Goal: Book appointment/travel/reservation

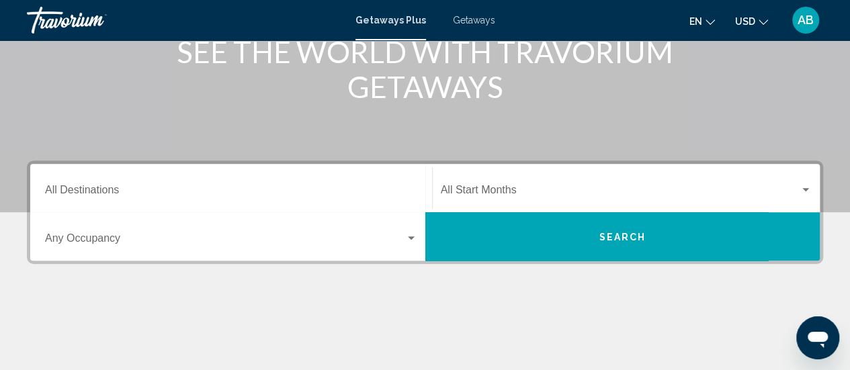
scroll to position [203, 0]
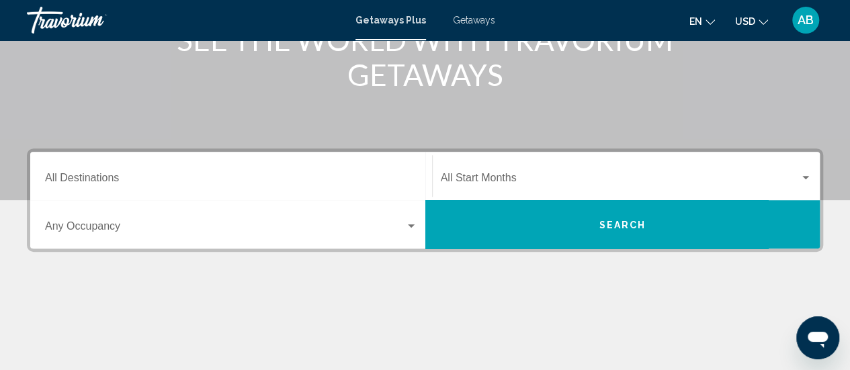
click at [539, 170] on div "Start Month All Start Months" at bounding box center [627, 176] width 372 height 42
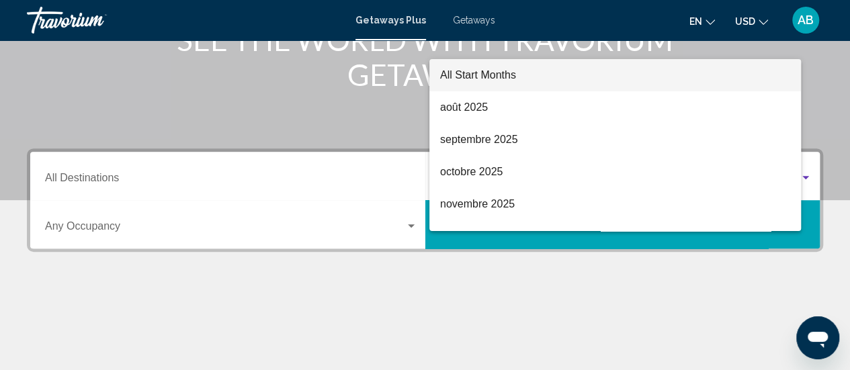
scroll to position [308, 0]
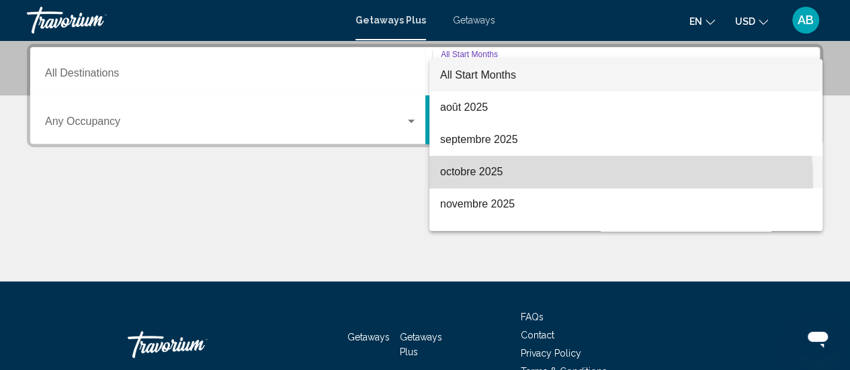
click at [478, 183] on span "octobre 2025" at bounding box center [626, 172] width 372 height 32
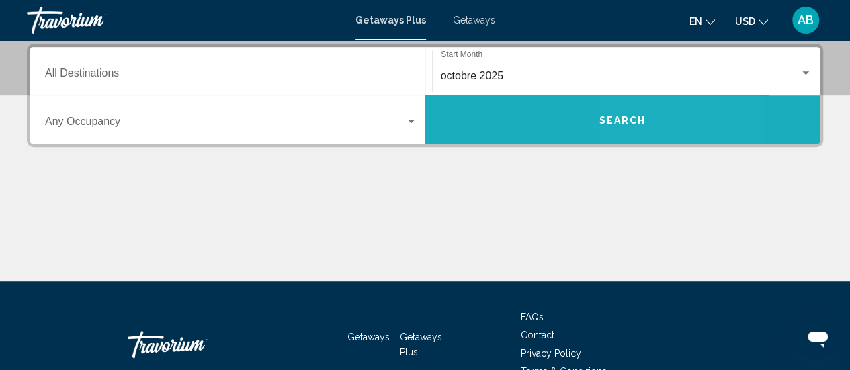
click at [640, 126] on button "Search" at bounding box center [622, 119] width 395 height 48
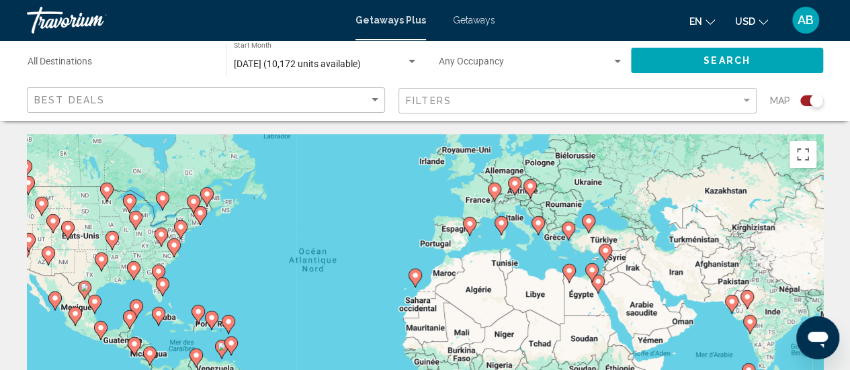
drag, startPoint x: 534, startPoint y: 245, endPoint x: 459, endPoint y: 193, distance: 91.3
click at [459, 193] on div "Pour activer le glissement avec le clavier, appuyez sur Alt+Entrée. Une fois ce…" at bounding box center [425, 335] width 796 height 403
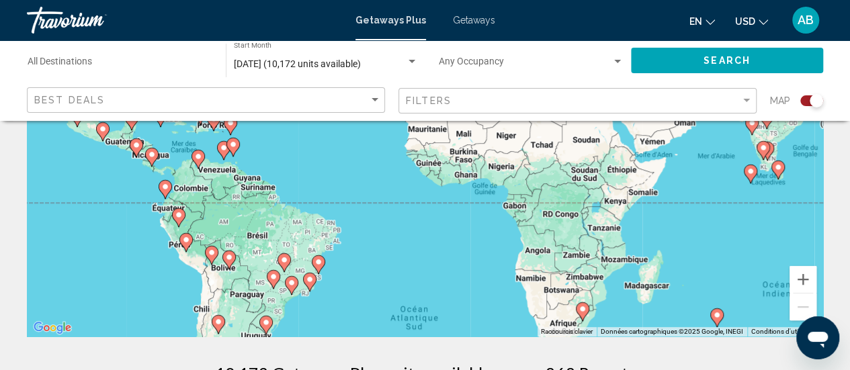
scroll to position [218, 0]
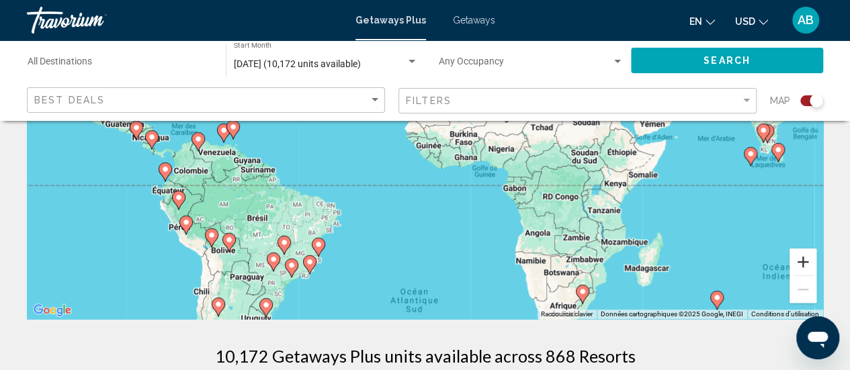
click at [800, 264] on button "Zoom avant" at bounding box center [802, 262] width 27 height 27
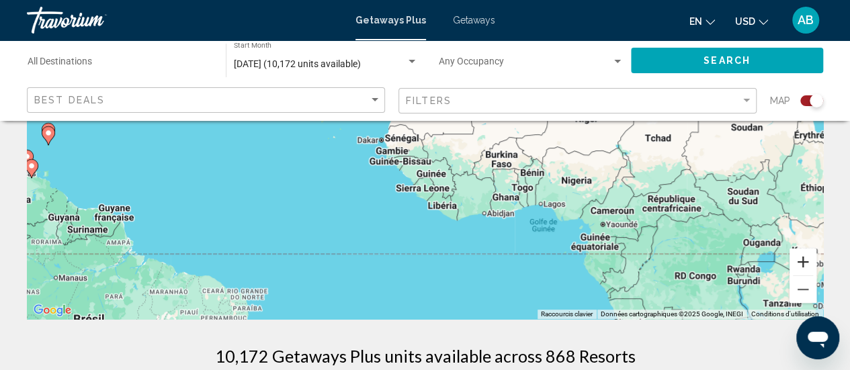
click at [800, 264] on button "Zoom avant" at bounding box center [802, 262] width 27 height 27
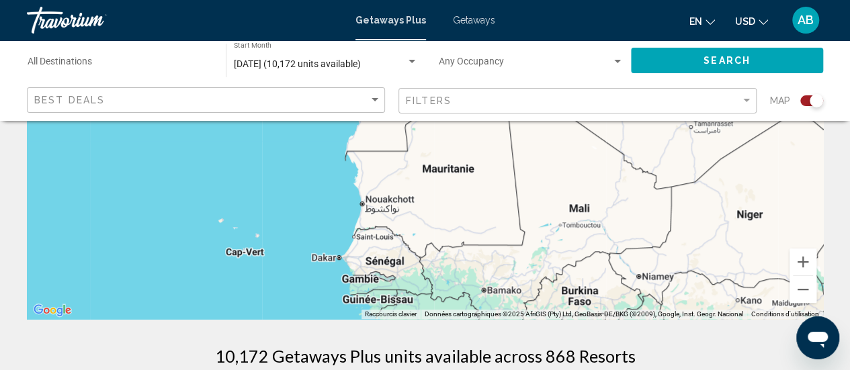
drag, startPoint x: 452, startPoint y: 139, endPoint x: 454, endPoint y: 236, distance: 97.4
click at [454, 236] on div "Pour activer le glissement avec le clavier, appuyez sur Alt+Entrée. Une fois ce…" at bounding box center [425, 117] width 796 height 403
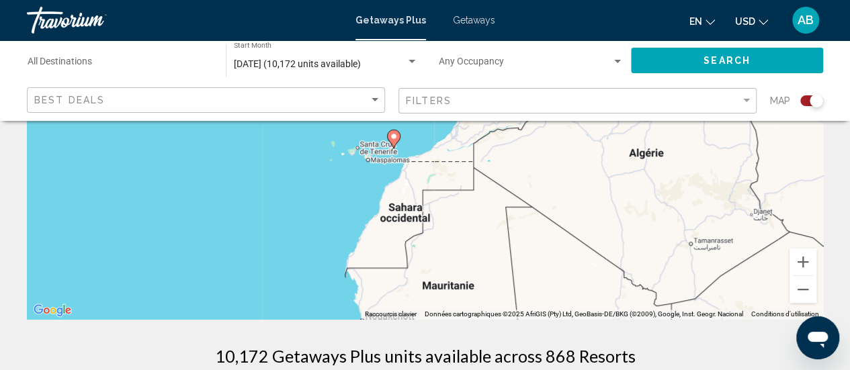
drag, startPoint x: 423, startPoint y: 175, endPoint x: 423, endPoint y: 291, distance: 115.5
click at [423, 291] on div "Pour activer le glissement avec le clavier, appuyez sur Alt+Entrée. Une fois ce…" at bounding box center [425, 117] width 796 height 403
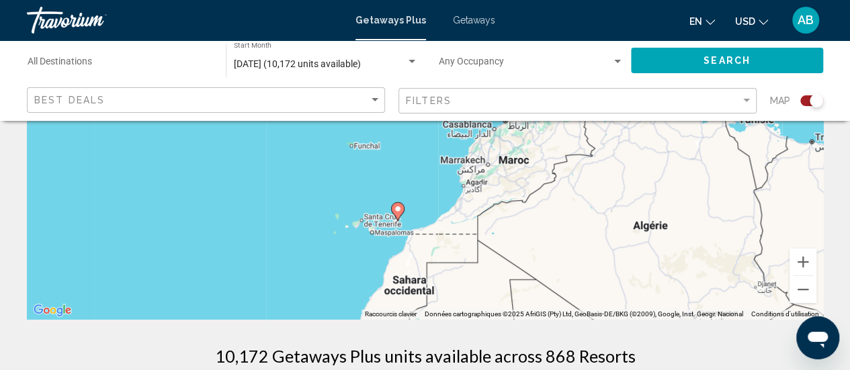
drag, startPoint x: 417, startPoint y: 180, endPoint x: 425, endPoint y: 295, distance: 115.2
click at [425, 295] on div "Pour activer le glissement avec le clavier, appuyez sur Alt+Entrée. Une fois ce…" at bounding box center [425, 117] width 796 height 403
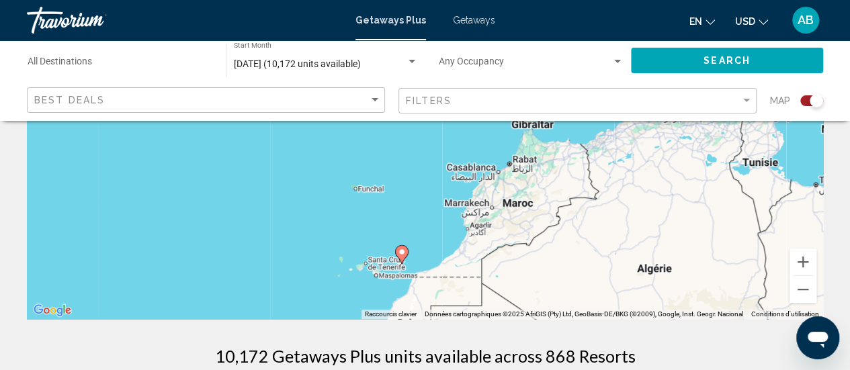
click at [402, 256] on icon "Main content" at bounding box center [401, 254] width 12 height 17
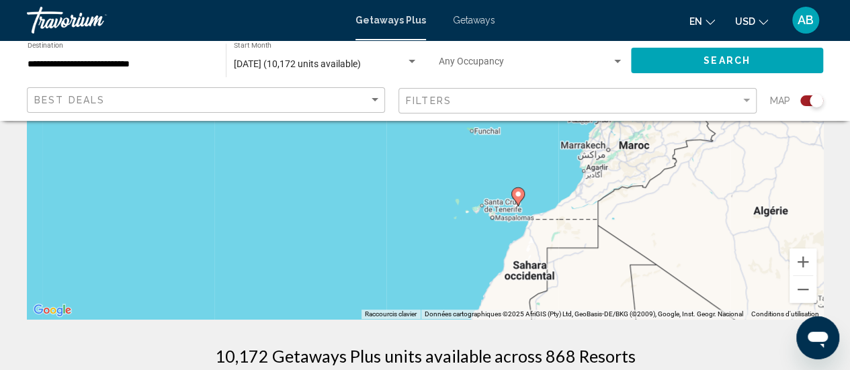
drag, startPoint x: 529, startPoint y: 221, endPoint x: 625, endPoint y: 314, distance: 133.0
click at [625, 314] on div "Pour naviguer, appuyez sur les touches fléchées. Pour activer le glissement ave…" at bounding box center [425, 117] width 796 height 403
click at [519, 195] on image "Main content" at bounding box center [518, 194] width 8 height 8
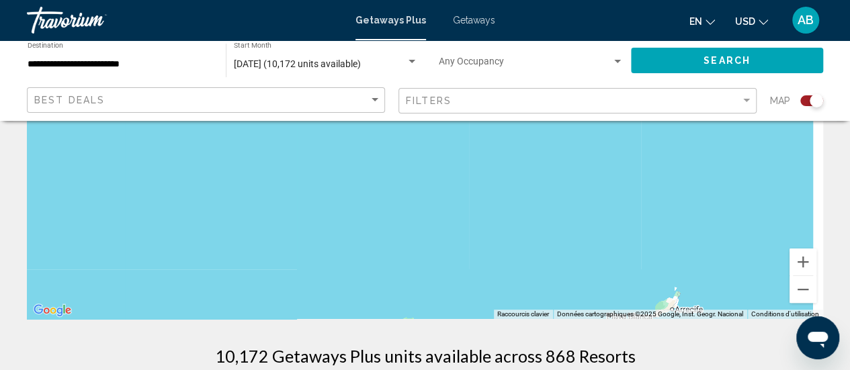
drag, startPoint x: 648, startPoint y: 283, endPoint x: 495, endPoint y: 151, distance: 201.5
click at [495, 151] on div "Main content" at bounding box center [425, 117] width 796 height 403
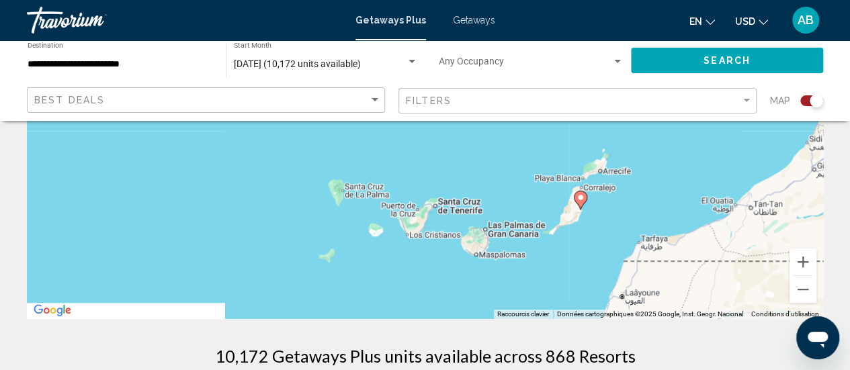
drag, startPoint x: 617, startPoint y: 245, endPoint x: 544, endPoint y: 109, distance: 154.5
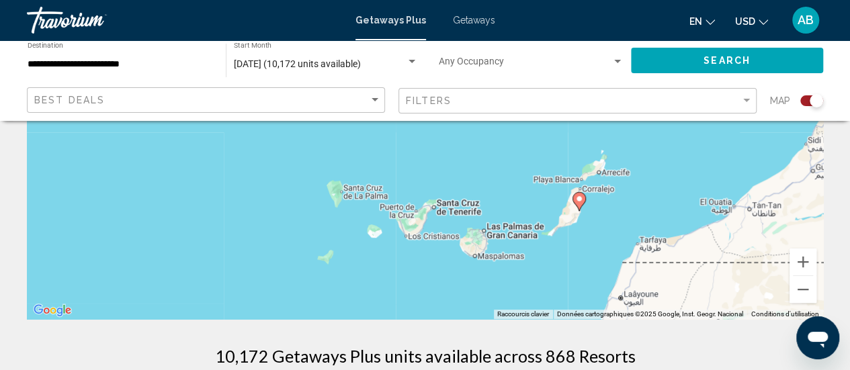
click at [578, 202] on image "Main content" at bounding box center [579, 199] width 8 height 8
type input "**********"
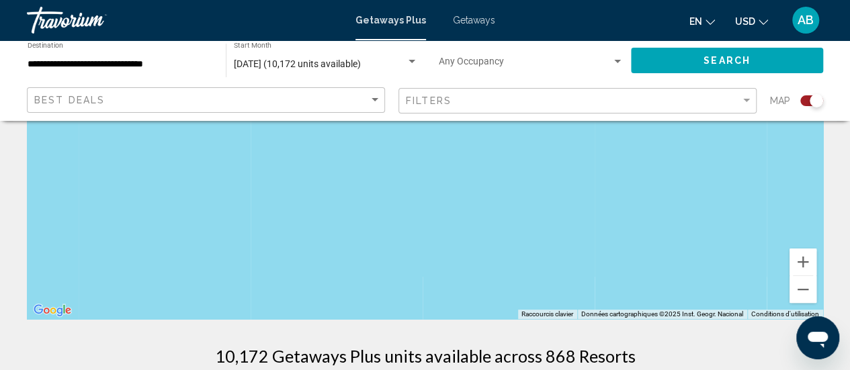
drag, startPoint x: 685, startPoint y: 290, endPoint x: 574, endPoint y: 158, distance: 173.1
click at [574, 158] on div "Main content" at bounding box center [425, 117] width 796 height 403
drag, startPoint x: 637, startPoint y: 260, endPoint x: 527, endPoint y: 152, distance: 153.4
click at [527, 152] on div "Main content" at bounding box center [425, 117] width 796 height 403
drag, startPoint x: 605, startPoint y: 259, endPoint x: 543, endPoint y: 128, distance: 145.1
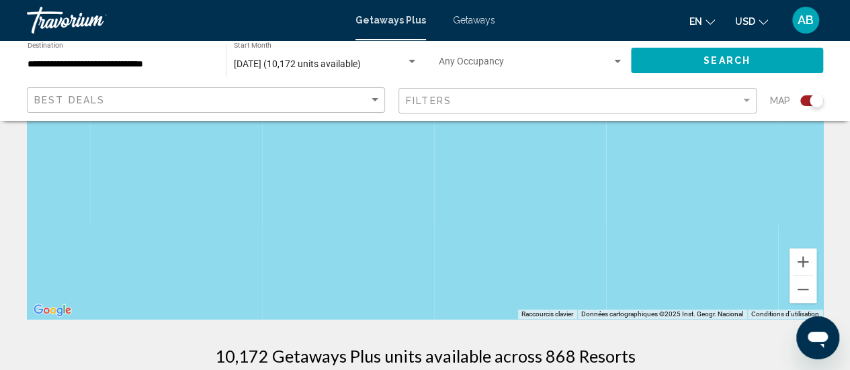
click at [543, 128] on div "Main content" at bounding box center [425, 117] width 796 height 403
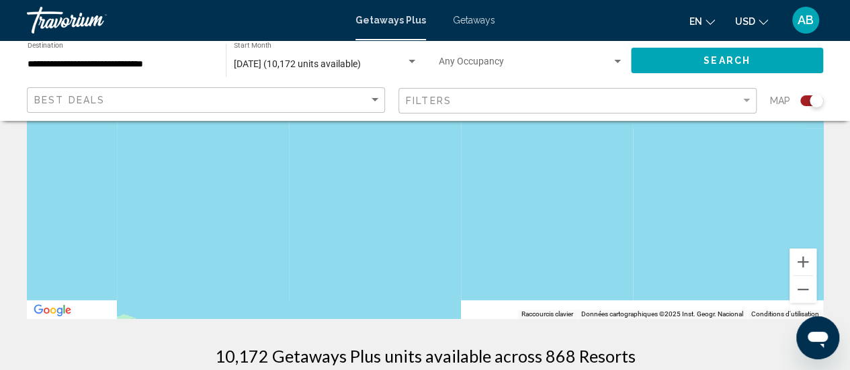
drag, startPoint x: 611, startPoint y: 253, endPoint x: 461, endPoint y: 165, distance: 174.3
click at [461, 165] on div "Main content" at bounding box center [425, 117] width 796 height 403
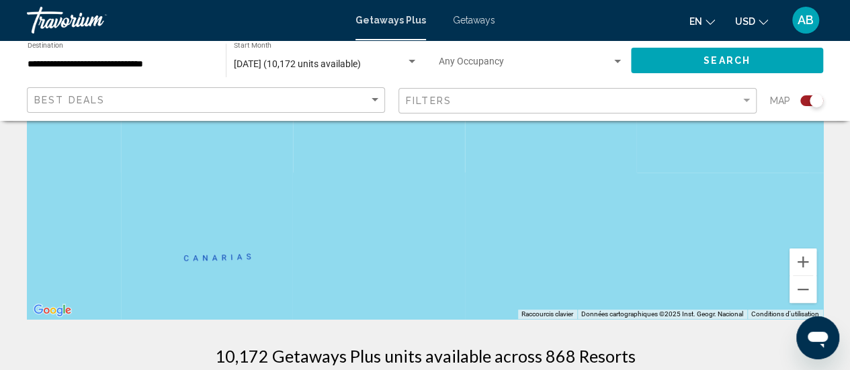
drag, startPoint x: 650, startPoint y: 277, endPoint x: 481, endPoint y: 148, distance: 212.4
click at [481, 148] on div "Main content" at bounding box center [425, 117] width 796 height 403
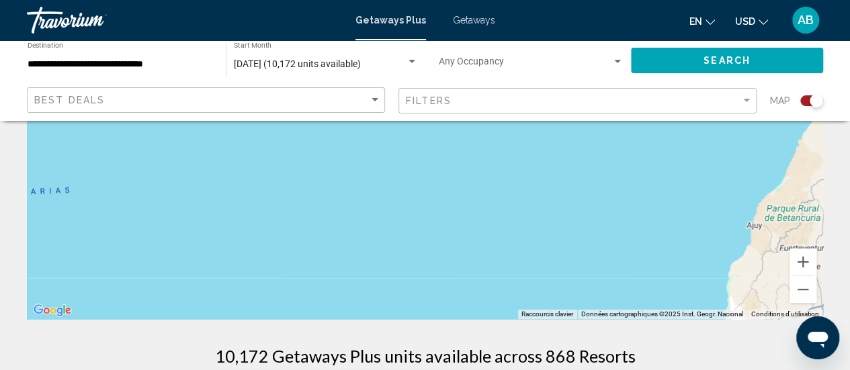
drag, startPoint x: 683, startPoint y: 247, endPoint x: 497, endPoint y: 179, distance: 197.8
click at [497, 179] on div "Main content" at bounding box center [425, 117] width 796 height 403
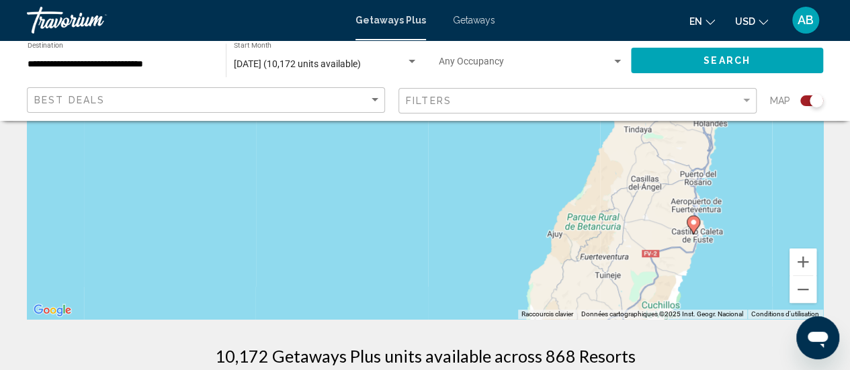
drag, startPoint x: 720, startPoint y: 228, endPoint x: 508, endPoint y: 236, distance: 212.4
click at [508, 236] on div "Pour activer le glissement avec le clavier, appuyez sur Alt+Entrée. Une fois ce…" at bounding box center [425, 117] width 796 height 403
click at [697, 225] on icon "Main content" at bounding box center [693, 224] width 12 height 17
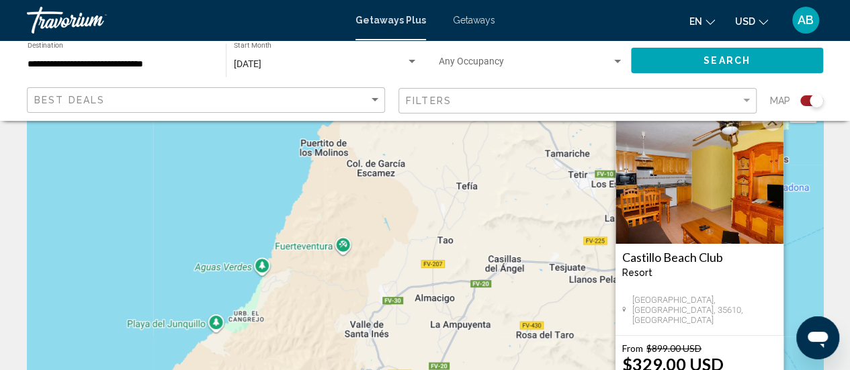
scroll to position [44, 0]
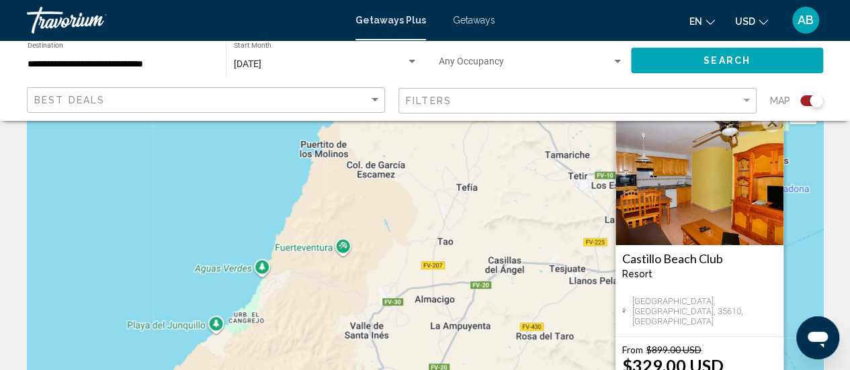
click at [744, 183] on img "Main content" at bounding box center [699, 178] width 168 height 134
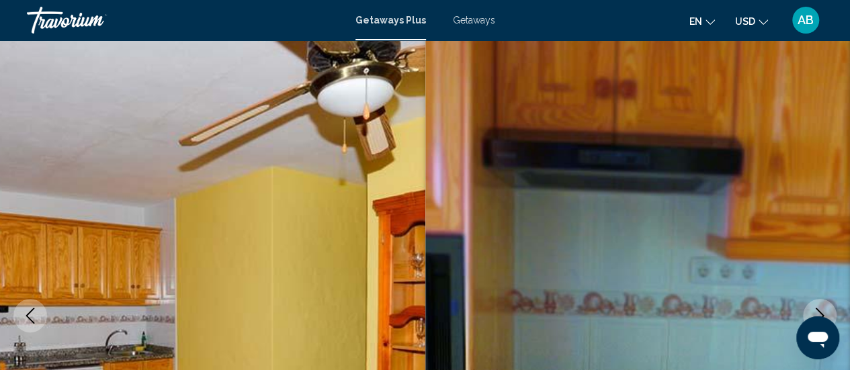
scroll to position [174, 0]
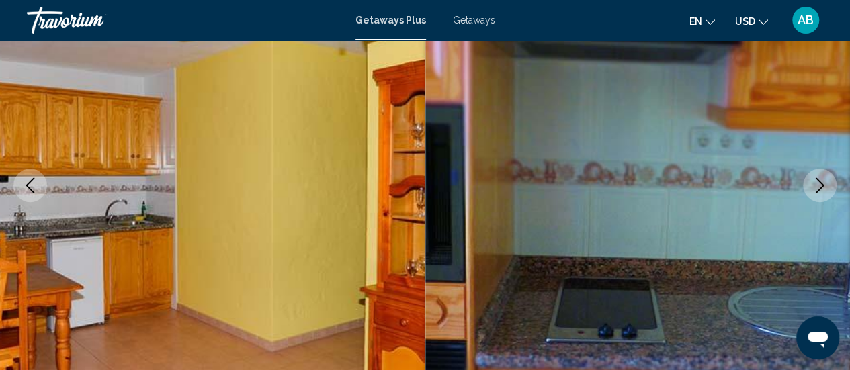
click at [824, 193] on button "Next image" at bounding box center [820, 186] width 34 height 34
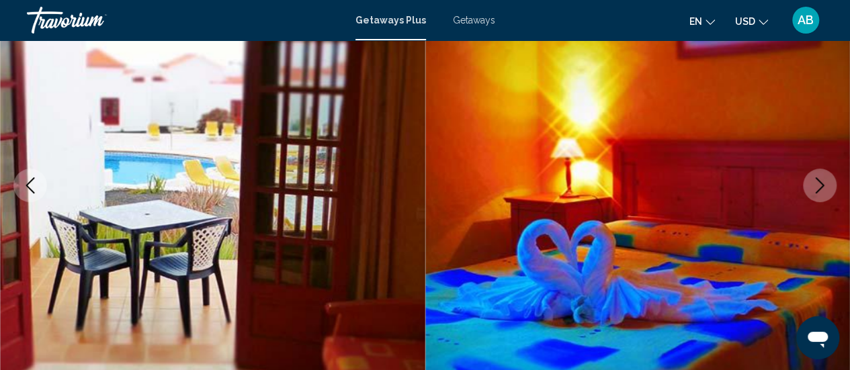
click at [824, 193] on button "Next image" at bounding box center [820, 186] width 34 height 34
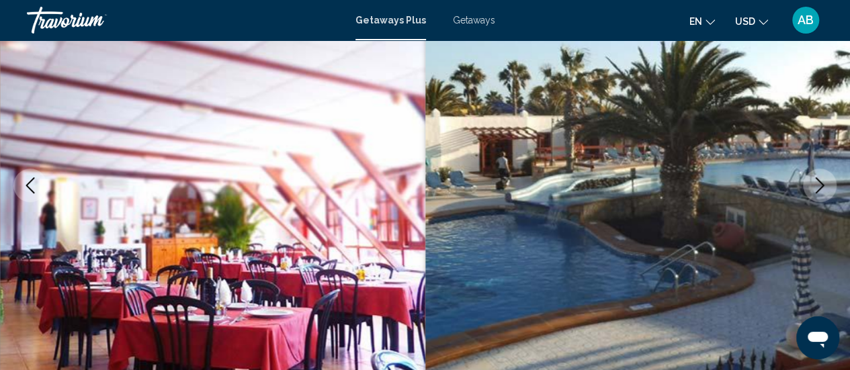
click at [824, 193] on button "Next image" at bounding box center [820, 186] width 34 height 34
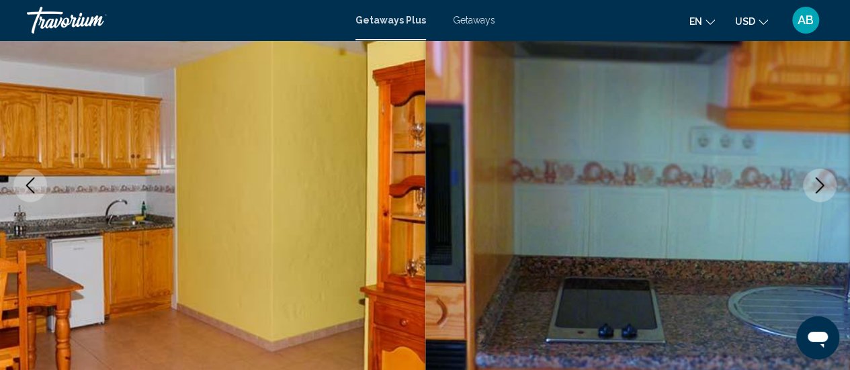
click at [824, 193] on button "Next image" at bounding box center [820, 186] width 34 height 34
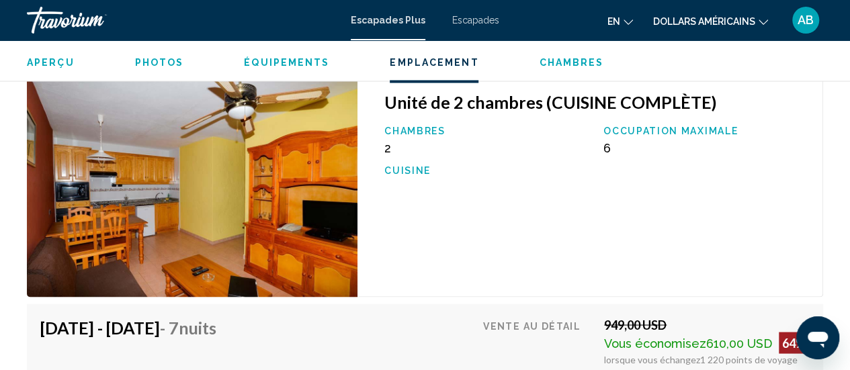
scroll to position [3745, 0]
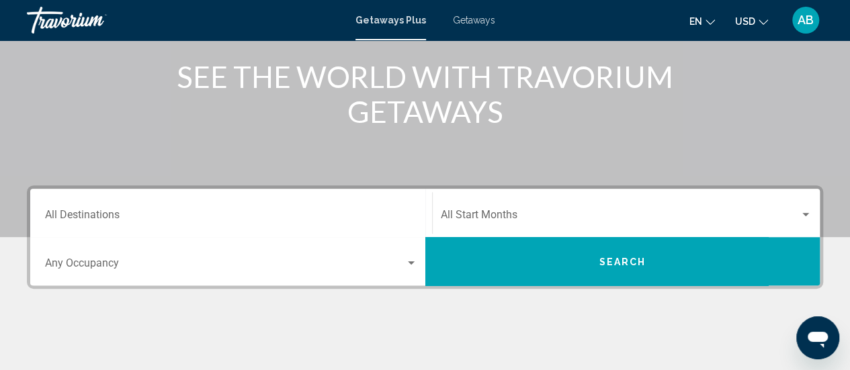
scroll to position [237, 0]
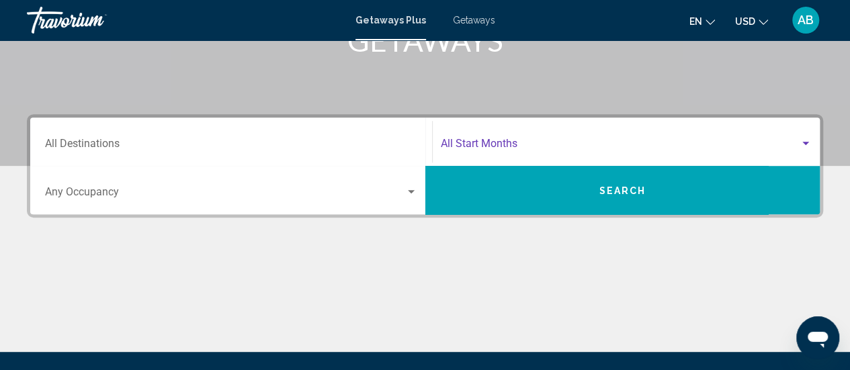
click at [476, 142] on span "Search widget" at bounding box center [620, 146] width 359 height 12
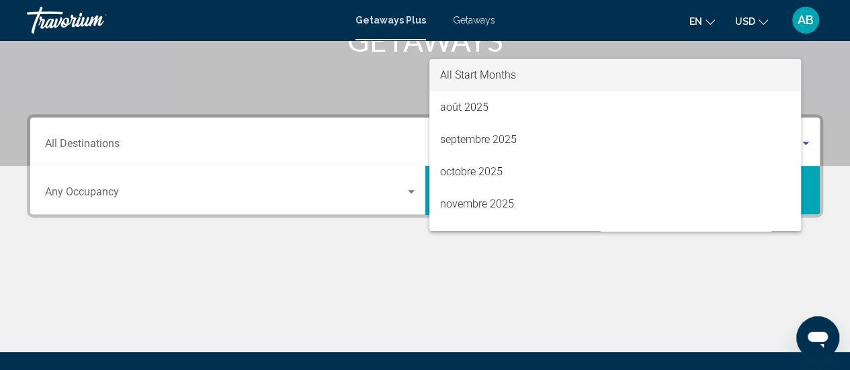
scroll to position [308, 0]
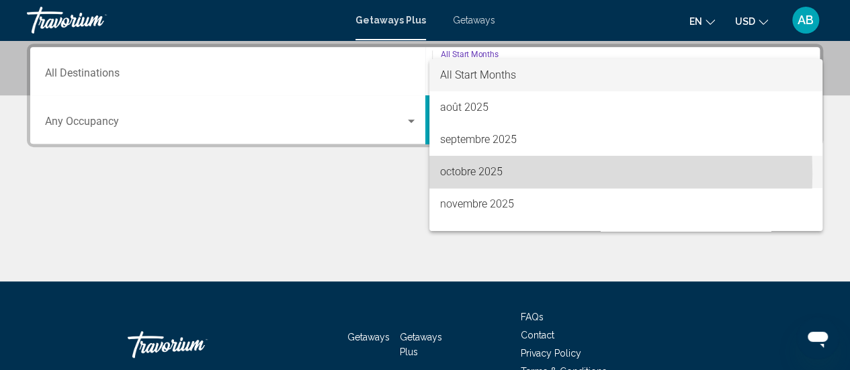
click at [470, 174] on span "octobre 2025" at bounding box center [626, 172] width 372 height 32
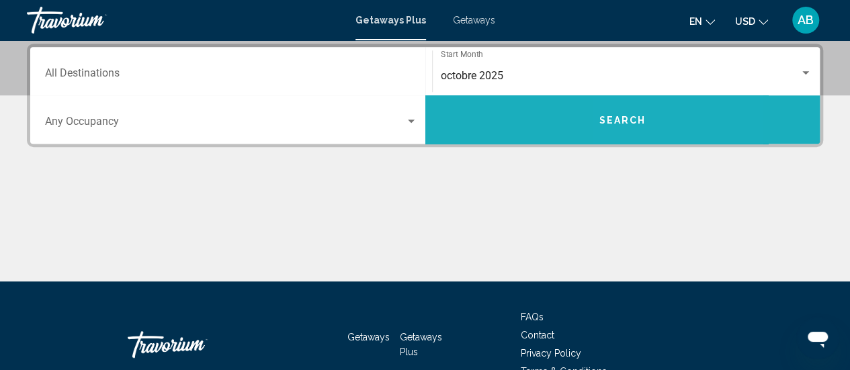
click at [666, 138] on button "Search" at bounding box center [622, 119] width 395 height 48
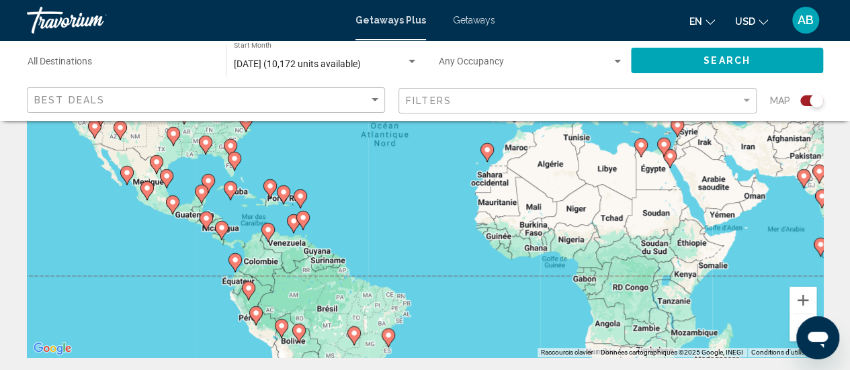
scroll to position [183, 0]
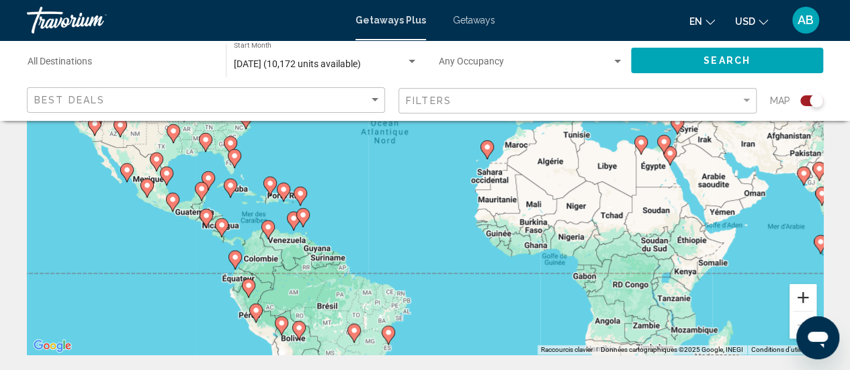
click at [795, 300] on button "Zoom avant" at bounding box center [802, 297] width 27 height 27
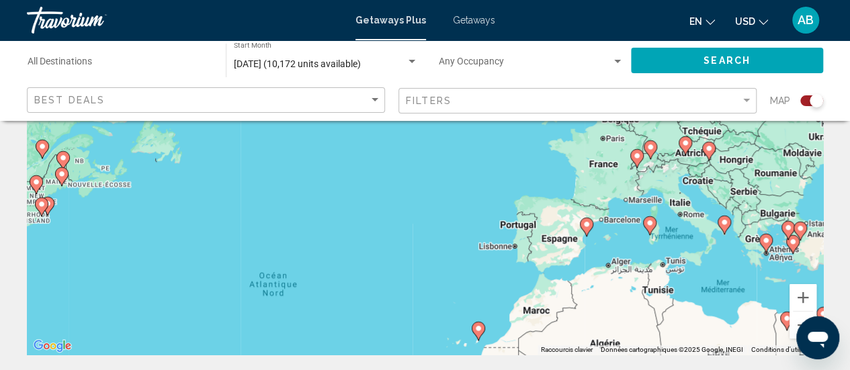
drag, startPoint x: 554, startPoint y: 174, endPoint x: 480, endPoint y: 352, distance: 192.8
click at [480, 352] on div "Pour activer le glissement avec le clavier, appuyez sur Alt+Entrée. Une fois ce…" at bounding box center [425, 153] width 796 height 403
click at [801, 304] on button "Zoom avant" at bounding box center [802, 297] width 27 height 27
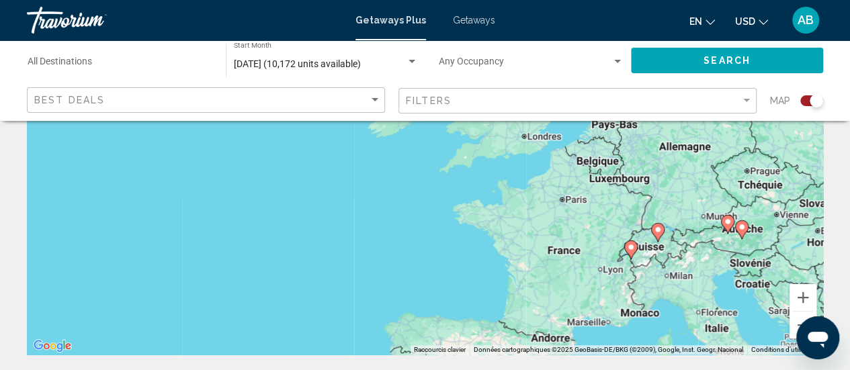
drag, startPoint x: 674, startPoint y: 220, endPoint x: 449, endPoint y: 298, distance: 238.8
click at [449, 298] on div "Pour activer le glissement avec le clavier, appuyez sur Alt+Entrée. Une fois ce…" at bounding box center [425, 153] width 796 height 403
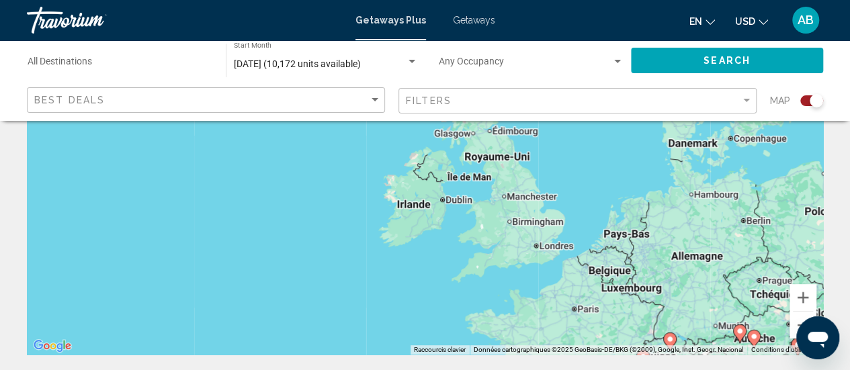
drag, startPoint x: 482, startPoint y: 180, endPoint x: 497, endPoint y: 292, distance: 113.2
click at [497, 292] on div "Pour activer le glissement avec le clavier, appuyez sur Alt+Entrée. Une fois ce…" at bounding box center [425, 153] width 796 height 403
click at [474, 17] on span "Getaways" at bounding box center [474, 20] width 42 height 11
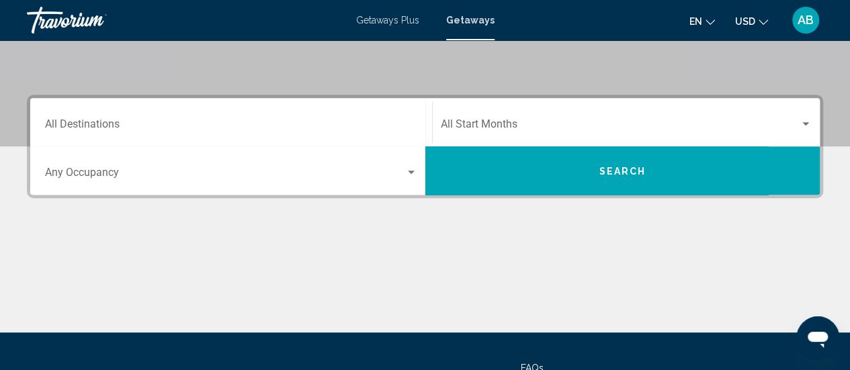
scroll to position [258, 0]
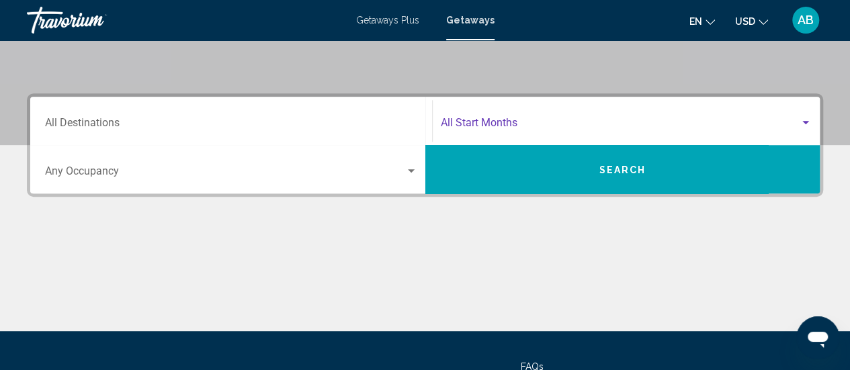
click at [447, 130] on span "Search widget" at bounding box center [620, 126] width 359 height 12
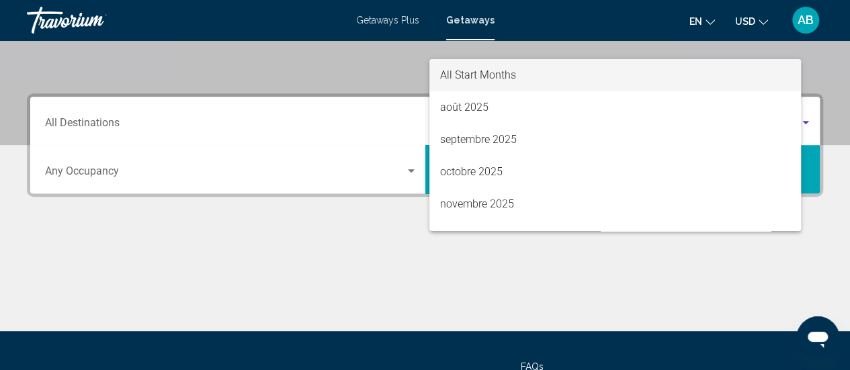
scroll to position [308, 0]
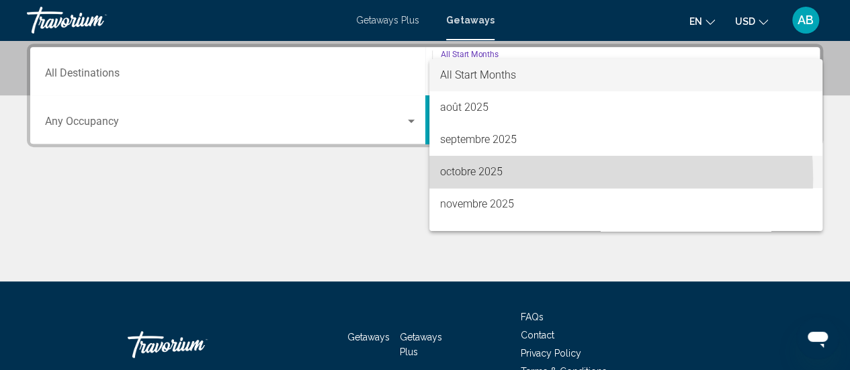
click at [469, 179] on span "octobre 2025" at bounding box center [626, 172] width 372 height 32
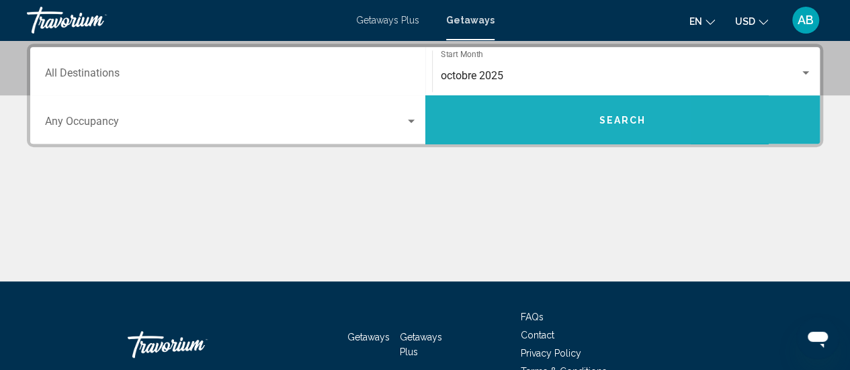
click at [586, 134] on button "Search" at bounding box center [622, 119] width 395 height 48
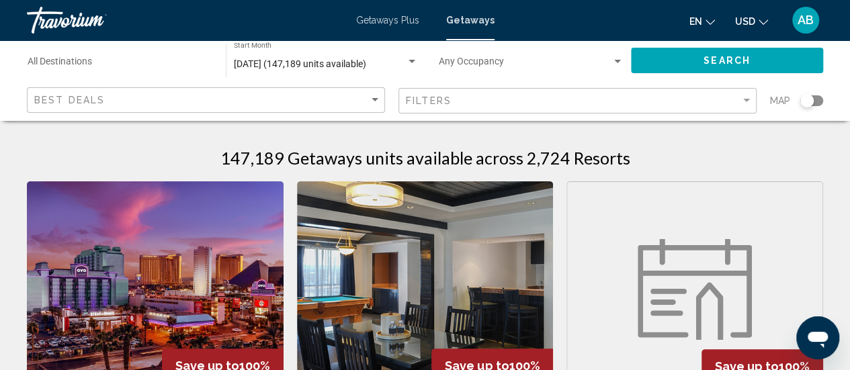
click at [815, 109] on div "Map" at bounding box center [796, 101] width 53 height 28
click at [812, 99] on div "Search widget" at bounding box center [806, 100] width 13 height 13
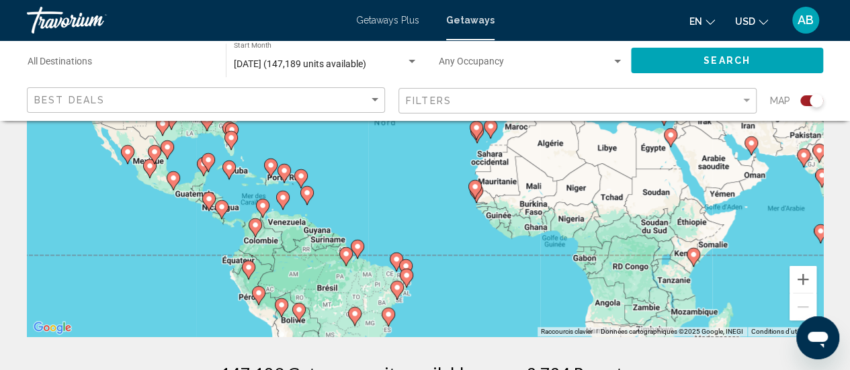
scroll to position [211, 0]
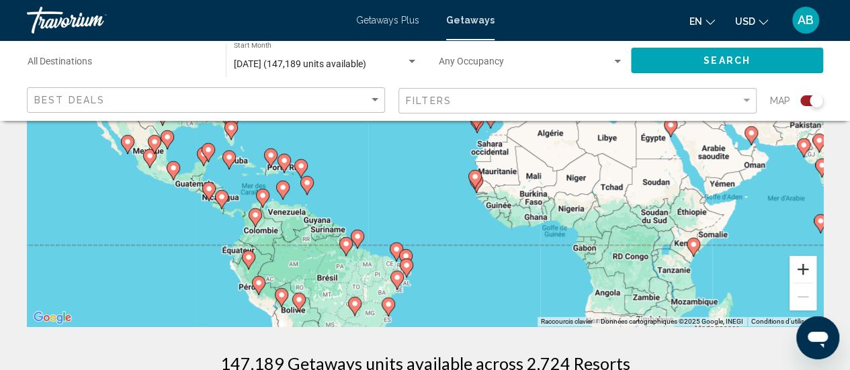
click at [805, 272] on button "Zoom avant" at bounding box center [802, 269] width 27 height 27
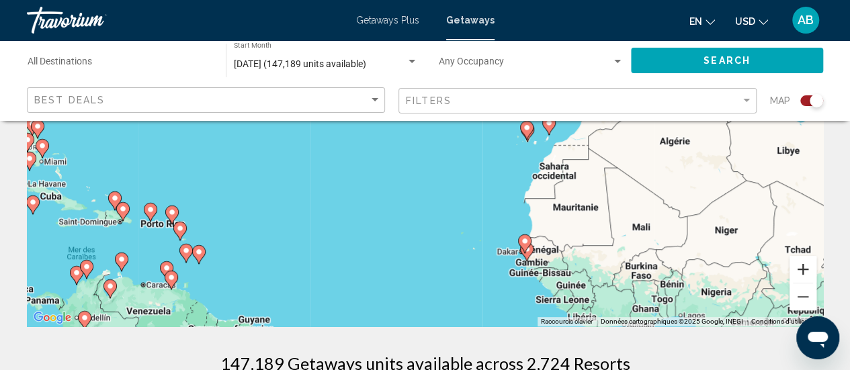
click at [805, 272] on button "Zoom avant" at bounding box center [802, 269] width 27 height 27
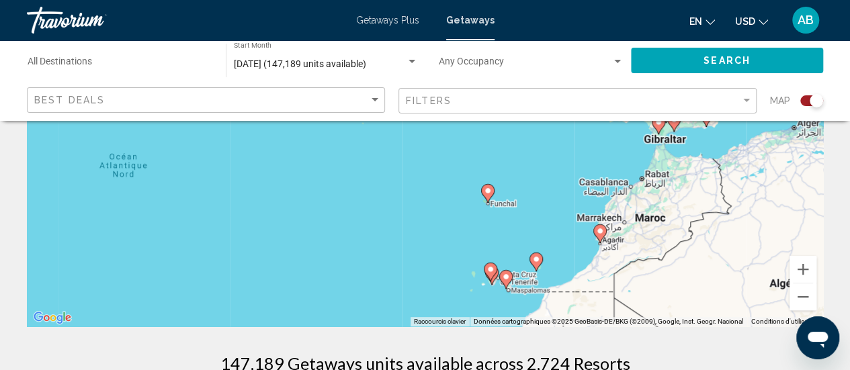
drag, startPoint x: 694, startPoint y: 189, endPoint x: 553, endPoint y: 319, distance: 192.1
click at [553, 319] on div "Pour activer le glissement avec le clavier, appuyez sur Alt+Entrée. Une fois ce…" at bounding box center [425, 124] width 796 height 403
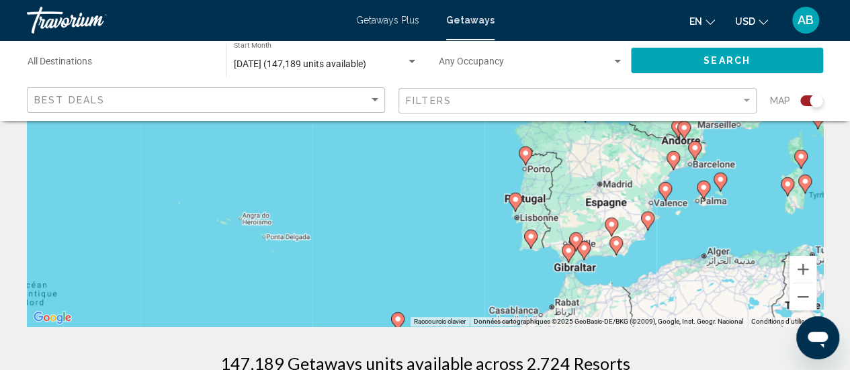
drag, startPoint x: 594, startPoint y: 172, endPoint x: 500, endPoint y: 303, distance: 161.3
click at [500, 303] on div "Pour activer le glissement avec le clavier, appuyez sur Alt+Entrée. Une fois ce…" at bounding box center [425, 124] width 796 height 403
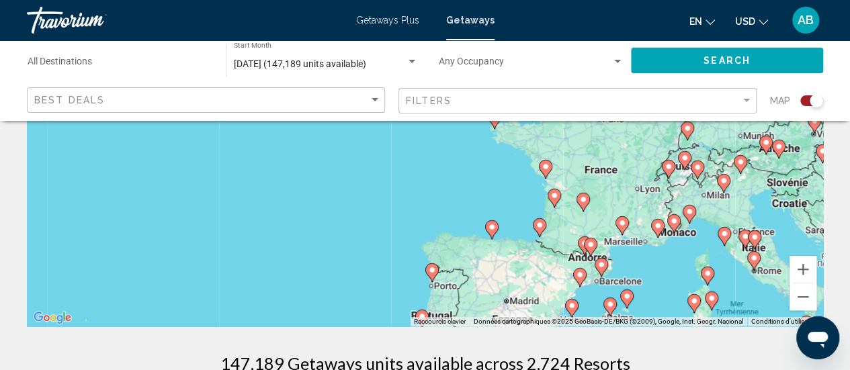
drag, startPoint x: 562, startPoint y: 187, endPoint x: 466, endPoint y: 307, distance: 153.9
click at [466, 307] on div "Pour activer le glissement avec le clavier, appuyez sur Alt+Entrée. Une fois ce…" at bounding box center [425, 124] width 796 height 403
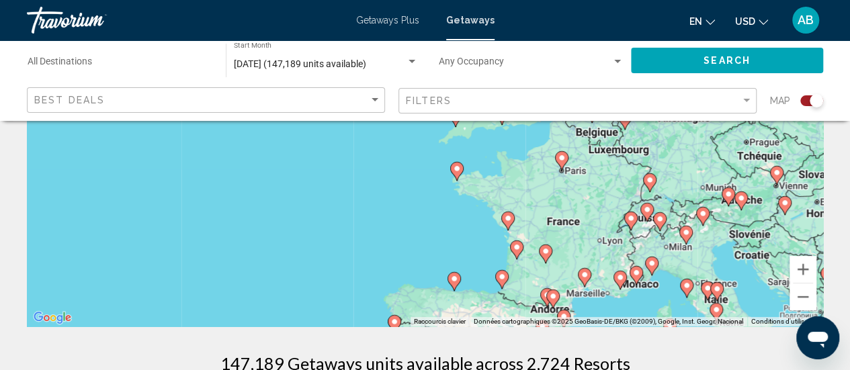
drag, startPoint x: 593, startPoint y: 189, endPoint x: 555, endPoint y: 238, distance: 62.3
click at [555, 238] on div "Pour activer le glissement avec le clavier, appuyez sur Alt+Entrée. Une fois ce…" at bounding box center [425, 124] width 796 height 403
click at [805, 274] on button "Zoom avant" at bounding box center [802, 269] width 27 height 27
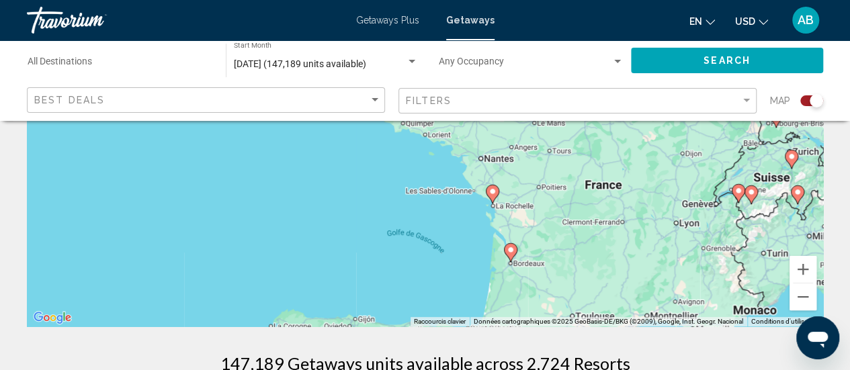
drag, startPoint x: 629, startPoint y: 284, endPoint x: 532, endPoint y: 149, distance: 166.5
click at [532, 149] on div "Pour activer le glissement avec le clavier, appuyez sur Alt+Entrée. Une fois ce…" at bounding box center [425, 124] width 796 height 403
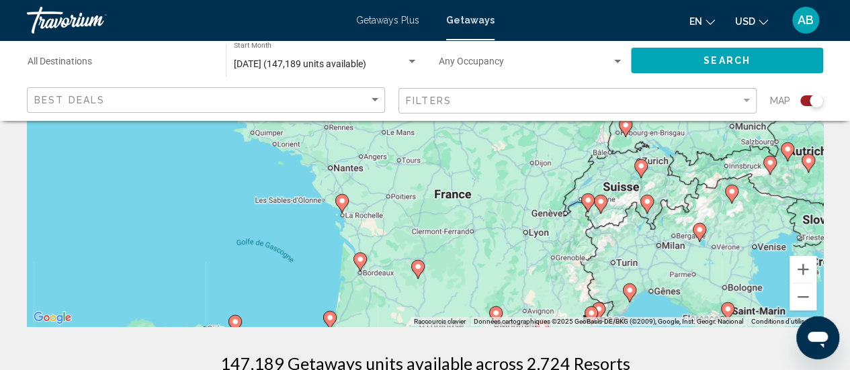
drag, startPoint x: 675, startPoint y: 251, endPoint x: 523, endPoint y: 260, distance: 152.8
click at [523, 260] on div "Pour activer le glissement avec le clavier, appuyez sur Alt+Entrée. Une fois ce…" at bounding box center [425, 124] width 796 height 403
click at [798, 272] on button "Zoom avant" at bounding box center [802, 269] width 27 height 27
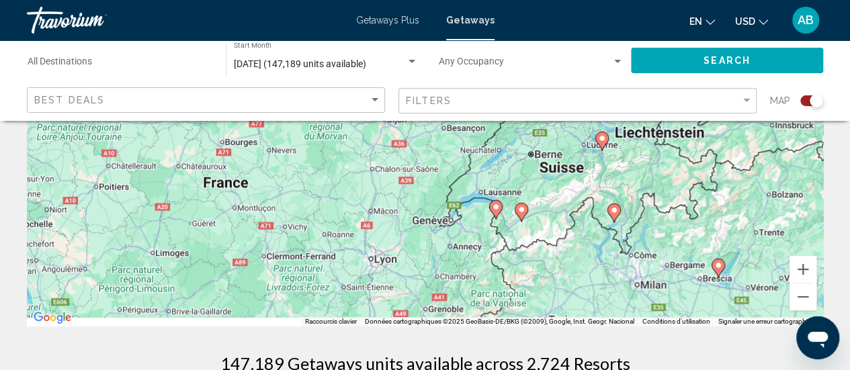
drag, startPoint x: 713, startPoint y: 263, endPoint x: 455, endPoint y: 177, distance: 271.9
click at [455, 177] on div "Pour activer le glissement avec le clavier, appuyez sur Alt+Entrée. Une fois ce…" at bounding box center [425, 124] width 796 height 403
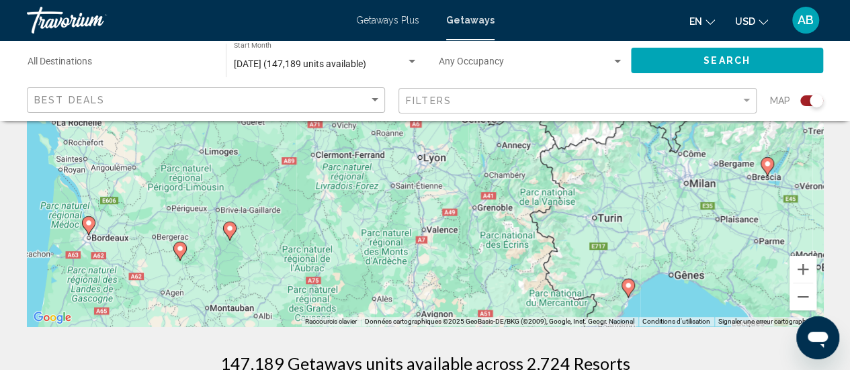
drag, startPoint x: 503, startPoint y: 265, endPoint x: 552, endPoint y: 164, distance: 113.0
click at [552, 164] on div "Pour activer le glissement avec le clavier, appuyez sur Alt+Entrée. Une fois ce…" at bounding box center [425, 124] width 796 height 403
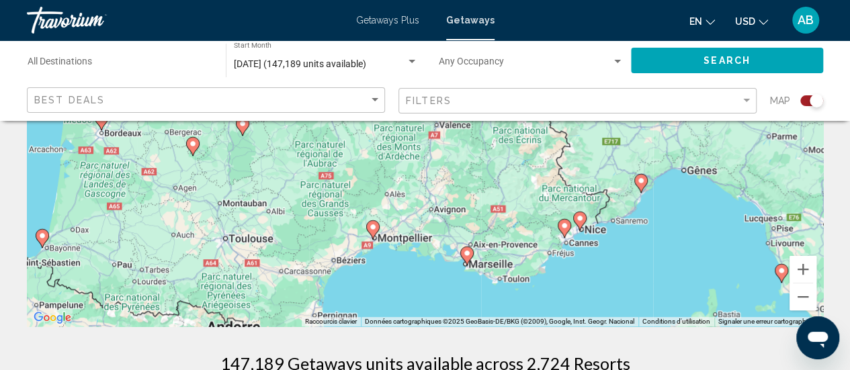
drag, startPoint x: 517, startPoint y: 260, endPoint x: 529, endPoint y: 153, distance: 107.4
click at [529, 153] on div "Pour activer le glissement avec le clavier, appuyez sur Alt+Entrée. Une fois ce…" at bounding box center [425, 124] width 796 height 403
click at [580, 218] on image "Main content" at bounding box center [580, 217] width 8 height 8
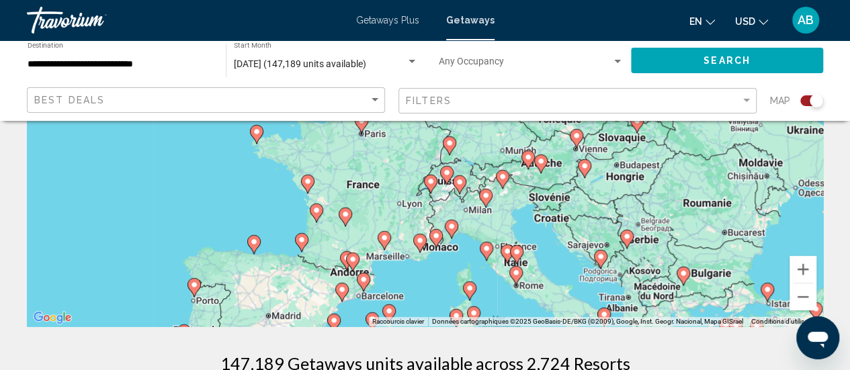
drag, startPoint x: 464, startPoint y: 171, endPoint x: 475, endPoint y: 297, distance: 126.1
click at [475, 297] on gmp-advanced-marker "Main content" at bounding box center [469, 291] width 13 height 20
click at [435, 236] on image "Main content" at bounding box center [437, 236] width 8 height 8
type input "**********"
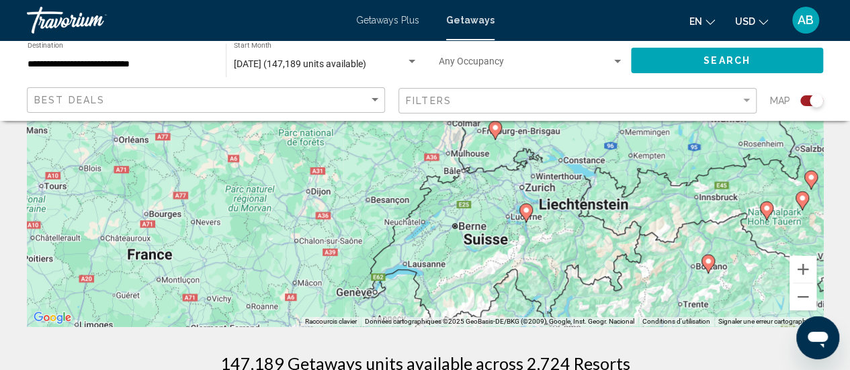
drag, startPoint x: 470, startPoint y: 302, endPoint x: 449, endPoint y: 140, distance: 162.5
click at [449, 140] on div "Pour activer le glissement avec le clavier, appuyez sur Alt+Entrée. Une fois ce…" at bounding box center [425, 124] width 796 height 403
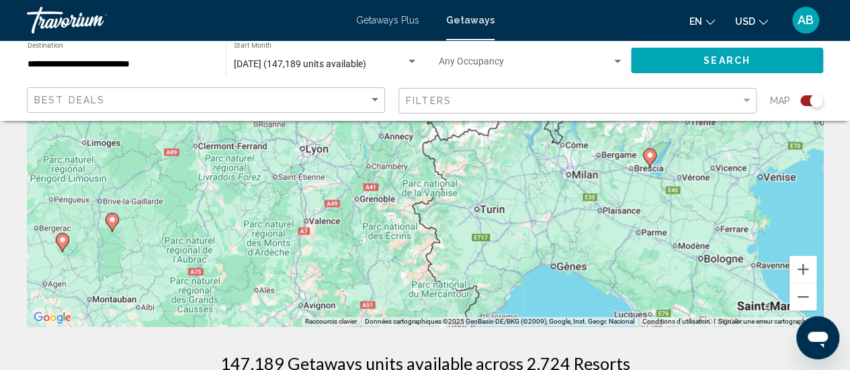
drag, startPoint x: 447, startPoint y: 279, endPoint x: 442, endPoint y: 123, distance: 155.9
click at [442, 123] on div "Pour activer le glissement avec le clavier, appuyez sur Alt+Entrée. Une fois ce…" at bounding box center [425, 124] width 796 height 403
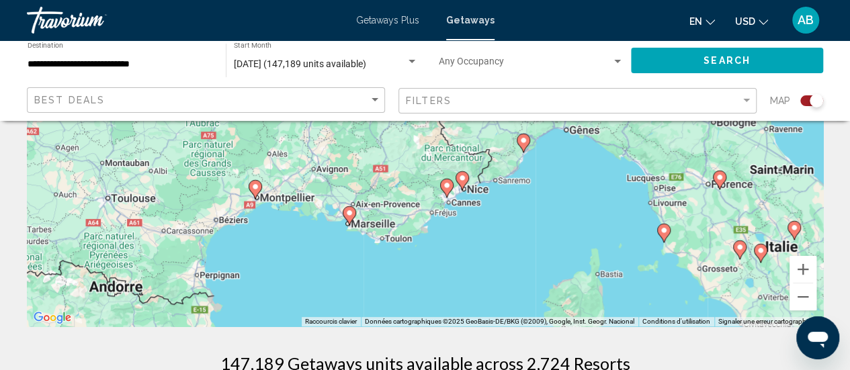
drag, startPoint x: 426, startPoint y: 271, endPoint x: 437, endPoint y: 130, distance: 141.5
click at [437, 130] on div "Pour activer le glissement avec le clavier, appuyez sur Alt+Entrée. Une fois ce…" at bounding box center [425, 124] width 796 height 403
click at [466, 179] on image "Main content" at bounding box center [462, 177] width 8 height 8
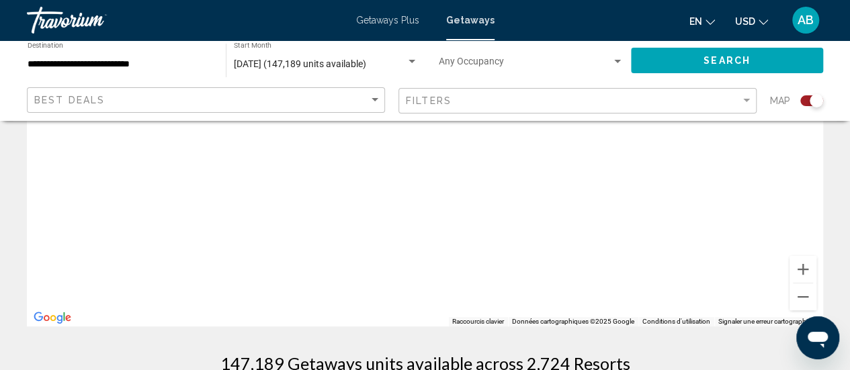
drag, startPoint x: 551, startPoint y: 292, endPoint x: 482, endPoint y: 167, distance: 142.2
click at [482, 167] on div "Pour naviguer, appuyez sur les touches fléchées." at bounding box center [425, 124] width 796 height 403
drag, startPoint x: 528, startPoint y: 260, endPoint x: 436, endPoint y: 118, distance: 169.6
drag, startPoint x: 502, startPoint y: 260, endPoint x: 437, endPoint y: 142, distance: 135.0
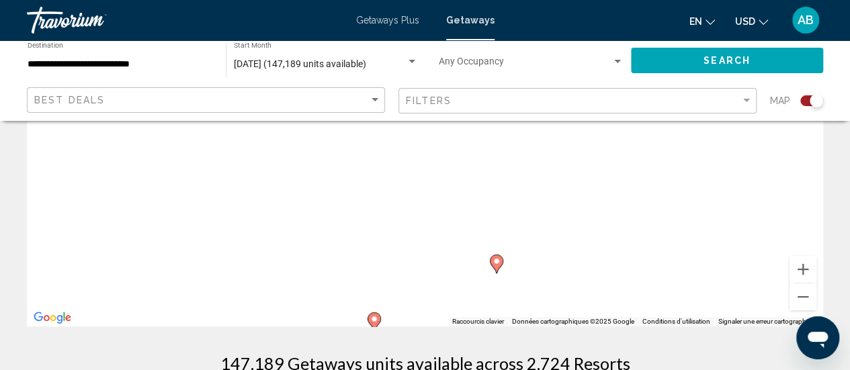
click at [437, 142] on div "Pour naviguer, appuyez sur les touches fléchées. Pour activer le glissement ave…" at bounding box center [425, 124] width 796 height 403
click at [493, 261] on image "Main content" at bounding box center [496, 259] width 8 height 8
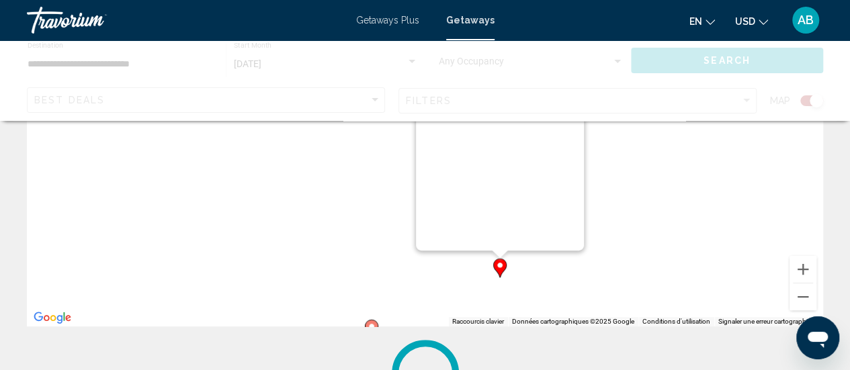
scroll to position [0, 0]
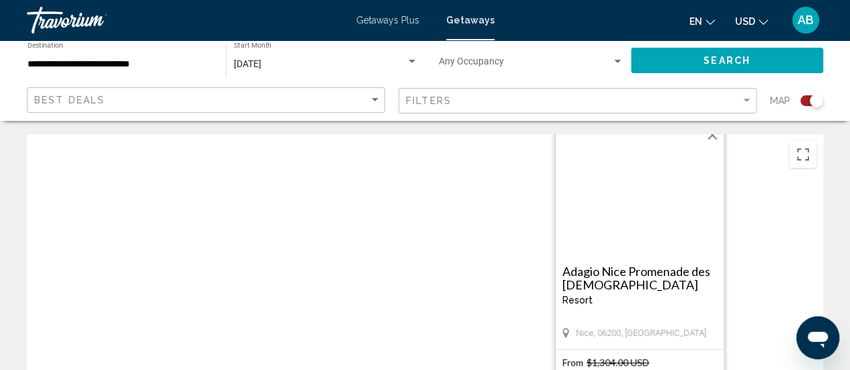
drag, startPoint x: 571, startPoint y: 357, endPoint x: 511, endPoint y: 324, distance: 68.5
click at [511, 324] on div "Pour activer le glissement avec le clavier, appuyez sur Alt+Entrée. Une fois ce…" at bounding box center [425, 335] width 796 height 403
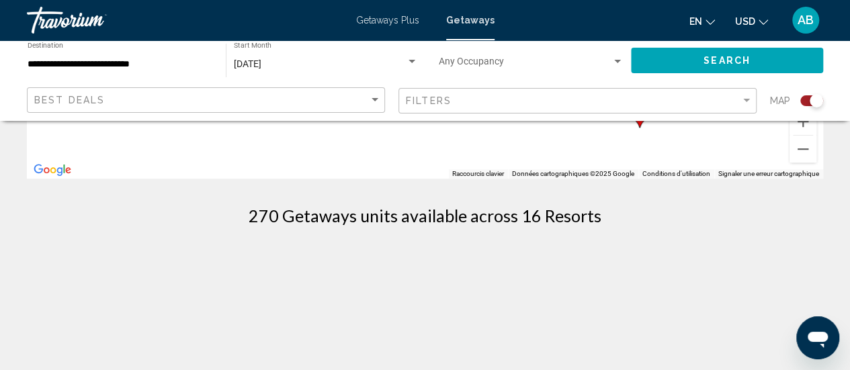
scroll to position [383, 0]
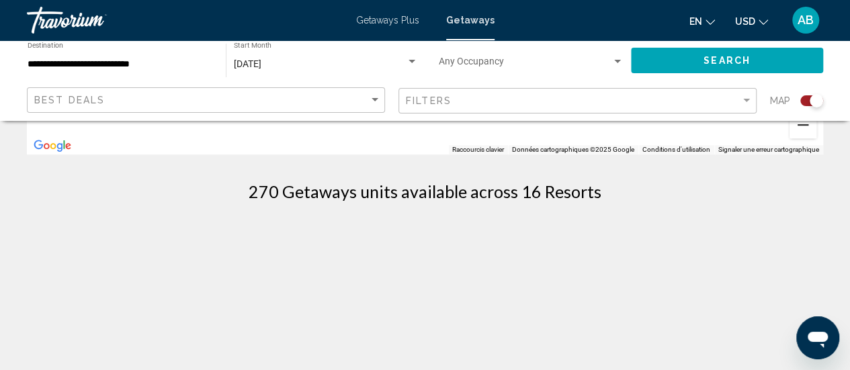
click at [793, 135] on button "Zoom arrière" at bounding box center [802, 125] width 27 height 27
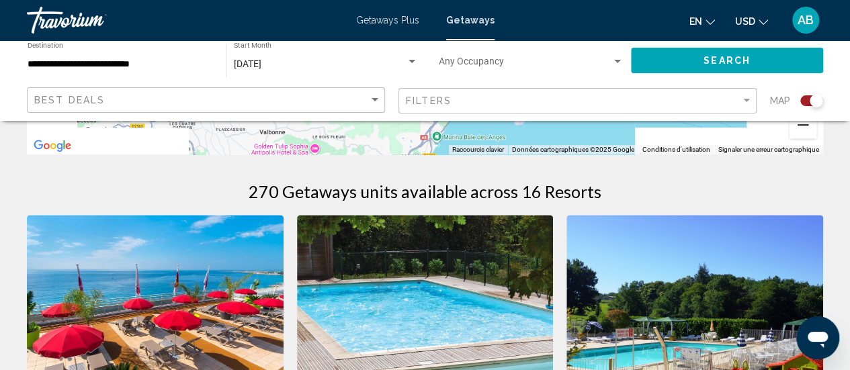
click at [793, 135] on button "Zoom arrière" at bounding box center [802, 125] width 27 height 27
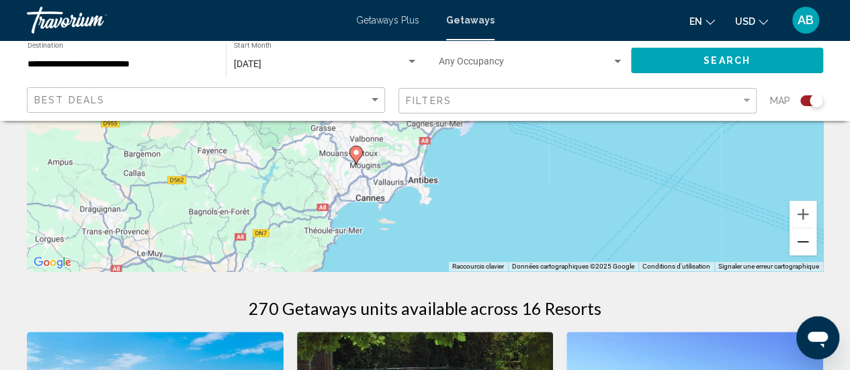
scroll to position [273, 0]
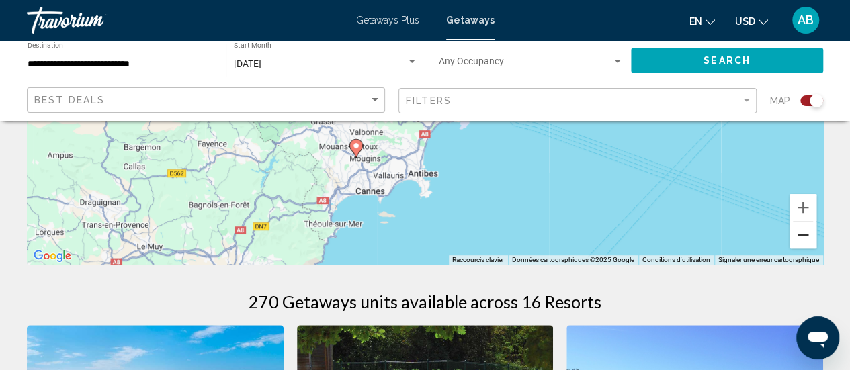
click at [802, 237] on button "Zoom arrière" at bounding box center [802, 235] width 27 height 27
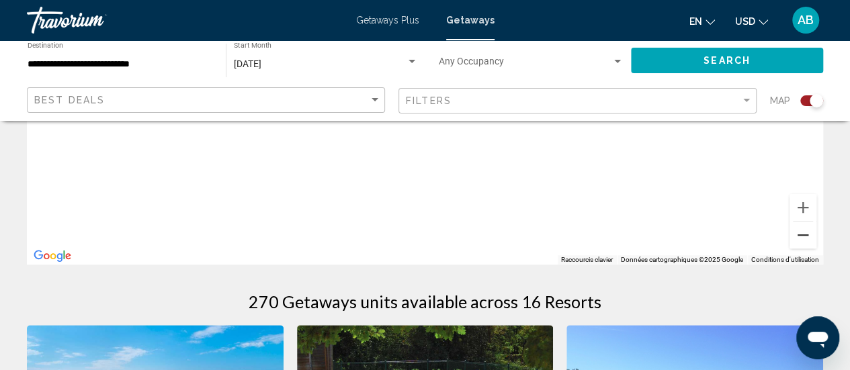
click at [802, 237] on button "Zoom arrière" at bounding box center [802, 235] width 27 height 27
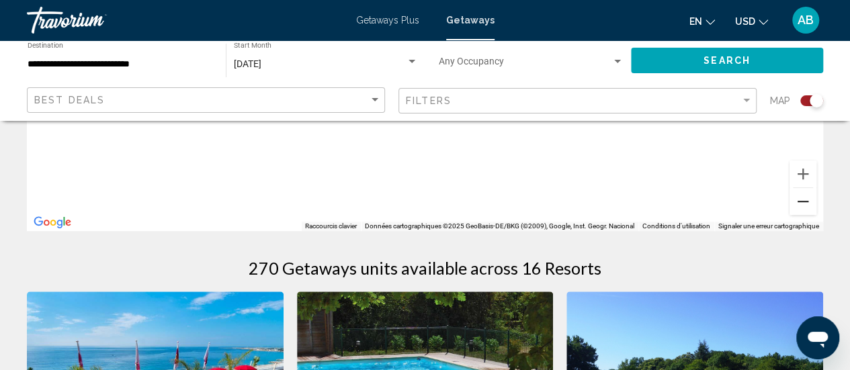
scroll to position [320, 0]
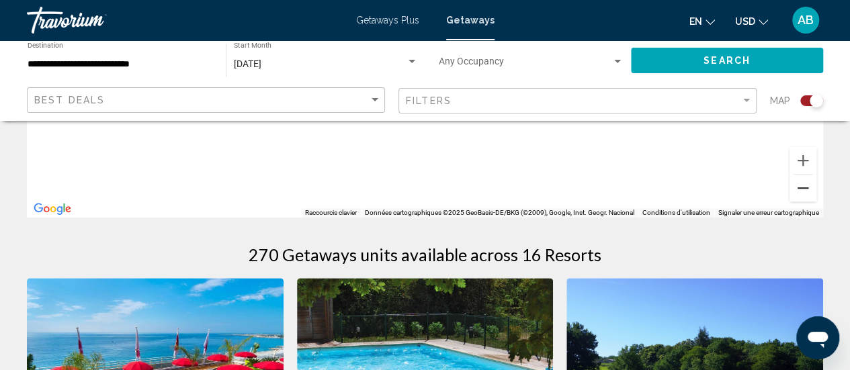
click at [810, 189] on button "Zoom arrière" at bounding box center [802, 188] width 27 height 27
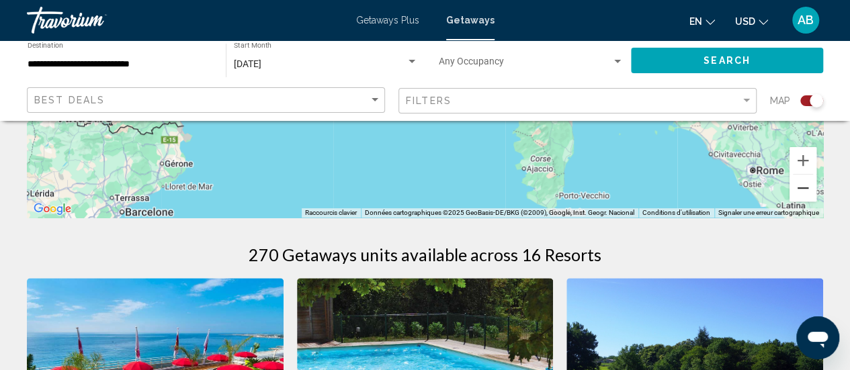
click at [810, 189] on button "Zoom arrière" at bounding box center [802, 188] width 27 height 27
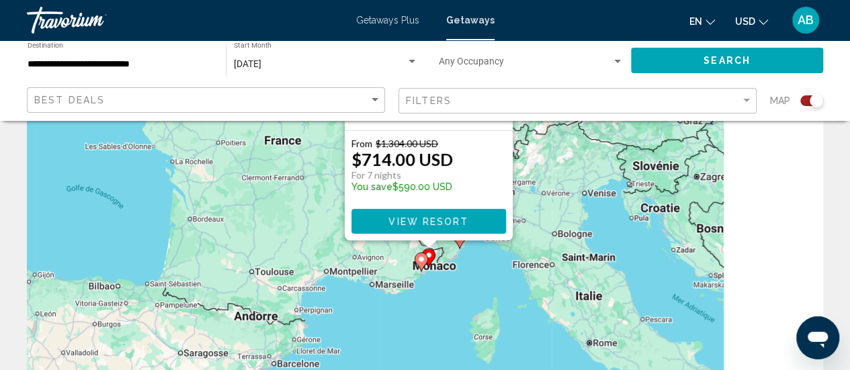
scroll to position [63, 0]
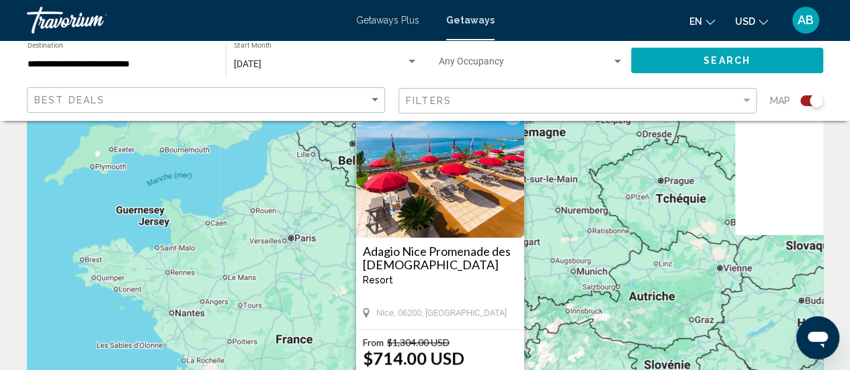
drag, startPoint x: 283, startPoint y: 179, endPoint x: 294, endPoint y: 374, distance: 195.2
click at [294, 307] on html "**********" at bounding box center [425, 122] width 850 height 370
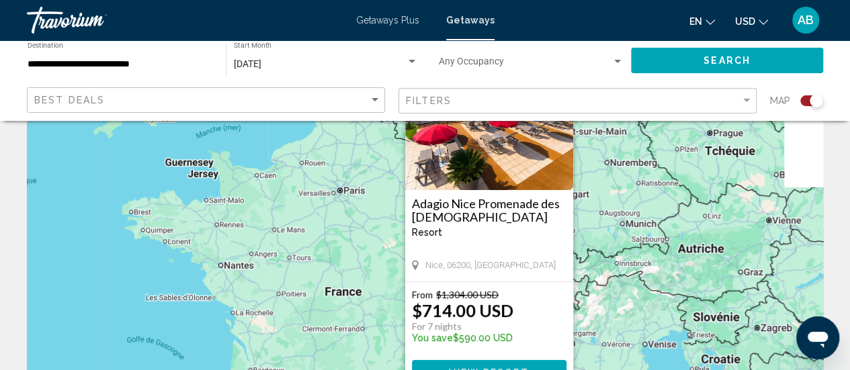
drag, startPoint x: 286, startPoint y: 315, endPoint x: 339, endPoint y: 263, distance: 73.6
click at [339, 263] on div "Pour activer le glissement avec le clavier, appuyez sur Alt+Entrée. Une fois ce…" at bounding box center [425, 272] width 796 height 403
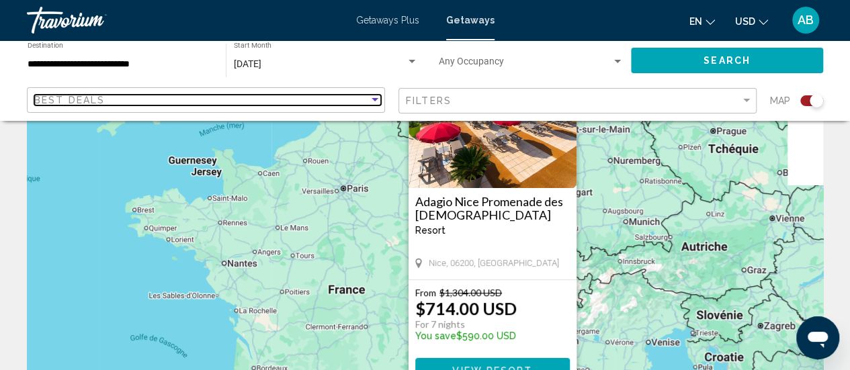
click at [314, 102] on div "Best Deals" at bounding box center [201, 100] width 335 height 11
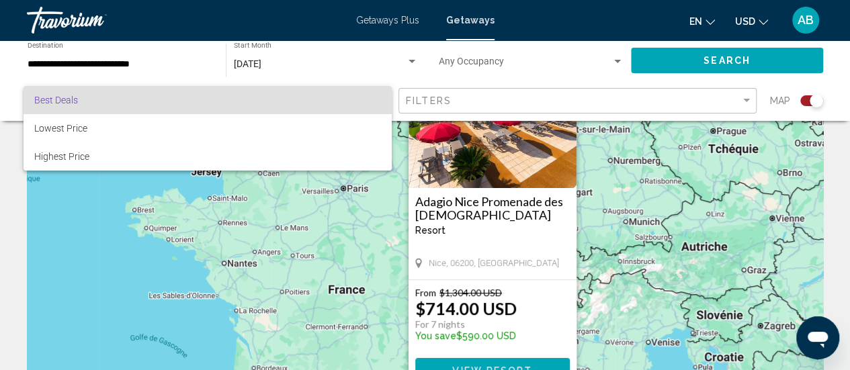
click at [652, 56] on div at bounding box center [425, 185] width 850 height 370
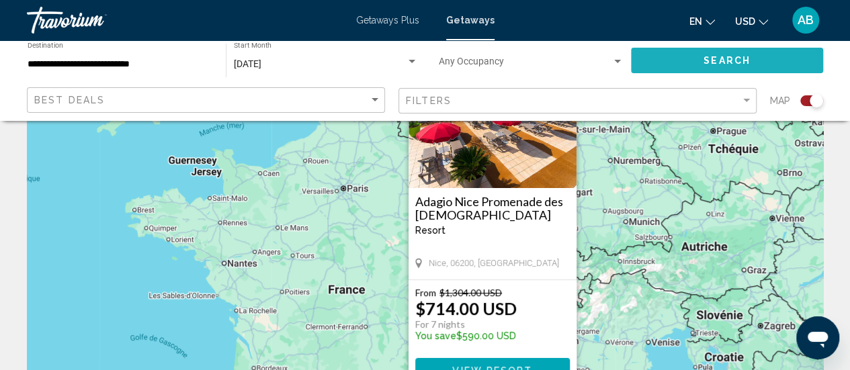
click at [652, 56] on button "Search" at bounding box center [727, 60] width 192 height 25
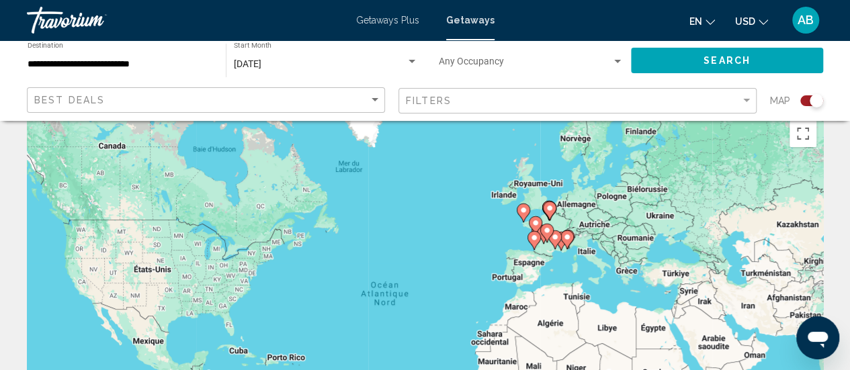
scroll to position [10, 0]
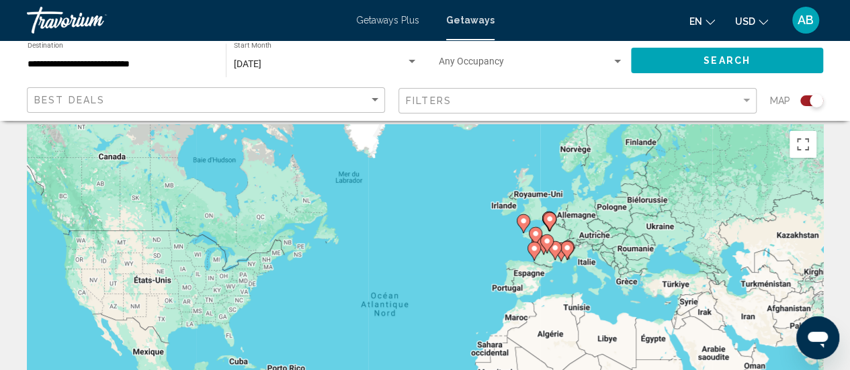
click at [547, 241] on image "Main content" at bounding box center [547, 241] width 8 height 8
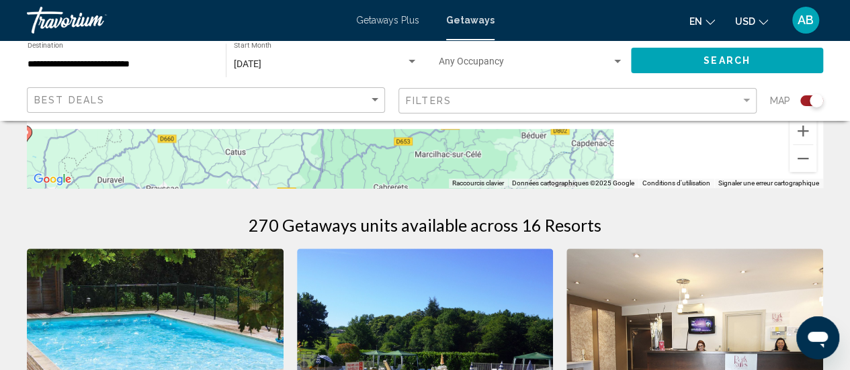
scroll to position [367, 0]
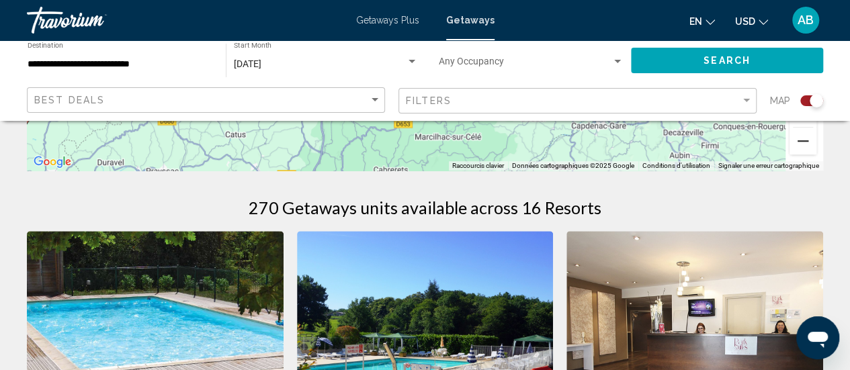
click at [800, 142] on button "Zoom arrière" at bounding box center [802, 141] width 27 height 27
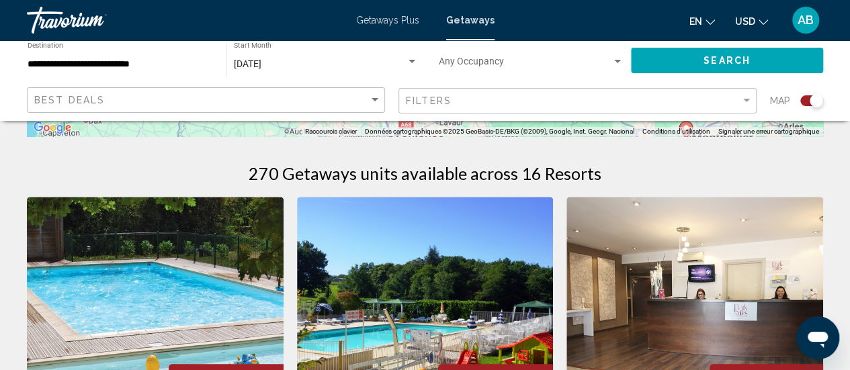
scroll to position [313, 0]
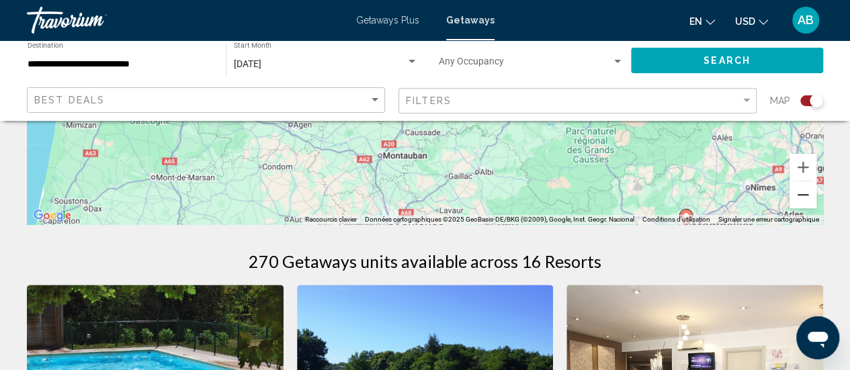
click at [797, 204] on button "Zoom arrière" at bounding box center [802, 194] width 27 height 27
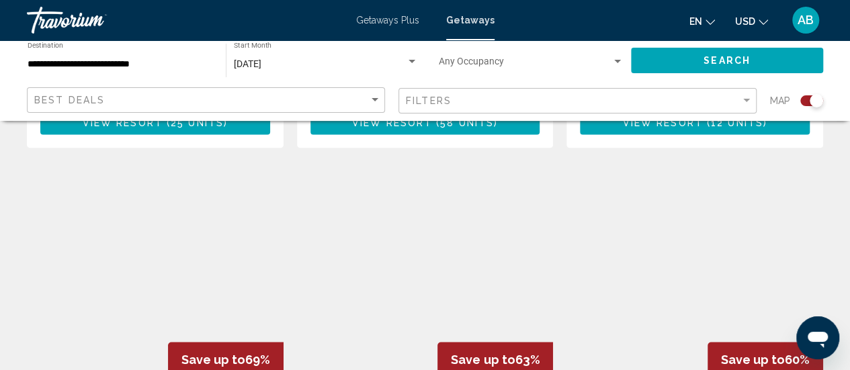
scroll to position [881, 0]
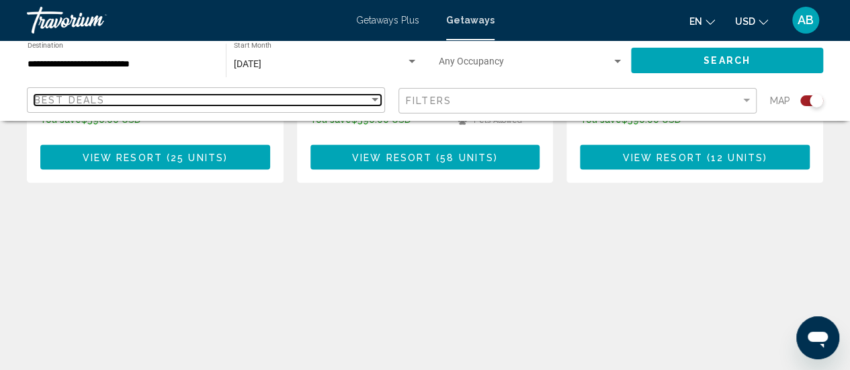
click at [288, 101] on div "Best Deals" at bounding box center [201, 100] width 335 height 11
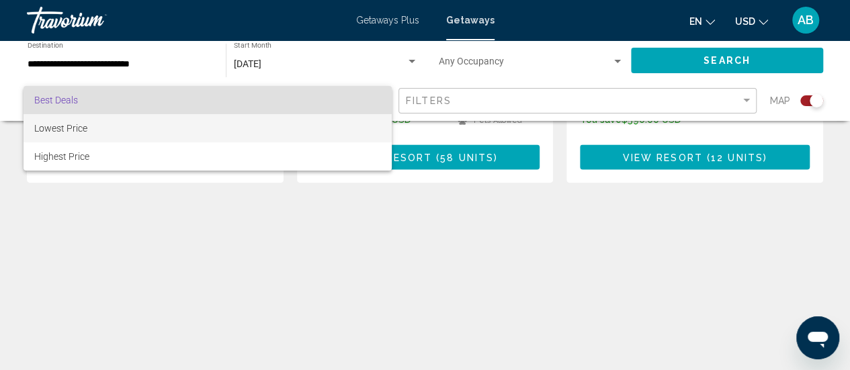
click at [244, 128] on span "Lowest Price" at bounding box center [207, 128] width 347 height 28
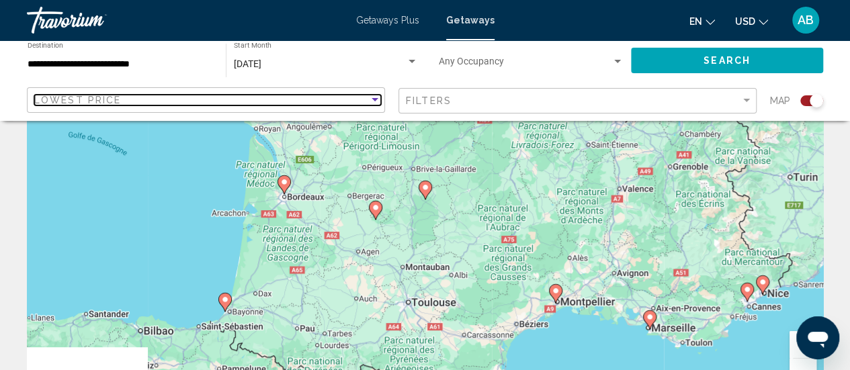
scroll to position [42, 0]
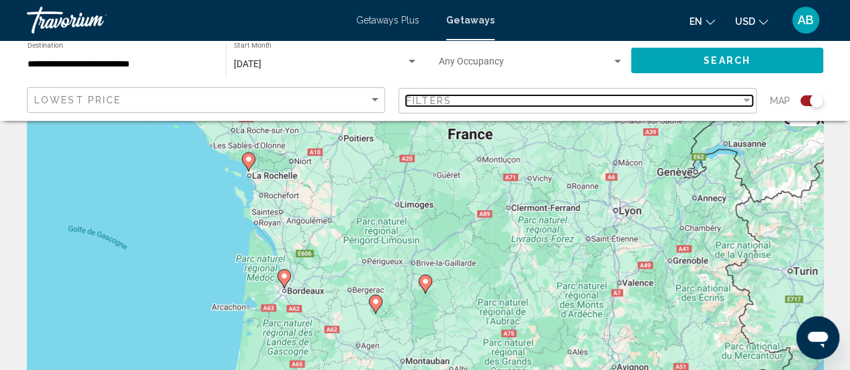
click at [574, 97] on div "Filters" at bounding box center [573, 100] width 335 height 11
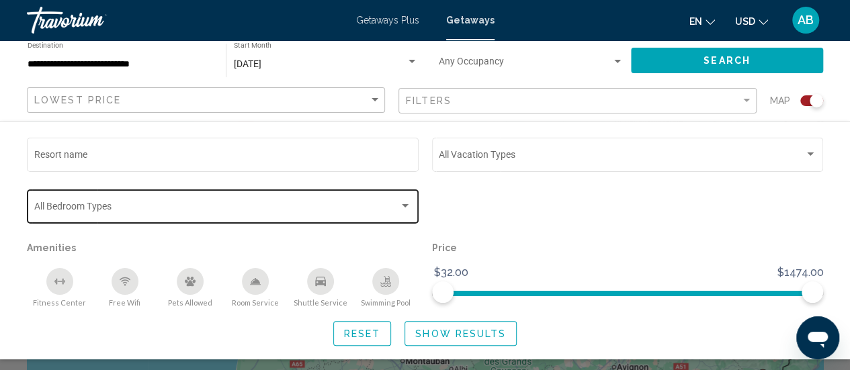
click at [399, 212] on div "Search widget" at bounding box center [223, 209] width 378 height 11
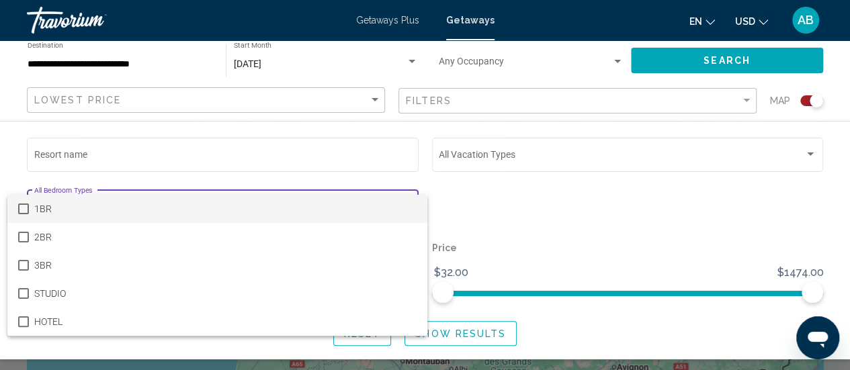
click at [531, 166] on div at bounding box center [425, 185] width 850 height 370
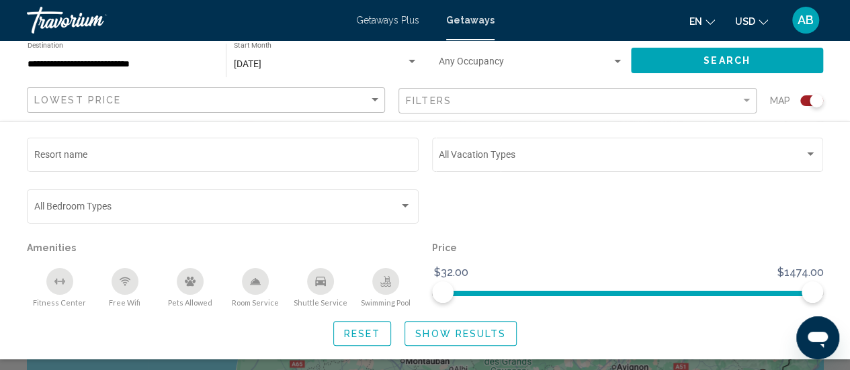
click at [531, 166] on div "Vacation Types All Vacation Types" at bounding box center [628, 153] width 378 height 37
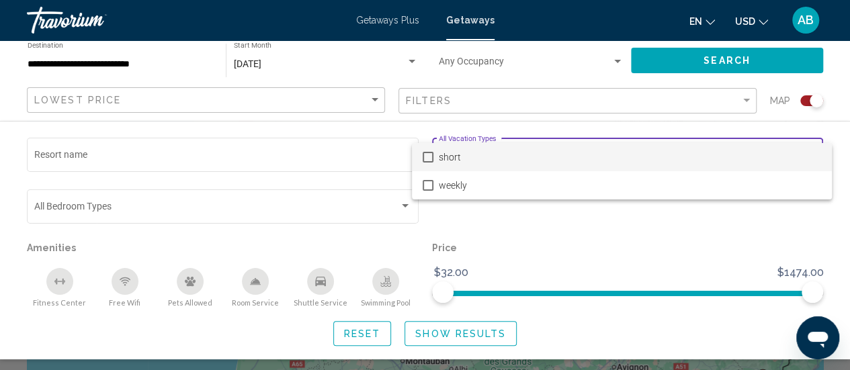
click at [543, 215] on div at bounding box center [425, 185] width 850 height 370
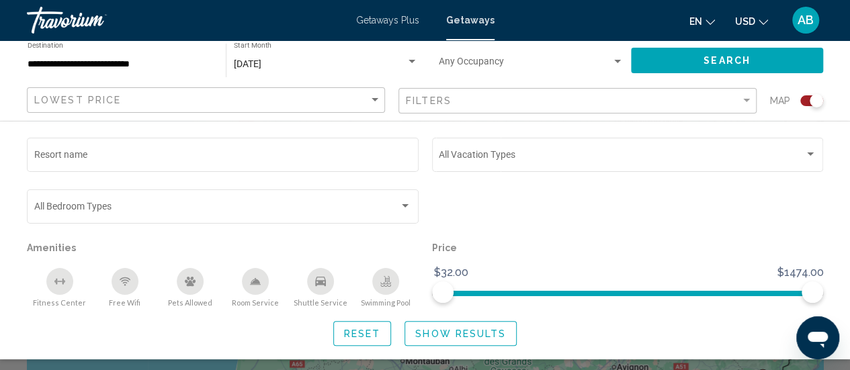
click at [116, 286] on div "Free Wifi" at bounding box center [125, 281] width 27 height 27
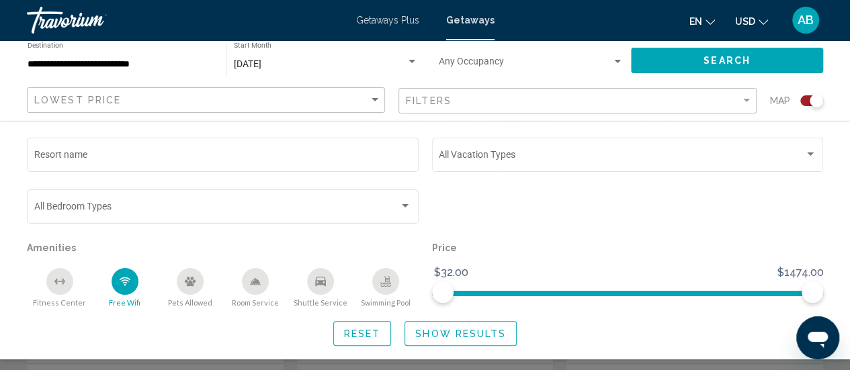
scroll to position [591, 0]
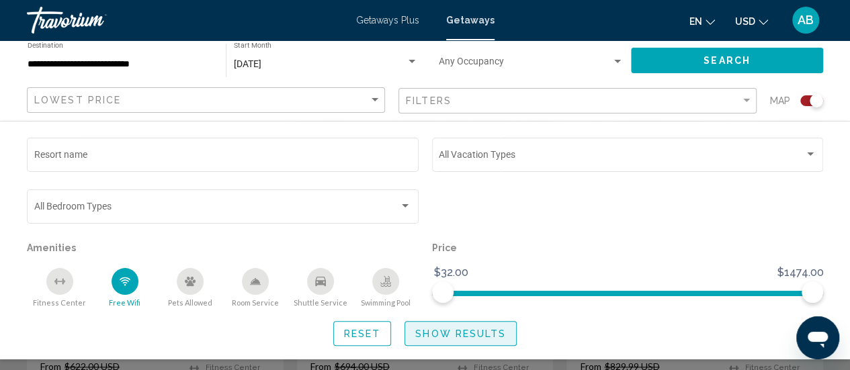
click at [436, 338] on span "Show Results" at bounding box center [460, 334] width 91 height 11
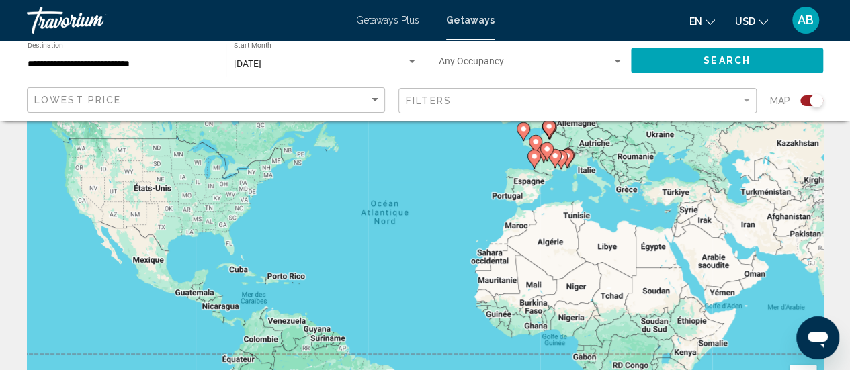
scroll to position [106, 0]
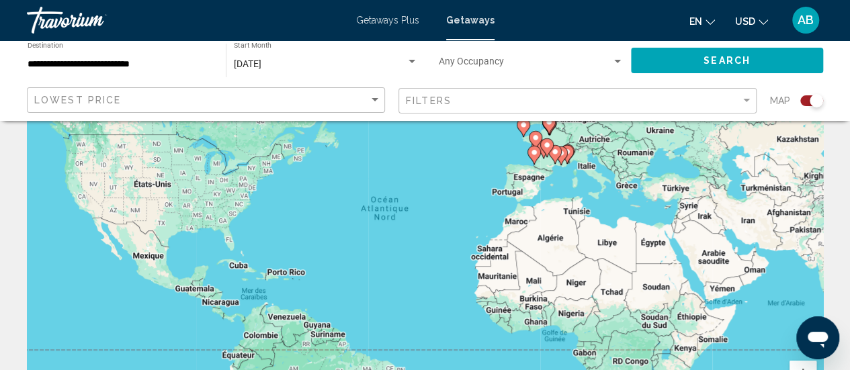
drag, startPoint x: 849, startPoint y: 185, endPoint x: 843, endPoint y: 215, distance: 30.8
click at [843, 215] on div "← Déplacement vers la gauche → Déplacement vers la droite ↑ Déplacement vers le…" at bounding box center [425, 258] width 850 height 460
click at [799, 369] on button "Zoom avant" at bounding box center [802, 374] width 27 height 27
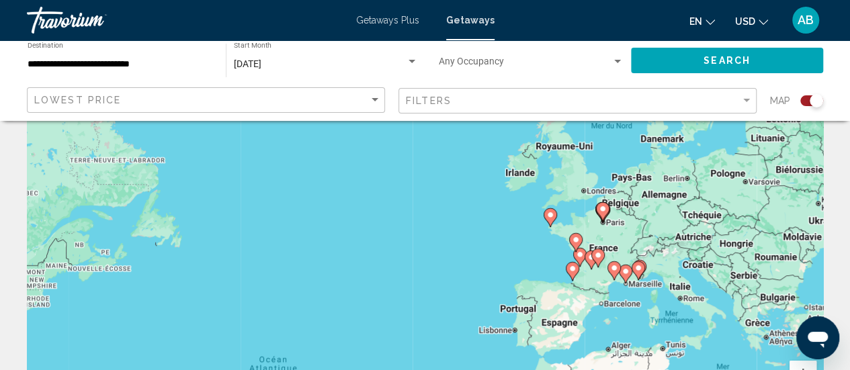
drag, startPoint x: 681, startPoint y: 198, endPoint x: 610, endPoint y: 382, distance: 197.1
click at [610, 264] on html "**********" at bounding box center [425, 79] width 850 height 370
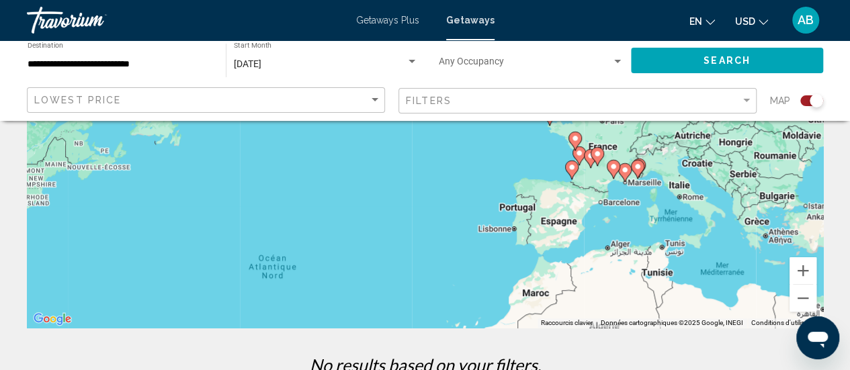
scroll to position [221, 0]
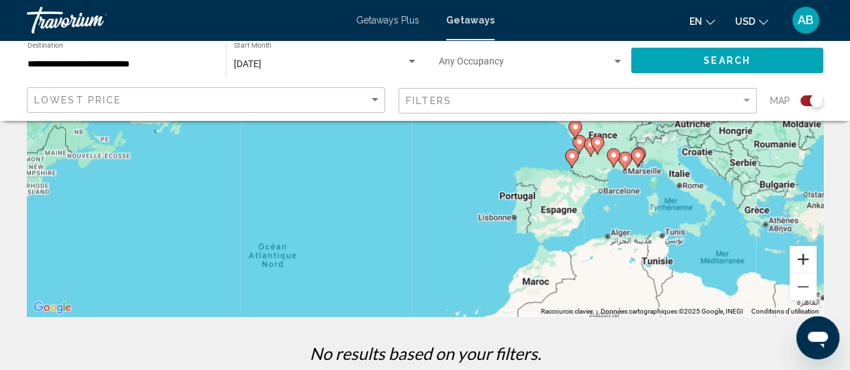
click at [809, 255] on button "Zoom avant" at bounding box center [802, 259] width 27 height 27
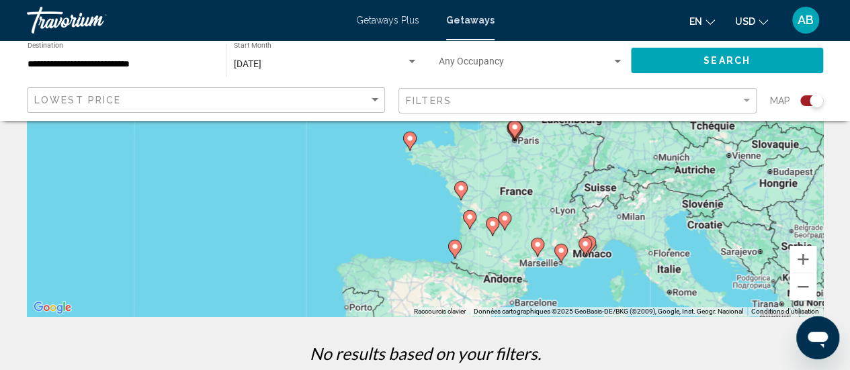
drag, startPoint x: 783, startPoint y: 189, endPoint x: 516, endPoint y: 227, distance: 270.0
click at [516, 227] on div "Pour naviguer, appuyez sur les touches fléchées. Pour activer le glissement ave…" at bounding box center [425, 114] width 796 height 403
click at [798, 262] on button "Zoom avant" at bounding box center [802, 259] width 27 height 27
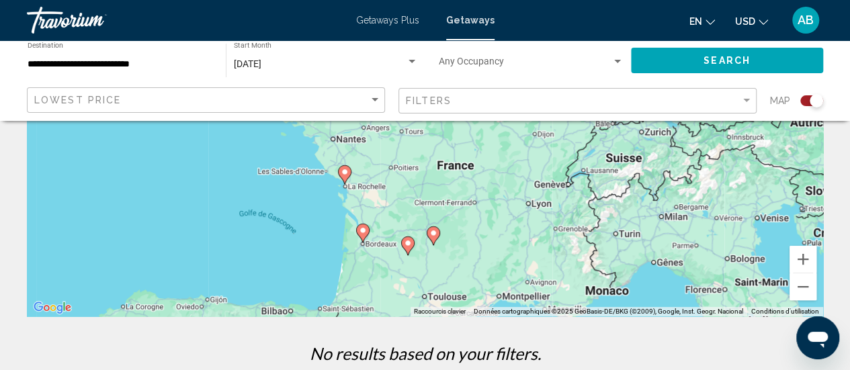
drag, startPoint x: 706, startPoint y: 259, endPoint x: 551, endPoint y: 153, distance: 187.6
click at [551, 153] on div "Pour naviguer, appuyez sur les touches fléchées. Pour activer le glissement ave…" at bounding box center [425, 114] width 796 height 403
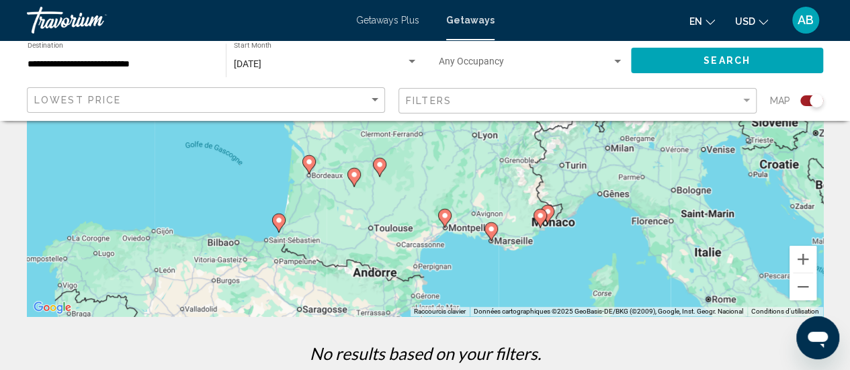
drag, startPoint x: 617, startPoint y: 255, endPoint x: 565, endPoint y: 185, distance: 86.8
click at [565, 185] on div "Pour naviguer, appuyez sur les touches fléchées. Pour activer le glissement ave…" at bounding box center [425, 114] width 796 height 403
click at [551, 212] on image "Main content" at bounding box center [547, 210] width 8 height 8
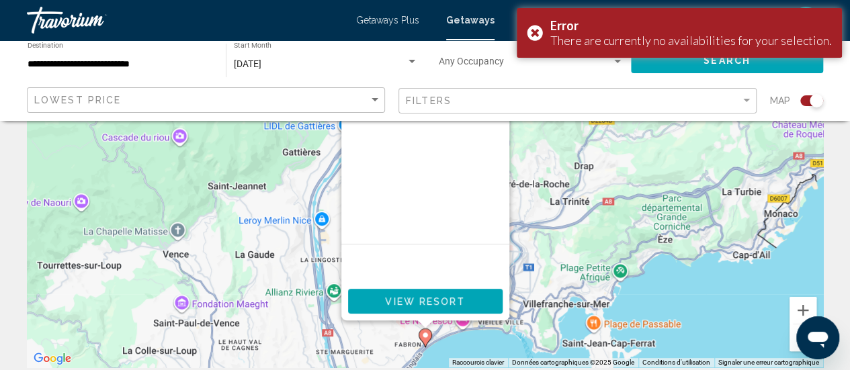
scroll to position [198, 0]
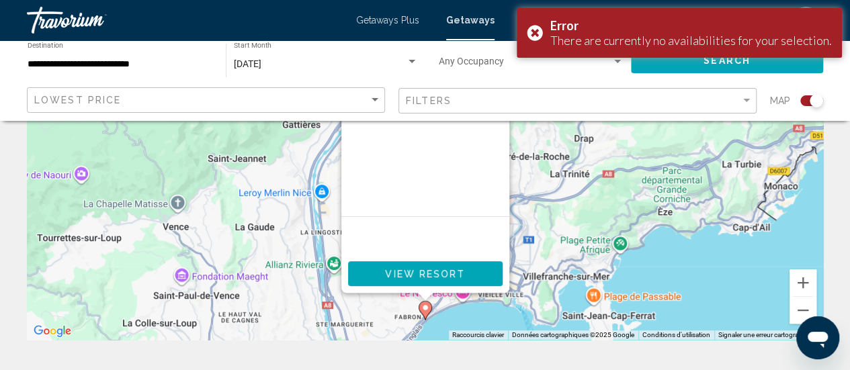
click at [425, 311] on image "Main content" at bounding box center [425, 308] width 8 height 8
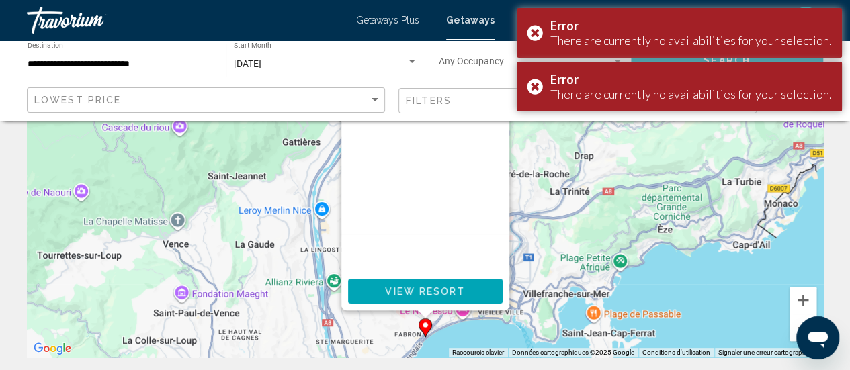
scroll to position [182, 0]
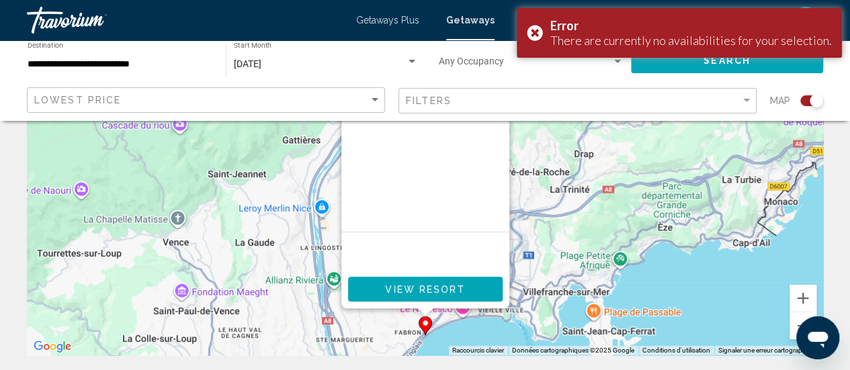
click at [654, 248] on div "Pour activer le glissement avec le clavier, appuyez sur Alt+Entrée. Une fois ce…" at bounding box center [425, 153] width 796 height 403
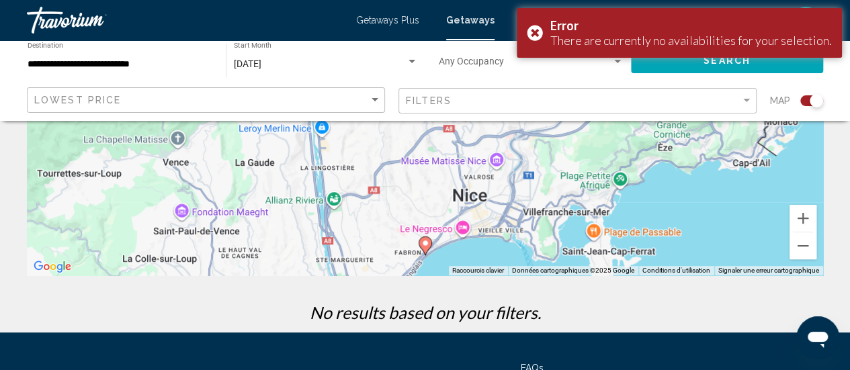
scroll to position [267, 0]
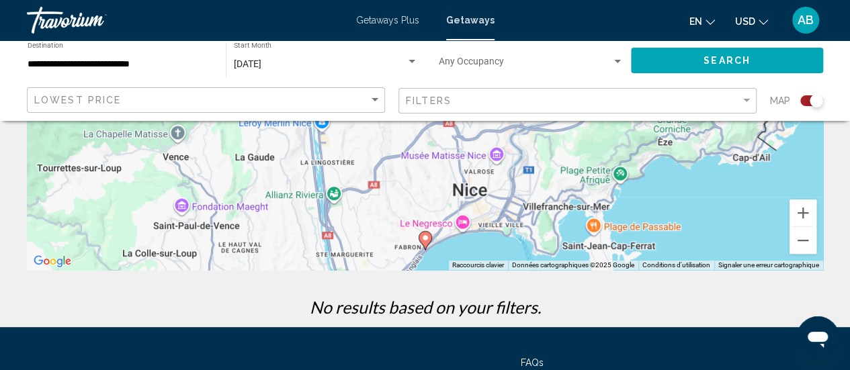
click at [421, 237] on icon "Main content" at bounding box center [425, 240] width 12 height 17
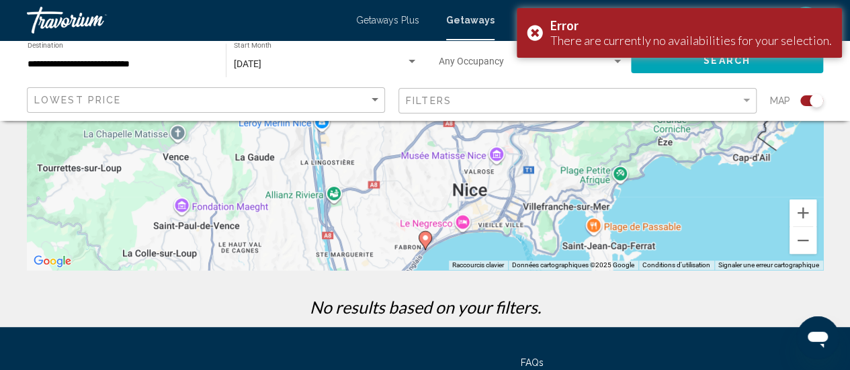
scroll to position [0, 0]
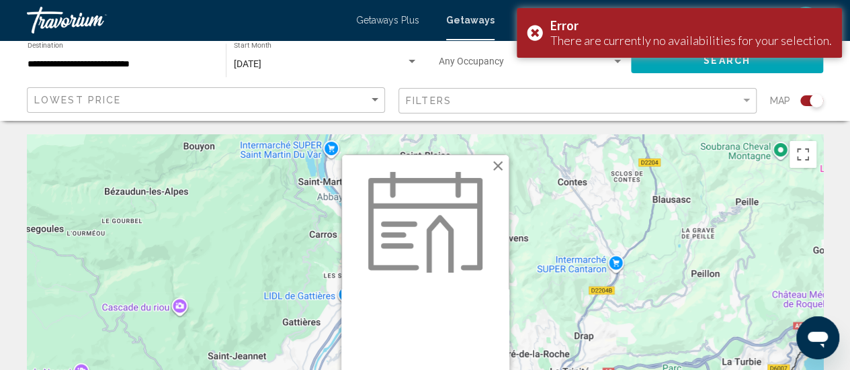
click at [421, 237] on img "Main content" at bounding box center [425, 222] width 114 height 101
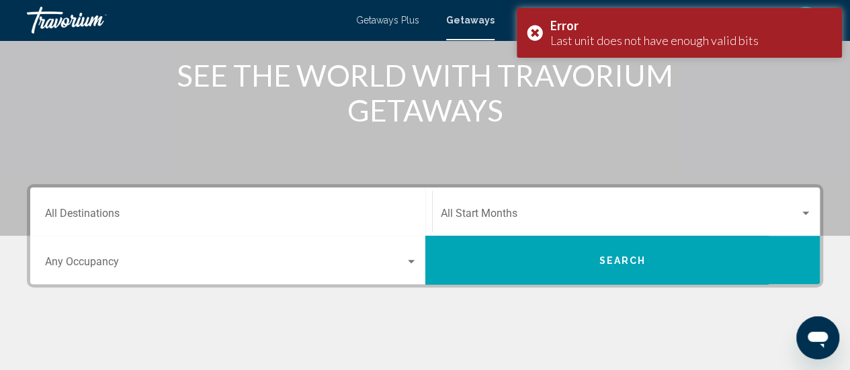
scroll to position [174, 0]
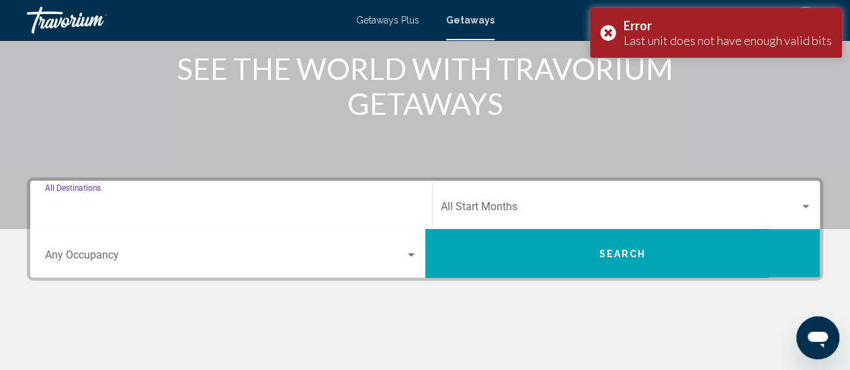
click at [314, 210] on input "Destination All Destinations" at bounding box center [231, 210] width 372 height 12
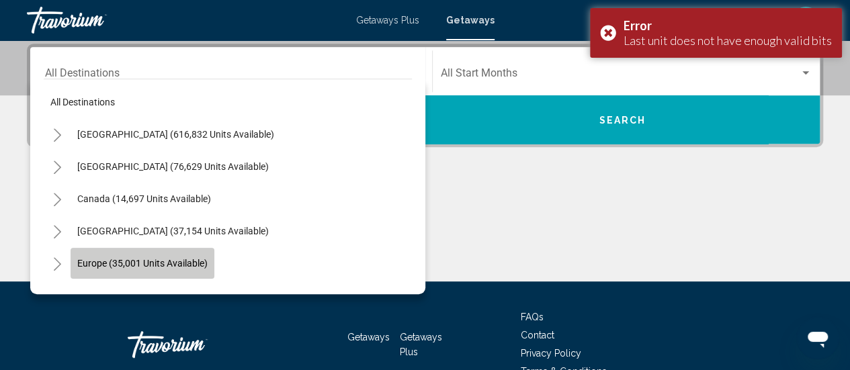
click at [191, 275] on button "Europe (35,001 units available)" at bounding box center [143, 263] width 144 height 31
type input "**********"
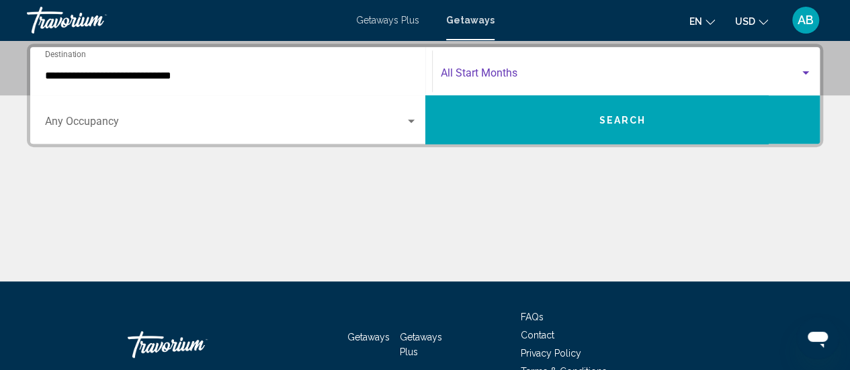
click at [457, 81] on span "Search widget" at bounding box center [620, 76] width 359 height 12
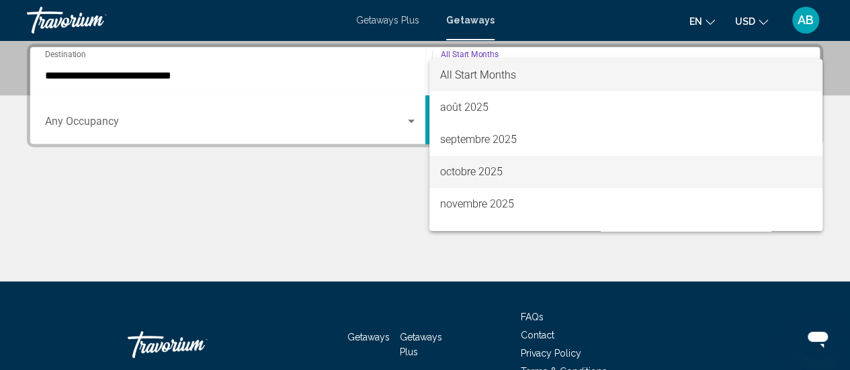
click at [469, 176] on span "octobre 2025" at bounding box center [626, 172] width 372 height 32
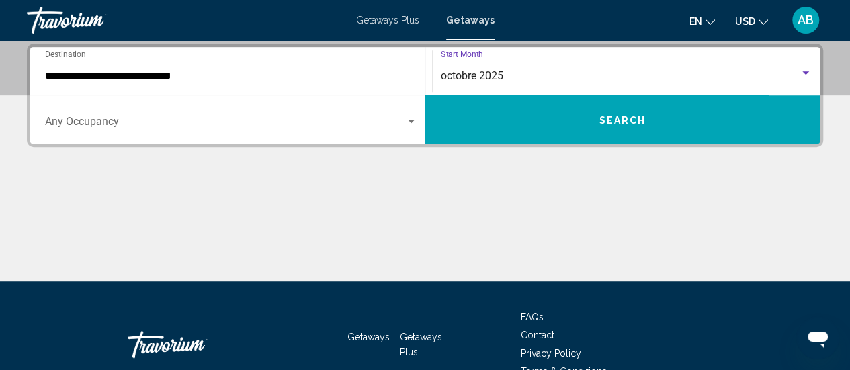
click at [593, 120] on button "Search" at bounding box center [622, 119] width 395 height 48
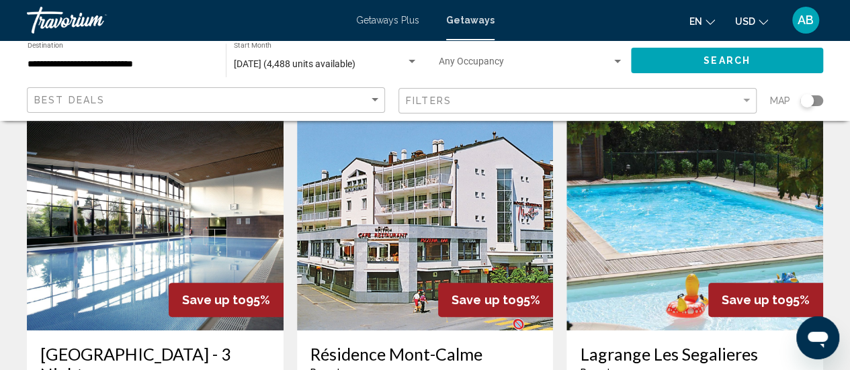
scroll to position [60, 0]
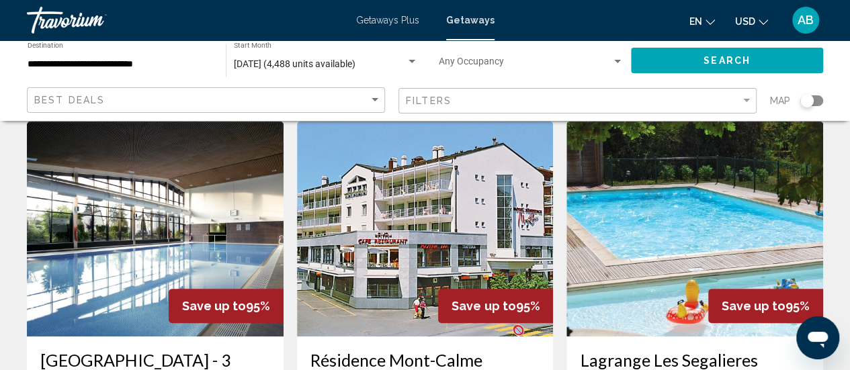
click at [807, 99] on div "Search widget" at bounding box center [806, 100] width 13 height 13
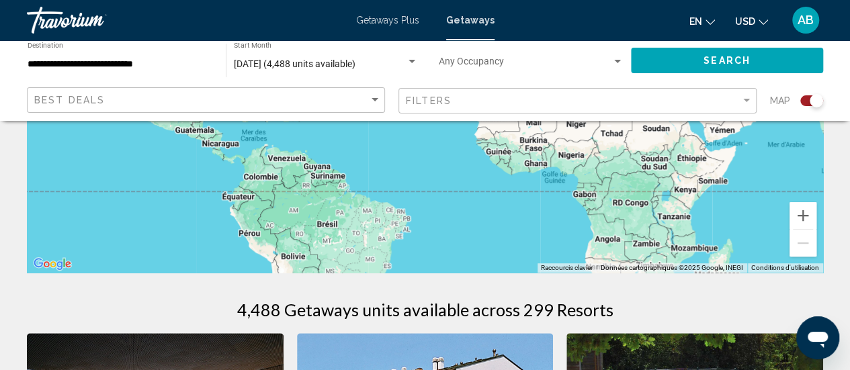
scroll to position [282, 0]
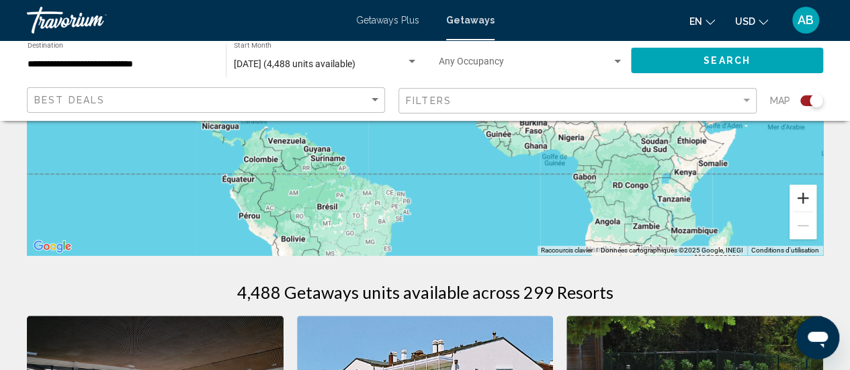
click at [807, 195] on button "Zoom avant" at bounding box center [802, 198] width 27 height 27
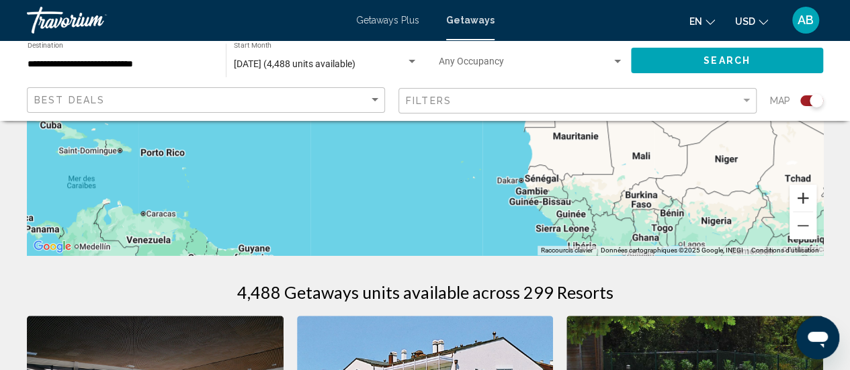
click at [807, 195] on button "Zoom avant" at bounding box center [802, 198] width 27 height 27
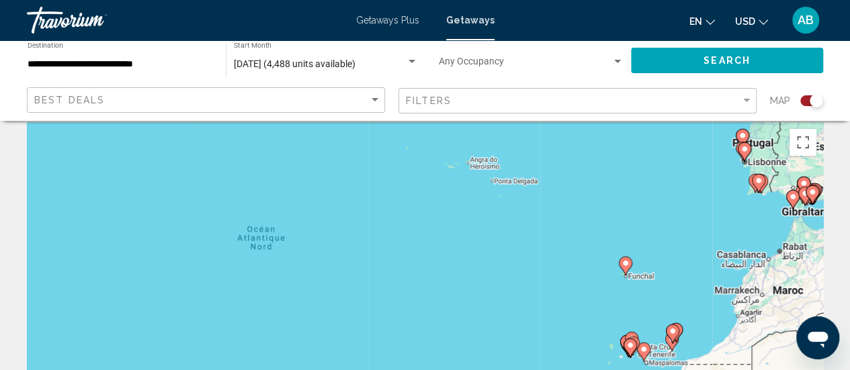
scroll to position [0, 0]
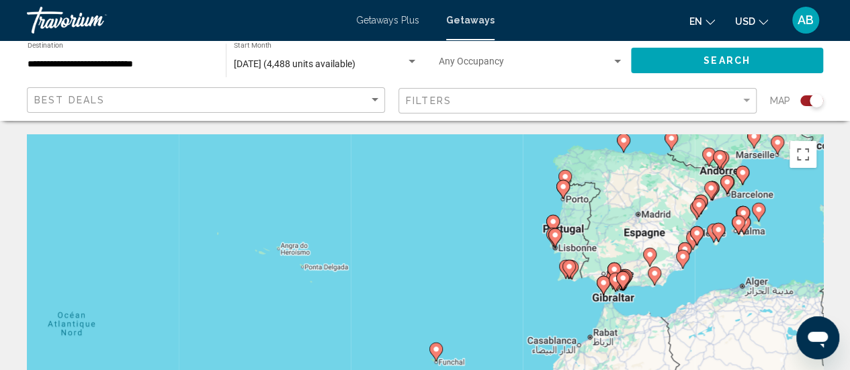
drag, startPoint x: 757, startPoint y: 274, endPoint x: 563, endPoint y: 349, distance: 208.0
click at [563, 349] on div "Pour activer le glissement avec le clavier, appuyez sur Alt+Entrée. Une fois ce…" at bounding box center [425, 335] width 796 height 403
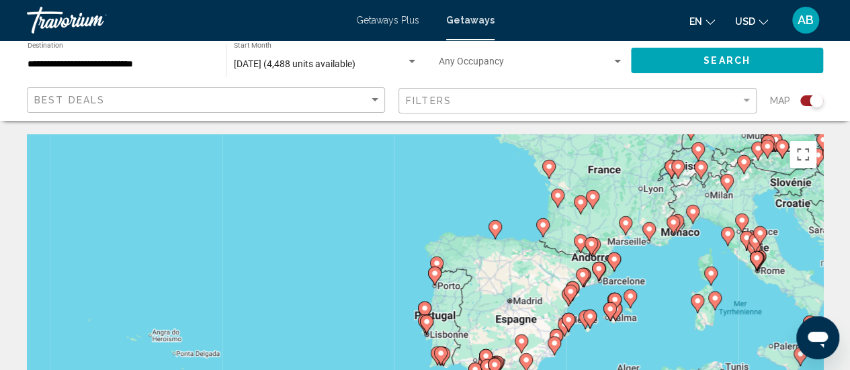
drag, startPoint x: 732, startPoint y: 279, endPoint x: 599, endPoint y: 367, distance: 159.5
click at [599, 367] on div "Pour activer le glissement avec le clavier, appuyez sur Alt+Entrée. Une fois ce…" at bounding box center [425, 335] width 796 height 403
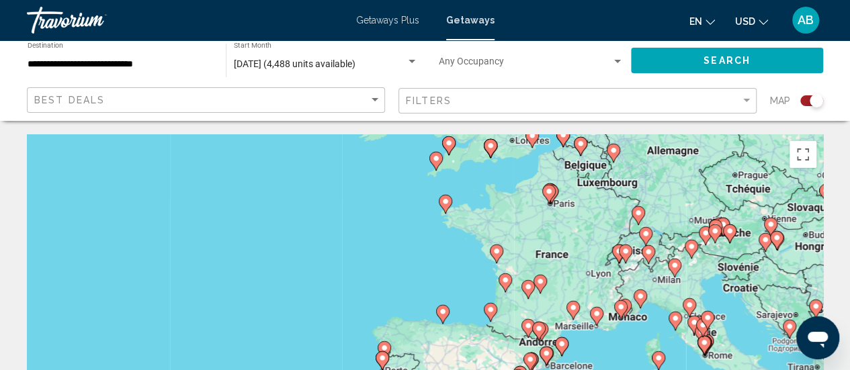
drag, startPoint x: 672, startPoint y: 285, endPoint x: 619, endPoint y: 372, distance: 102.0
click at [619, 369] on html "**********" at bounding box center [425, 185] width 850 height 370
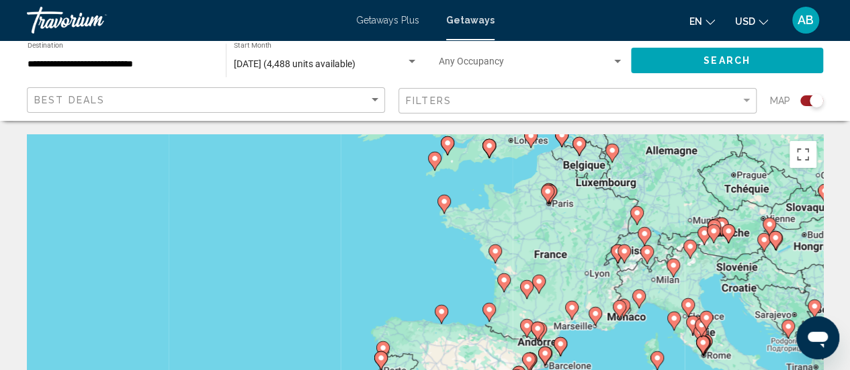
click at [629, 305] on icon "Main content" at bounding box center [623, 308] width 13 height 19
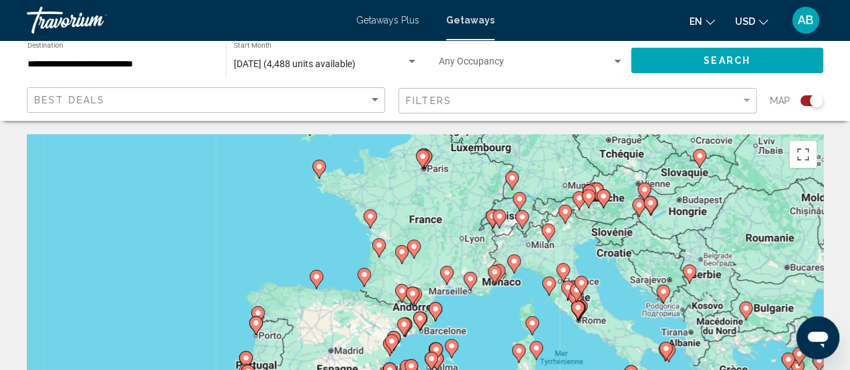
drag, startPoint x: 441, startPoint y: 341, endPoint x: 519, endPoint y: 286, distance: 95.3
click at [519, 286] on div "Pour activer le glissement avec le clavier, appuyez sur Alt+Entrée. Une fois ce…" at bounding box center [425, 335] width 796 height 403
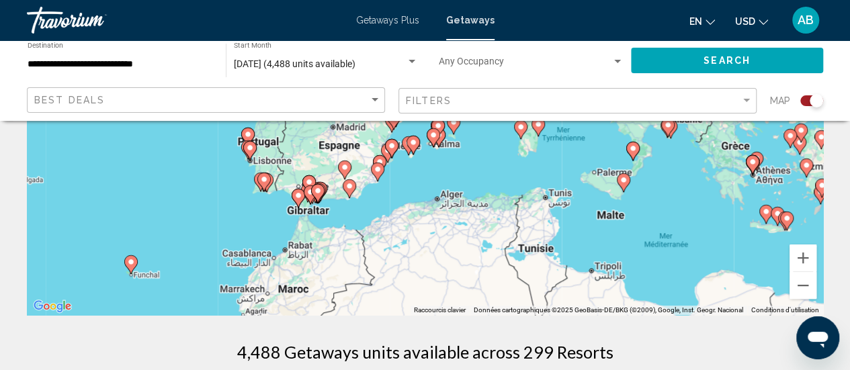
scroll to position [247, 0]
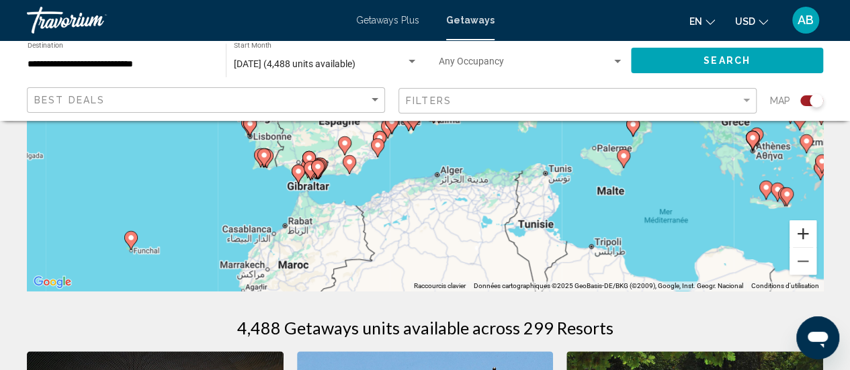
click at [811, 235] on button "Zoom avant" at bounding box center [802, 233] width 27 height 27
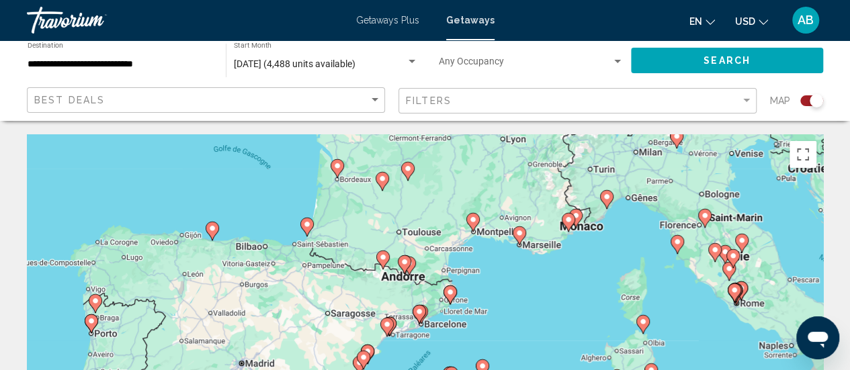
scroll to position [1, 0]
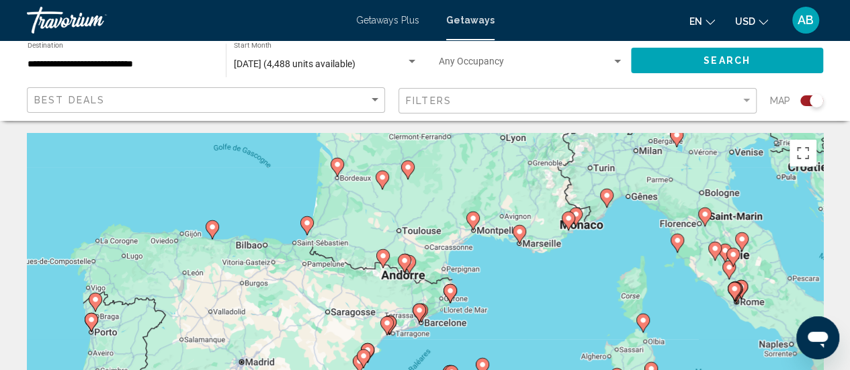
click at [579, 217] on icon "Main content" at bounding box center [575, 216] width 12 height 17
type input "**********"
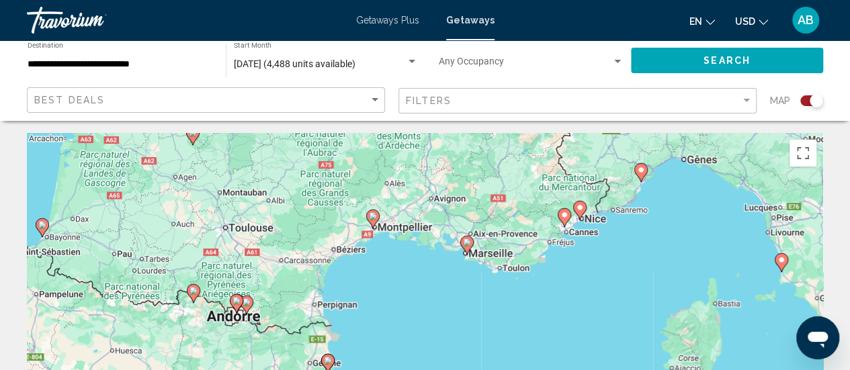
drag, startPoint x: 752, startPoint y: 182, endPoint x: 603, endPoint y: 282, distance: 179.6
click at [603, 282] on div "Pour activer le glissement avec le clavier, appuyez sur Alt+Entrée. Une fois ce…" at bounding box center [425, 334] width 796 height 403
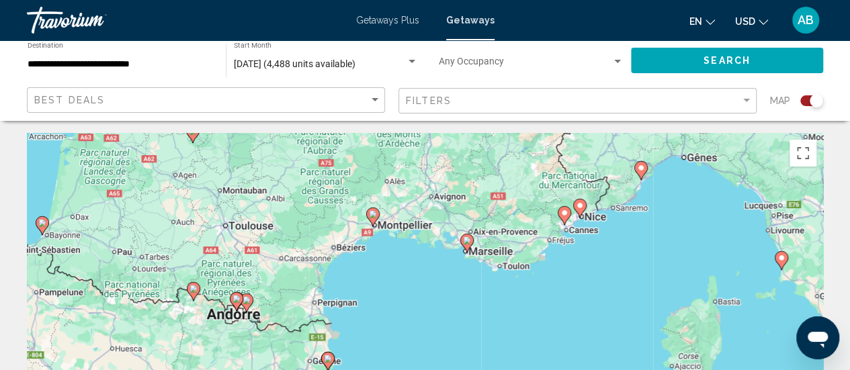
click at [583, 207] on image "Main content" at bounding box center [580, 206] width 8 height 8
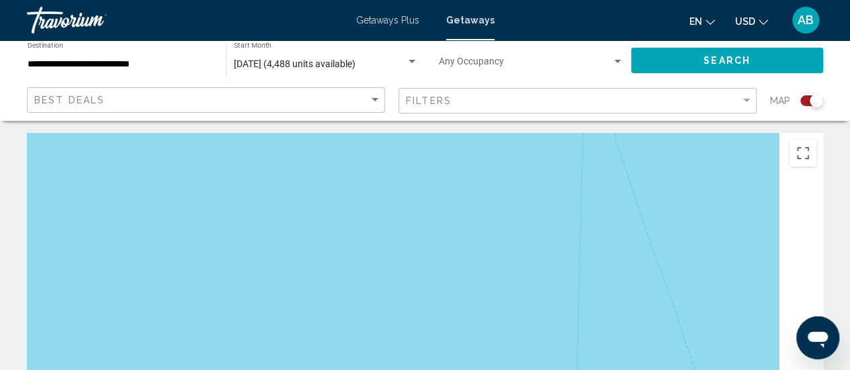
drag, startPoint x: 583, startPoint y: 207, endPoint x: 425, endPoint y: 402, distance: 250.8
click at [425, 369] on html "**********" at bounding box center [425, 184] width 850 height 370
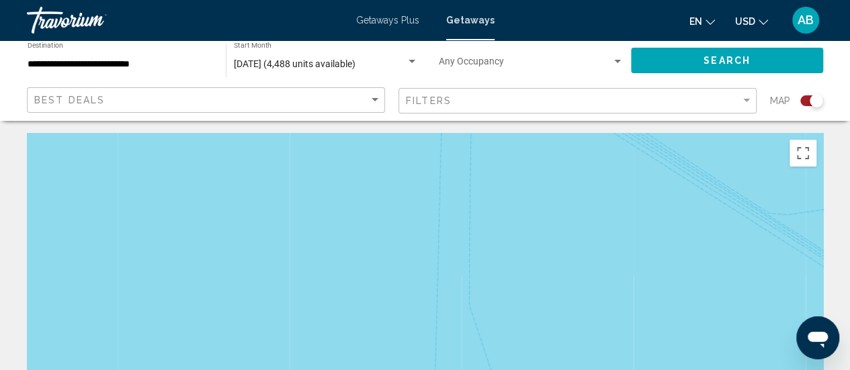
drag, startPoint x: 591, startPoint y: 259, endPoint x: 503, endPoint y: 354, distance: 130.2
click at [503, 354] on div "Pour naviguer, appuyez sur les touches fléchées. Pour activer le glissement ave…" at bounding box center [425, 334] width 796 height 403
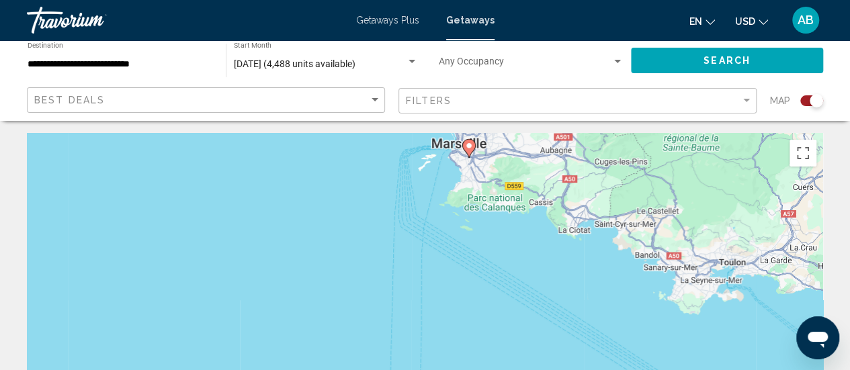
drag, startPoint x: 546, startPoint y: 151, endPoint x: 503, endPoint y: 343, distance: 196.4
click at [503, 343] on div "Pour naviguer, appuyez sur les touches fléchées. Pour activer le glissement ave…" at bounding box center [425, 334] width 796 height 403
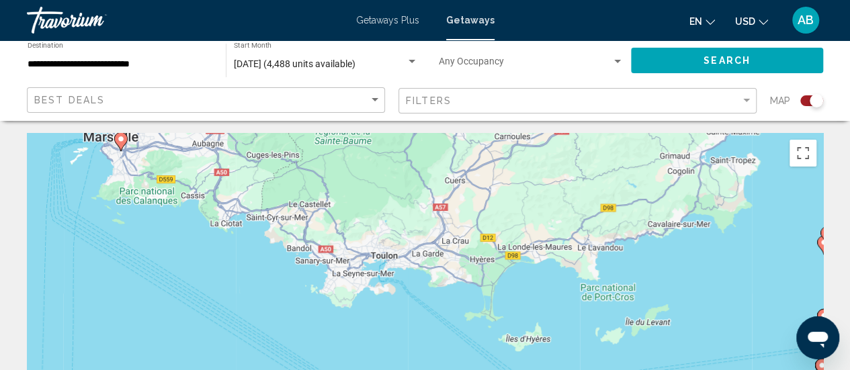
drag, startPoint x: 758, startPoint y: 292, endPoint x: 404, endPoint y: 287, distance: 354.7
click at [404, 287] on div "Pour naviguer, appuyez sur les touches fléchées. Pour activer le glissement ave…" at bounding box center [425, 334] width 796 height 403
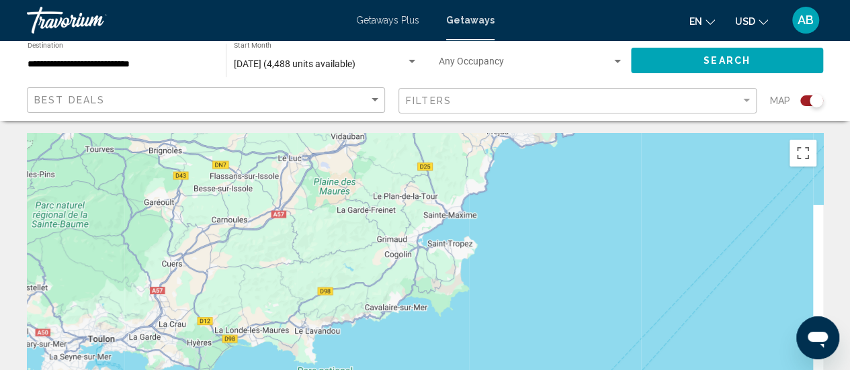
drag, startPoint x: 707, startPoint y: 218, endPoint x: 412, endPoint y: 306, distance: 307.8
click at [412, 306] on div "Pour naviguer, appuyez sur les touches fléchées. Pour activer le glissement ave…" at bounding box center [425, 334] width 796 height 403
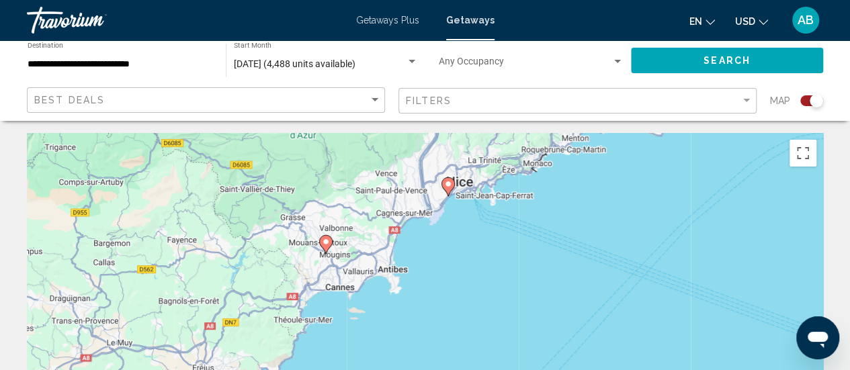
drag, startPoint x: 668, startPoint y: 132, endPoint x: 386, endPoint y: 363, distance: 365.2
click at [386, 363] on div "Pour naviguer, appuyez sur les touches fléchées. Pour activer le glissement ave…" at bounding box center [425, 334] width 796 height 403
click at [450, 178] on icon "Main content" at bounding box center [447, 185] width 12 height 17
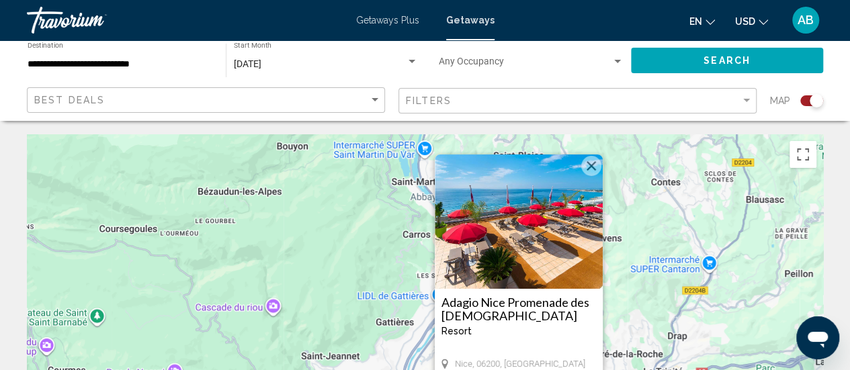
click at [502, 307] on h3 "Adagio Nice Promenade des [DEMOGRAPHIC_DATA]" at bounding box center [518, 309] width 155 height 27
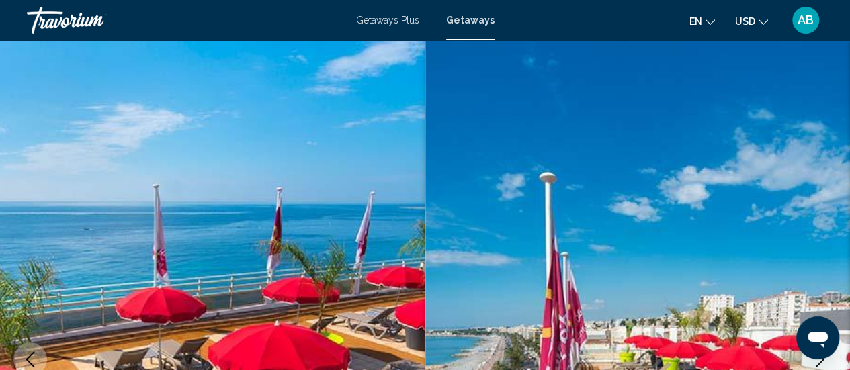
scroll to position [174, 0]
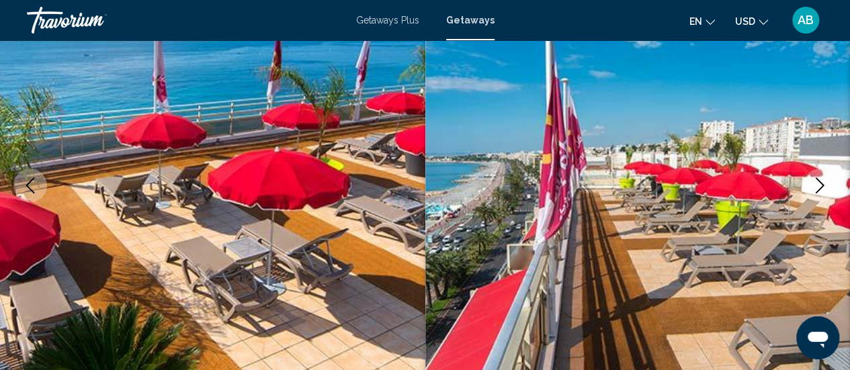
click at [818, 186] on icon "Next image" at bounding box center [820, 185] width 16 height 16
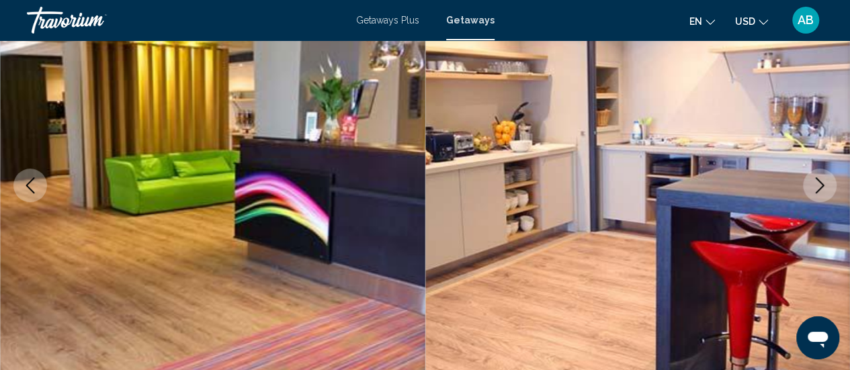
click at [818, 186] on icon "Next image" at bounding box center [820, 185] width 16 height 16
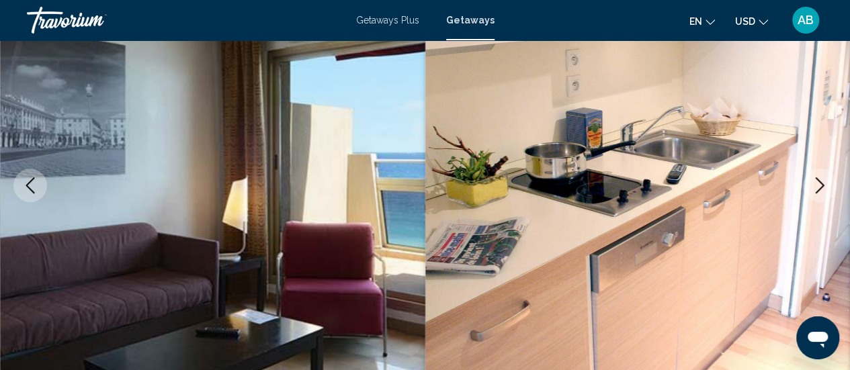
click at [818, 186] on icon "Next image" at bounding box center [820, 185] width 16 height 16
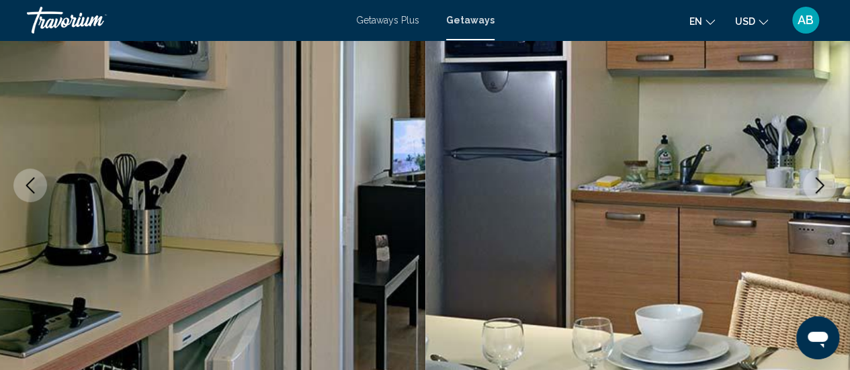
click at [818, 186] on icon "Next image" at bounding box center [820, 185] width 16 height 16
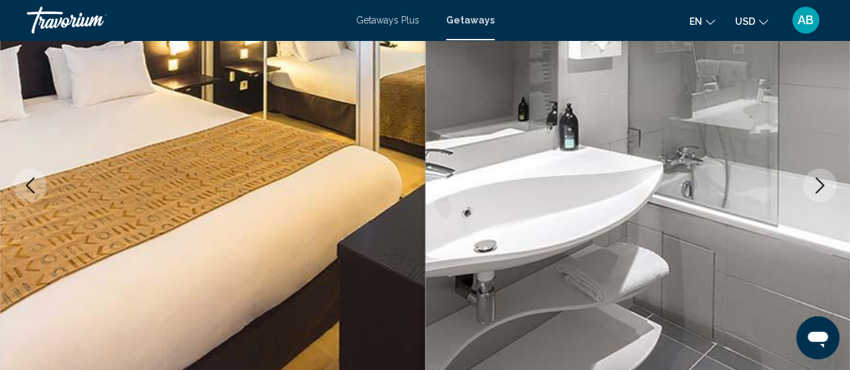
click at [818, 186] on icon "Next image" at bounding box center [820, 185] width 16 height 16
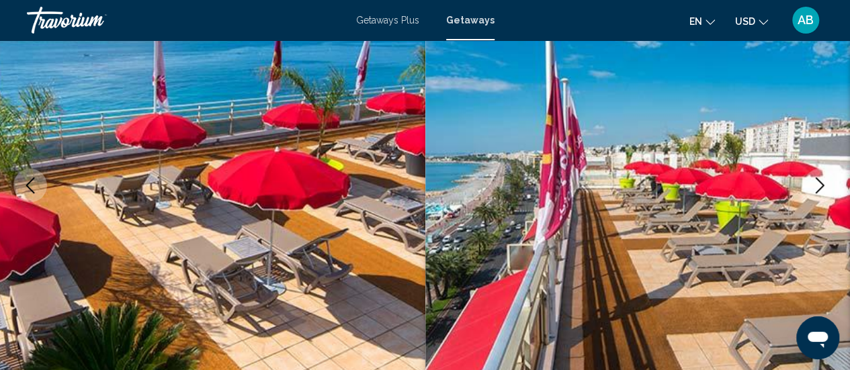
click at [818, 195] on button "Next image" at bounding box center [820, 186] width 34 height 34
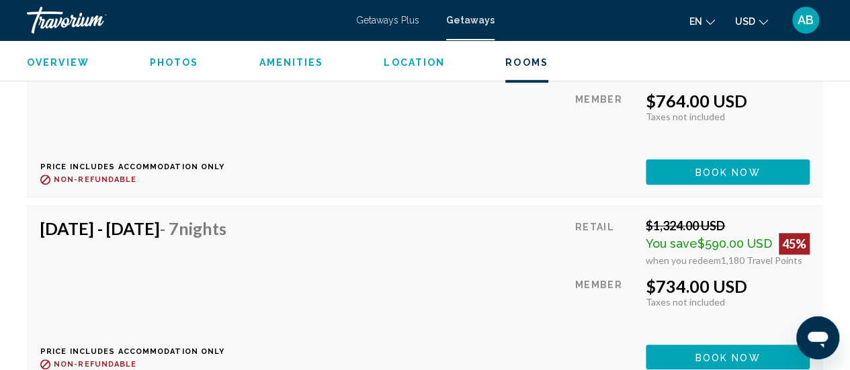
scroll to position [2913, 0]
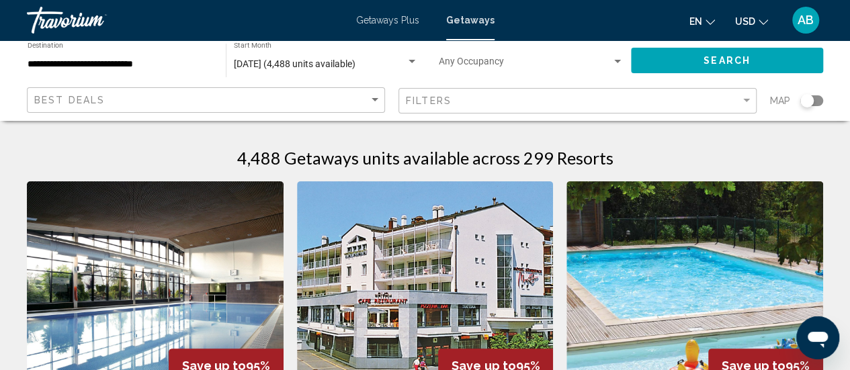
click at [818, 104] on div "Search widget" at bounding box center [811, 100] width 23 height 11
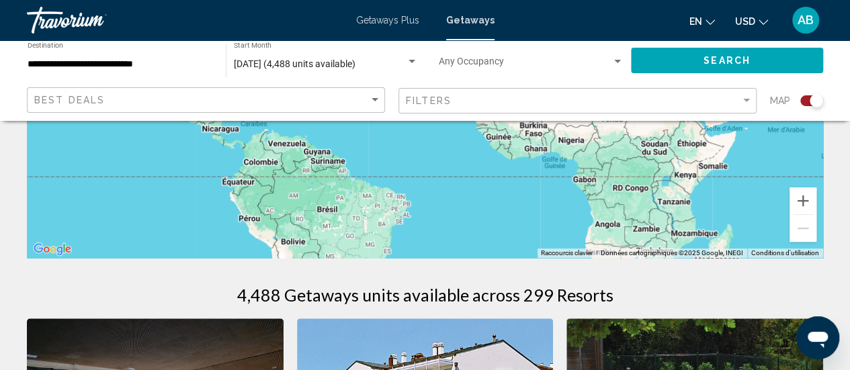
scroll to position [311, 0]
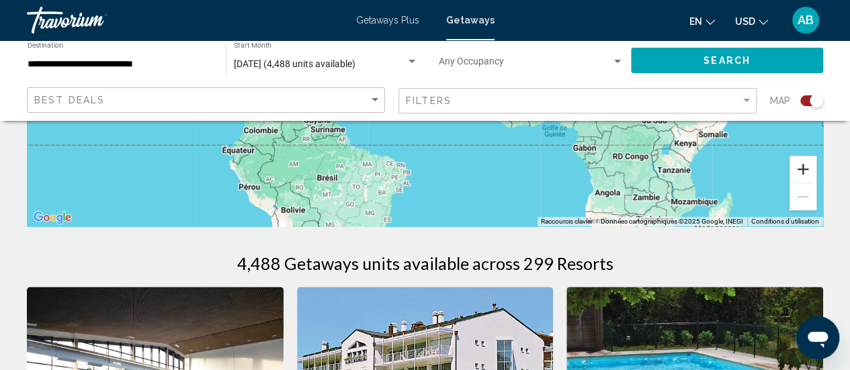
click at [812, 173] on button "Zoom avant" at bounding box center [802, 169] width 27 height 27
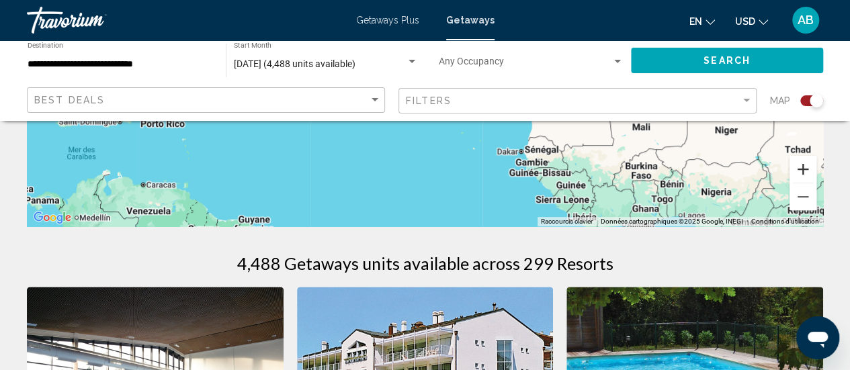
click at [812, 173] on button "Zoom avant" at bounding box center [802, 169] width 27 height 27
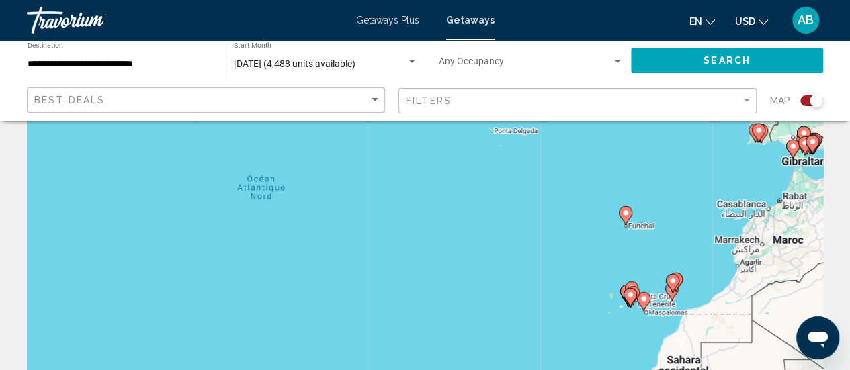
scroll to position [59, 0]
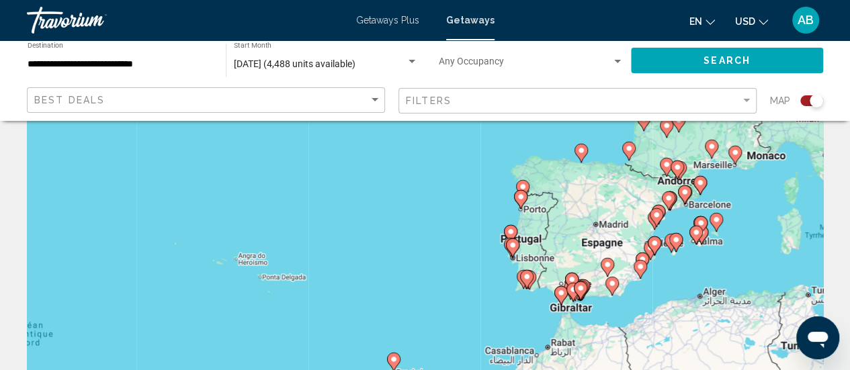
drag, startPoint x: 765, startPoint y: 207, endPoint x: 527, endPoint y: 353, distance: 279.9
click at [527, 353] on div "Pour activer le glissement avec le clavier, appuyez sur Alt+Entrée. Une fois ce…" at bounding box center [425, 276] width 796 height 403
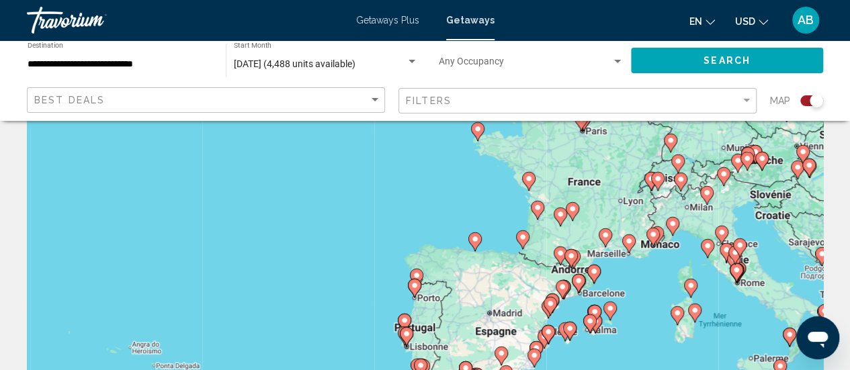
drag, startPoint x: 607, startPoint y: 228, endPoint x: 499, endPoint y: 319, distance: 141.6
click at [499, 319] on div "Pour activer le glissement avec le clavier, appuyez sur Alt+Entrée. Une fois ce…" at bounding box center [425, 276] width 796 height 403
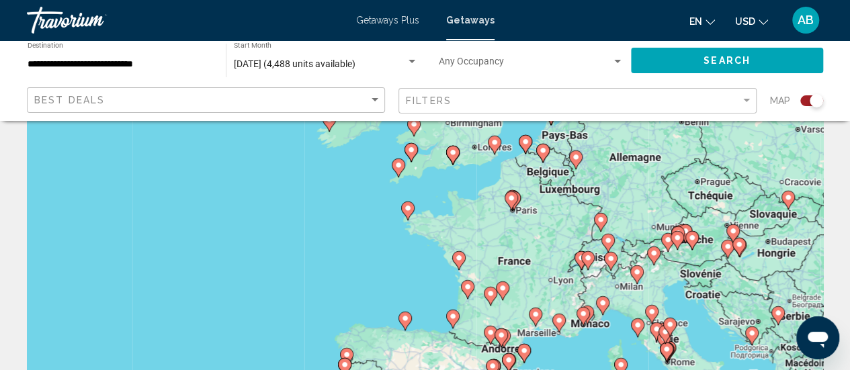
drag, startPoint x: 575, startPoint y: 234, endPoint x: 504, endPoint y: 316, distance: 108.6
click at [504, 316] on div "Pour activer le glissement avec le clavier, appuyez sur Alt+Entrée. Une fois ce…" at bounding box center [425, 276] width 796 height 403
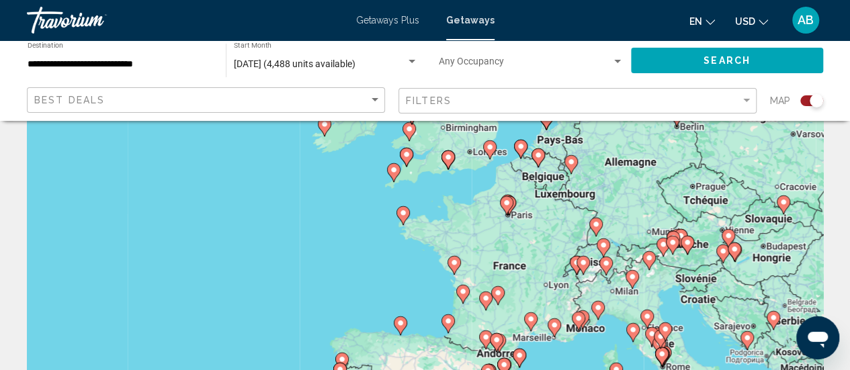
click at [454, 263] on image "Main content" at bounding box center [454, 263] width 8 height 8
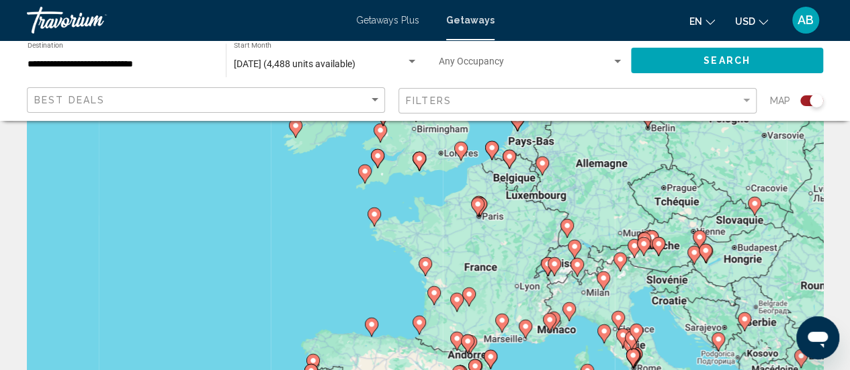
click at [422, 268] on icon "Main content" at bounding box center [425, 266] width 12 height 17
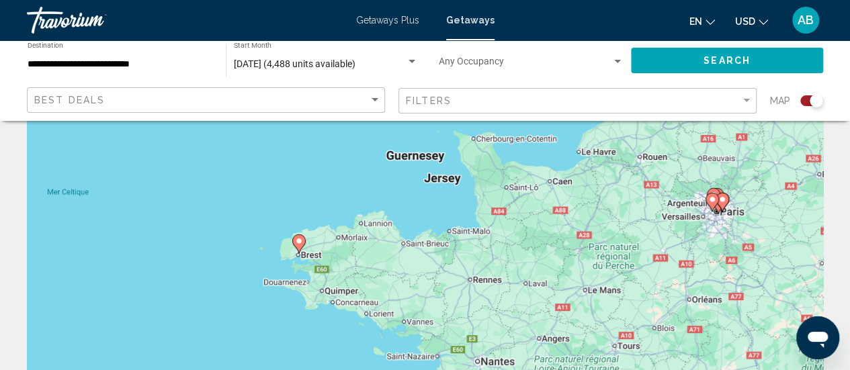
drag, startPoint x: 401, startPoint y: 191, endPoint x: 477, endPoint y: 374, distance: 197.9
click at [477, 311] on html "**********" at bounding box center [425, 126] width 850 height 370
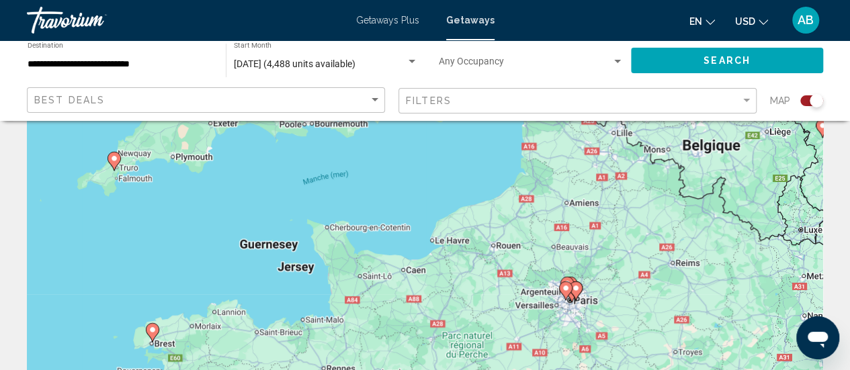
drag, startPoint x: 622, startPoint y: 277, endPoint x: 465, endPoint y: 370, distance: 182.5
click at [465, 311] on html "**********" at bounding box center [425, 126] width 850 height 370
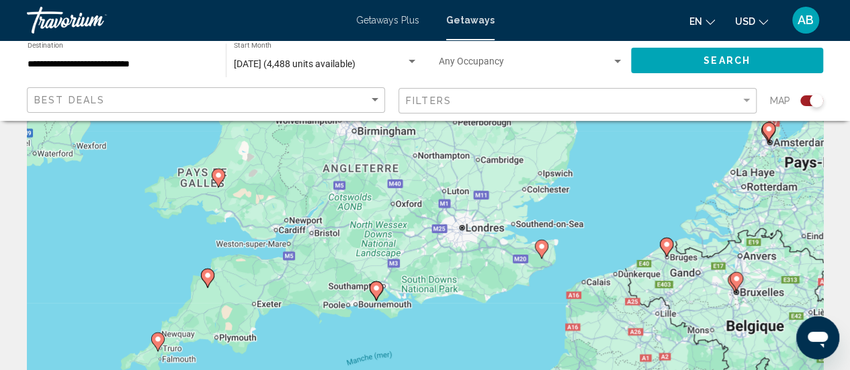
drag, startPoint x: 553, startPoint y: 187, endPoint x: 605, endPoint y: 369, distance: 189.3
click at [605, 369] on div "Pour activer le glissement avec le clavier, appuyez sur Alt+Entrée. Une fois ce…" at bounding box center [425, 276] width 796 height 403
click at [542, 255] on icon "Main content" at bounding box center [541, 249] width 12 height 17
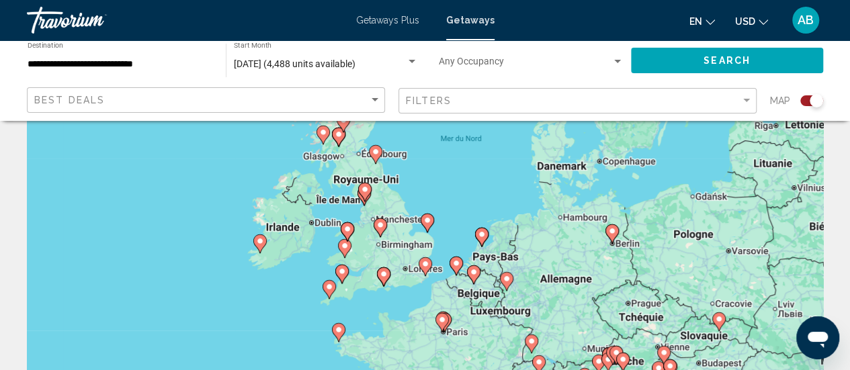
click at [423, 261] on image "Main content" at bounding box center [425, 264] width 8 height 8
type input "**********"
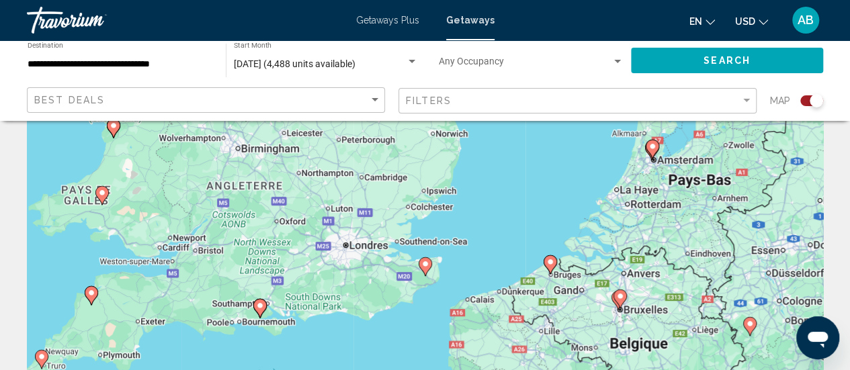
click at [423, 261] on image "Main content" at bounding box center [425, 264] width 8 height 8
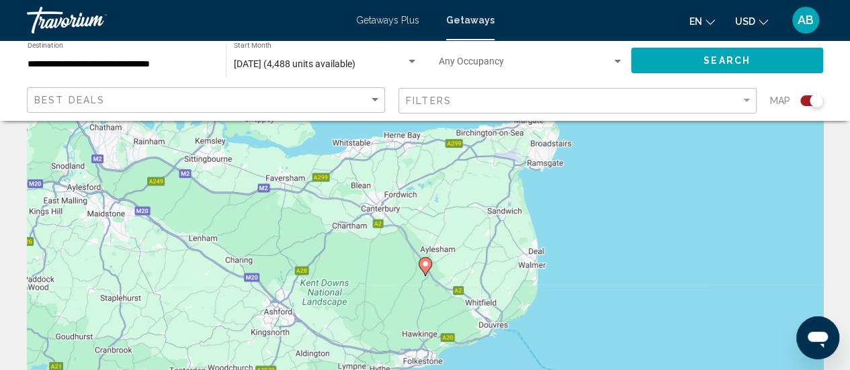
click at [423, 261] on image "Main content" at bounding box center [425, 264] width 8 height 8
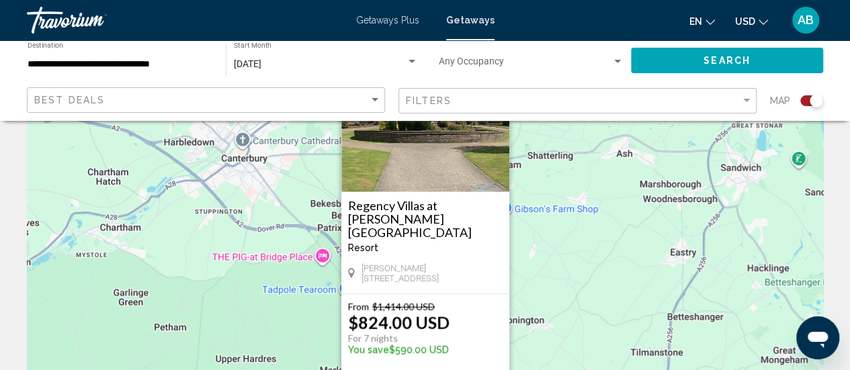
scroll to position [93, 0]
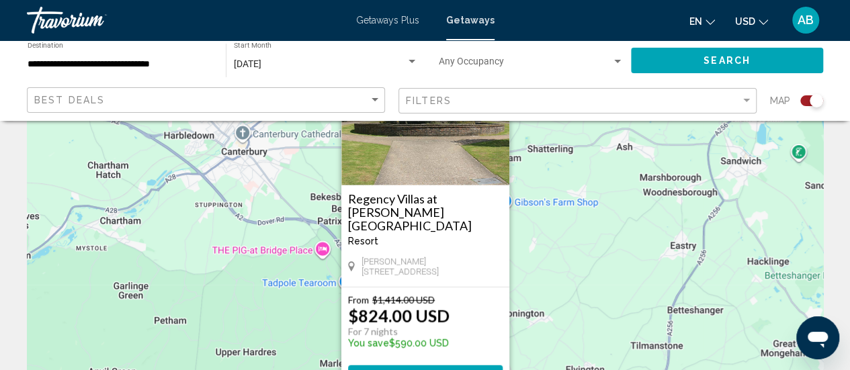
click at [357, 105] on div "Best Deals" at bounding box center [207, 100] width 347 height 25
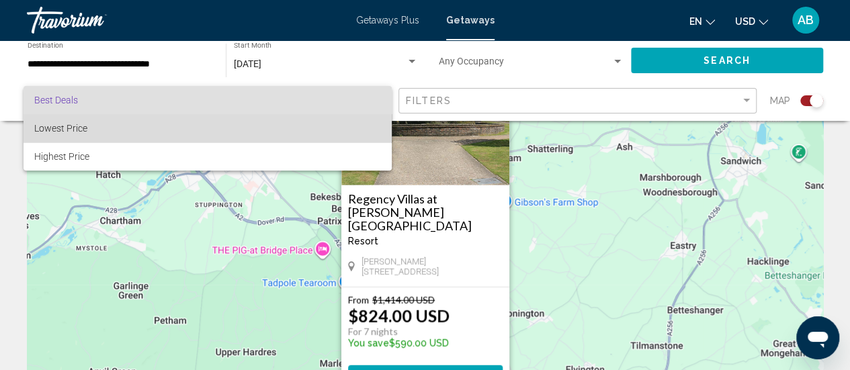
click at [352, 122] on span "Lowest Price" at bounding box center [207, 128] width 347 height 28
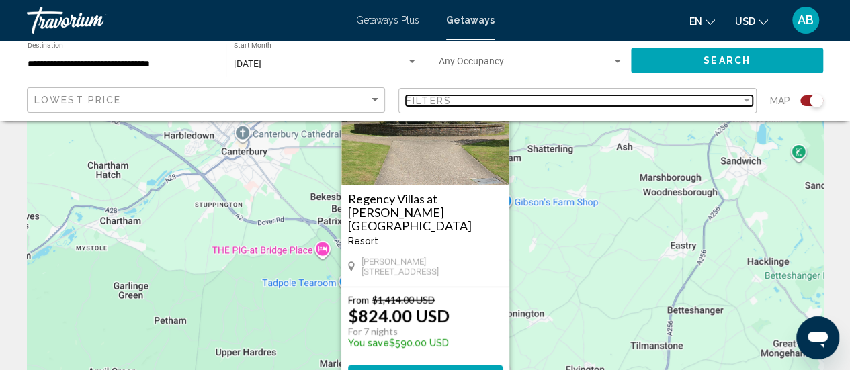
click at [437, 99] on span "Filters" at bounding box center [429, 100] width 46 height 11
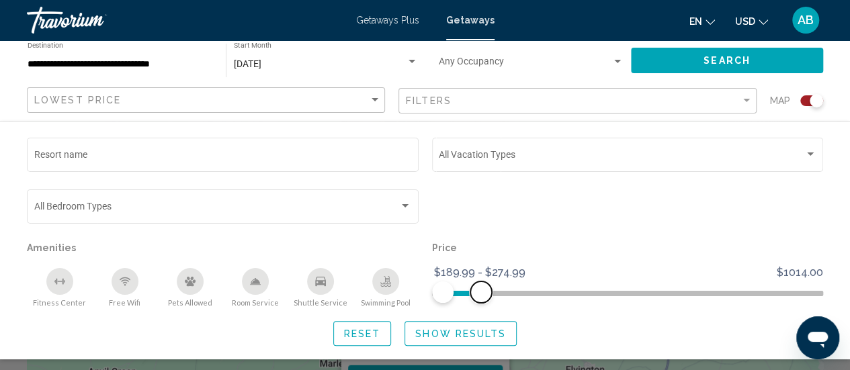
drag, startPoint x: 810, startPoint y: 290, endPoint x: 480, endPoint y: 298, distance: 329.3
click at [480, 298] on span "Search widget" at bounding box center [480, 291] width 21 height 21
click at [450, 333] on span "Show Results" at bounding box center [460, 334] width 91 height 11
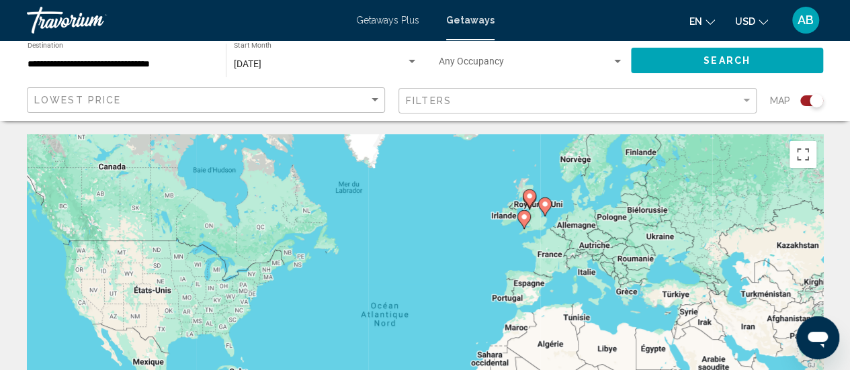
click at [547, 205] on image "Main content" at bounding box center [545, 204] width 8 height 8
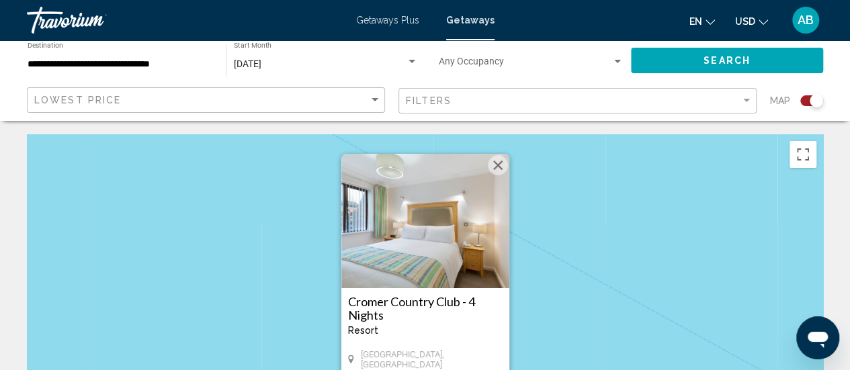
click at [501, 166] on button "Fermer" at bounding box center [498, 165] width 20 height 20
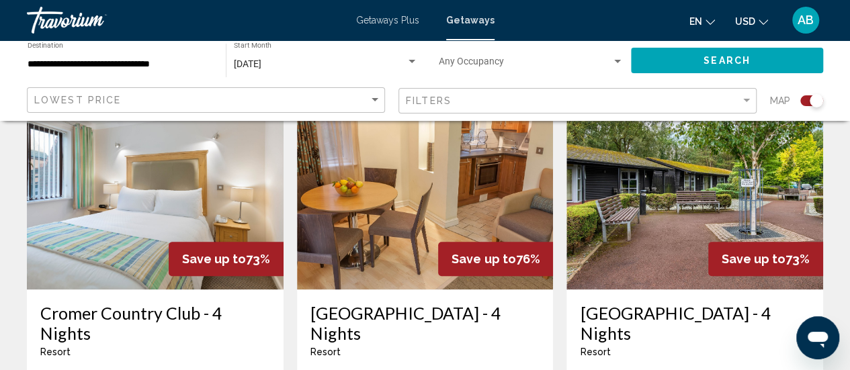
scroll to position [531, 0]
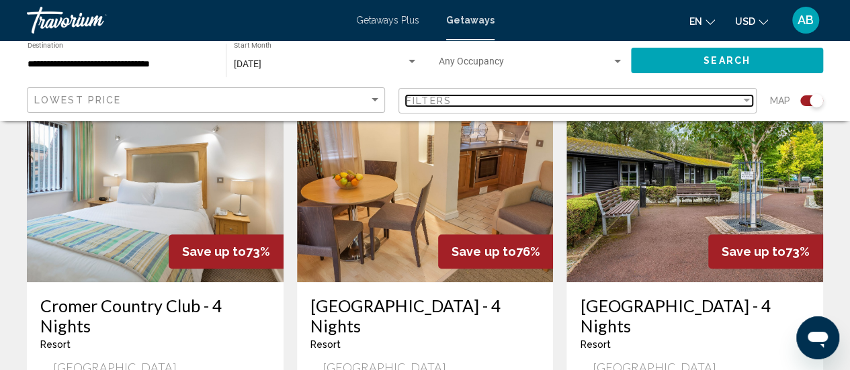
click at [563, 97] on div "Filters" at bounding box center [573, 100] width 335 height 11
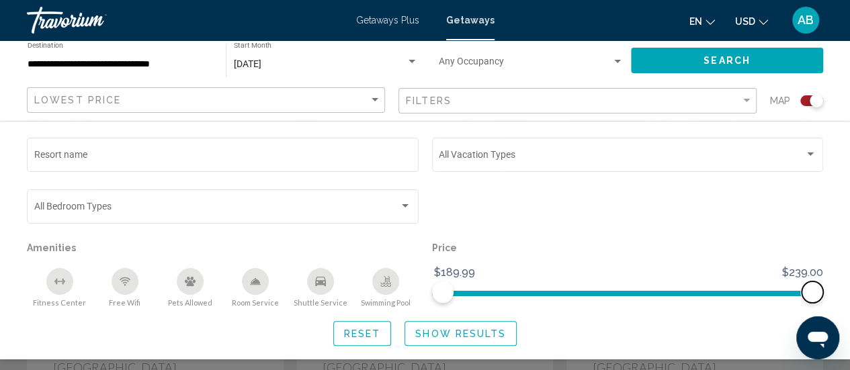
drag, startPoint x: 810, startPoint y: 296, endPoint x: 849, endPoint y: 294, distance: 39.1
click at [390, 17] on span "Getaways Plus" at bounding box center [387, 20] width 63 height 11
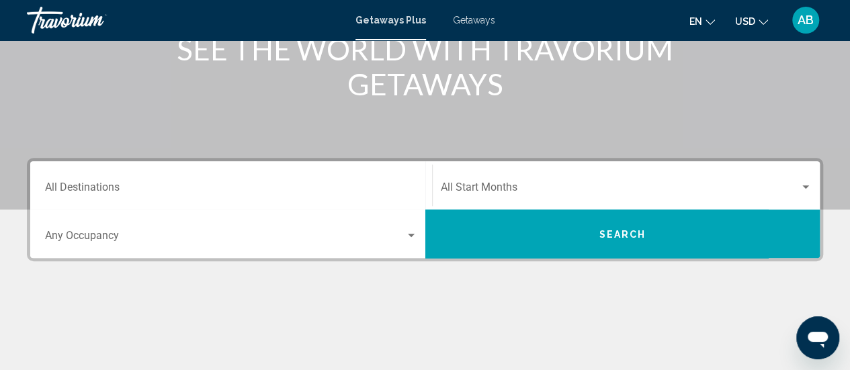
scroll to position [199, 0]
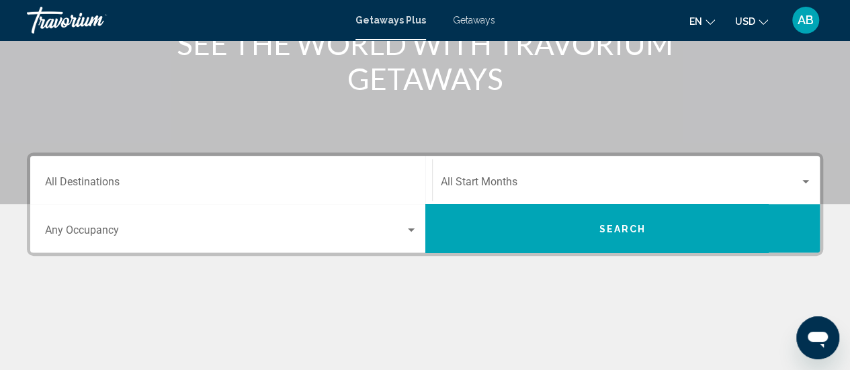
click at [242, 191] on div "Destination All Destinations" at bounding box center [231, 180] width 372 height 42
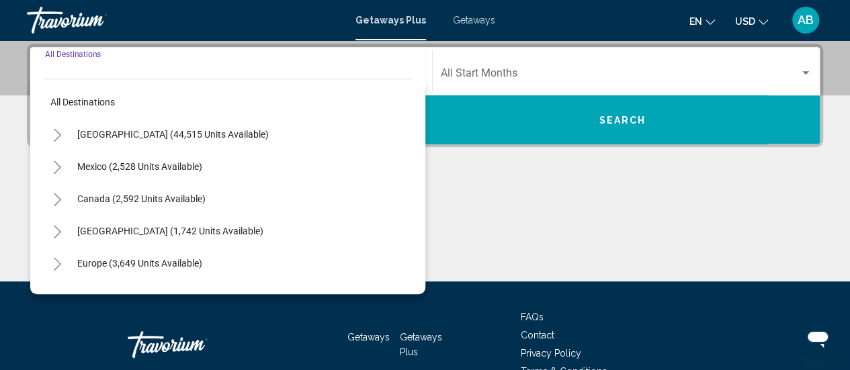
click at [524, 72] on span "Search widget" at bounding box center [620, 76] width 359 height 12
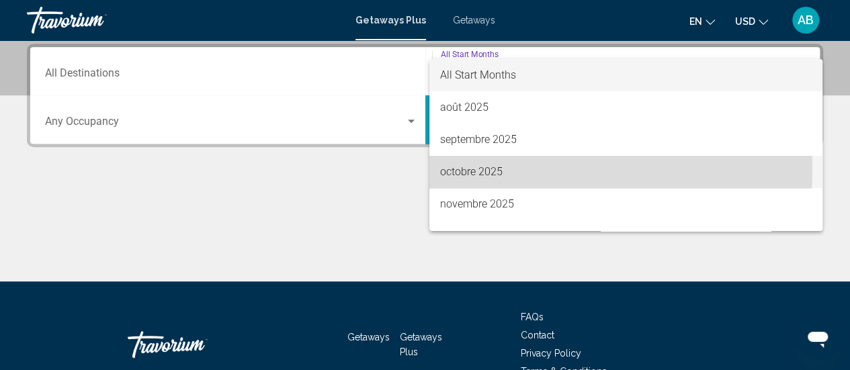
click at [495, 170] on span "octobre 2025" at bounding box center [626, 172] width 372 height 32
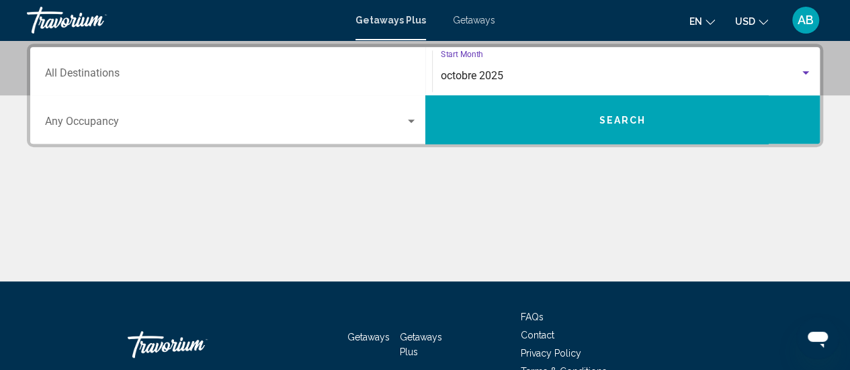
click at [517, 128] on button "Search" at bounding box center [622, 119] width 395 height 48
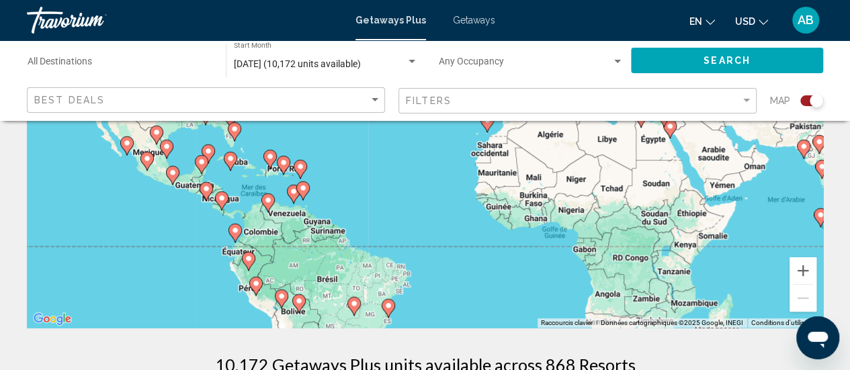
scroll to position [216, 0]
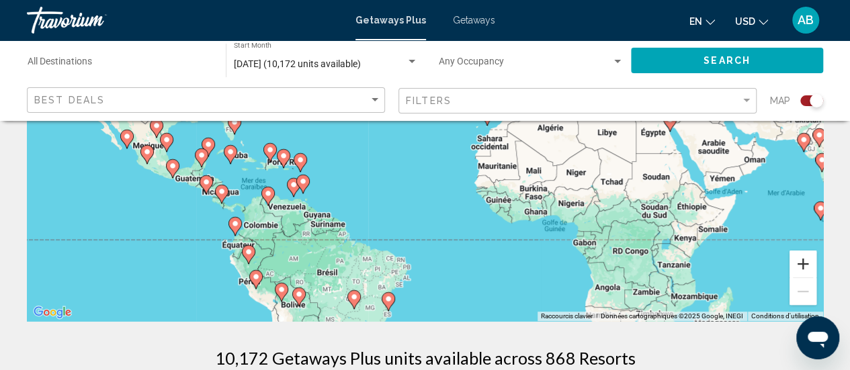
click at [805, 252] on button "Zoom avant" at bounding box center [802, 264] width 27 height 27
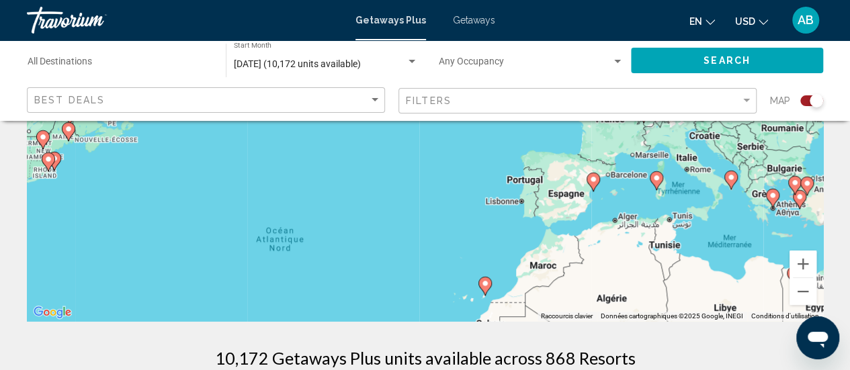
drag, startPoint x: 625, startPoint y: 175, endPoint x: 550, endPoint y: 367, distance: 206.1
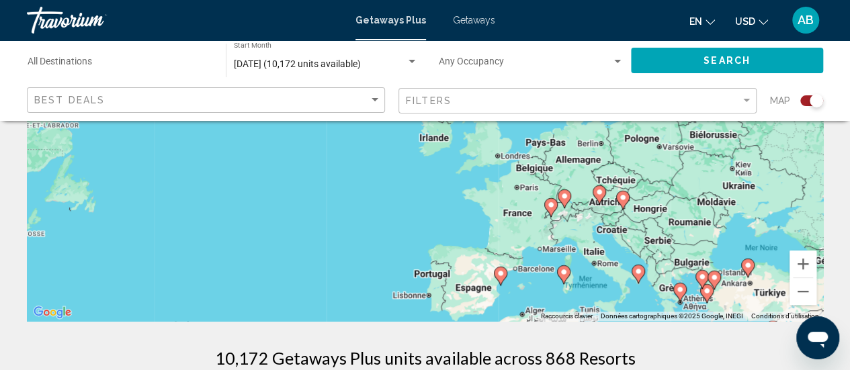
drag, startPoint x: 654, startPoint y: 280, endPoint x: 572, endPoint y: 347, distance: 105.5
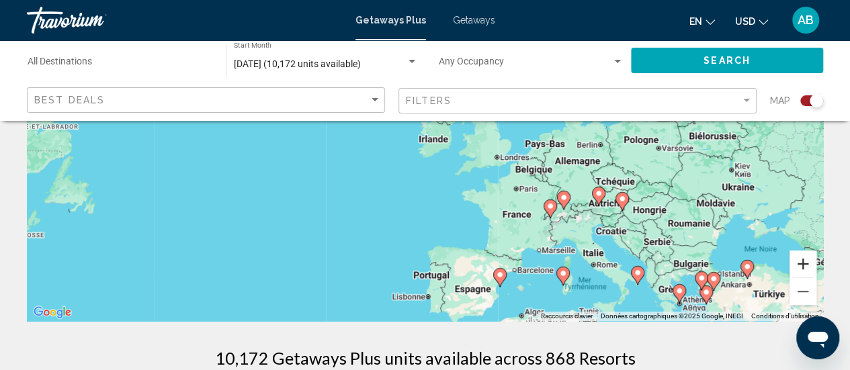
click at [810, 268] on button "Zoom avant" at bounding box center [802, 264] width 27 height 27
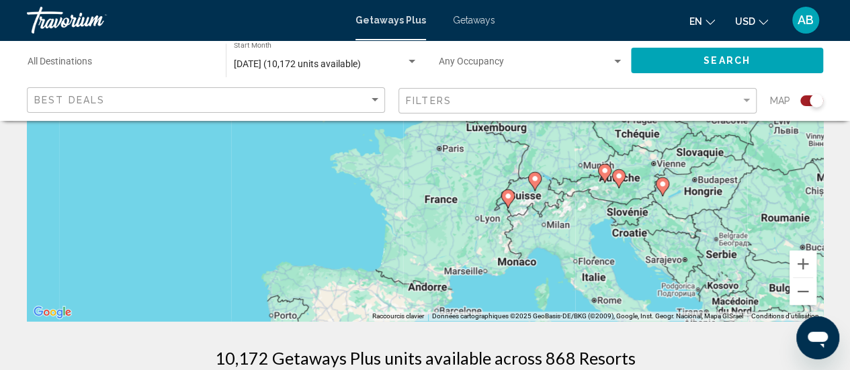
drag, startPoint x: 705, startPoint y: 269, endPoint x: 539, endPoint y: 159, distance: 200.1
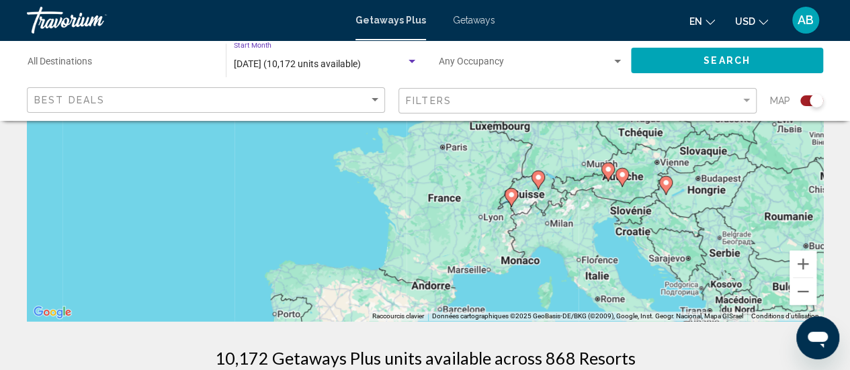
click at [290, 60] on span "[DATE] (10,172 units available)" at bounding box center [297, 63] width 127 height 11
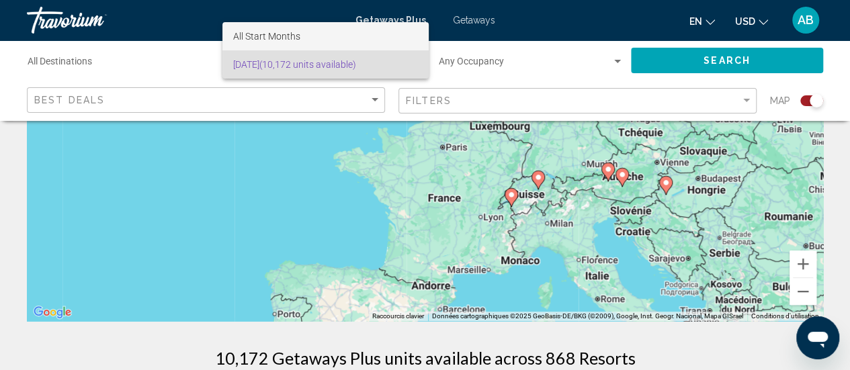
click at [281, 33] on span "All Start Months" at bounding box center [266, 36] width 67 height 11
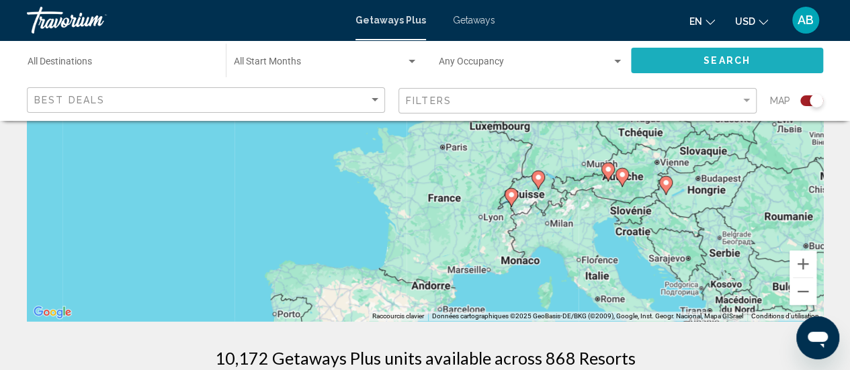
click at [714, 57] on span "Search" at bounding box center [726, 61] width 47 height 11
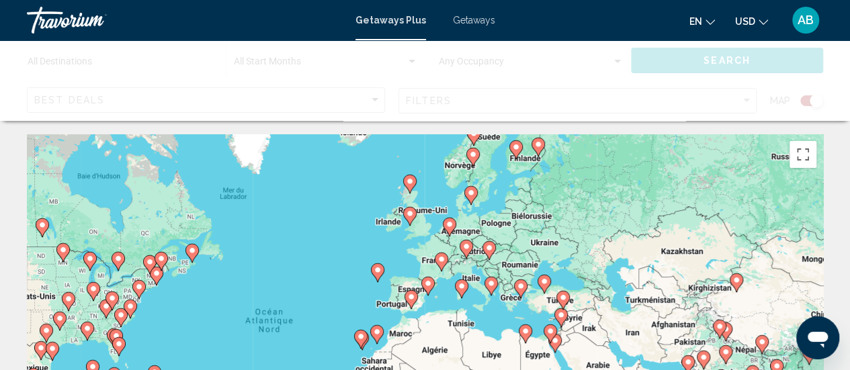
drag, startPoint x: 523, startPoint y: 295, endPoint x: 529, endPoint y: 197, distance: 98.3
click at [529, 197] on div "Pour activer le glissement avec le clavier, appuyez sur Alt+Entrée. Une fois ce…" at bounding box center [425, 335] width 796 height 403
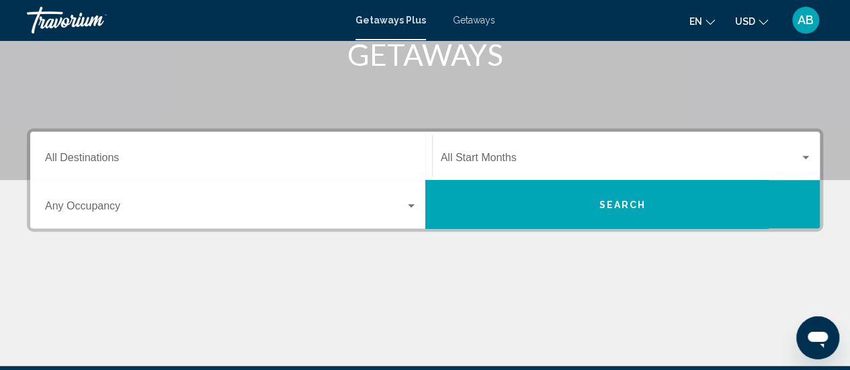
scroll to position [228, 0]
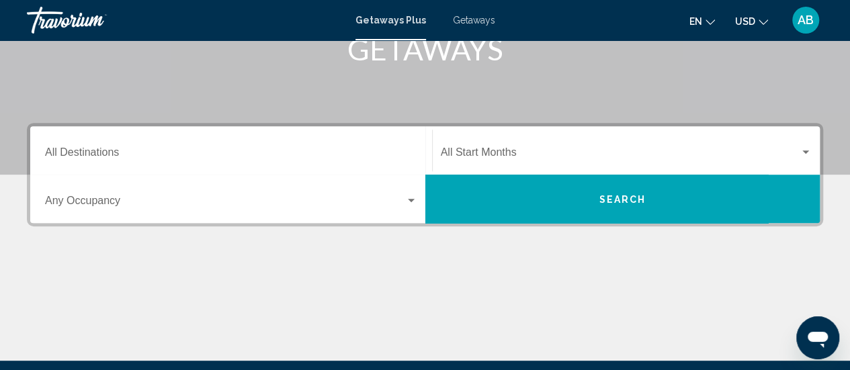
click at [536, 200] on button "Search" at bounding box center [622, 199] width 395 height 48
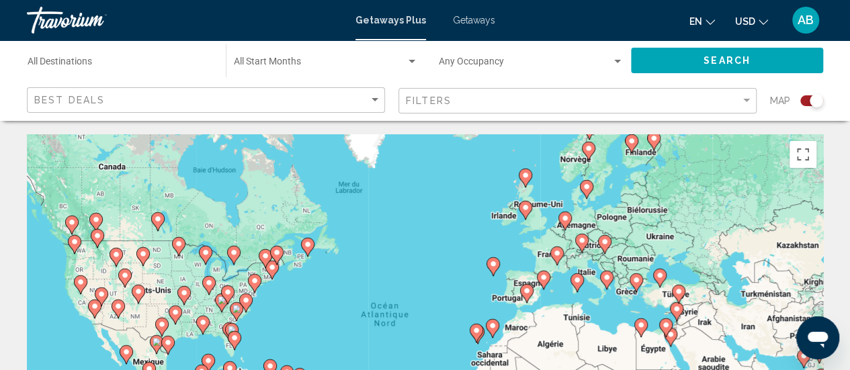
click at [559, 257] on icon "Main content" at bounding box center [556, 255] width 12 height 17
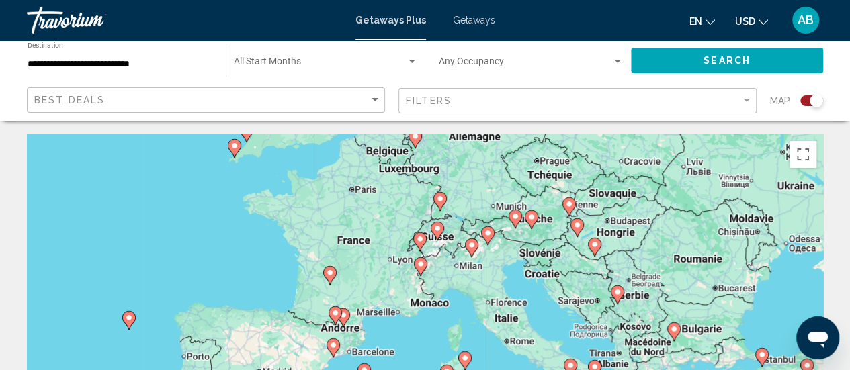
drag, startPoint x: 394, startPoint y: 335, endPoint x: 386, endPoint y: 241, distance: 94.4
click at [386, 241] on div "Pour activer le glissement avec le clavier, appuyez sur Alt+Entrée. Une fois ce…" at bounding box center [425, 335] width 796 height 403
click at [425, 267] on icon "Main content" at bounding box center [420, 266] width 12 height 17
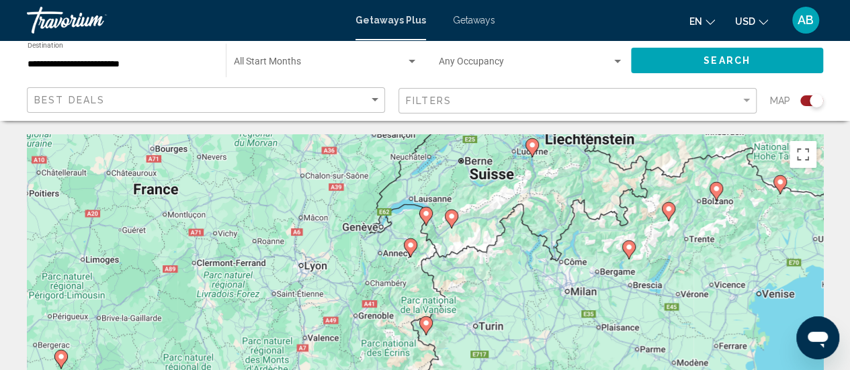
click at [459, 292] on div "Pour activer le glissement avec le clavier, appuyez sur Alt+Entrée. Une fois ce…" at bounding box center [425, 335] width 796 height 403
click at [409, 252] on icon "Main content" at bounding box center [410, 247] width 12 height 17
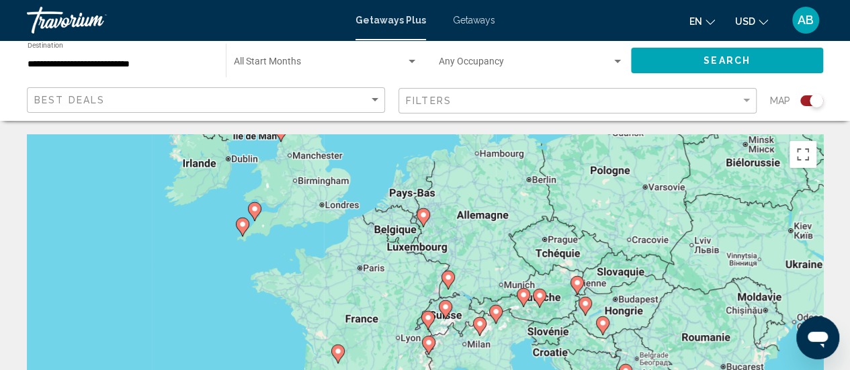
click at [431, 323] on icon "Main content" at bounding box center [427, 320] width 12 height 17
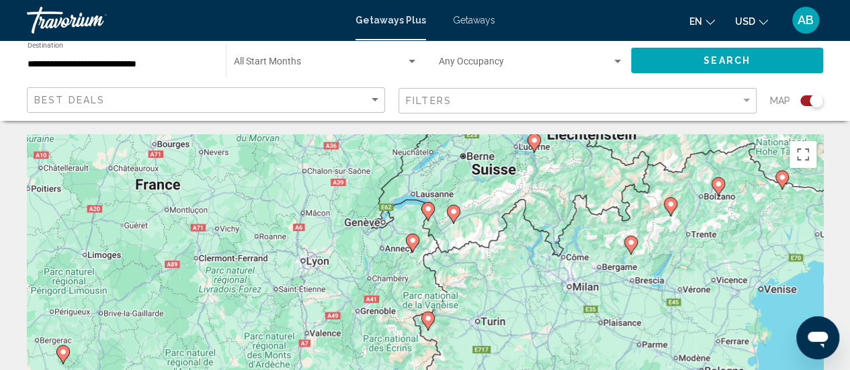
drag, startPoint x: 402, startPoint y: 350, endPoint x: 402, endPoint y: 228, distance: 122.3
click at [402, 228] on div "Pour activer le glissement avec le clavier, appuyez sur Alt+Entrée. Une fois ce…" at bounding box center [425, 335] width 796 height 403
click at [410, 245] on icon "Main content" at bounding box center [412, 242] width 12 height 17
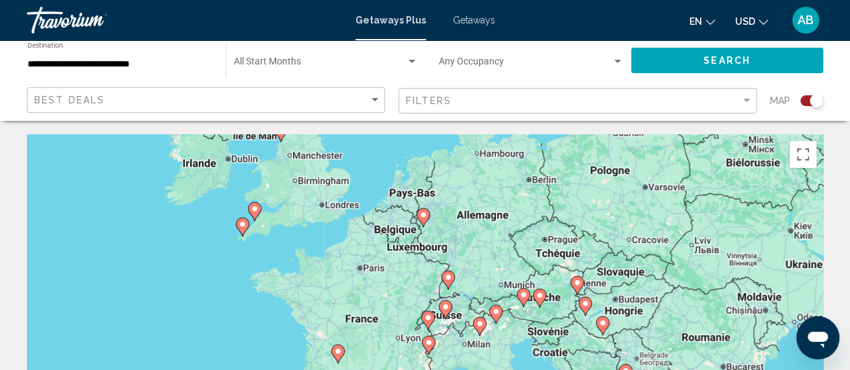
click at [426, 311] on icon "Main content" at bounding box center [427, 320] width 13 height 19
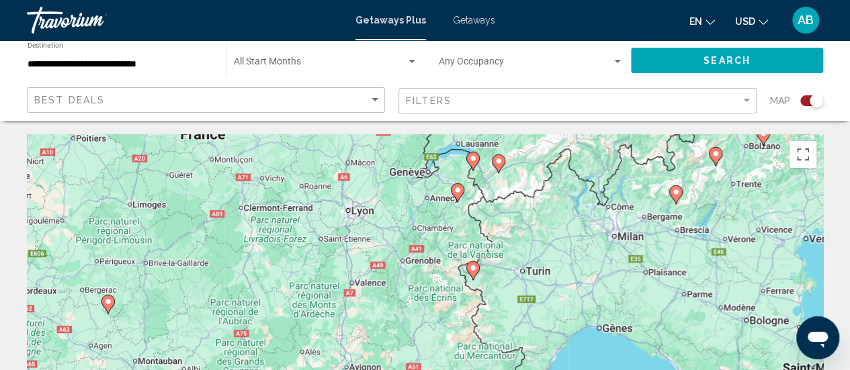
drag, startPoint x: 476, startPoint y: 308, endPoint x: 522, endPoint y: 140, distance: 174.7
click at [522, 140] on div "Pour activer le glissement avec le clavier, appuyez sur Alt+Entrée. Une fois ce…" at bounding box center [425, 335] width 796 height 403
click at [458, 195] on icon "Main content" at bounding box center [456, 193] width 12 height 17
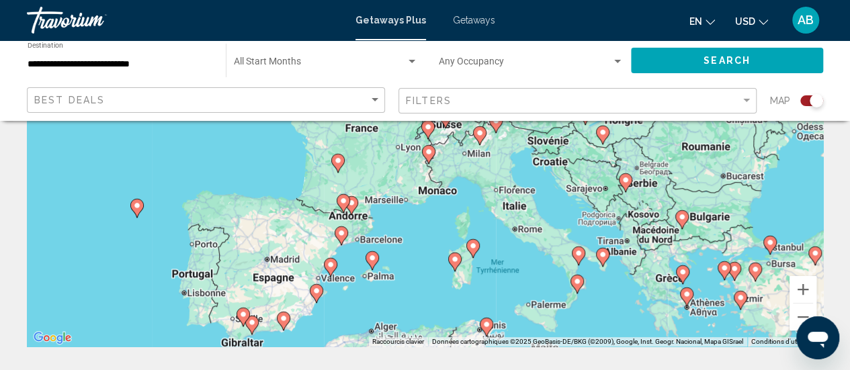
scroll to position [219, 0]
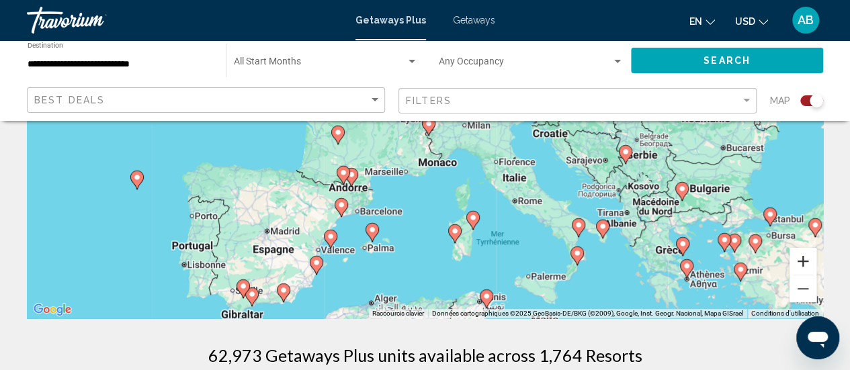
click at [812, 263] on button "Zoom avant" at bounding box center [802, 261] width 27 height 27
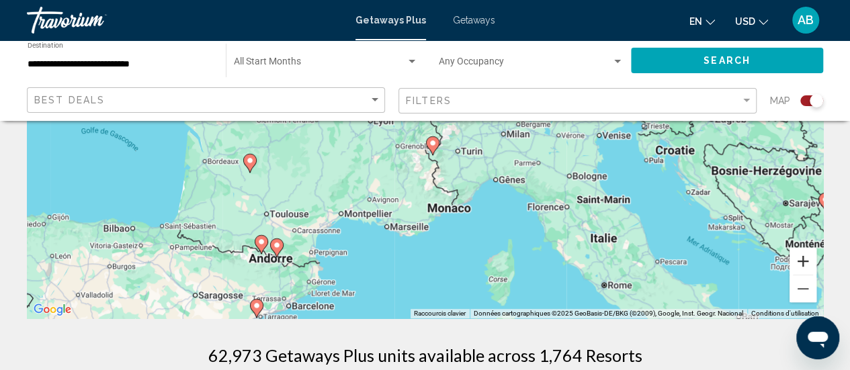
click at [812, 263] on button "Zoom avant" at bounding box center [802, 261] width 27 height 27
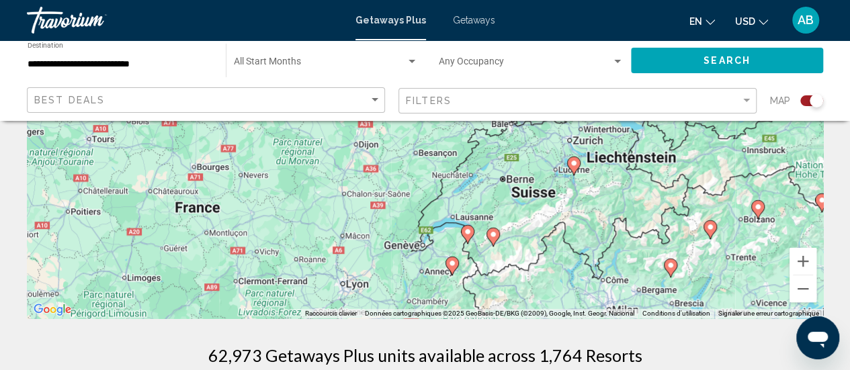
drag, startPoint x: 435, startPoint y: 229, endPoint x: 462, endPoint y: 392, distance: 164.8
click at [451, 263] on image "Main content" at bounding box center [452, 263] width 8 height 8
type input "**********"
click at [451, 263] on image "Main content" at bounding box center [452, 263] width 8 height 8
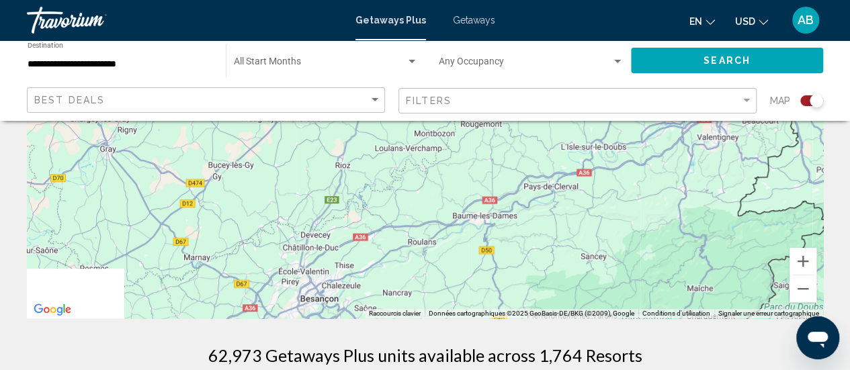
drag, startPoint x: 505, startPoint y: 267, endPoint x: 478, endPoint y: 146, distance: 123.9
click at [478, 146] on div "Pour naviguer, appuyez sur les touches fléchées." at bounding box center [425, 116] width 796 height 403
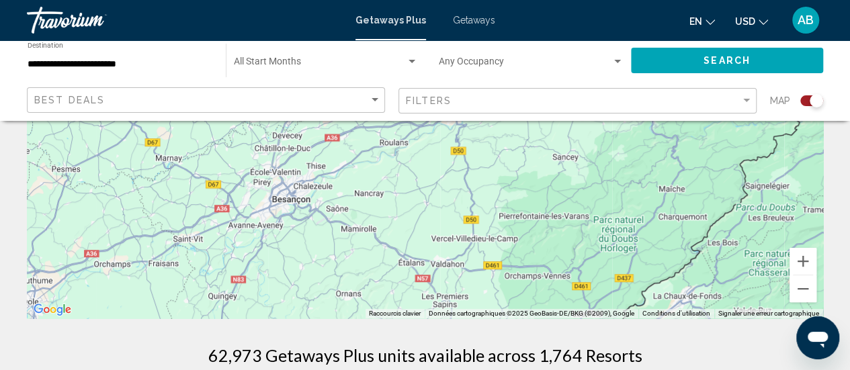
drag, startPoint x: 484, startPoint y: 232, endPoint x: 455, endPoint y: 136, distance: 100.5
click at [455, 136] on div "Pour naviguer, appuyez sur les touches fléchées." at bounding box center [425, 116] width 796 height 403
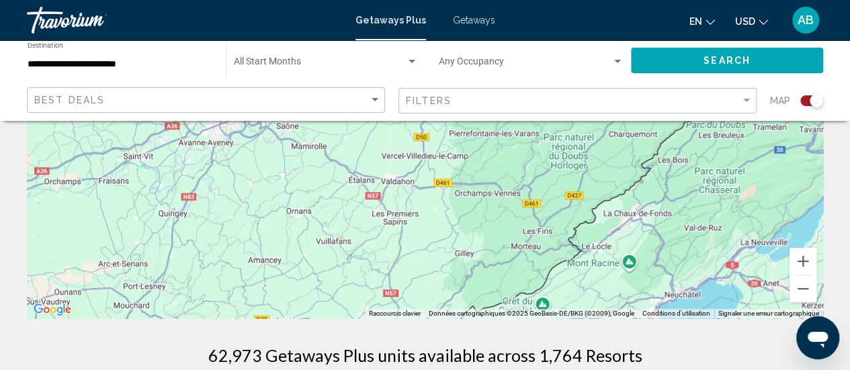
drag, startPoint x: 474, startPoint y: 253, endPoint x: 416, endPoint y: 139, distance: 128.0
click at [416, 139] on div "Pour naviguer, appuyez sur les touches fléchées." at bounding box center [425, 116] width 796 height 403
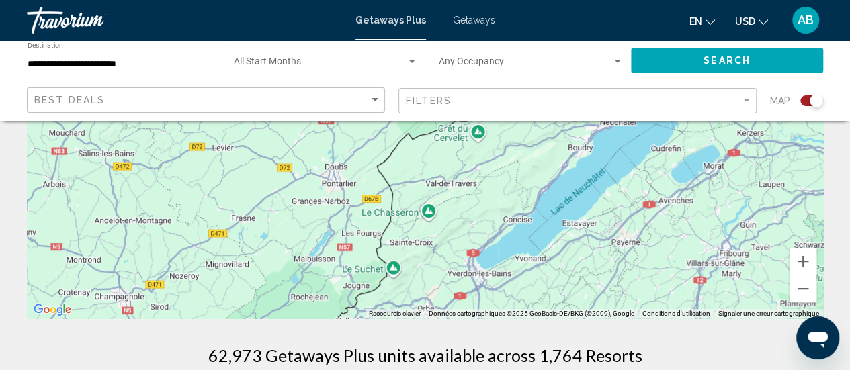
drag, startPoint x: 453, startPoint y: 241, endPoint x: 392, endPoint y: 96, distance: 157.2
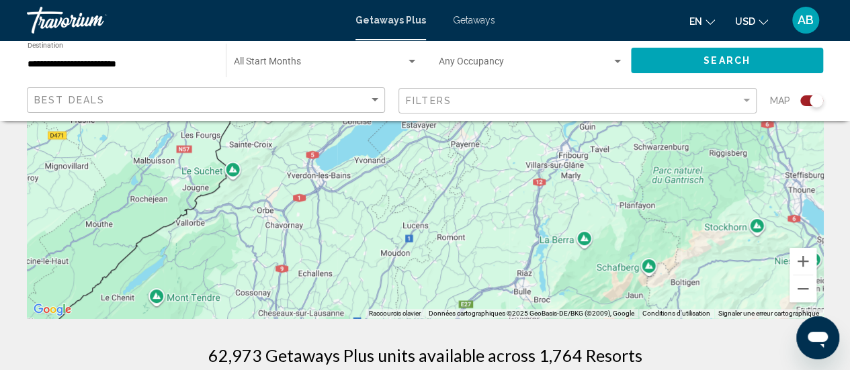
drag, startPoint x: 665, startPoint y: 224, endPoint x: 507, endPoint y: 138, distance: 180.7
click at [507, 138] on div "Pour naviguer, appuyez sur les touches fléchées." at bounding box center [425, 116] width 796 height 403
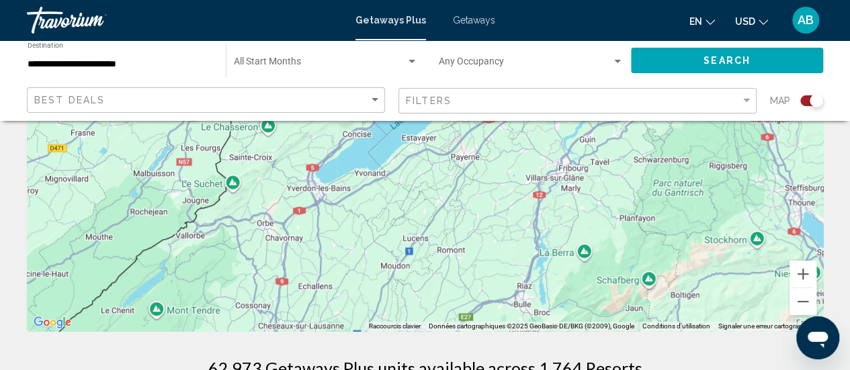
scroll to position [210, 0]
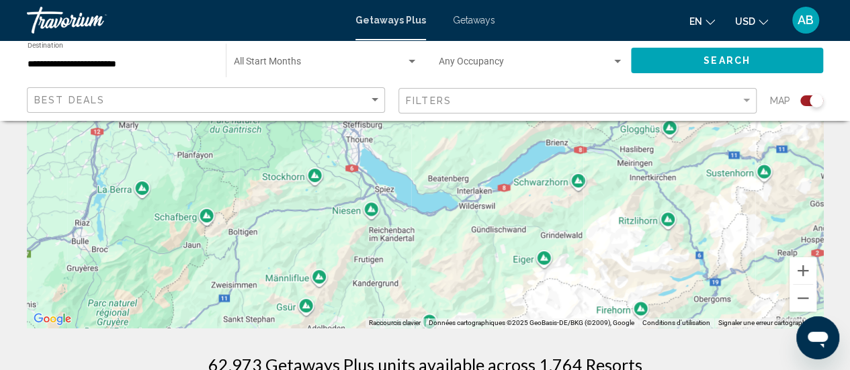
drag, startPoint x: 746, startPoint y: 187, endPoint x: 292, endPoint y: 123, distance: 458.7
click at [292, 123] on div "Pour naviguer, appuyez sur les touches fléchées." at bounding box center [425, 126] width 796 height 403
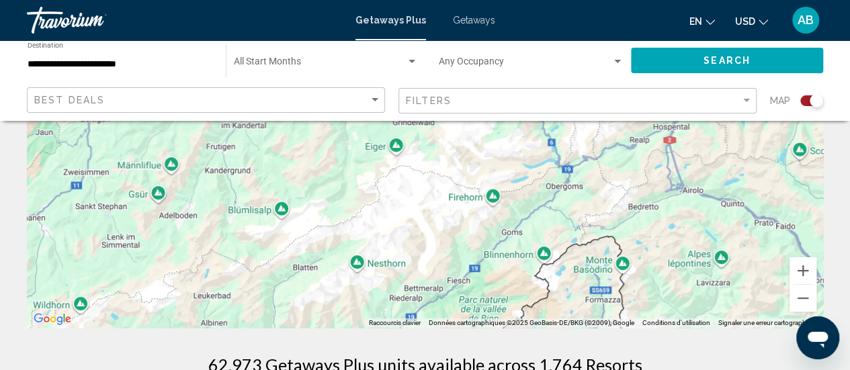
drag, startPoint x: 474, startPoint y: 201, endPoint x: 331, endPoint y: 97, distance: 176.6
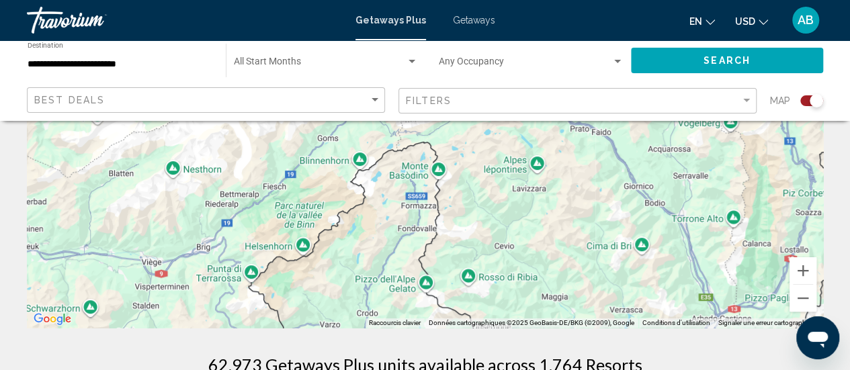
drag, startPoint x: 566, startPoint y: 184, endPoint x: 382, endPoint y: 91, distance: 207.0
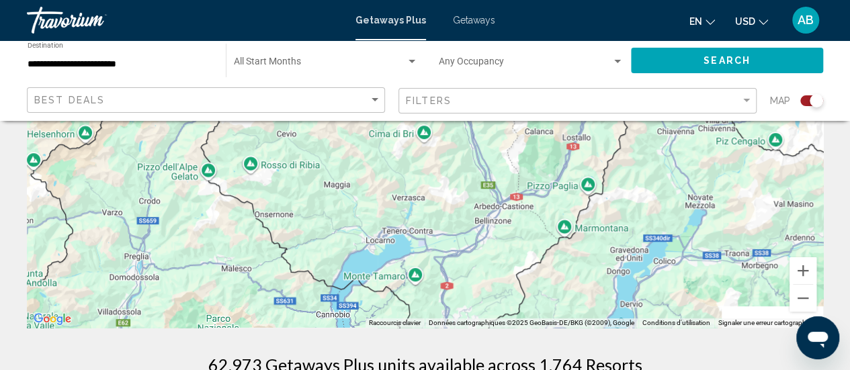
drag, startPoint x: 591, startPoint y: 229, endPoint x: 361, endPoint y: 112, distance: 257.2
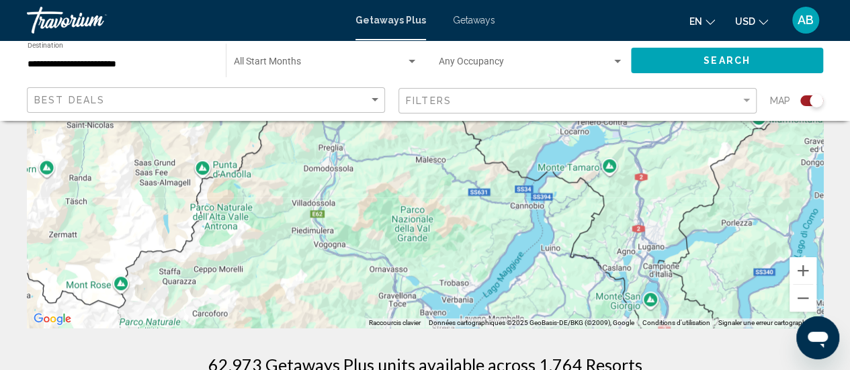
drag, startPoint x: 531, startPoint y: 234, endPoint x: 728, endPoint y: 128, distance: 224.2
click at [728, 128] on div "Pour naviguer, appuyez sur les touches fléchées." at bounding box center [425, 126] width 796 height 403
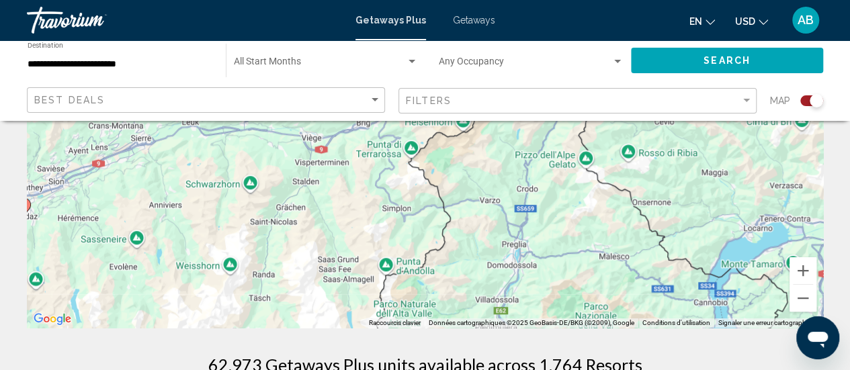
drag, startPoint x: 471, startPoint y: 209, endPoint x: 658, endPoint y: 306, distance: 210.9
click at [658, 306] on div "Pour naviguer, appuyez sur les touches fléchées. Pour activer le glissement ave…" at bounding box center [425, 126] width 796 height 403
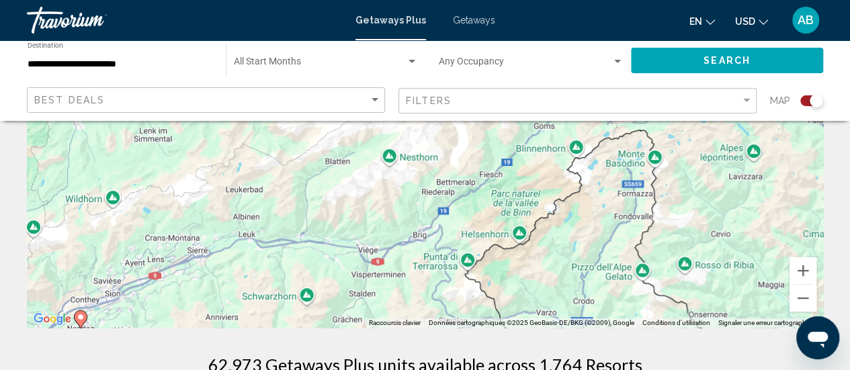
drag, startPoint x: 535, startPoint y: 220, endPoint x: 595, endPoint y: 343, distance: 136.7
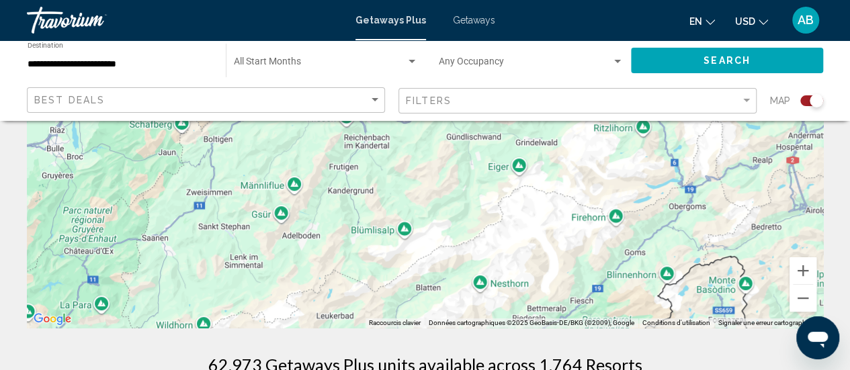
drag, startPoint x: 540, startPoint y: 246, endPoint x: 629, endPoint y: 361, distance: 145.7
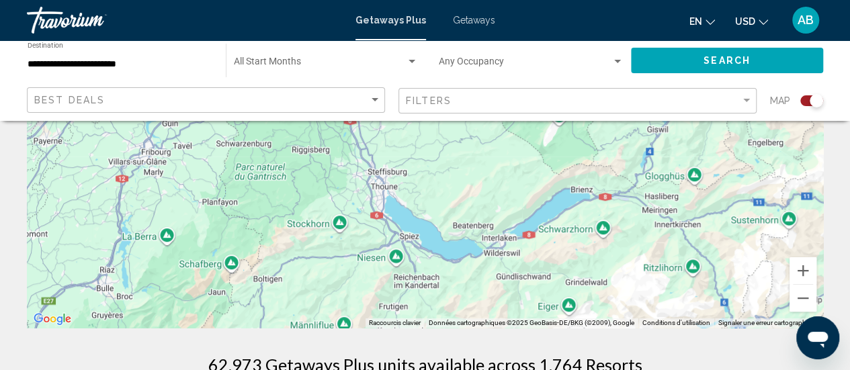
drag, startPoint x: 545, startPoint y: 228, endPoint x: 582, endPoint y: 363, distance: 139.8
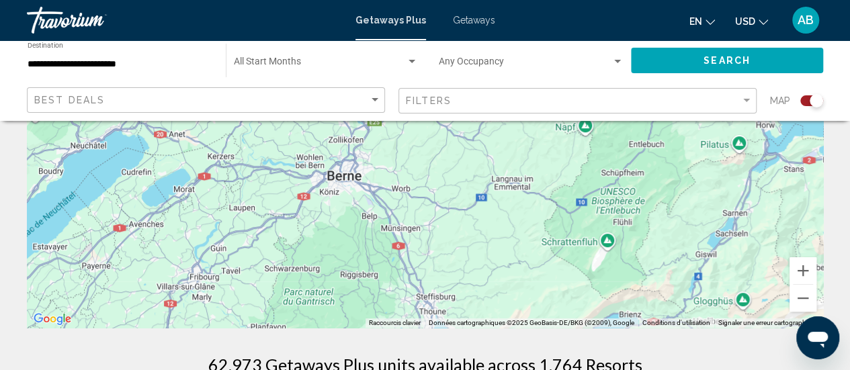
drag, startPoint x: 530, startPoint y: 228, endPoint x: 578, endPoint y: 344, distance: 125.6
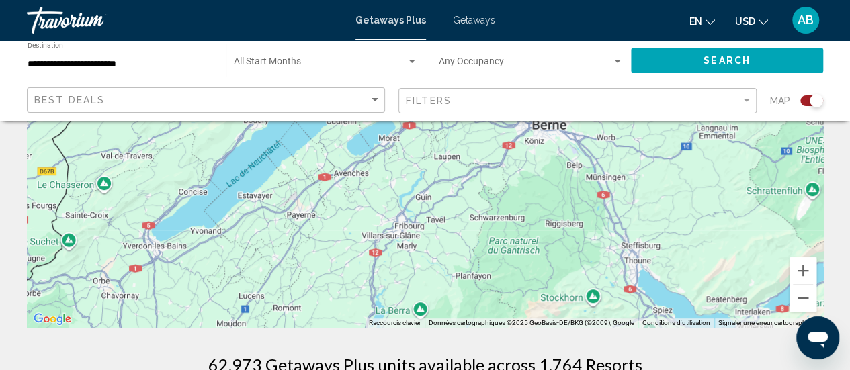
drag, startPoint x: 464, startPoint y: 210, endPoint x: 673, endPoint y: 144, distance: 219.7
click at [673, 144] on div "Pour naviguer, appuyez sur les touches fléchées. Pour activer le glissement ave…" at bounding box center [425, 126] width 796 height 403
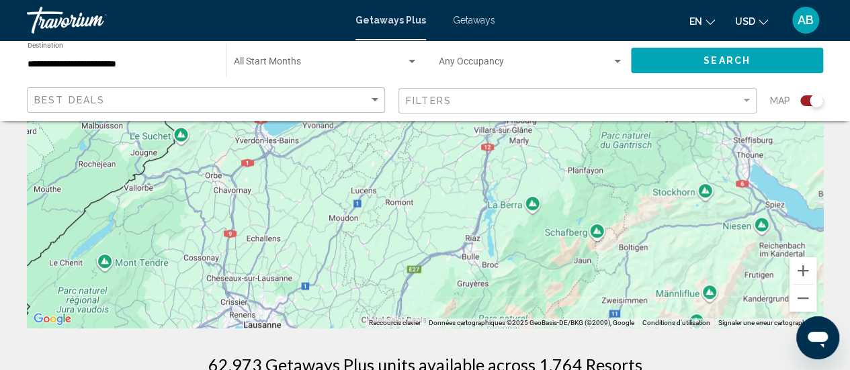
drag, startPoint x: 437, startPoint y: 238, endPoint x: 548, endPoint y: 141, distance: 147.1
click at [548, 141] on div "Pour naviguer, appuyez sur les touches fléchées." at bounding box center [425, 126] width 796 height 403
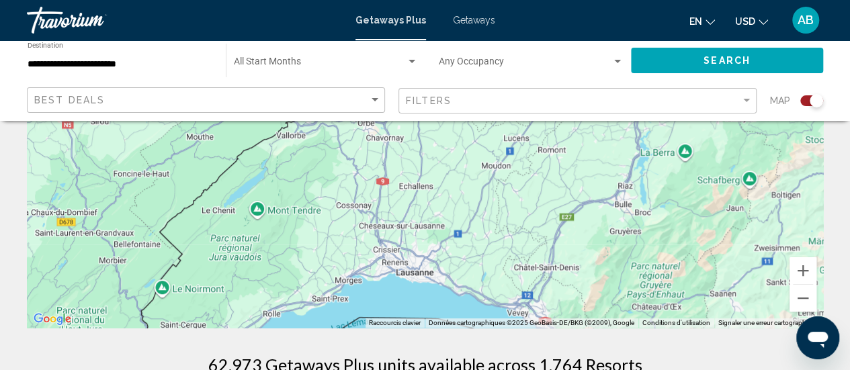
drag, startPoint x: 310, startPoint y: 267, endPoint x: 464, endPoint y: 208, distance: 164.8
click at [464, 208] on div "Pour naviguer, appuyez sur les touches fléchées." at bounding box center [425, 126] width 796 height 403
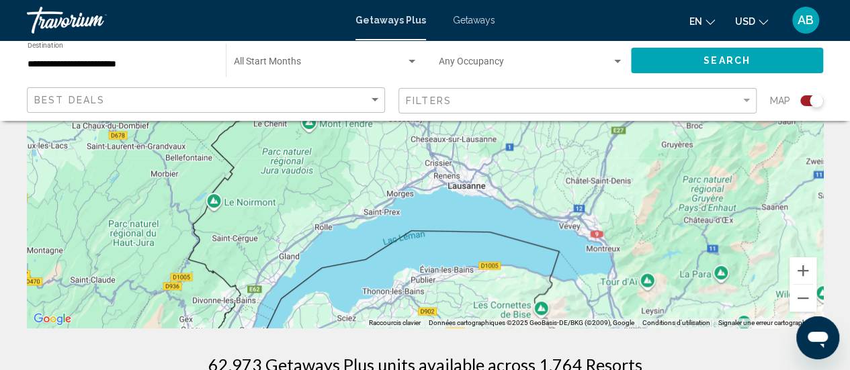
drag, startPoint x: 295, startPoint y: 271, endPoint x: 351, endPoint y: 173, distance: 113.7
click at [351, 173] on div "Pour naviguer, appuyez sur les touches fléchées." at bounding box center [425, 126] width 796 height 403
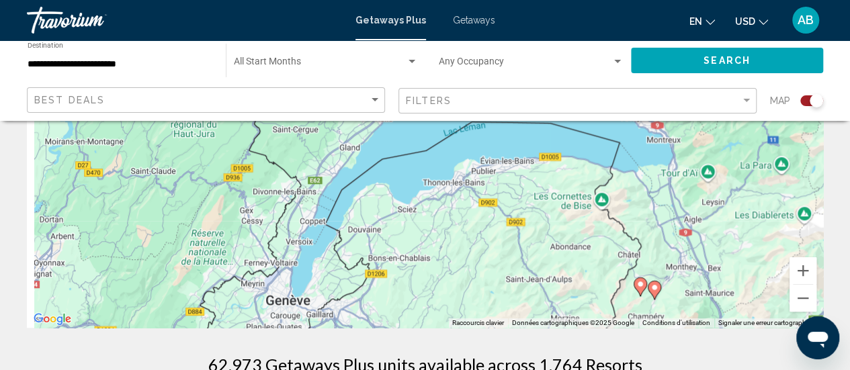
drag, startPoint x: 340, startPoint y: 274, endPoint x: 411, endPoint y: 158, distance: 136.3
click at [411, 158] on div "Pour naviguer, appuyez sur les touches fléchées. Pour activer le glissement ave…" at bounding box center [425, 126] width 796 height 403
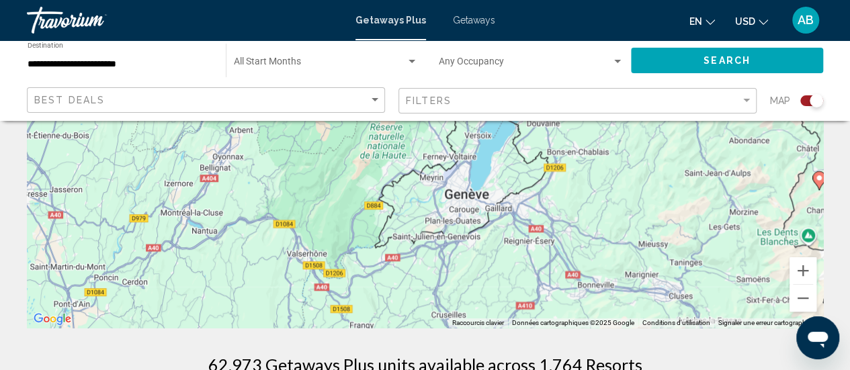
drag, startPoint x: 327, startPoint y: 259, endPoint x: 493, endPoint y: 162, distance: 192.1
click at [493, 162] on div "Pour naviguer, appuyez sur les touches fléchées. Pour activer le glissement ave…" at bounding box center [425, 126] width 796 height 403
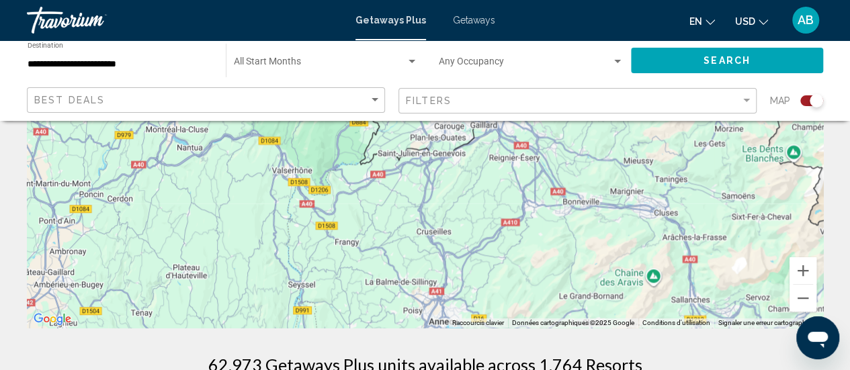
drag, startPoint x: 452, startPoint y: 269, endPoint x: 432, endPoint y: 155, distance: 115.3
click at [432, 155] on div "Pour naviguer, appuyez sur les touches fléchées. Pour activer le glissement ave…" at bounding box center [425, 126] width 796 height 403
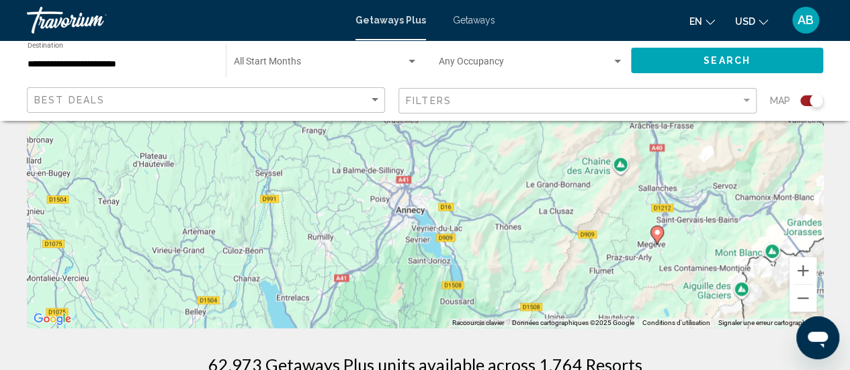
drag, startPoint x: 438, startPoint y: 273, endPoint x: 408, endPoint y: 189, distance: 89.7
click at [408, 189] on div "Pour naviguer, appuyez sur les touches fléchées. Pour activer le glissement ave…" at bounding box center [425, 126] width 796 height 403
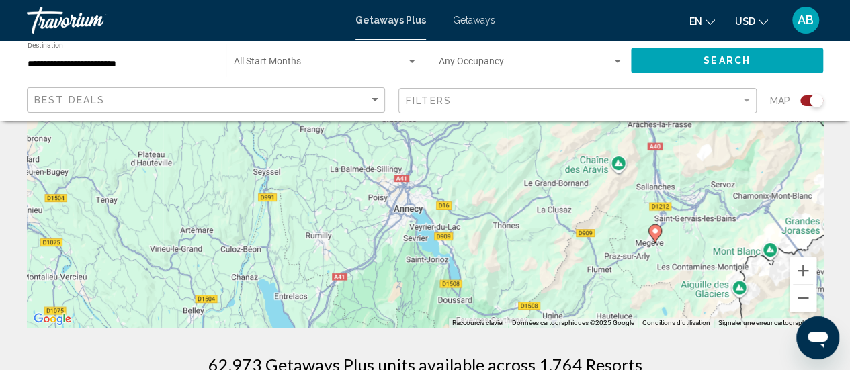
click at [652, 230] on image "Main content" at bounding box center [655, 231] width 8 height 8
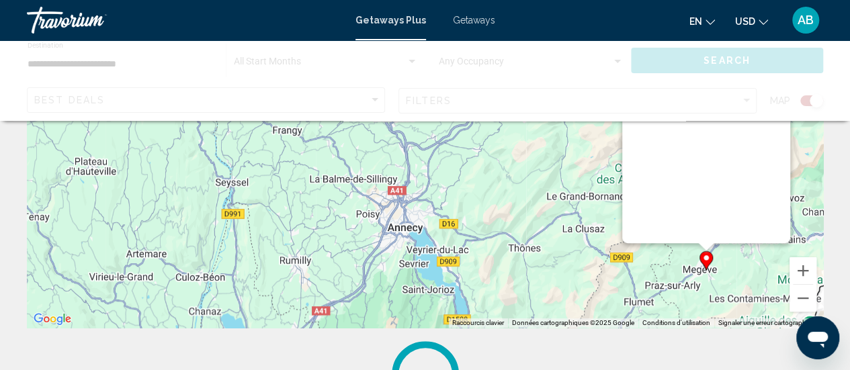
scroll to position [0, 0]
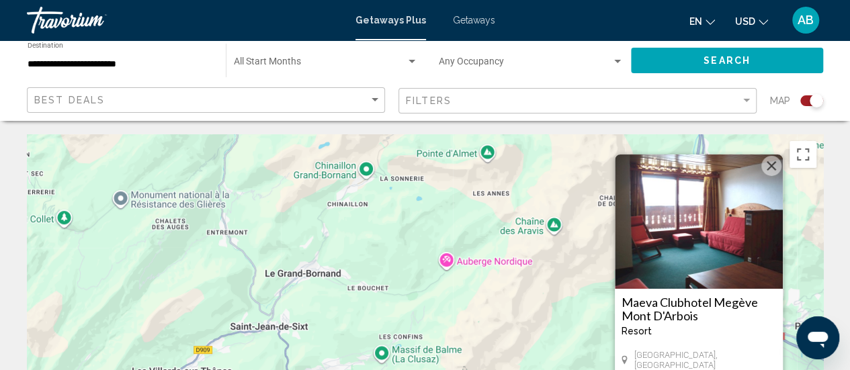
click at [672, 311] on h3 "Maeva Clubhotel Megève Mont D'Arbois" at bounding box center [698, 309] width 155 height 27
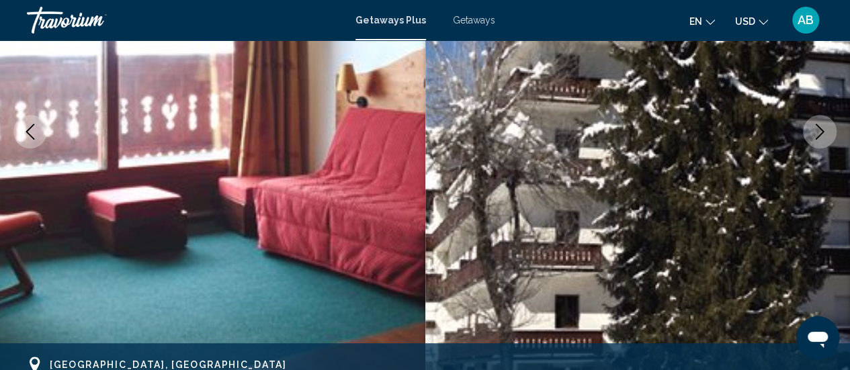
scroll to position [224, 0]
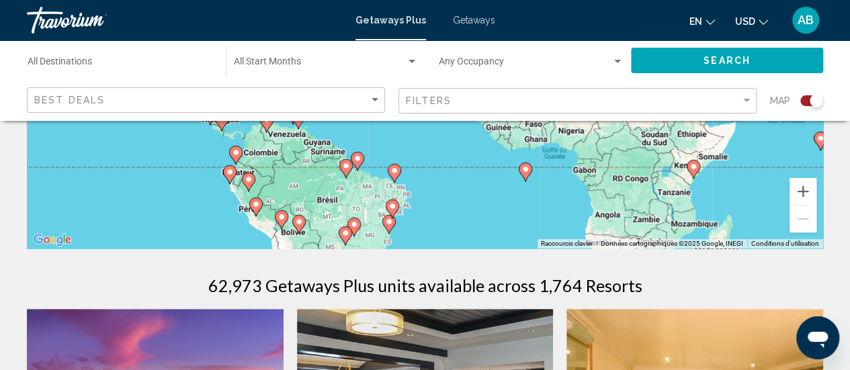
scroll to position [296, 0]
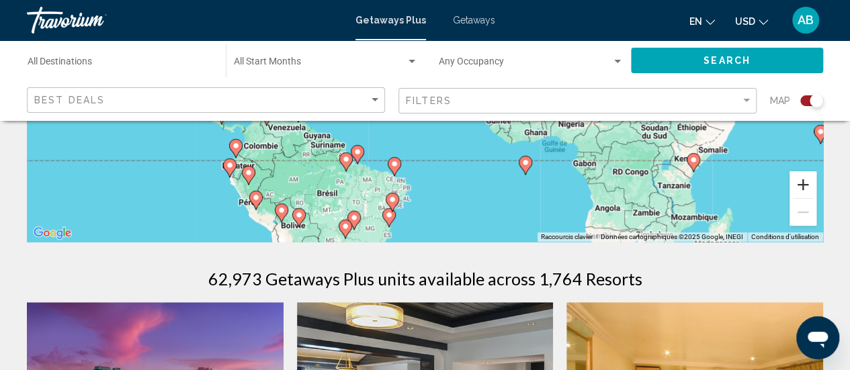
click at [802, 186] on button "Zoom avant" at bounding box center [802, 184] width 27 height 27
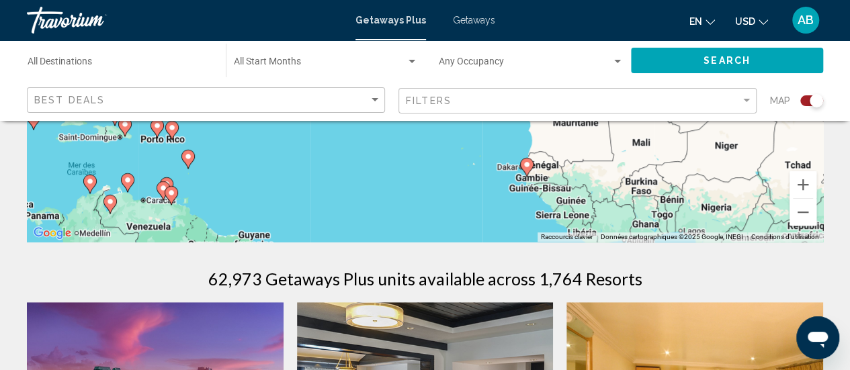
drag, startPoint x: 633, startPoint y: 179, endPoint x: 621, endPoint y: 240, distance: 62.2
click at [621, 240] on div "Pour activer le glissement avec le clavier, appuyez sur Alt+Entrée. Une fois ce…" at bounding box center [425, 40] width 796 height 403
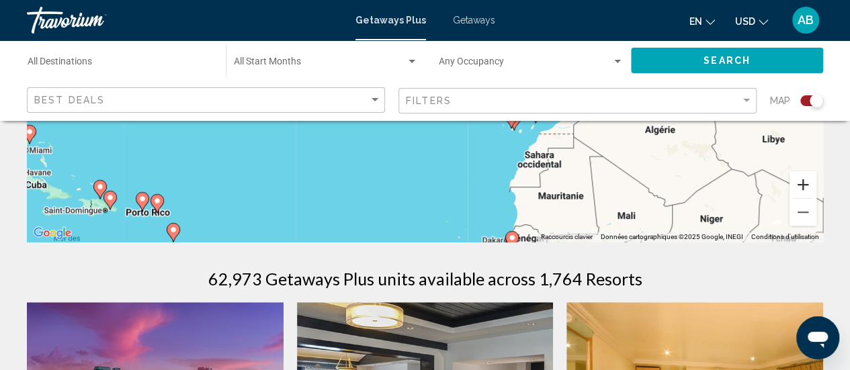
click at [803, 184] on button "Zoom avant" at bounding box center [802, 184] width 27 height 27
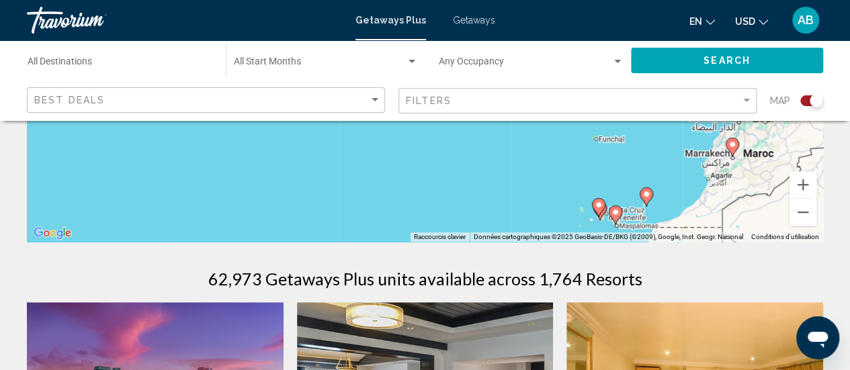
drag, startPoint x: 638, startPoint y: 171, endPoint x: 558, endPoint y: 267, distance: 125.0
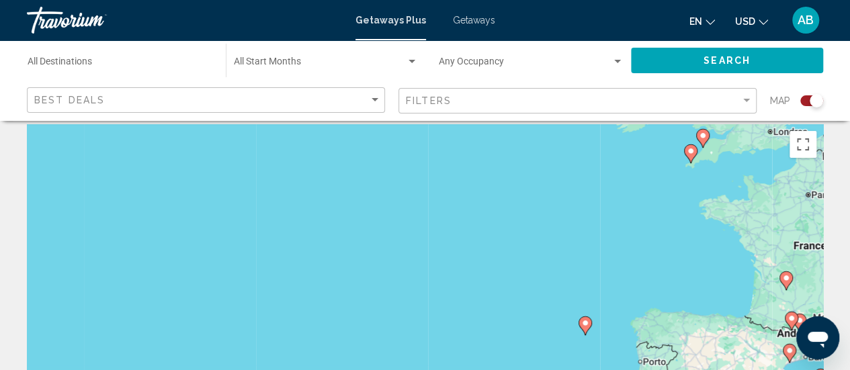
scroll to position [0, 0]
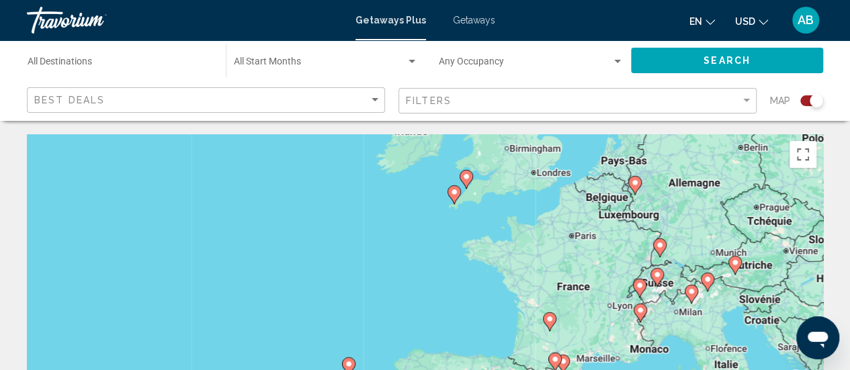
drag, startPoint x: 771, startPoint y: 296, endPoint x: 519, endPoint y: 333, distance: 255.3
click at [519, 333] on div "Pour activer le glissement avec le clavier, appuyez sur Alt+Entrée. Une fois ce…" at bounding box center [425, 335] width 796 height 403
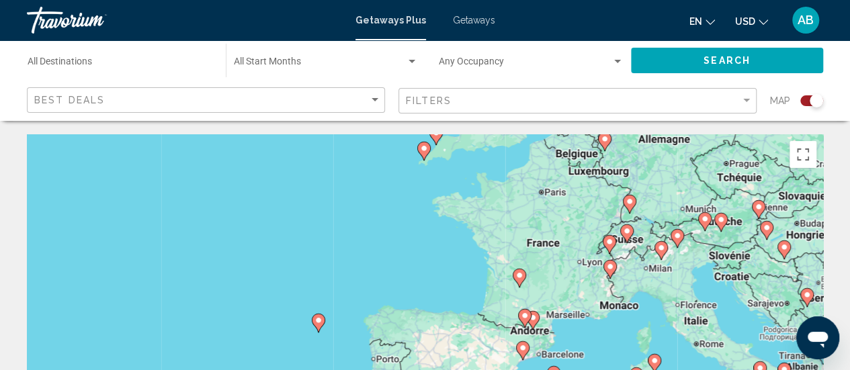
drag, startPoint x: 501, startPoint y: 288, endPoint x: 477, endPoint y: 229, distance: 63.9
click at [477, 229] on div "Pour activer le glissement avec le clavier, appuyez sur Alt+Entrée. Une fois ce…" at bounding box center [425, 335] width 796 height 403
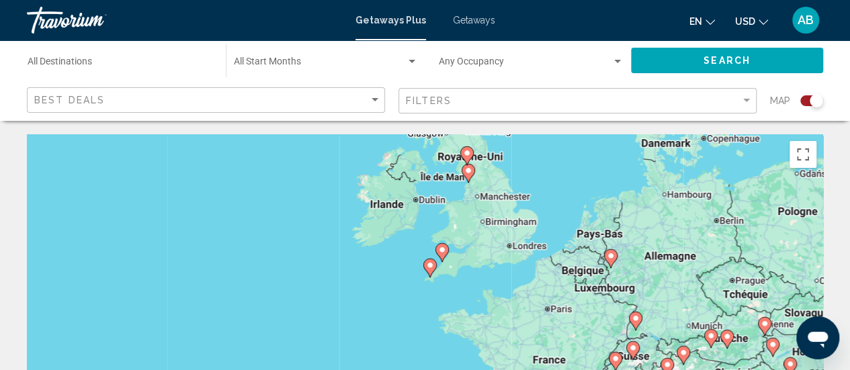
drag, startPoint x: 547, startPoint y: 196, endPoint x: 562, endPoint y: 322, distance: 127.2
click at [562, 322] on div "Pour activer le glissement avec le clavier, appuyez sur Alt+Entrée. Une fois ce…" at bounding box center [425, 335] width 796 height 403
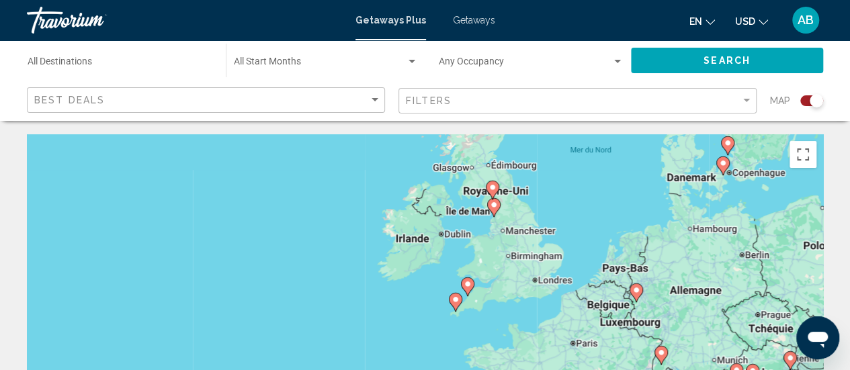
drag, startPoint x: 562, startPoint y: 322, endPoint x: 599, endPoint y: 367, distance: 57.8
click at [599, 367] on div "Pour activer le glissement avec le clavier, appuyez sur Alt+Entrée. Une fois ce…" at bounding box center [425, 335] width 796 height 403
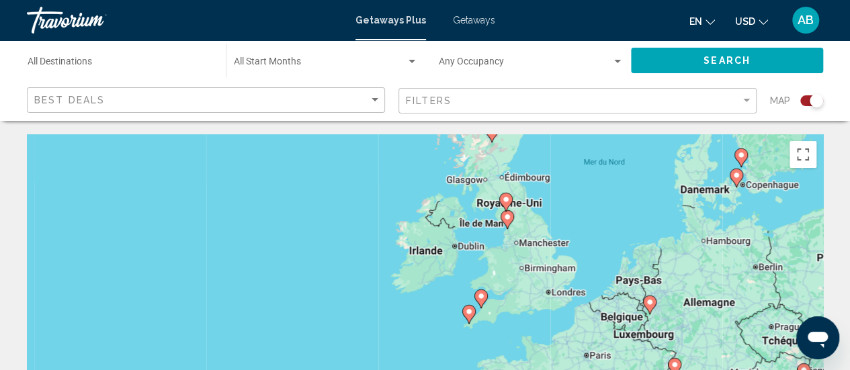
click at [507, 216] on image "Main content" at bounding box center [507, 217] width 8 height 8
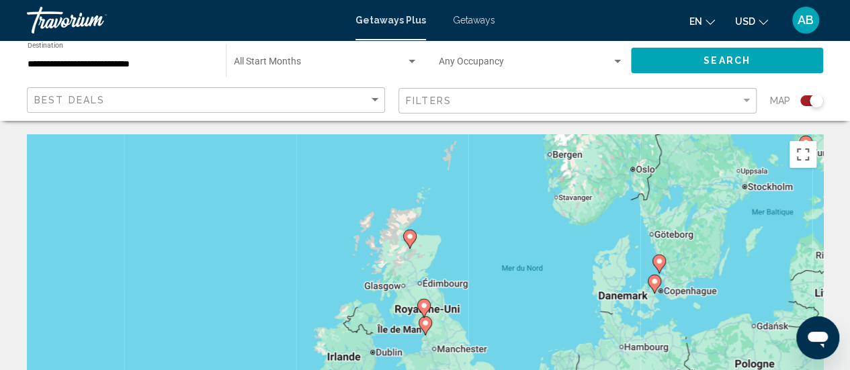
click at [425, 326] on image "Main content" at bounding box center [425, 323] width 8 height 8
type input "**********"
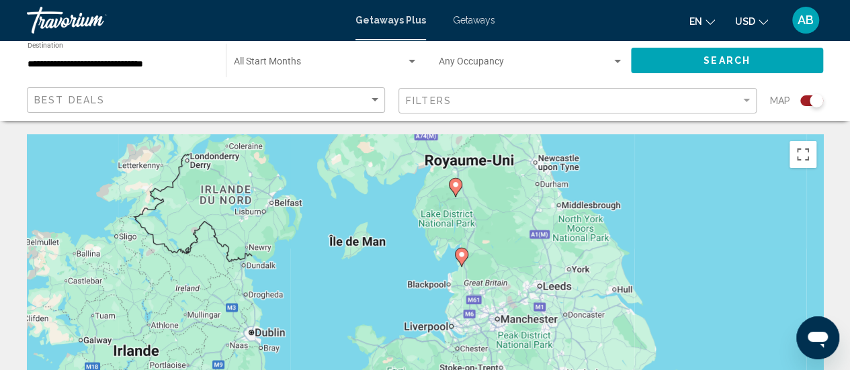
drag, startPoint x: 474, startPoint y: 294, endPoint x: 512, endPoint y: 220, distance: 82.9
click at [512, 220] on div "Pour activer le glissement avec le clavier, appuyez sur Alt+Entrée. Une fois ce…" at bounding box center [425, 335] width 796 height 403
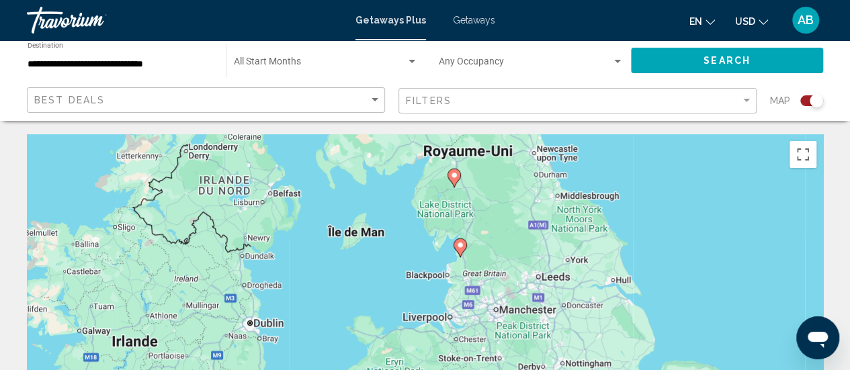
click at [463, 249] on icon "Main content" at bounding box center [459, 247] width 12 height 17
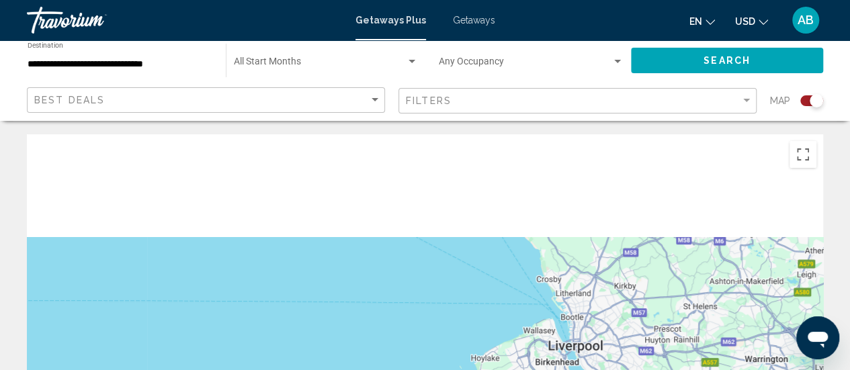
drag, startPoint x: 541, startPoint y: 185, endPoint x: 473, endPoint y: 392, distance: 217.3
click at [473, 369] on html "**********" at bounding box center [425, 185] width 850 height 370
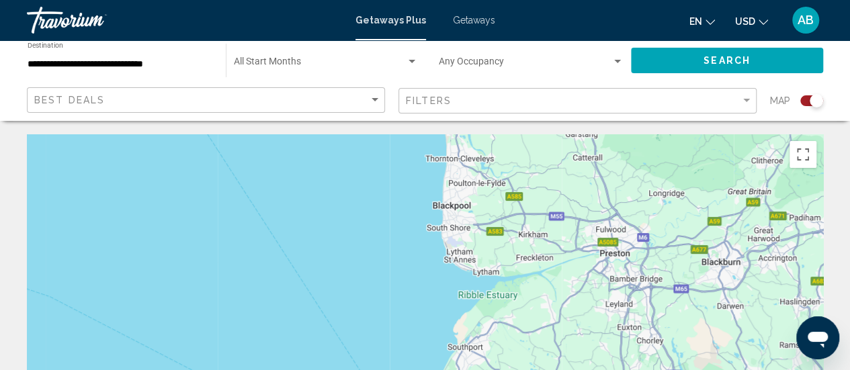
drag, startPoint x: 535, startPoint y: 253, endPoint x: 467, endPoint y: 398, distance: 160.2
click at [467, 369] on html "**********" at bounding box center [425, 185] width 850 height 370
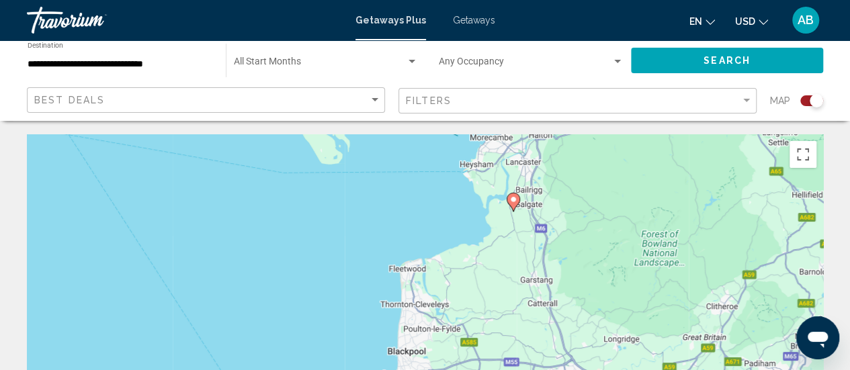
drag, startPoint x: 517, startPoint y: 172, endPoint x: 482, endPoint y: 323, distance: 155.3
click at [482, 323] on div "Pour activer le glissement avec le clavier, appuyez sur Alt+Entrée. Une fois ce…" at bounding box center [425, 335] width 796 height 403
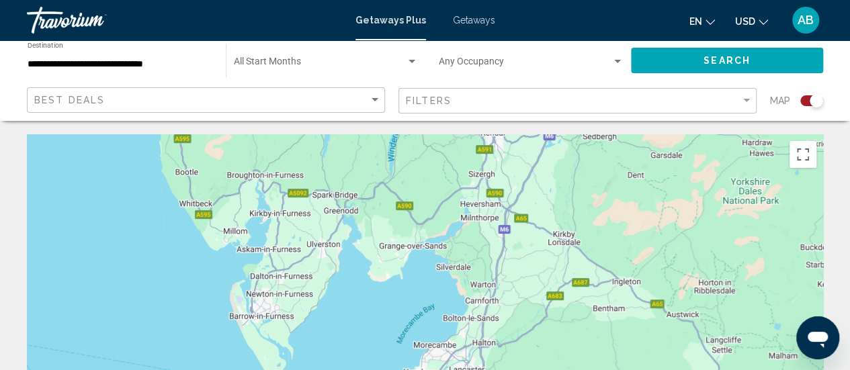
drag, startPoint x: 523, startPoint y: 181, endPoint x: 485, endPoint y: 322, distance: 146.0
click at [485, 322] on div "Pour activer le glissement avec le clavier, appuyez sur Alt+Entrée. Une fois ce…" at bounding box center [425, 335] width 796 height 403
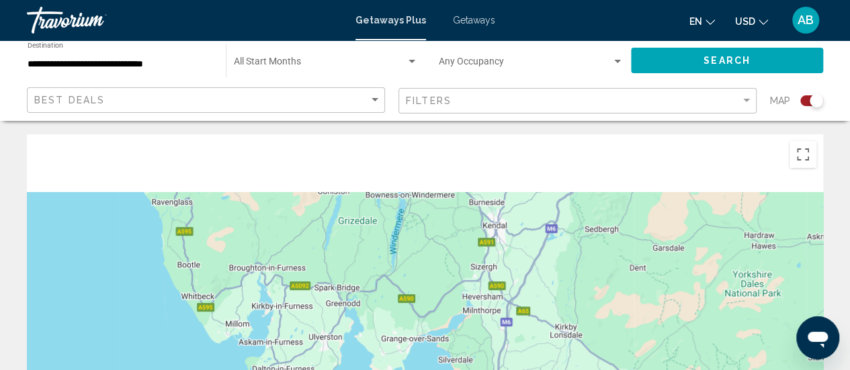
drag, startPoint x: 489, startPoint y: 216, endPoint x: 492, endPoint y: 359, distance: 143.1
click at [492, 359] on div "Pour activer le glissement avec le clavier, appuyez sur Alt+Entrée. Une fois ce…" at bounding box center [425, 335] width 796 height 403
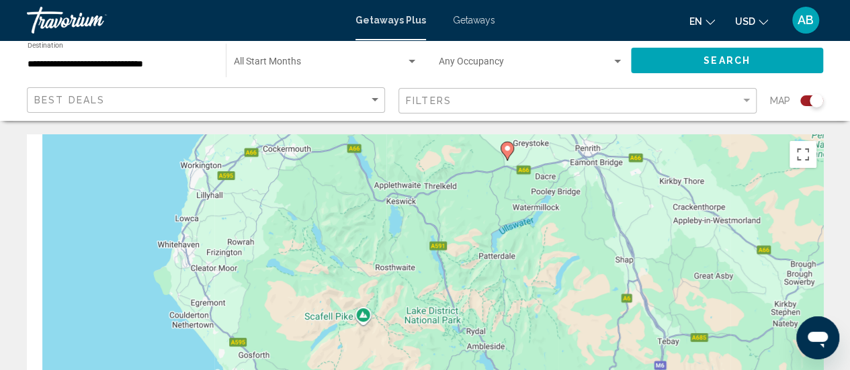
drag, startPoint x: 442, startPoint y: 220, endPoint x: 545, endPoint y: 376, distance: 187.1
click at [545, 369] on html "**********" at bounding box center [425, 185] width 850 height 370
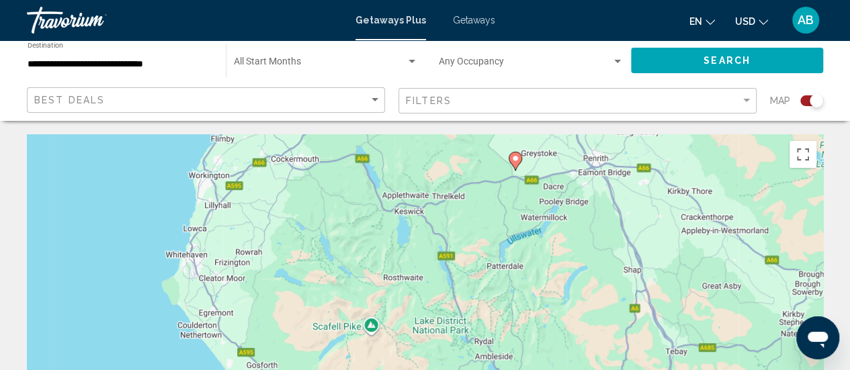
click at [519, 162] on image "Main content" at bounding box center [515, 159] width 8 height 8
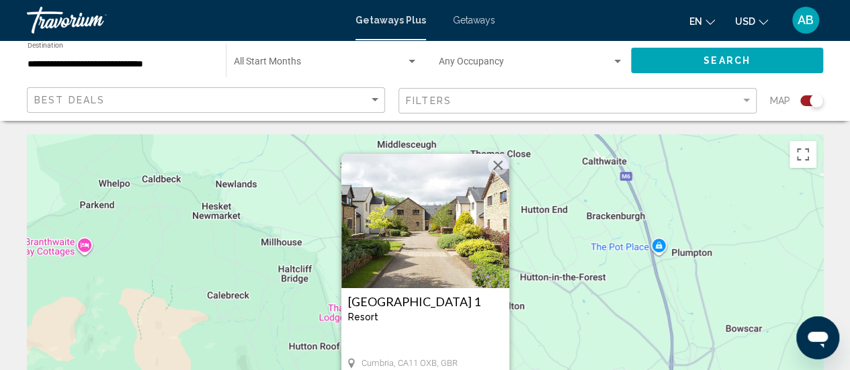
click at [501, 163] on button "Fermer" at bounding box center [498, 165] width 20 height 20
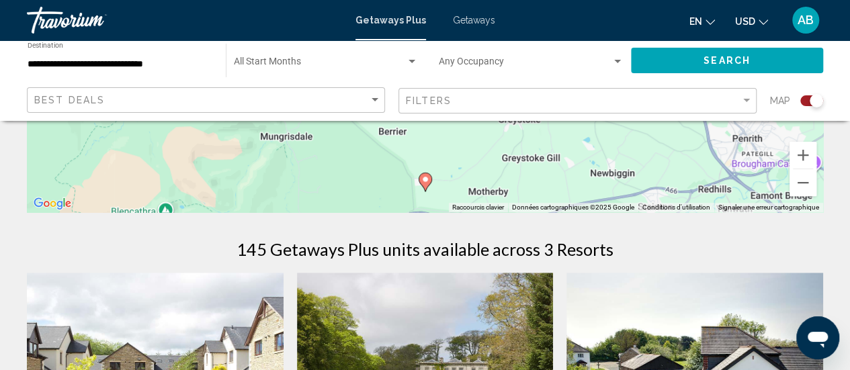
scroll to position [325, 0]
click at [808, 181] on button "Zoom arrière" at bounding box center [802, 182] width 27 height 27
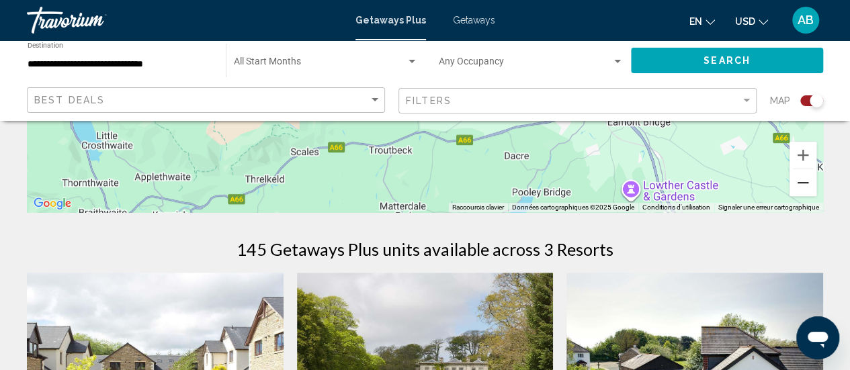
click at [808, 181] on button "Zoom arrière" at bounding box center [802, 182] width 27 height 27
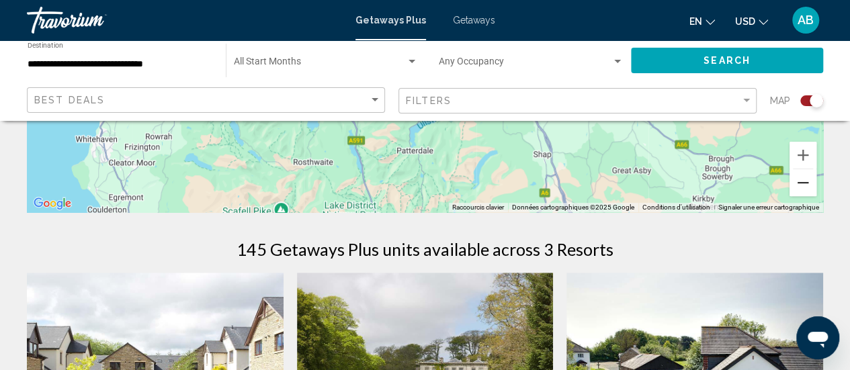
click at [808, 181] on button "Zoom arrière" at bounding box center [802, 182] width 27 height 27
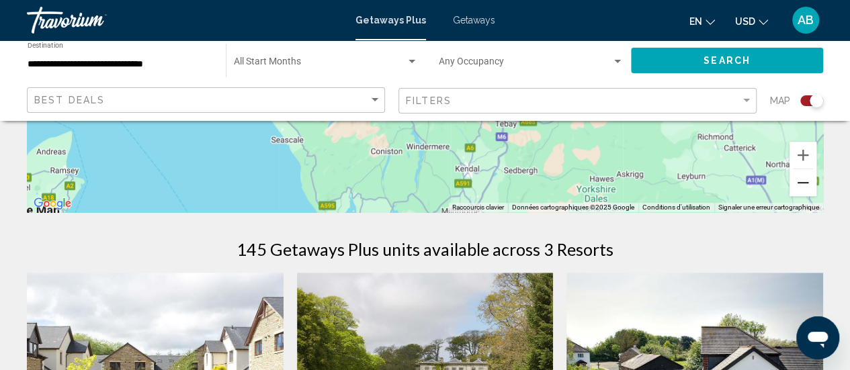
click at [808, 181] on button "Zoom arrière" at bounding box center [802, 182] width 27 height 27
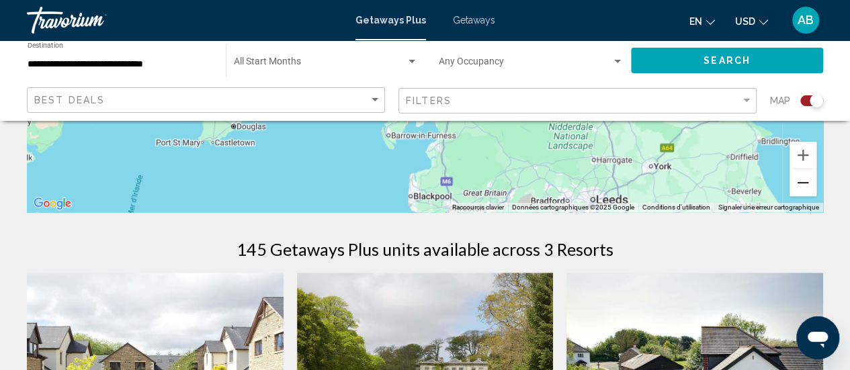
click at [808, 181] on button "Zoom arrière" at bounding box center [802, 182] width 27 height 27
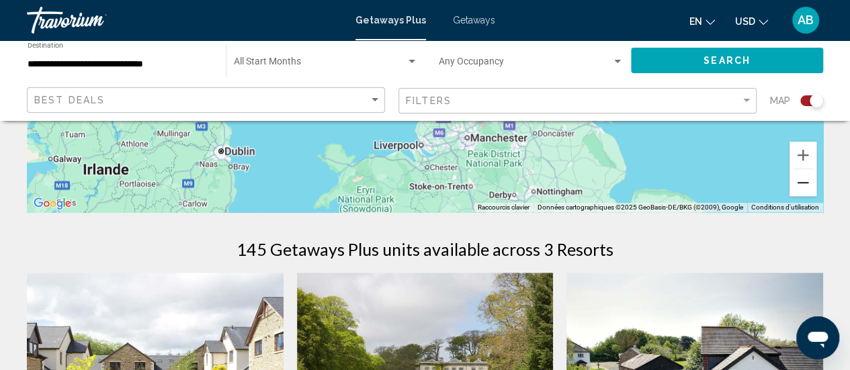
click at [808, 181] on button "Zoom arrière" at bounding box center [802, 182] width 27 height 27
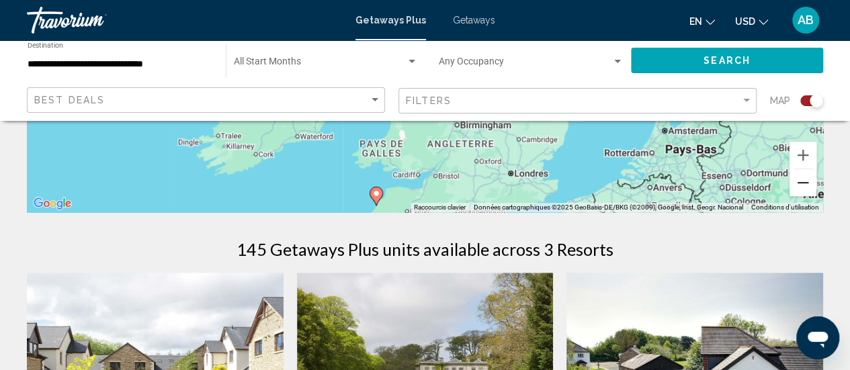
click at [808, 181] on button "Zoom arrière" at bounding box center [802, 182] width 27 height 27
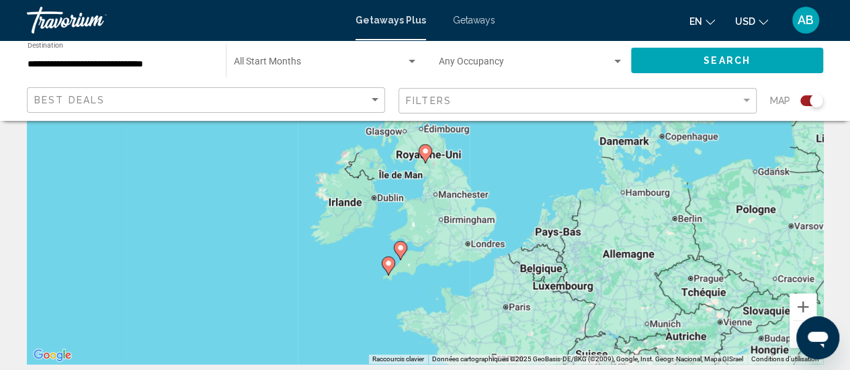
scroll to position [164, 0]
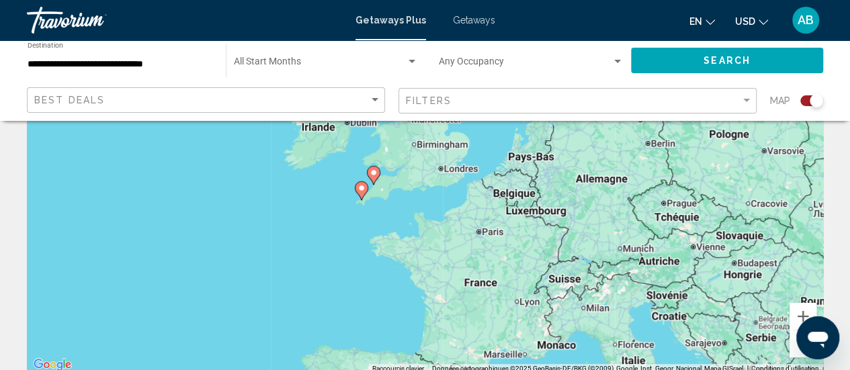
drag, startPoint x: 609, startPoint y: 300, endPoint x: 572, endPoint y: 190, distance: 116.2
click at [572, 190] on div "Pour activer le glissement avec le clavier, appuyez sur Alt+Entrée. Une fois ce…" at bounding box center [425, 171] width 796 height 403
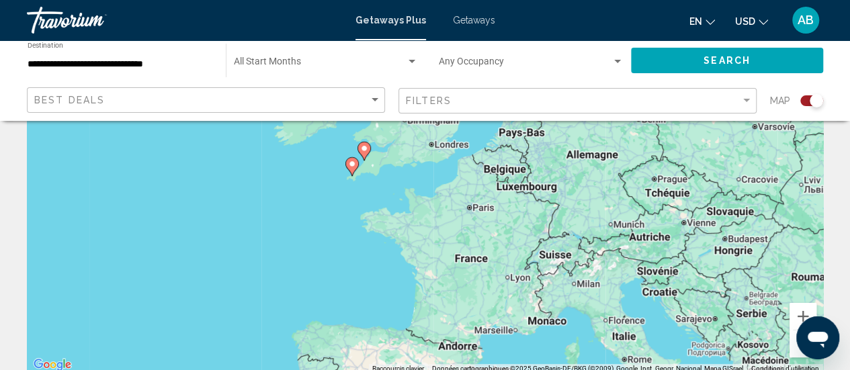
click at [474, 18] on span "Getaways" at bounding box center [474, 20] width 42 height 11
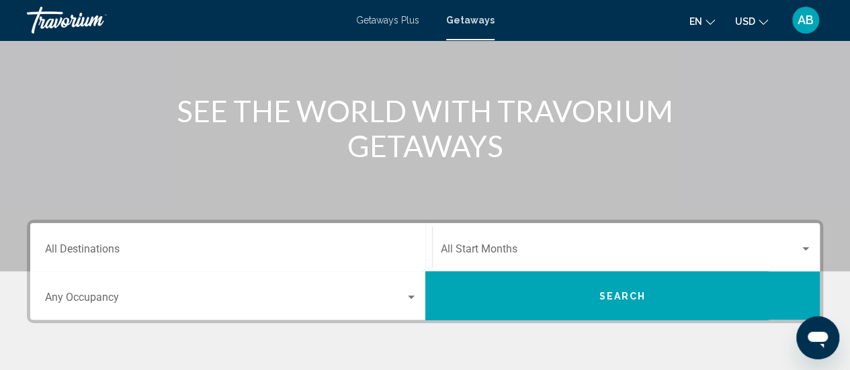
scroll to position [170, 0]
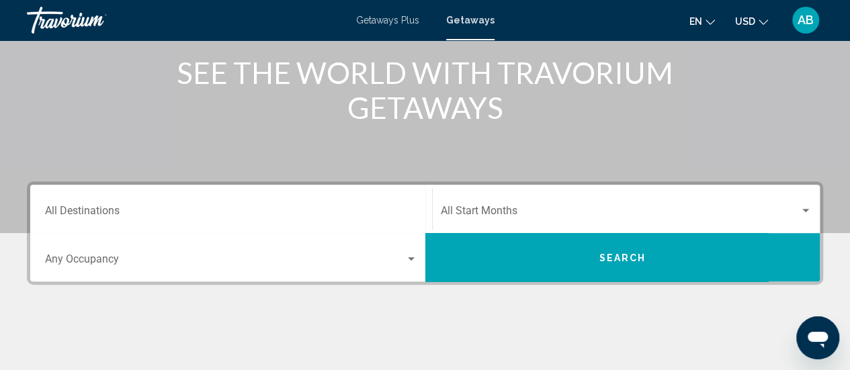
click at [346, 217] on input "Destination All Destinations" at bounding box center [231, 214] width 372 height 12
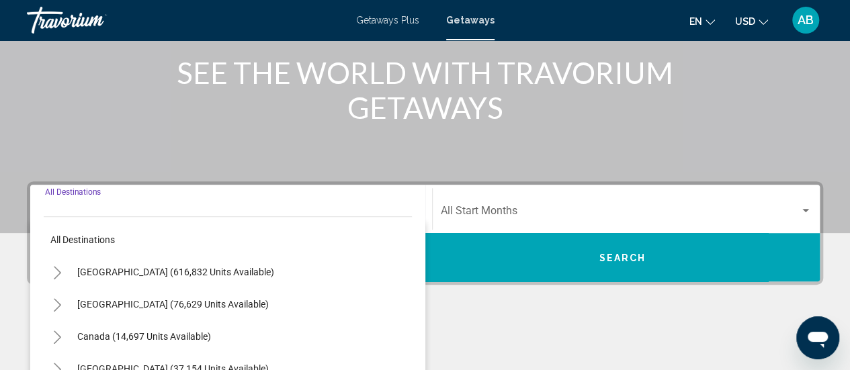
scroll to position [308, 0]
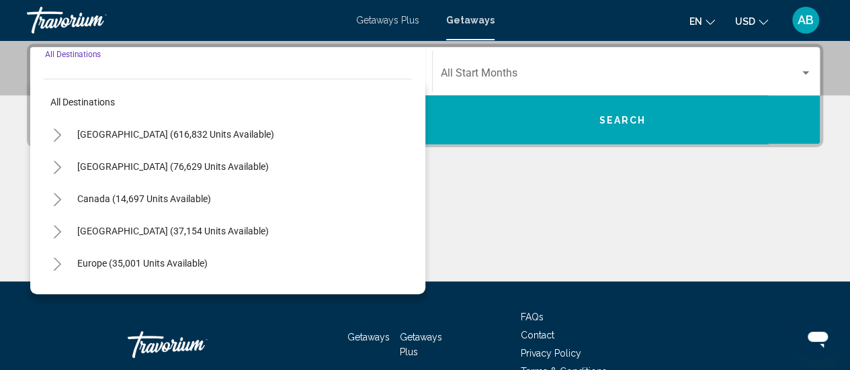
click at [593, 124] on button "Search" at bounding box center [622, 119] width 395 height 48
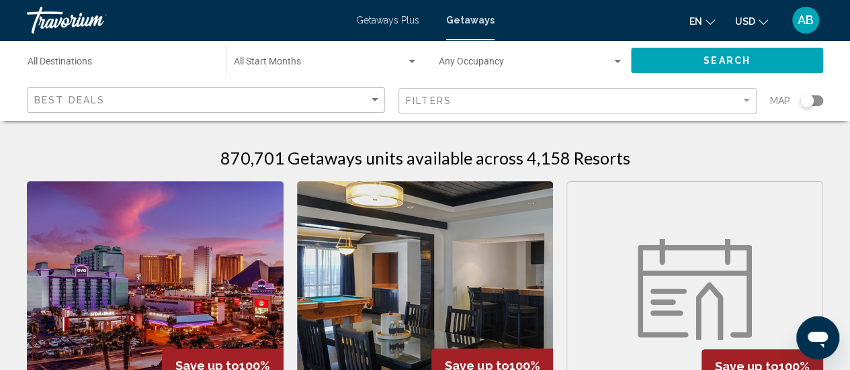
click at [817, 98] on div "Search widget" at bounding box center [811, 100] width 23 height 11
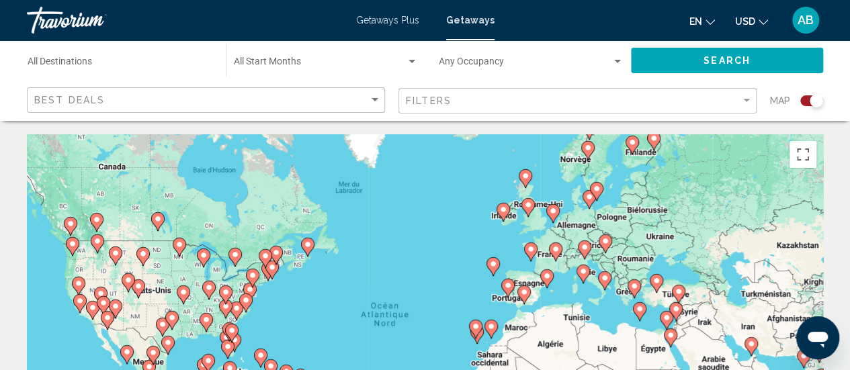
click at [507, 230] on div "Pour activer le glissement avec le clavier, appuyez sur Alt+Entrée. Une fois ce…" at bounding box center [425, 335] width 796 height 403
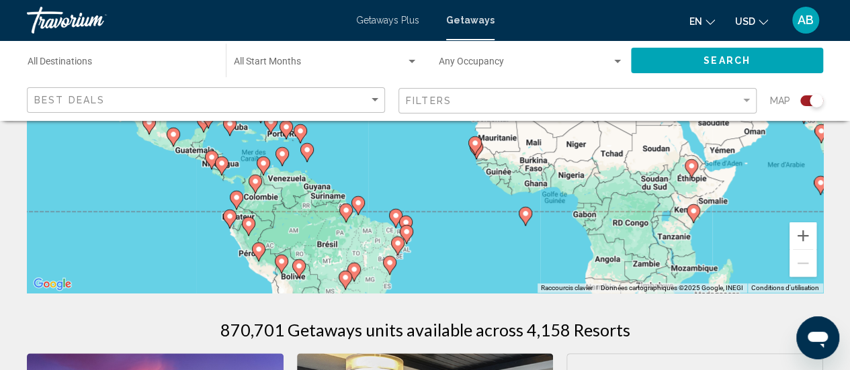
scroll to position [249, 0]
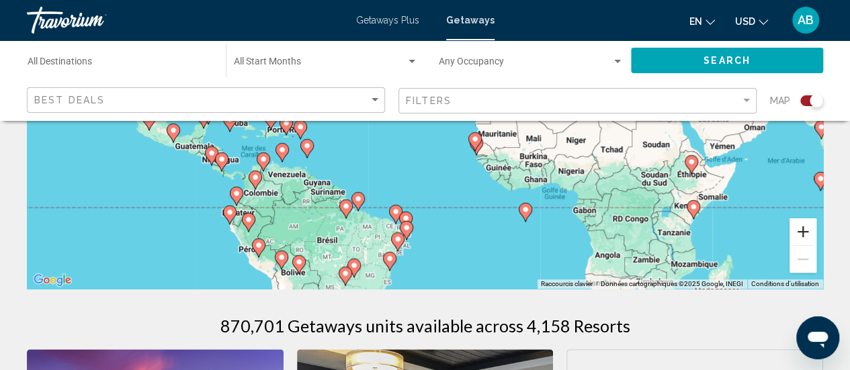
click at [803, 232] on button "Zoom avant" at bounding box center [802, 231] width 27 height 27
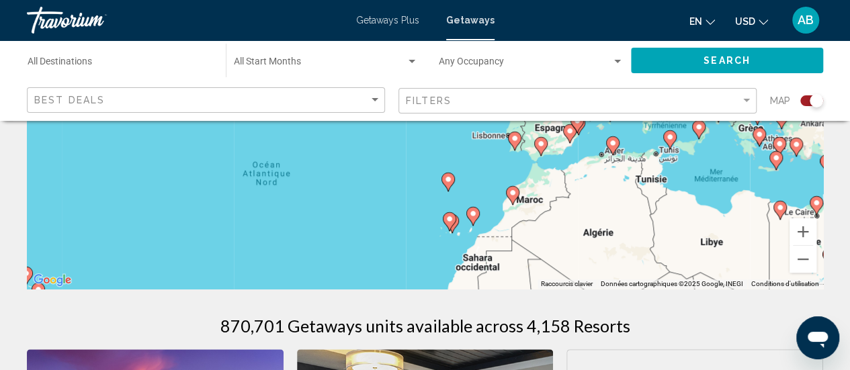
drag, startPoint x: 675, startPoint y: 173, endPoint x: 597, endPoint y: 305, distance: 153.6
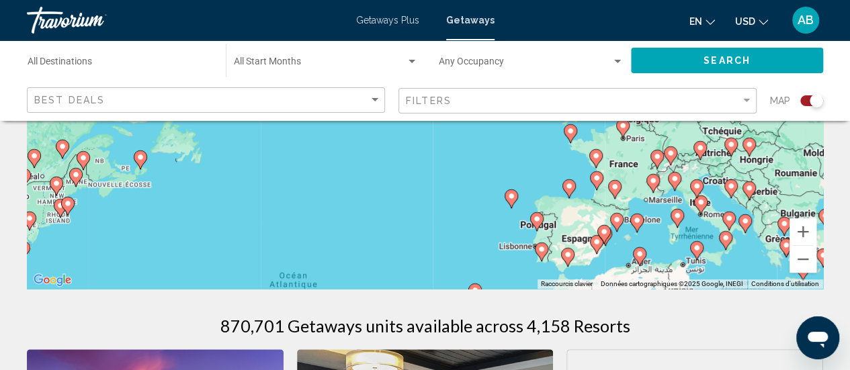
drag, startPoint x: 602, startPoint y: 208, endPoint x: 637, endPoint y: 310, distance: 107.9
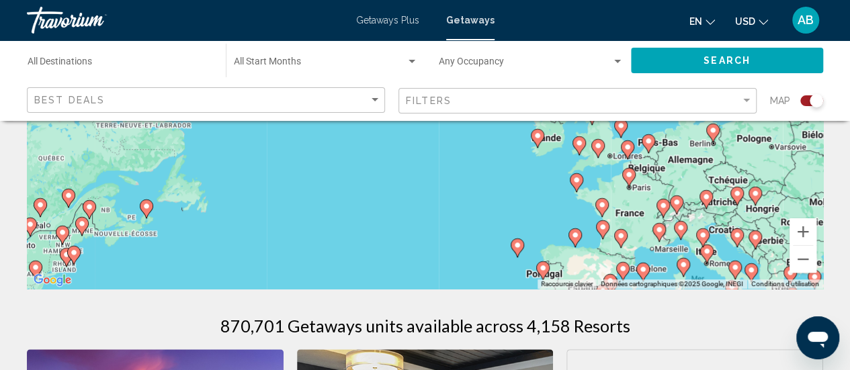
drag, startPoint x: 646, startPoint y: 207, endPoint x: 652, endPoint y: 260, distance: 53.4
click at [652, 260] on div "Pour activer le glissement avec le clavier, appuyez sur Alt+Entrée. Une fois ce…" at bounding box center [425, 87] width 796 height 403
click at [801, 236] on button "Zoom avant" at bounding box center [802, 231] width 27 height 27
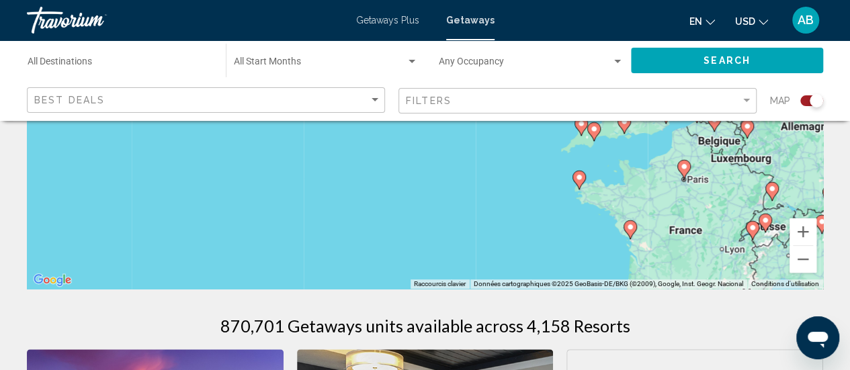
drag, startPoint x: 685, startPoint y: 256, endPoint x: 531, endPoint y: 146, distance: 189.2
click at [531, 146] on div "Pour activer le glissement avec le clavier, appuyez sur Alt+Entrée. Une fois ce…" at bounding box center [425, 87] width 796 height 403
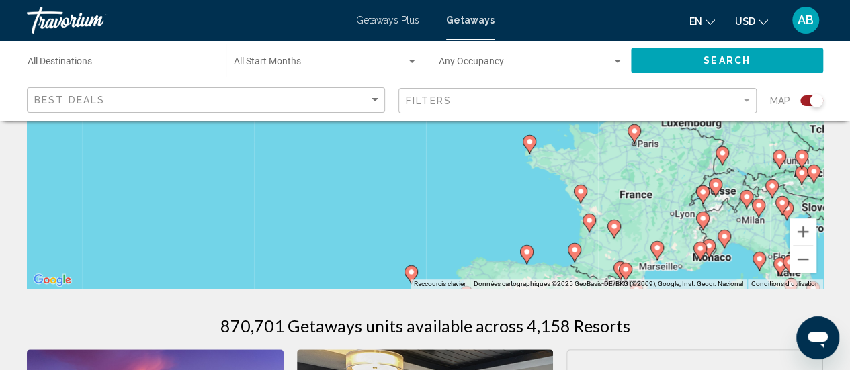
drag, startPoint x: 642, startPoint y: 170, endPoint x: 588, endPoint y: 130, distance: 66.8
click at [588, 130] on div "Pour activer le glissement avec le clavier, appuyez sur Alt+Entrée. Une fois ce…" at bounding box center [425, 87] width 796 height 403
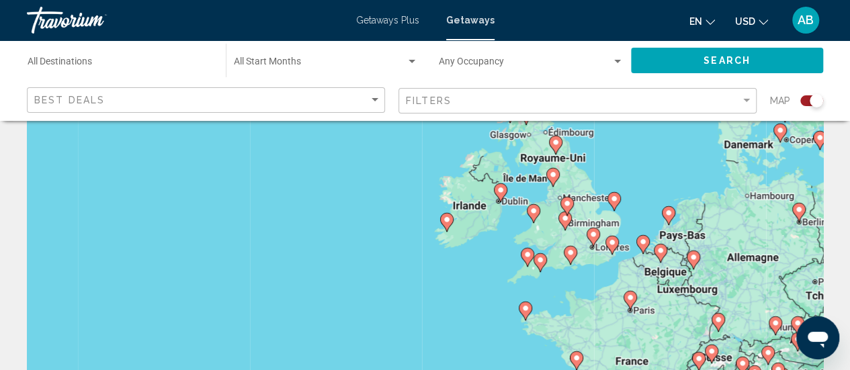
scroll to position [85, 0]
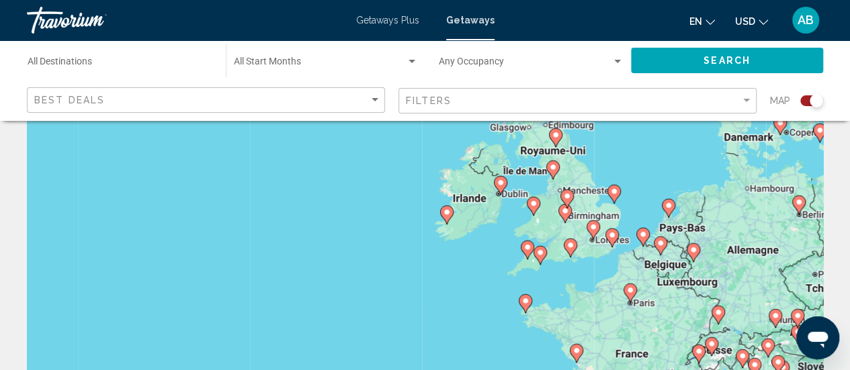
click at [592, 228] on image "Main content" at bounding box center [593, 227] width 8 height 8
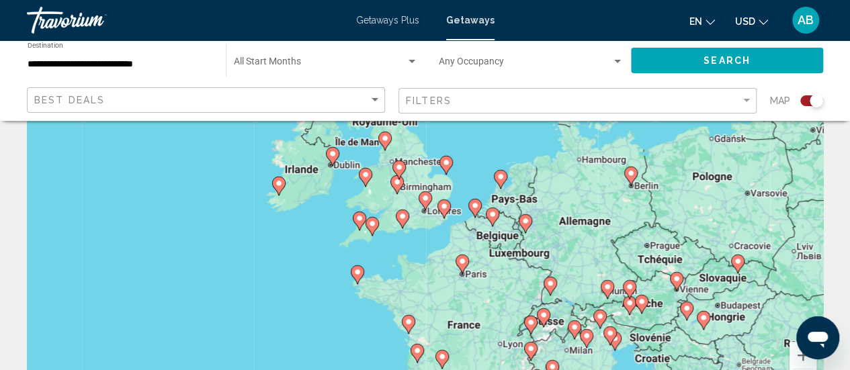
scroll to position [111, 0]
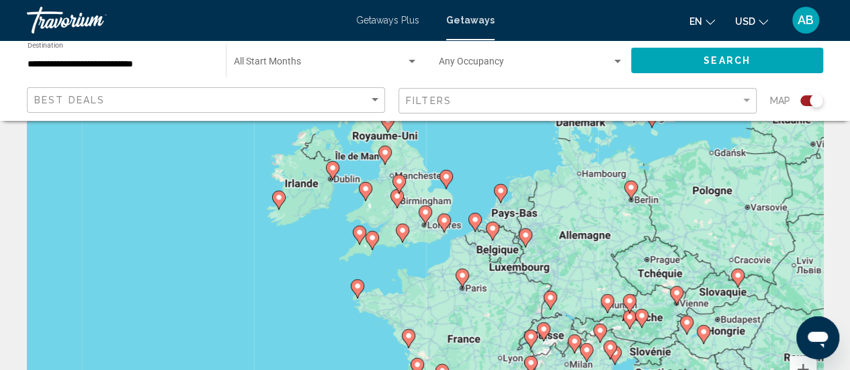
click at [423, 216] on image "Main content" at bounding box center [425, 212] width 8 height 8
type input "**********"
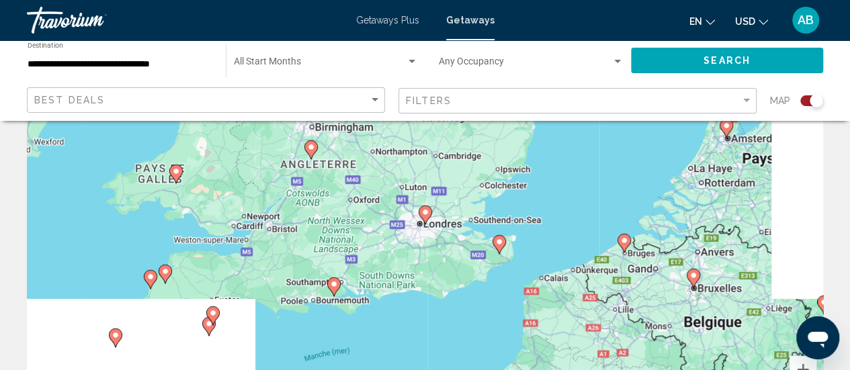
click at [423, 216] on image "Main content" at bounding box center [425, 212] width 8 height 8
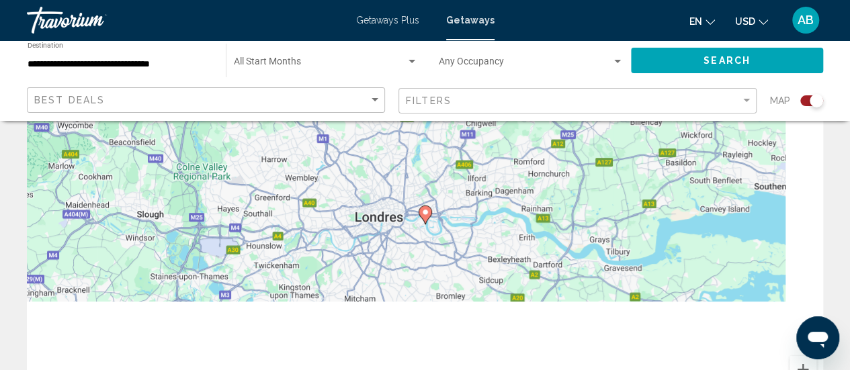
click at [423, 216] on image "Main content" at bounding box center [425, 212] width 8 height 8
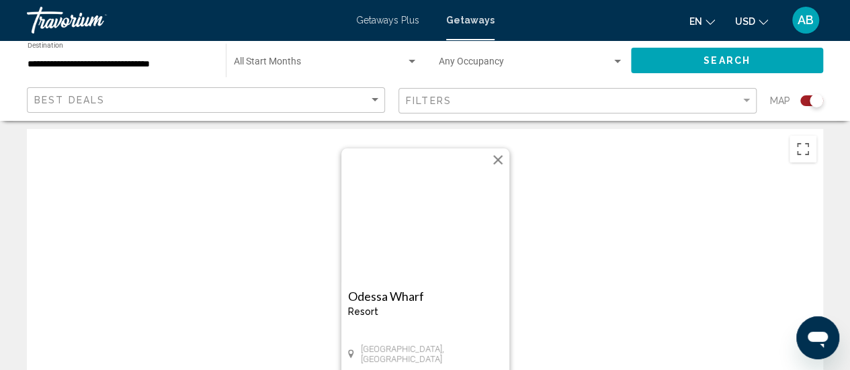
scroll to position [0, 0]
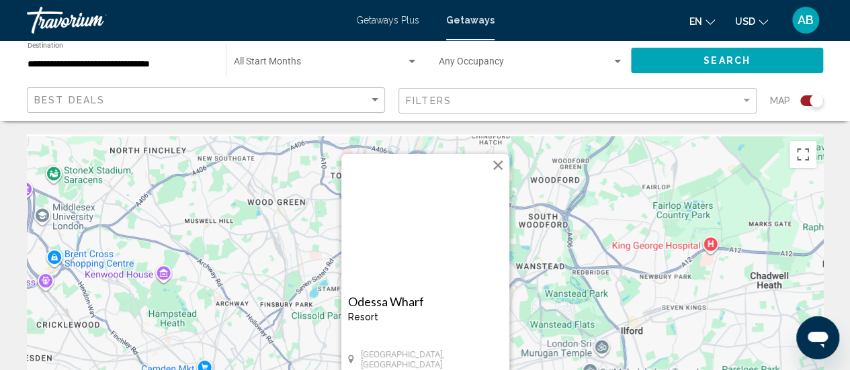
click at [444, 228] on img "Main content" at bounding box center [425, 221] width 168 height 134
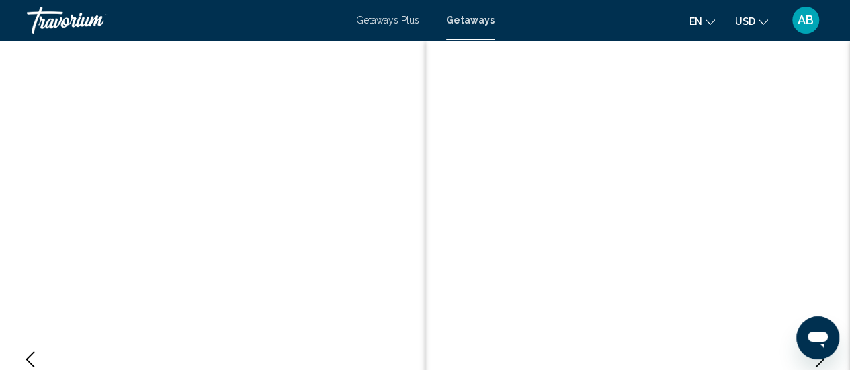
scroll to position [174, 0]
click at [814, 191] on icon "Next image" at bounding box center [820, 185] width 16 height 16
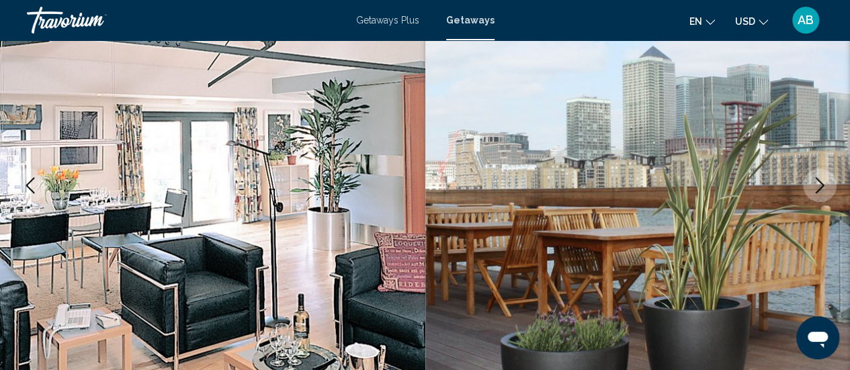
click at [814, 191] on icon "Next image" at bounding box center [820, 185] width 16 height 16
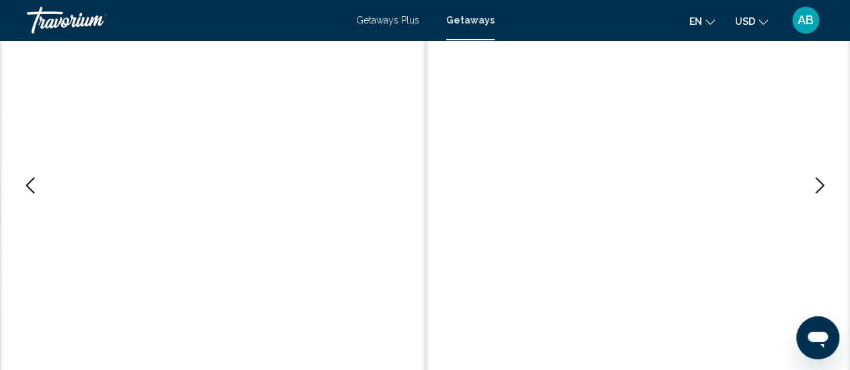
click at [814, 191] on icon "Next image" at bounding box center [820, 185] width 16 height 16
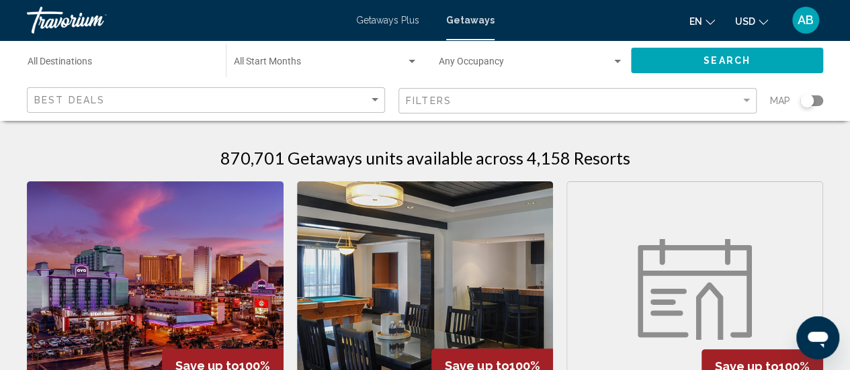
click at [814, 105] on div "Search widget" at bounding box center [811, 100] width 23 height 11
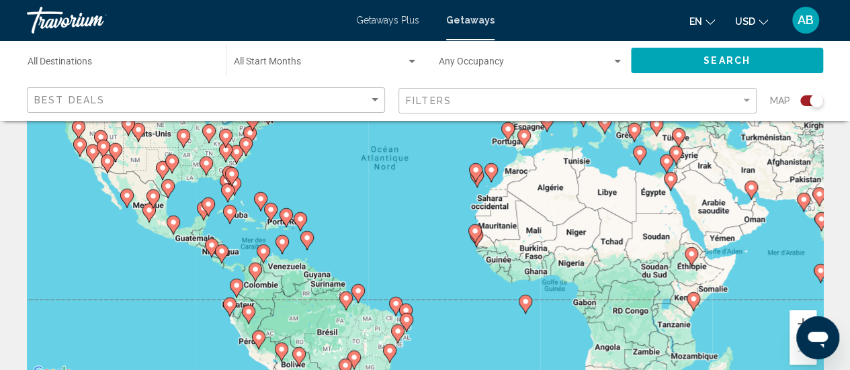
scroll to position [171, 0]
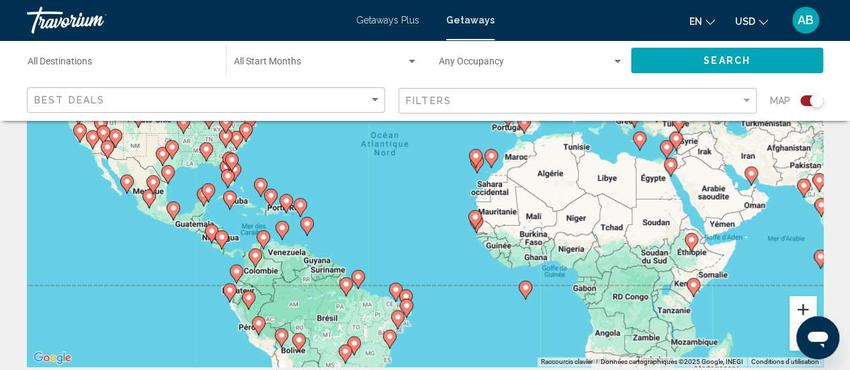
click at [803, 304] on button "Zoom avant" at bounding box center [802, 309] width 27 height 27
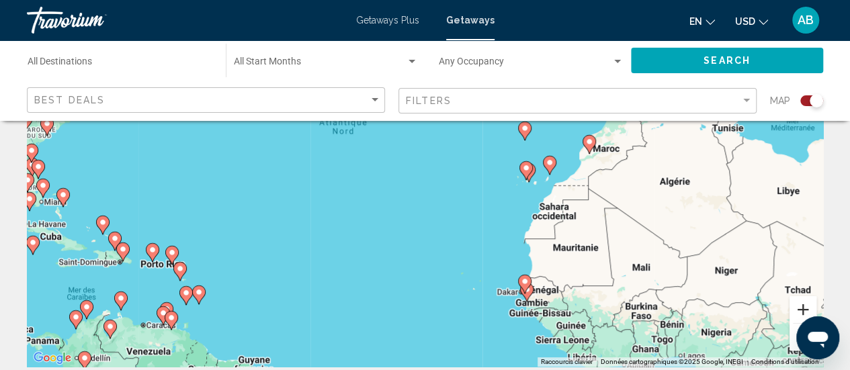
click at [796, 302] on button "Zoom avant" at bounding box center [802, 309] width 27 height 27
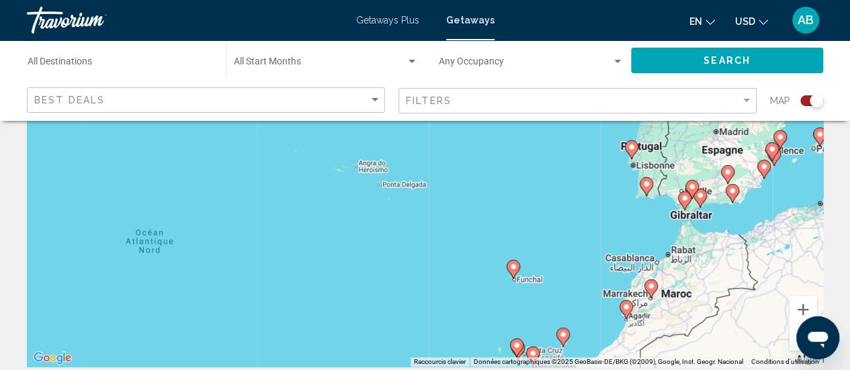
drag, startPoint x: 672, startPoint y: 190, endPoint x: 536, endPoint y: 386, distance: 238.9
click at [536, 200] on html "Skip to main content Getaways Plus Getaways en English Español Français Italian…" at bounding box center [425, 14] width 850 height 370
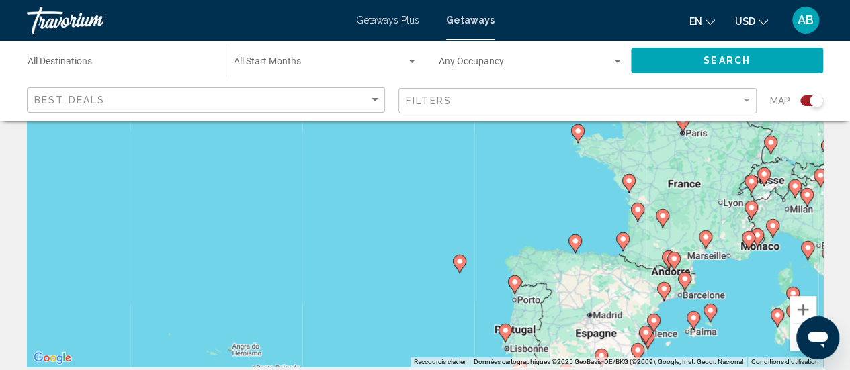
drag, startPoint x: 633, startPoint y: 267, endPoint x: 543, endPoint y: 398, distance: 159.1
click at [543, 200] on html "Skip to main content Getaways Plus Getaways en English Español Français Italian…" at bounding box center [425, 14] width 850 height 370
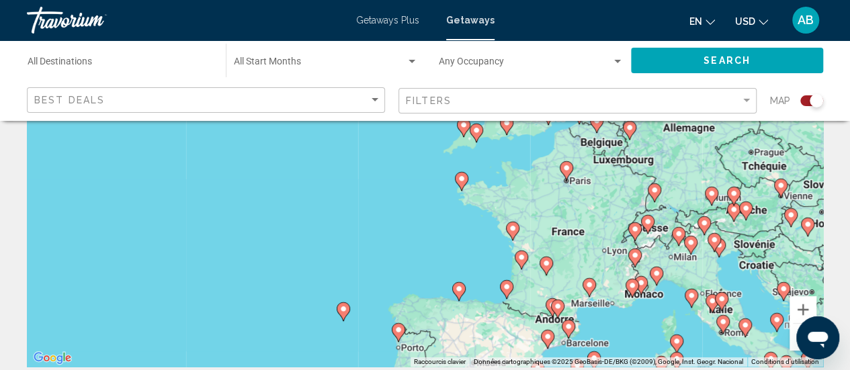
drag, startPoint x: 619, startPoint y: 257, endPoint x: 503, endPoint y: 304, distance: 125.6
click at [503, 304] on div "Pour activer le glissement avec le clavier, appuyez sur Alt+Entrée. Une fois ce…" at bounding box center [425, 165] width 796 height 403
click at [640, 290] on icon "Main content" at bounding box center [640, 285] width 12 height 17
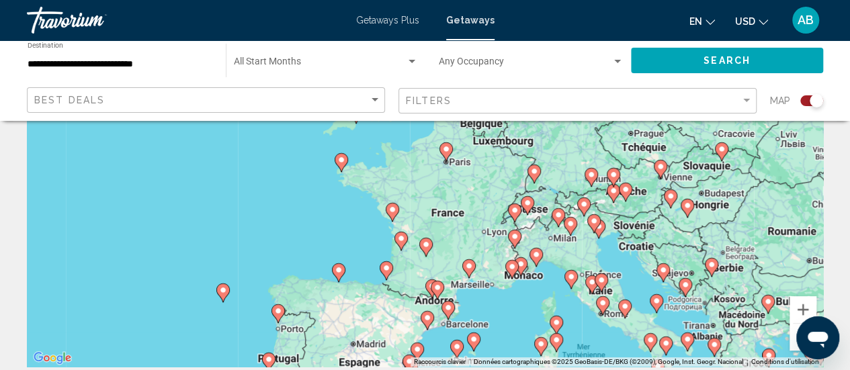
drag, startPoint x: 441, startPoint y: 212, endPoint x: 537, endPoint y: 324, distance: 148.6
click at [537, 324] on div "Pour activer le glissement avec le clavier, appuyez sur Alt+Entrée. Une fois ce…" at bounding box center [425, 165] width 796 height 403
click at [519, 264] on image "Main content" at bounding box center [521, 264] width 8 height 8
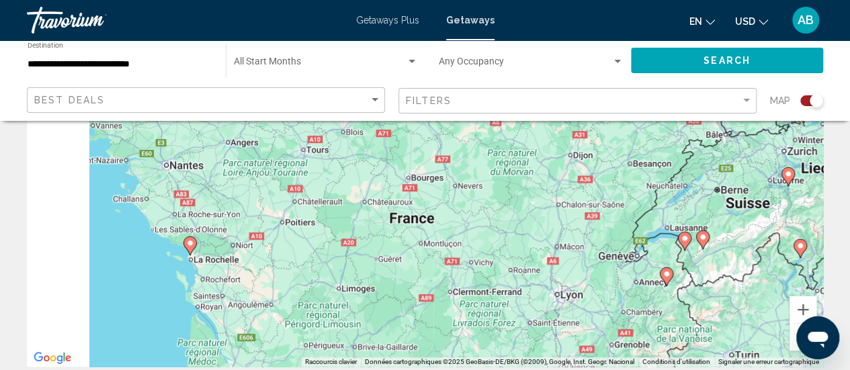
drag, startPoint x: 631, startPoint y: 298, endPoint x: 525, endPoint y: 157, distance: 177.0
click at [525, 157] on div "Pour activer le glissement avec le clavier, appuyez sur Alt+Entrée. Une fois ce…" at bounding box center [425, 165] width 796 height 403
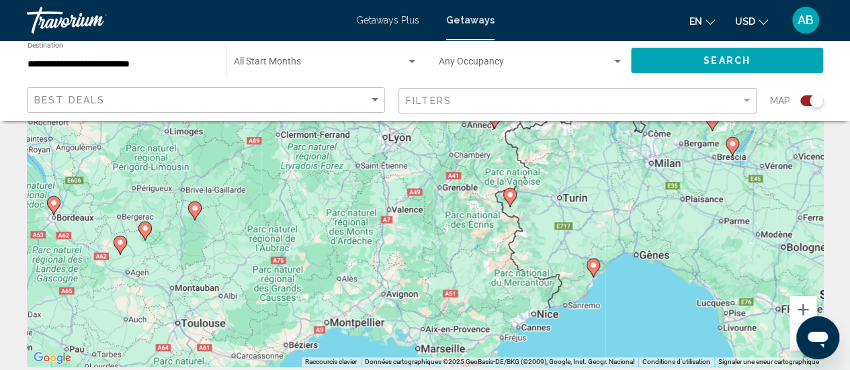
drag, startPoint x: 610, startPoint y: 306, endPoint x: 431, endPoint y: 142, distance: 242.5
click at [431, 142] on div "Pour activer le glissement avec le clavier, appuyez sur Alt+Entrée. Une fois ce…" at bounding box center [425, 165] width 796 height 403
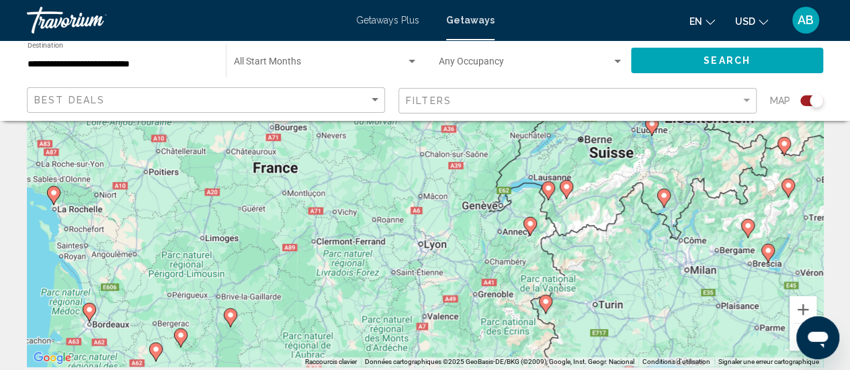
drag, startPoint x: 462, startPoint y: 169, endPoint x: 500, endPoint y: 282, distance: 119.8
click at [500, 282] on div "Pour activer le glissement avec le clavier, appuyez sur Alt+Entrée. Une fois ce…" at bounding box center [425, 165] width 796 height 403
click at [550, 193] on icon "Main content" at bounding box center [547, 190] width 12 height 17
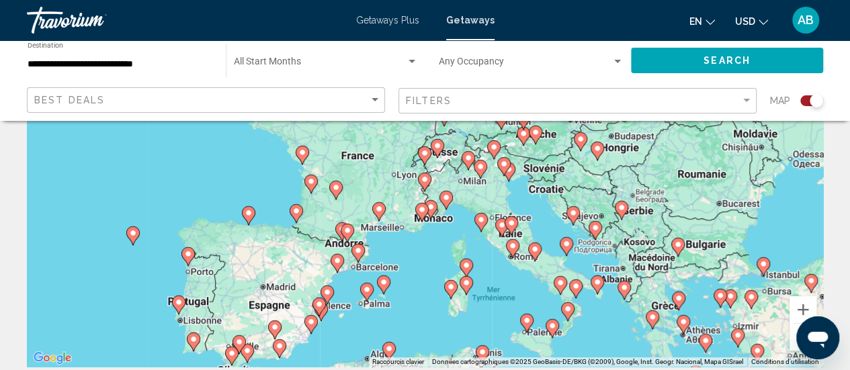
click at [420, 156] on icon "Main content" at bounding box center [424, 155] width 12 height 17
type input "**********"
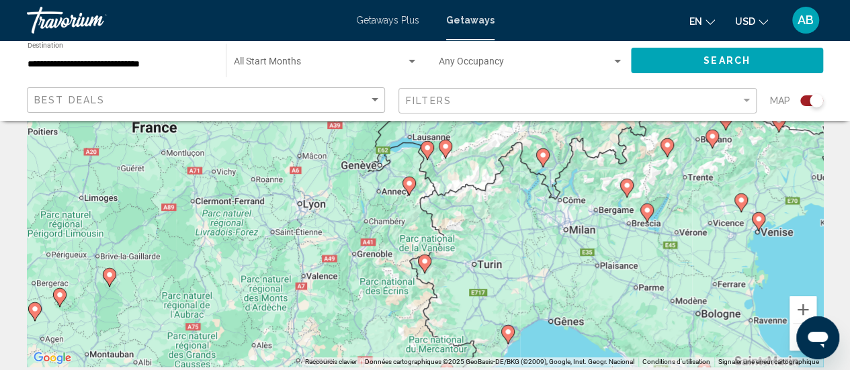
click at [425, 142] on icon "Main content" at bounding box center [427, 150] width 12 height 17
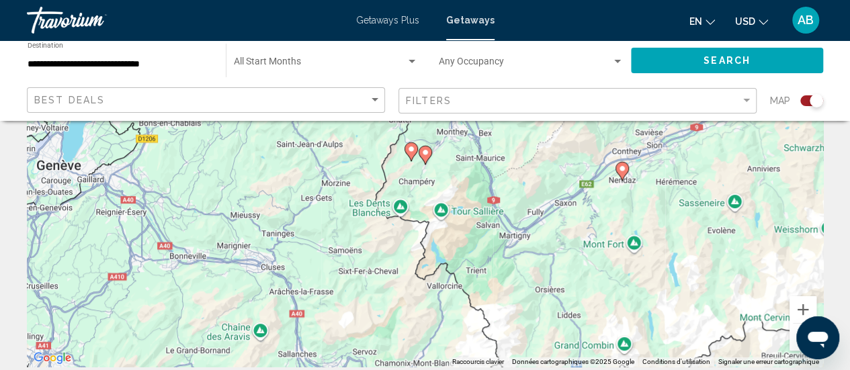
click at [410, 148] on image "Main content" at bounding box center [411, 149] width 8 height 8
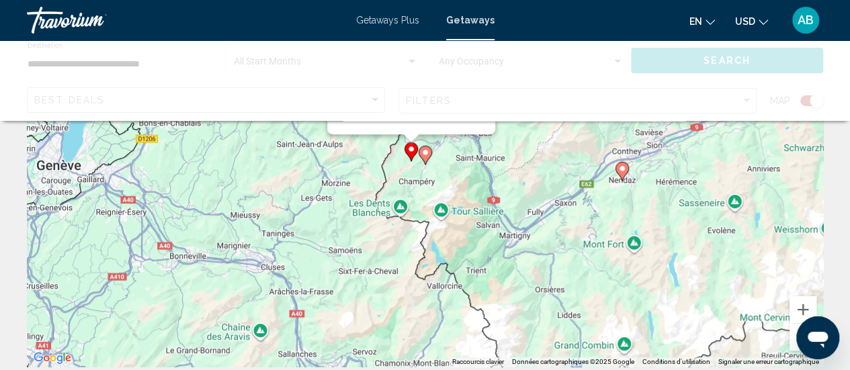
scroll to position [0, 0]
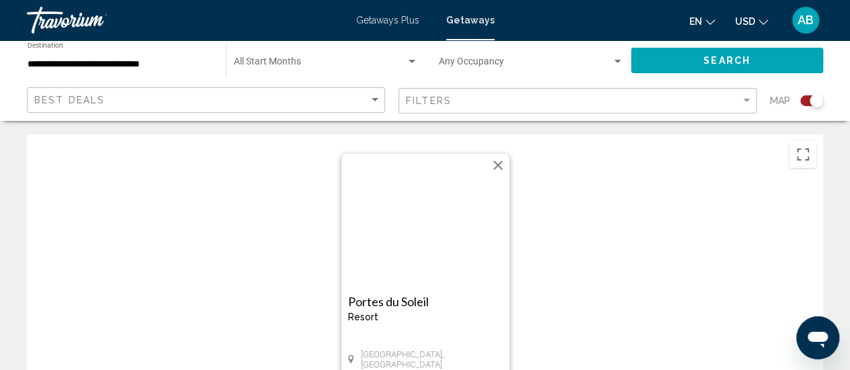
click at [499, 163] on button "Fermer" at bounding box center [498, 165] width 20 height 20
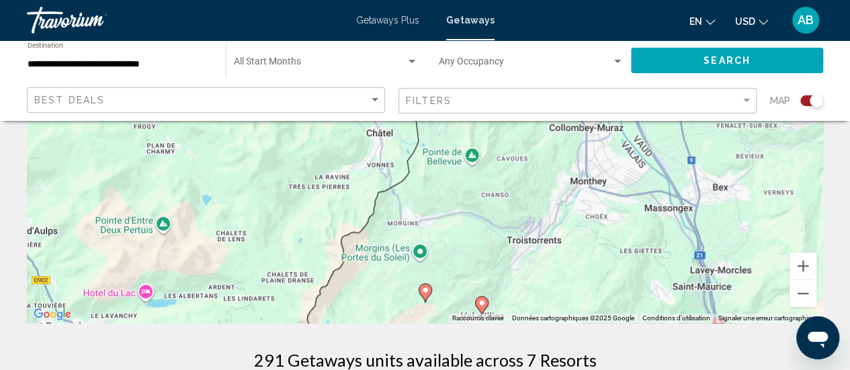
scroll to position [218, 0]
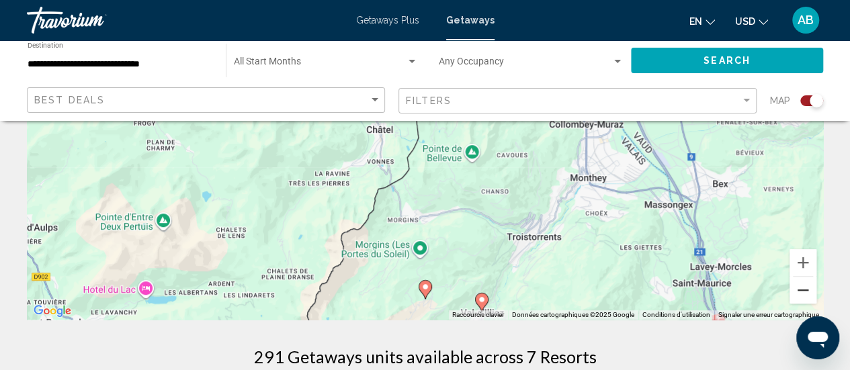
click at [813, 290] on button "Zoom arrière" at bounding box center [802, 290] width 27 height 27
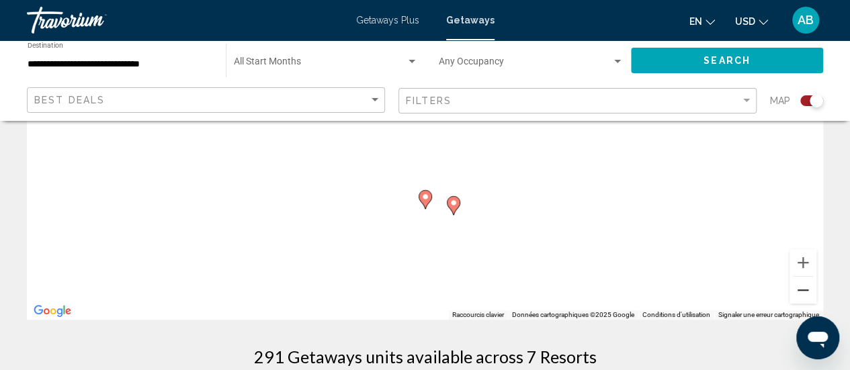
click at [813, 290] on button "Zoom arrière" at bounding box center [802, 290] width 27 height 27
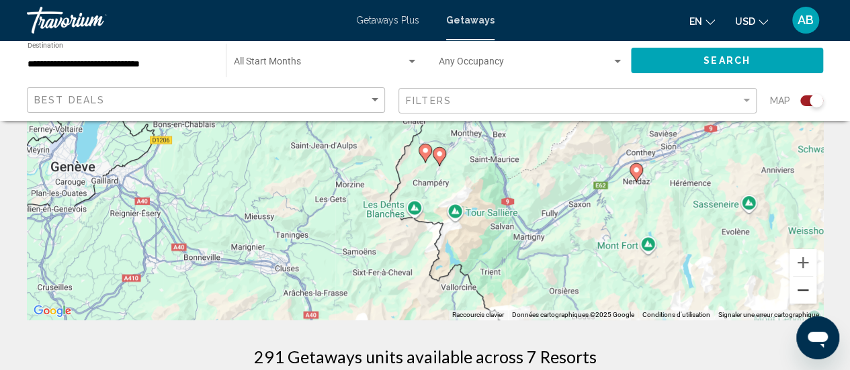
click at [813, 290] on button "Zoom arrière" at bounding box center [802, 290] width 27 height 27
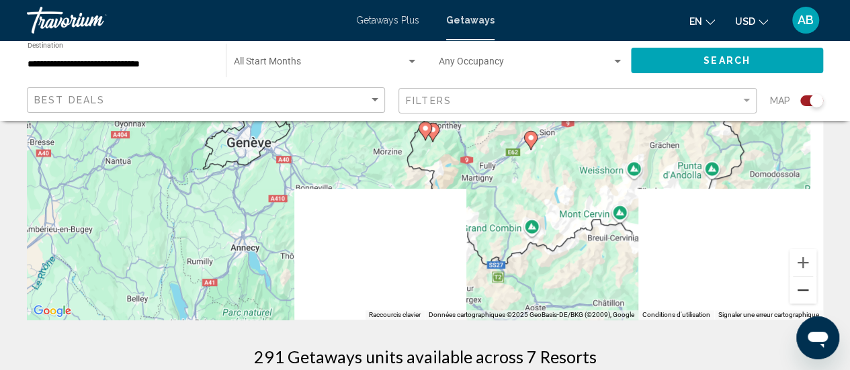
click at [813, 290] on button "Zoom arrière" at bounding box center [802, 290] width 27 height 27
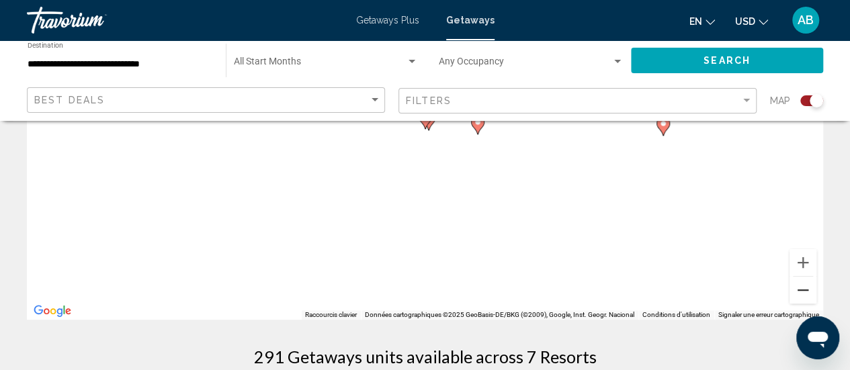
click at [813, 290] on button "Zoom arrière" at bounding box center [802, 290] width 27 height 27
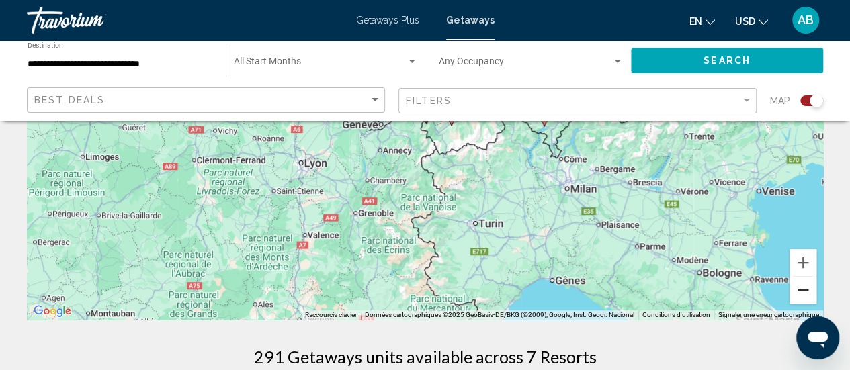
click at [813, 290] on button "Zoom arrière" at bounding box center [802, 290] width 27 height 27
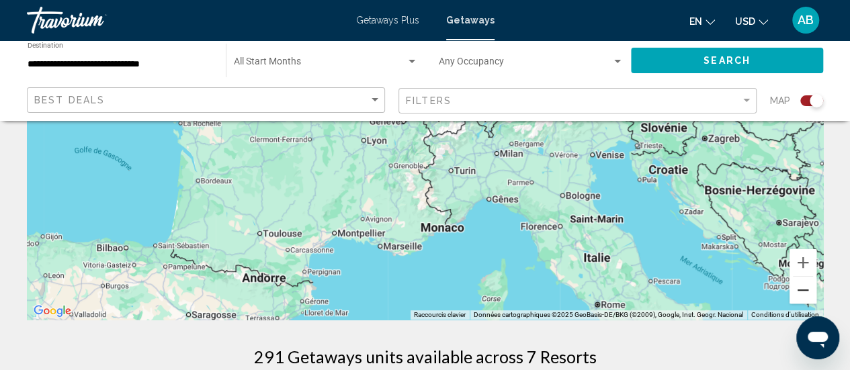
click at [813, 290] on button "Zoom arrière" at bounding box center [802, 290] width 27 height 27
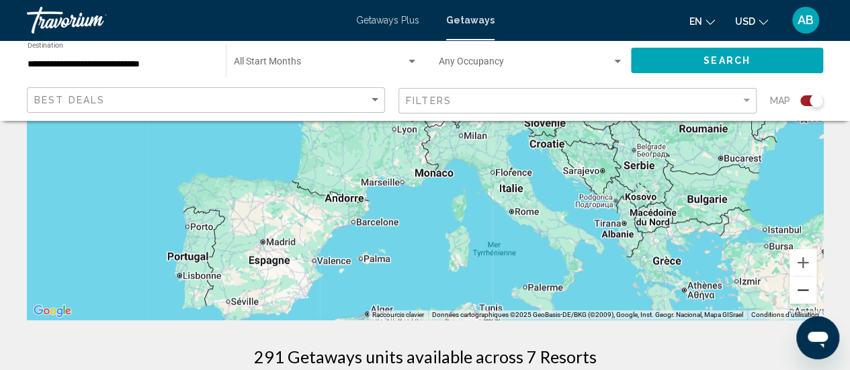
click at [813, 290] on button "Zoom arrière" at bounding box center [802, 290] width 27 height 27
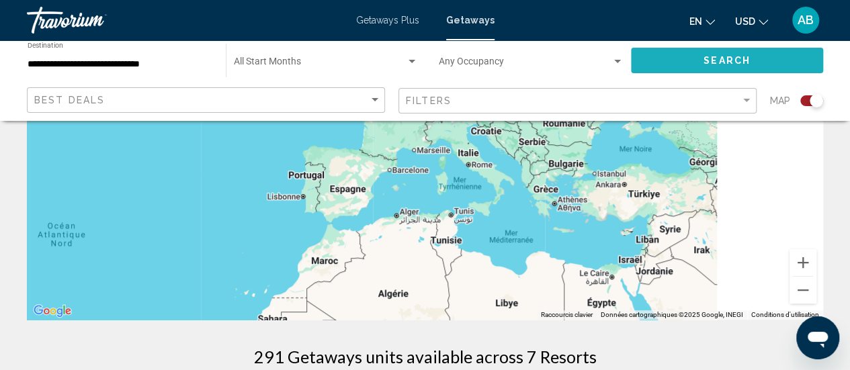
click at [701, 50] on button "Search" at bounding box center [727, 60] width 192 height 25
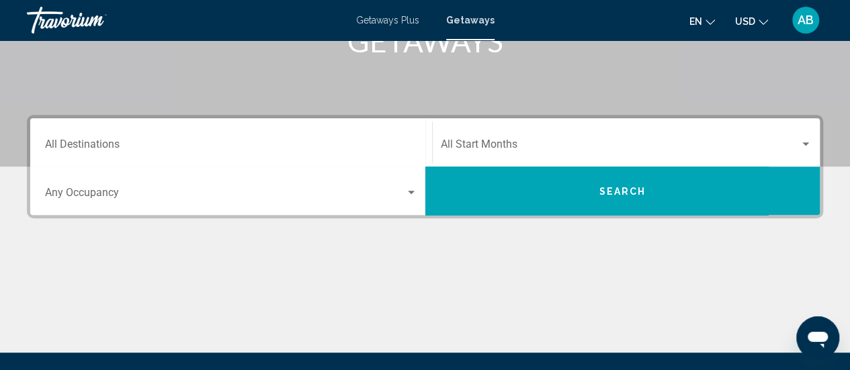
scroll to position [237, 0]
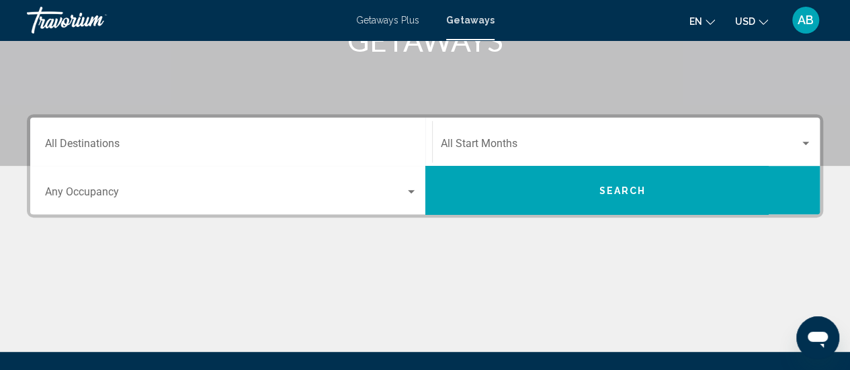
click at [568, 124] on div "Start Month All Start Months" at bounding box center [627, 142] width 372 height 42
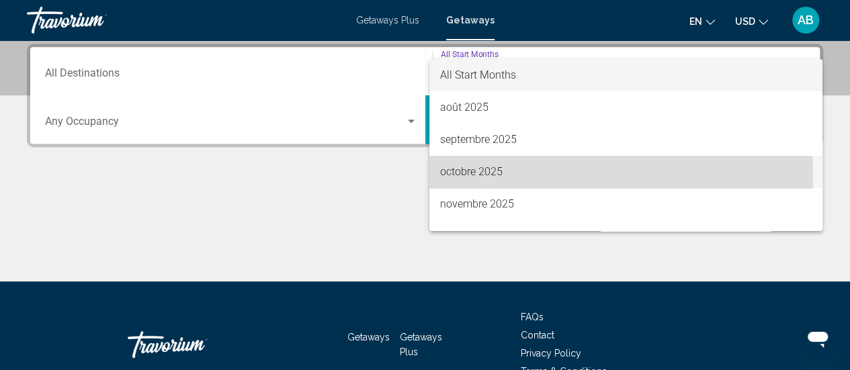
click at [503, 175] on span "octobre 2025" at bounding box center [626, 172] width 372 height 32
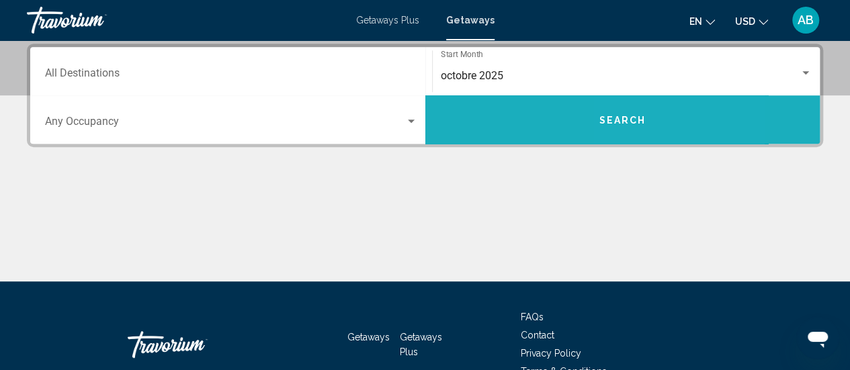
click at [629, 115] on span "Search" at bounding box center [622, 120] width 47 height 11
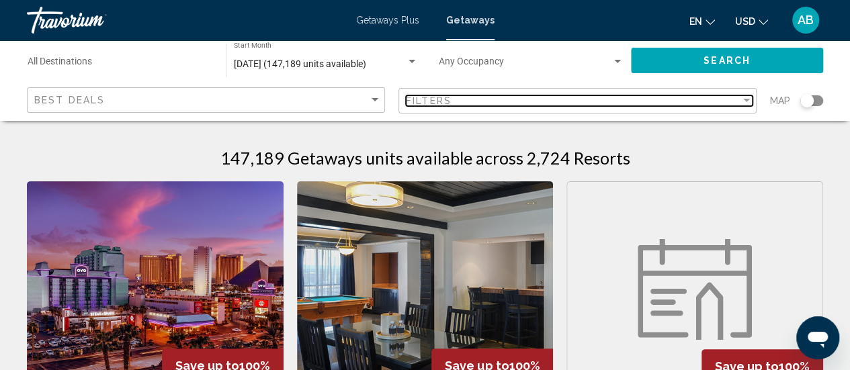
click at [445, 103] on span "Filters" at bounding box center [429, 100] width 46 height 11
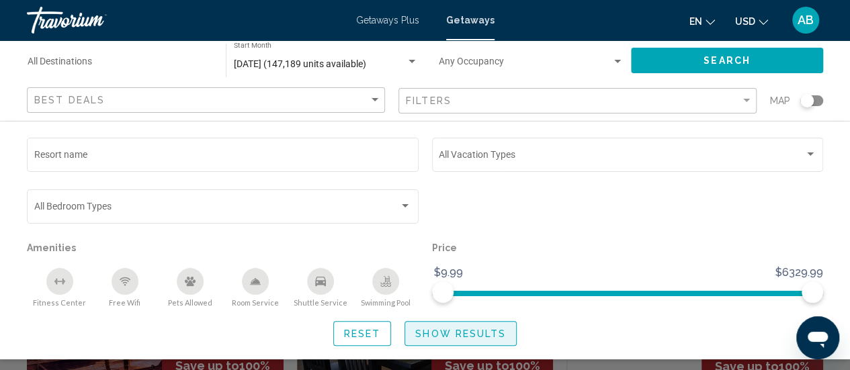
click at [459, 333] on span "Show Results" at bounding box center [460, 334] width 91 height 11
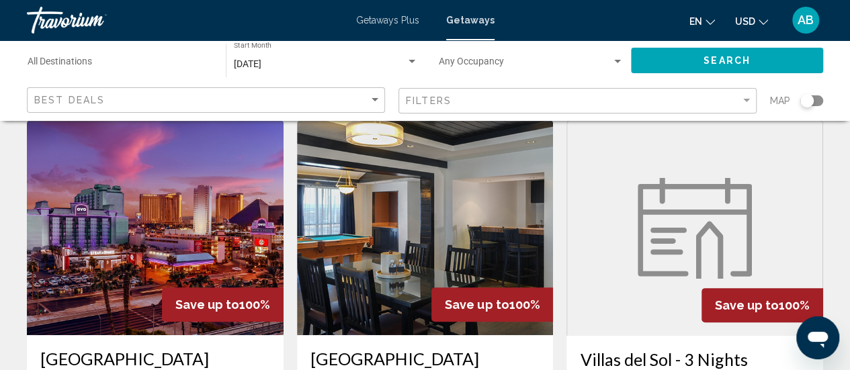
scroll to position [52, 0]
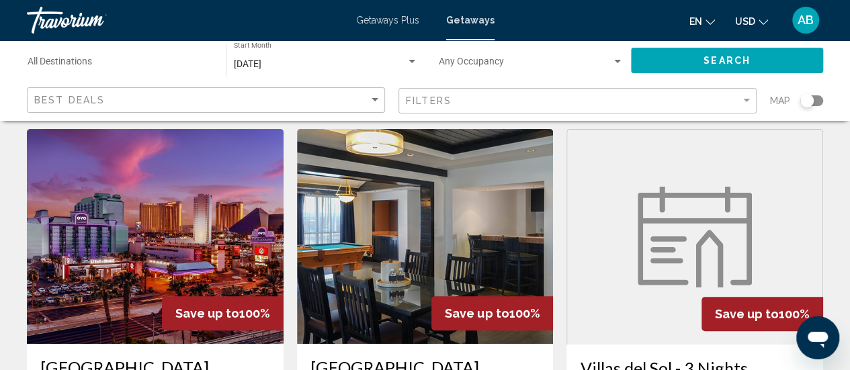
click at [810, 99] on div "Search widget" at bounding box center [806, 100] width 13 height 13
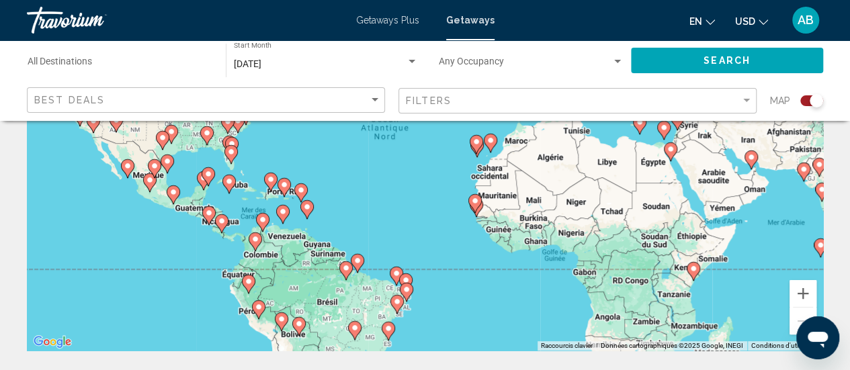
scroll to position [200, 0]
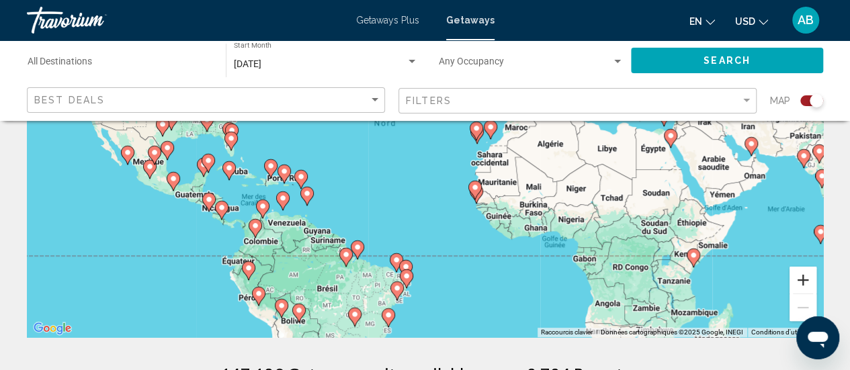
click at [803, 269] on button "Zoom avant" at bounding box center [802, 280] width 27 height 27
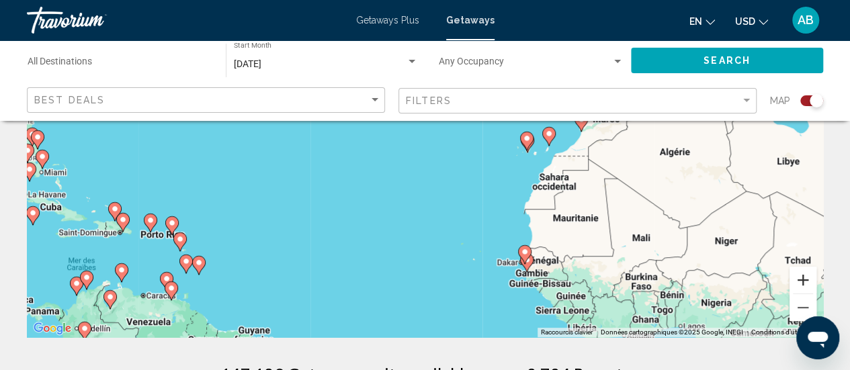
click at [803, 269] on button "Zoom avant" at bounding box center [802, 280] width 27 height 27
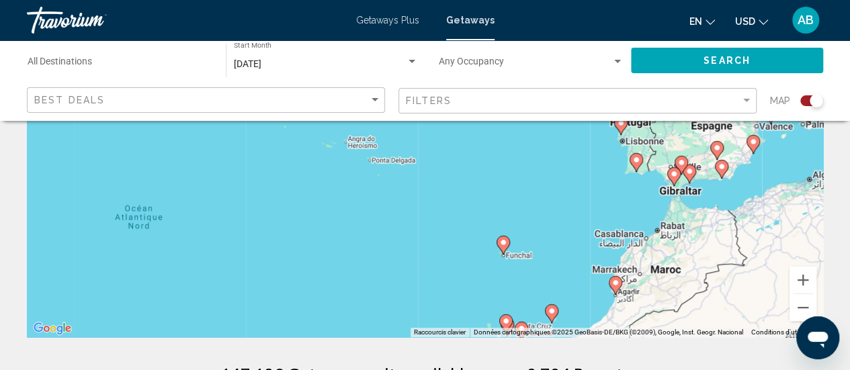
drag, startPoint x: 746, startPoint y: 187, endPoint x: 603, endPoint y: 294, distance: 177.6
click at [603, 294] on div "Pour activer le glissement avec le clavier, appuyez sur Alt+Entrée. Une fois ce…" at bounding box center [425, 135] width 796 height 403
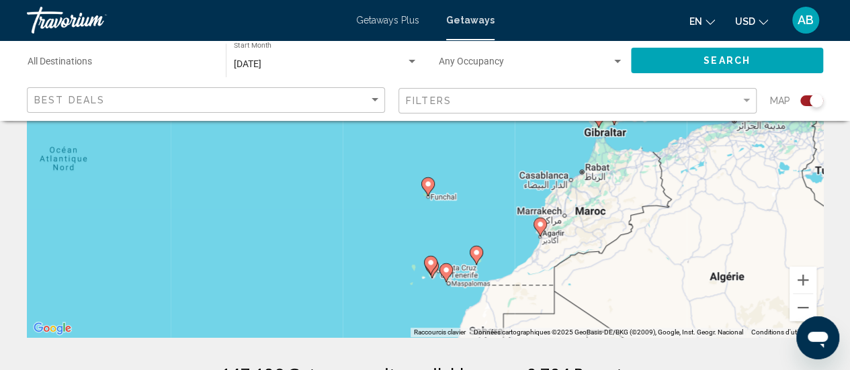
drag, startPoint x: 594, startPoint y: 244, endPoint x: 564, endPoint y: 365, distance: 124.5
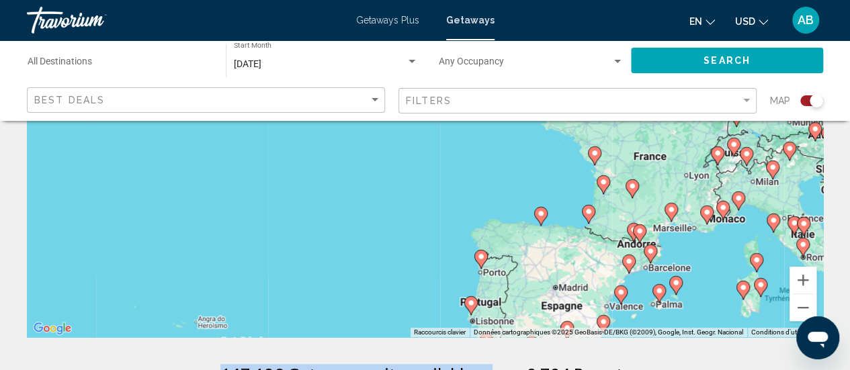
drag, startPoint x: 577, startPoint y: 208, endPoint x: 492, endPoint y: 349, distance: 164.3
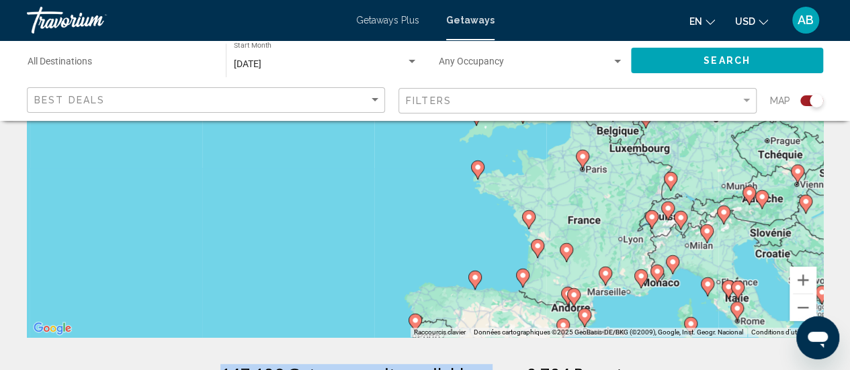
drag, startPoint x: 629, startPoint y: 222, endPoint x: 607, endPoint y: 248, distance: 33.8
click at [607, 248] on div "Pour activer le glissement avec le clavier, appuyez sur Alt+Entrée. Une fois ce…" at bounding box center [425, 135] width 796 height 403
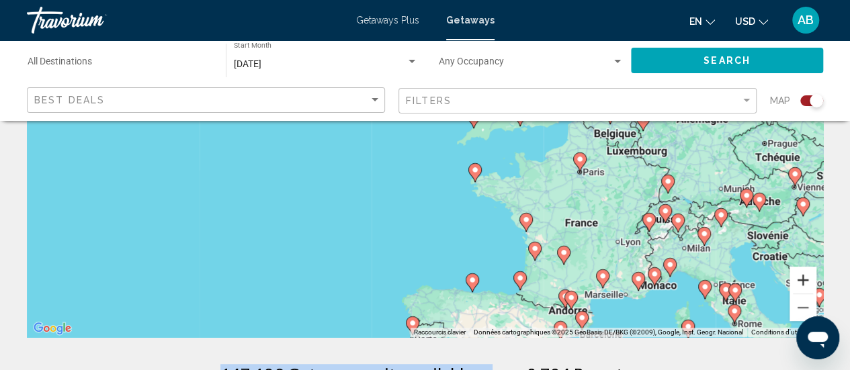
click at [797, 276] on button "Zoom avant" at bounding box center [802, 280] width 27 height 27
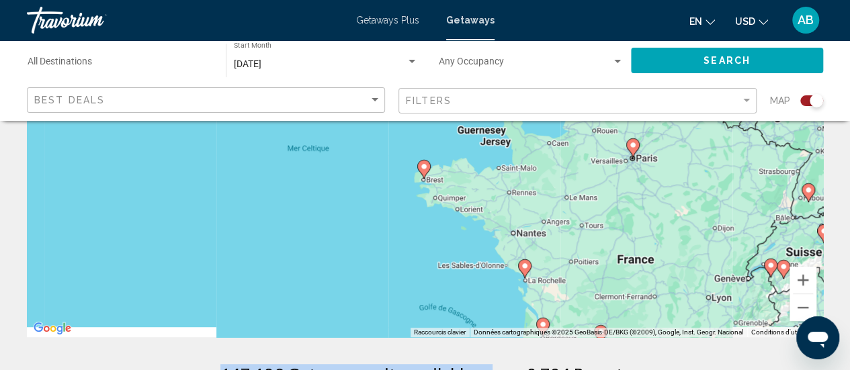
drag, startPoint x: 685, startPoint y: 253, endPoint x: 519, endPoint y: 159, distance: 191.0
click at [519, 159] on div "Pour activer le glissement avec le clavier, appuyez sur Alt+Entrée. Une fois ce…" at bounding box center [425, 135] width 796 height 403
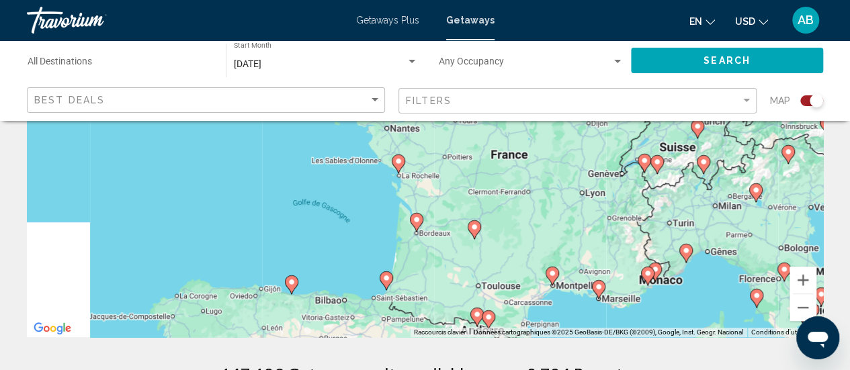
drag, startPoint x: 679, startPoint y: 242, endPoint x: 583, endPoint y: 136, distance: 142.7
click at [583, 136] on div "Pour activer le glissement avec le clavier, appuyez sur Alt+Entrée. Une fois ce…" at bounding box center [425, 135] width 796 height 403
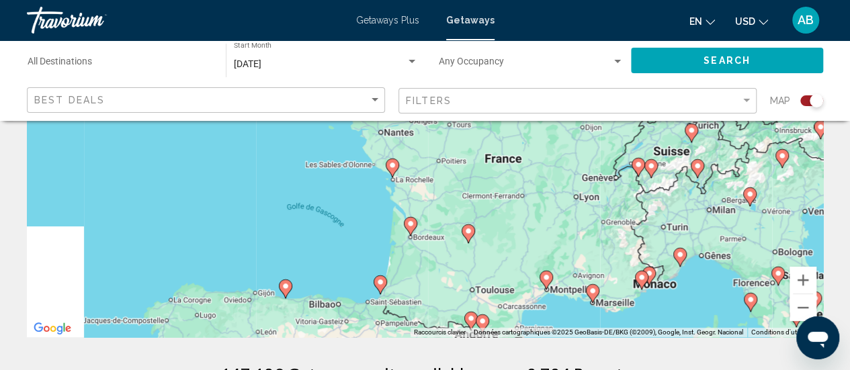
drag, startPoint x: 552, startPoint y: 174, endPoint x: 631, endPoint y: 301, distance: 149.3
click at [631, 301] on div "Pour activer le glissement avec le clavier, appuyez sur Alt+Entrée. Une fois ce…" at bounding box center [425, 135] width 796 height 403
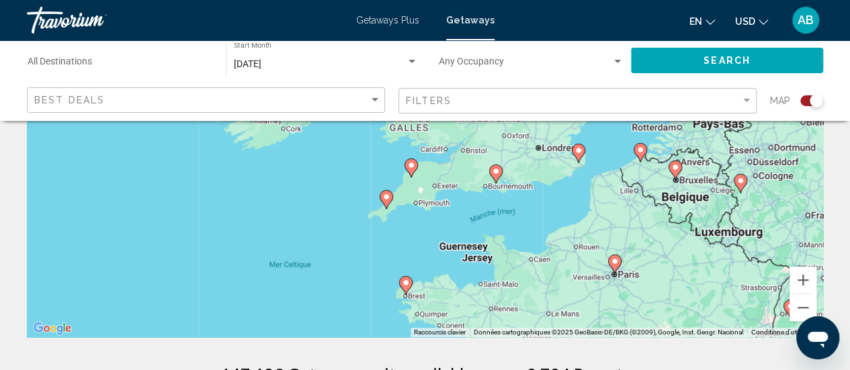
drag, startPoint x: 566, startPoint y: 208, endPoint x: 618, endPoint y: 347, distance: 148.6
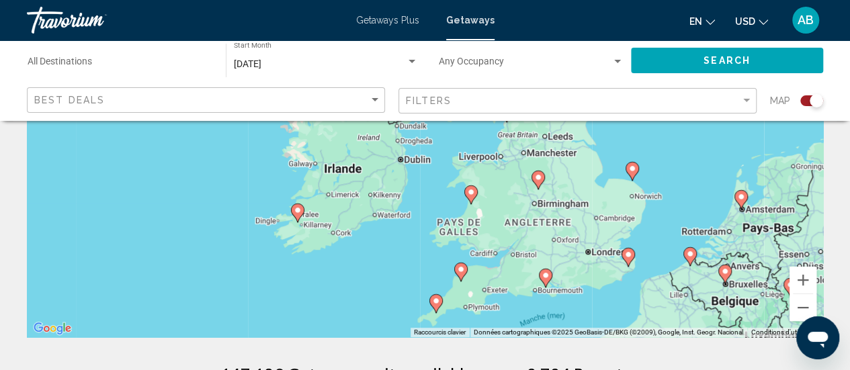
drag, startPoint x: 568, startPoint y: 251, endPoint x: 591, endPoint y: 308, distance: 60.9
click at [591, 308] on div "Pour activer le glissement avec le clavier, appuyez sur Alt+Entrée. Une fois ce…" at bounding box center [425, 135] width 796 height 403
click at [545, 277] on image "Main content" at bounding box center [545, 275] width 8 height 8
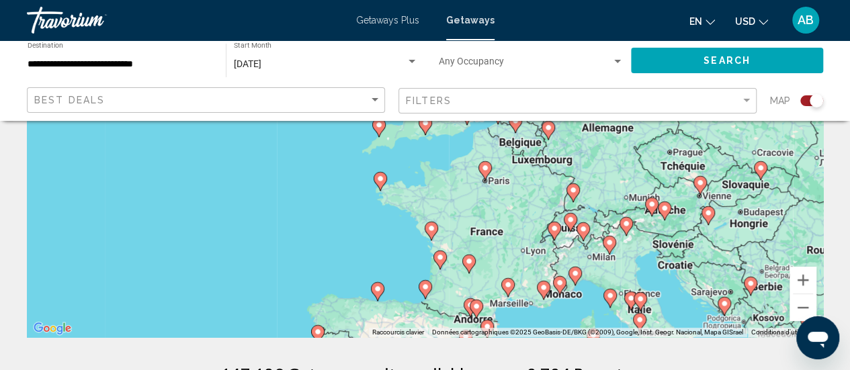
click at [429, 126] on icon "Main content" at bounding box center [425, 125] width 12 height 17
type input "**********"
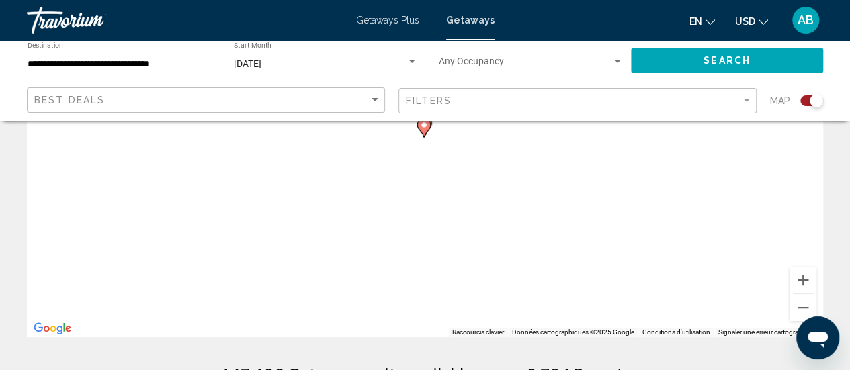
click at [429, 126] on icon "Main content" at bounding box center [423, 127] width 12 height 17
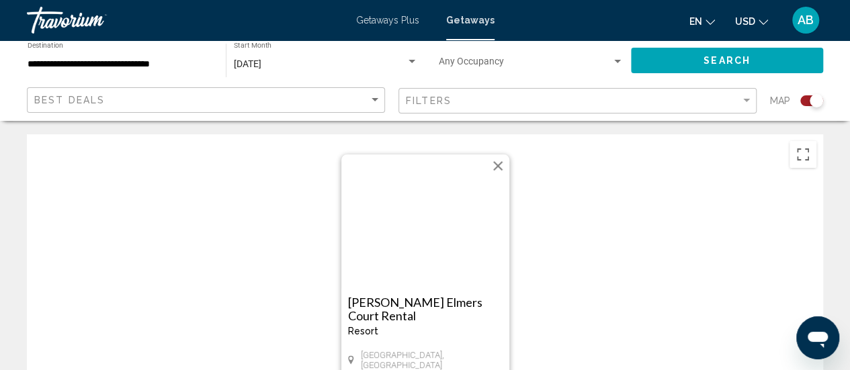
scroll to position [72, 0]
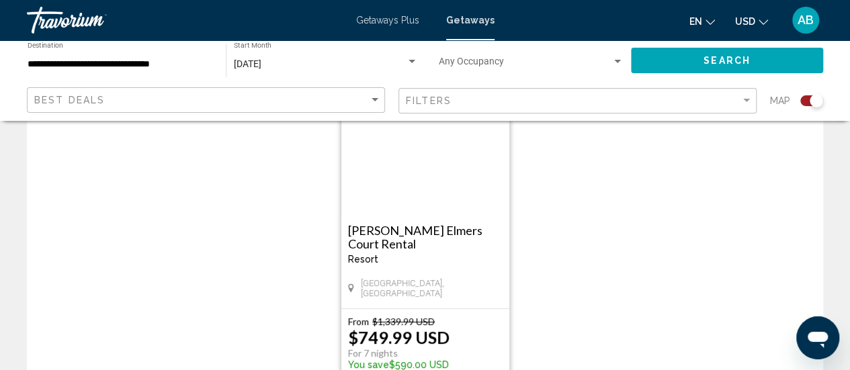
click at [439, 174] on img "Main content" at bounding box center [425, 150] width 168 height 134
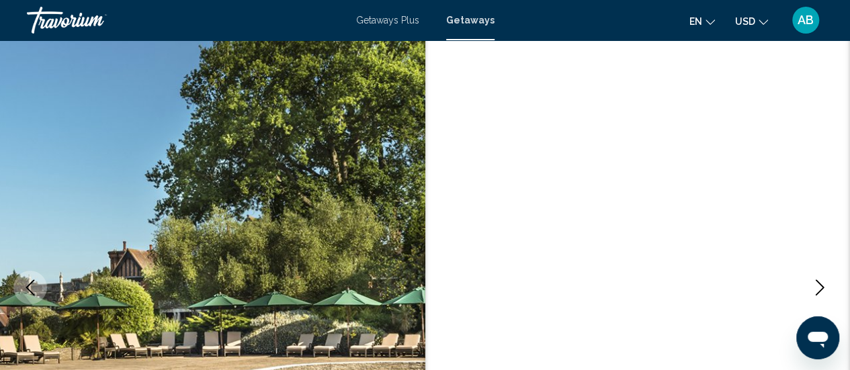
scroll to position [174, 0]
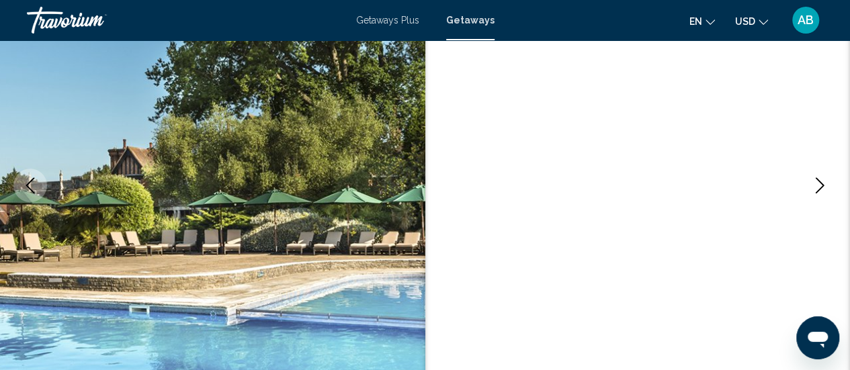
click at [819, 185] on icon "Next image" at bounding box center [820, 185] width 16 height 16
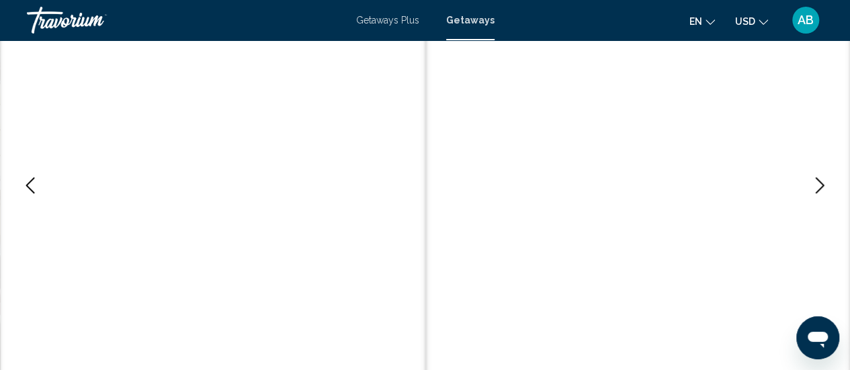
click at [819, 185] on icon "Next image" at bounding box center [820, 185] width 16 height 16
click at [390, 20] on span "Getaways Plus" at bounding box center [387, 20] width 63 height 11
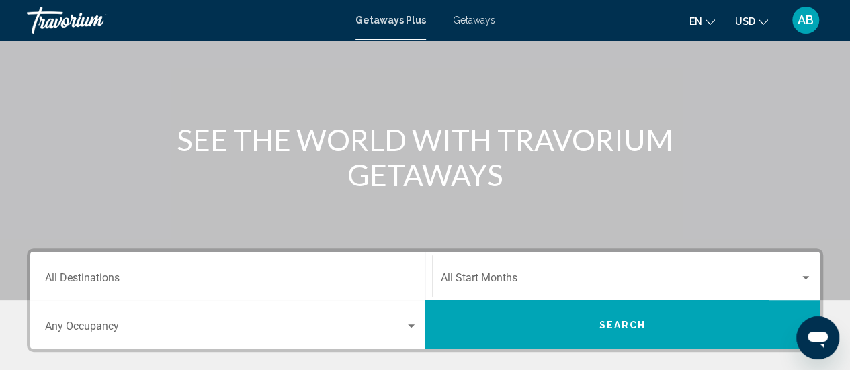
scroll to position [112, 0]
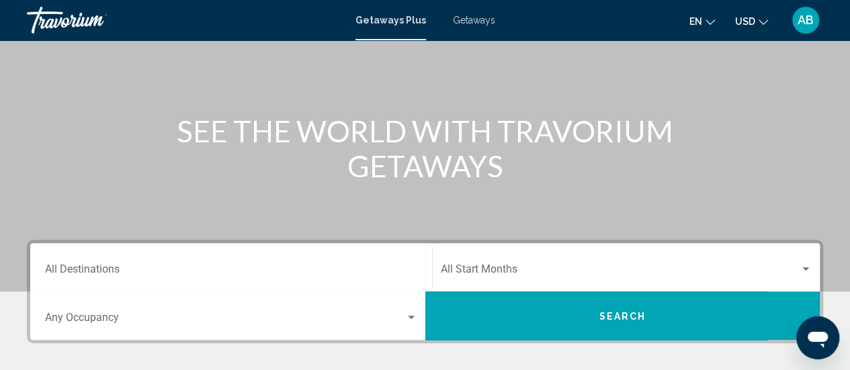
click at [520, 260] on div "Start Month All Start Months" at bounding box center [627, 268] width 372 height 42
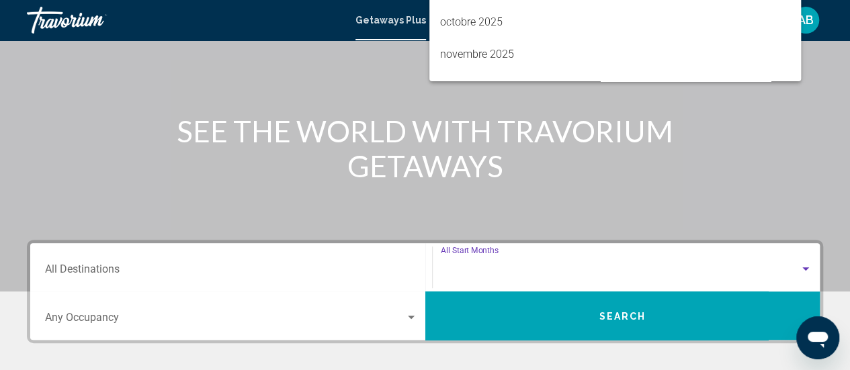
scroll to position [308, 0]
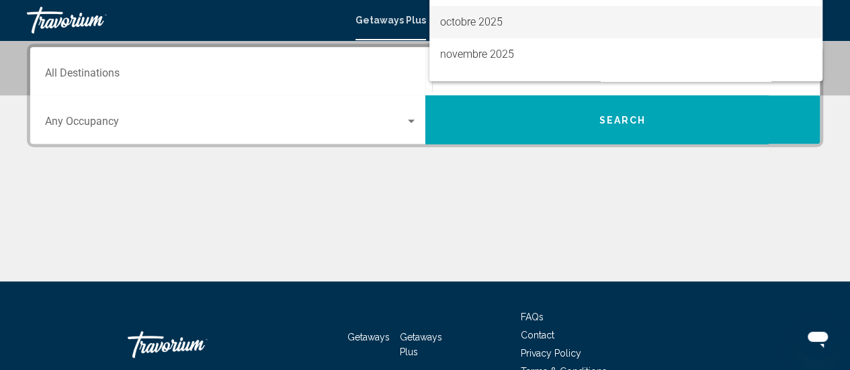
click at [484, 23] on span "octobre 2025" at bounding box center [626, 22] width 372 height 32
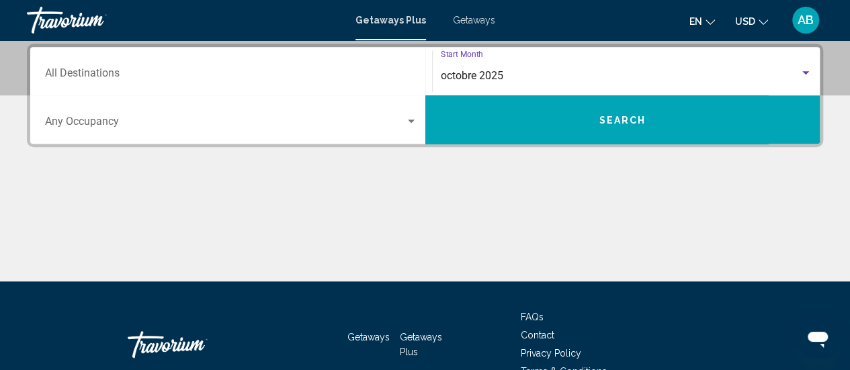
click at [634, 126] on button "Search" at bounding box center [622, 119] width 395 height 48
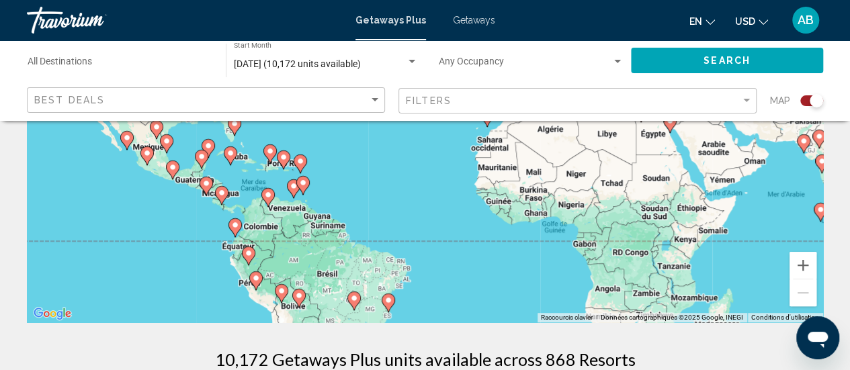
scroll to position [239, 0]
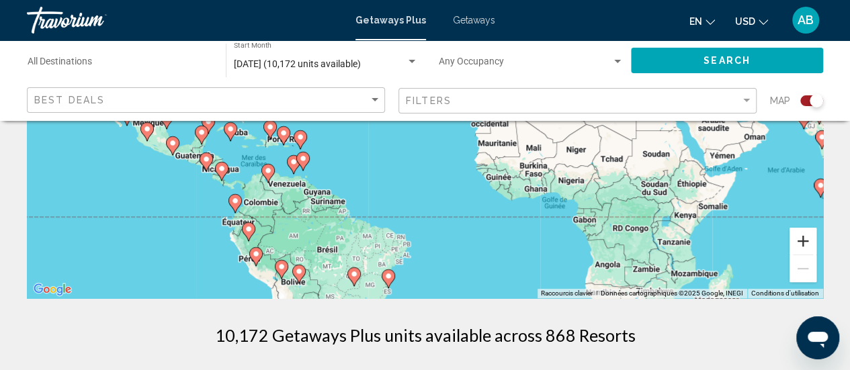
click at [799, 236] on button "Zoom avant" at bounding box center [802, 241] width 27 height 27
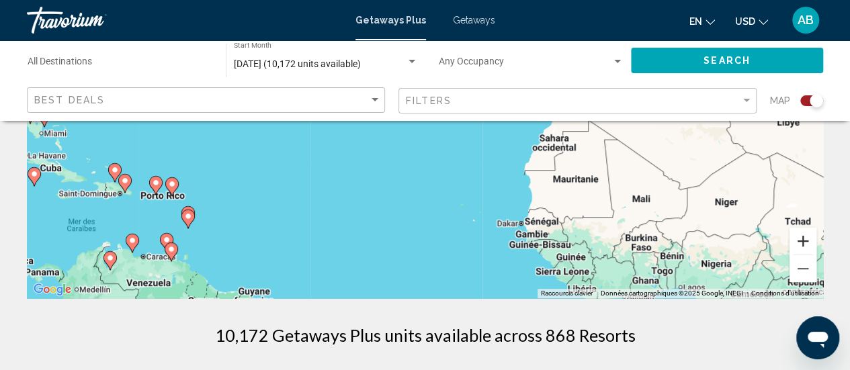
click at [799, 236] on button "Zoom avant" at bounding box center [802, 241] width 27 height 27
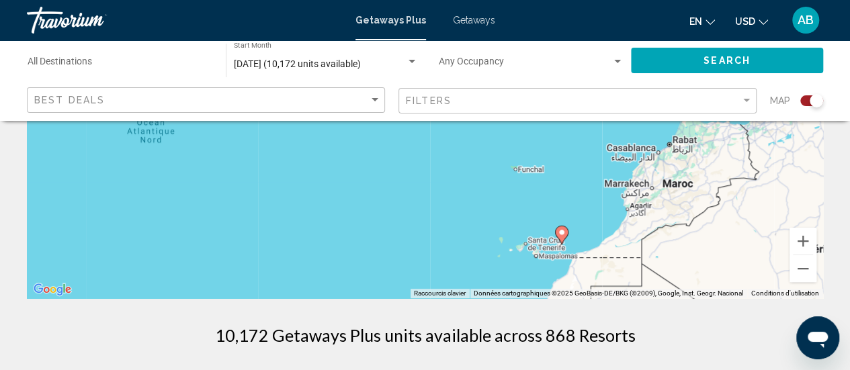
drag, startPoint x: 683, startPoint y: 167, endPoint x: 570, endPoint y: 290, distance: 166.8
click at [570, 290] on div "Pour activer le glissement avec le clavier, appuyez sur Alt+Entrée. Une fois ce…" at bounding box center [425, 96] width 796 height 403
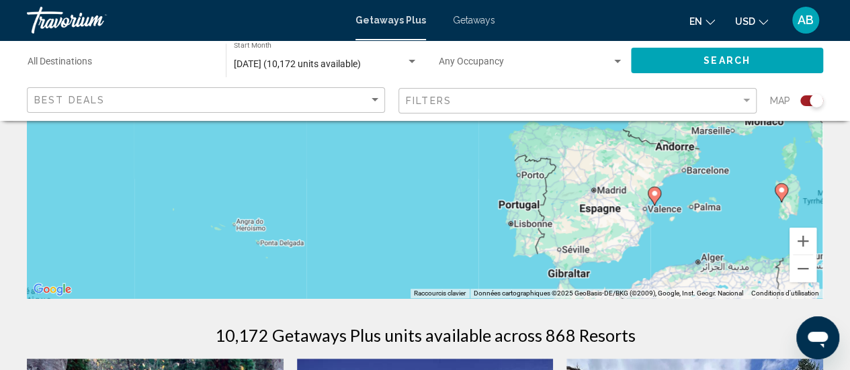
drag, startPoint x: 611, startPoint y: 214, endPoint x: 541, endPoint y: 312, distance: 120.4
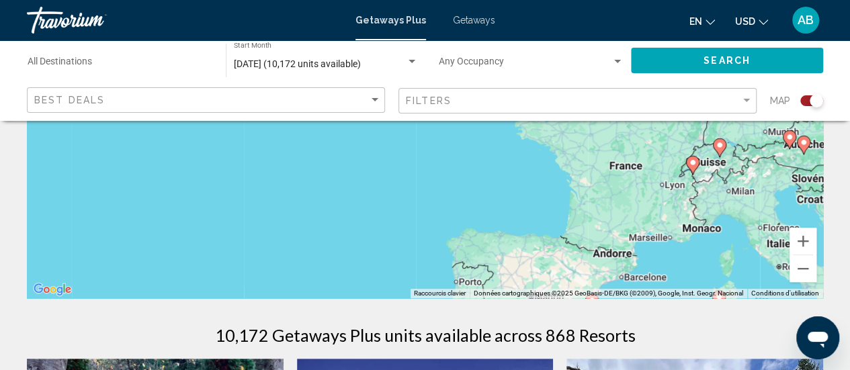
drag, startPoint x: 579, startPoint y: 203, endPoint x: 525, endPoint y: 295, distance: 106.9
click at [525, 295] on div "Pour activer le glissement avec le clavier, appuyez sur Alt+Entrée. Une fois ce…" at bounding box center [425, 96] width 796 height 403
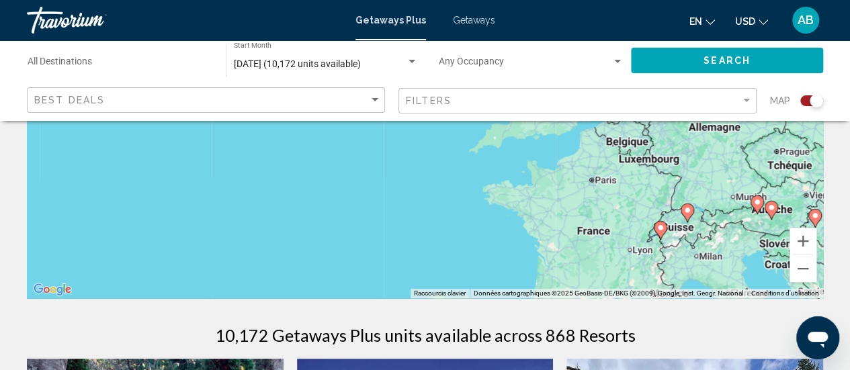
drag, startPoint x: 599, startPoint y: 185, endPoint x: 550, endPoint y: 288, distance: 113.9
click at [550, 288] on div "Pour activer le glissement avec le clavier, appuyez sur Alt+Entrée. Une fois ce…" at bounding box center [425, 96] width 796 height 403
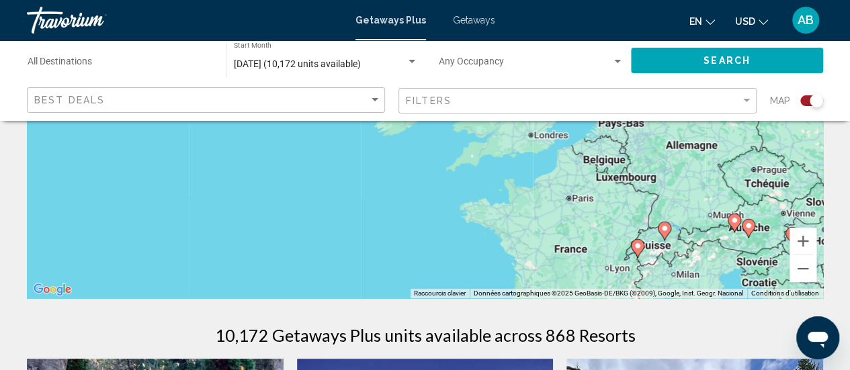
drag, startPoint x: 574, startPoint y: 212, endPoint x: 574, endPoint y: 158, distance: 54.4
click at [574, 158] on div "Pour activer le glissement avec le clavier, appuyez sur Alt+Entrée. Une fois ce…" at bounding box center [425, 96] width 796 height 403
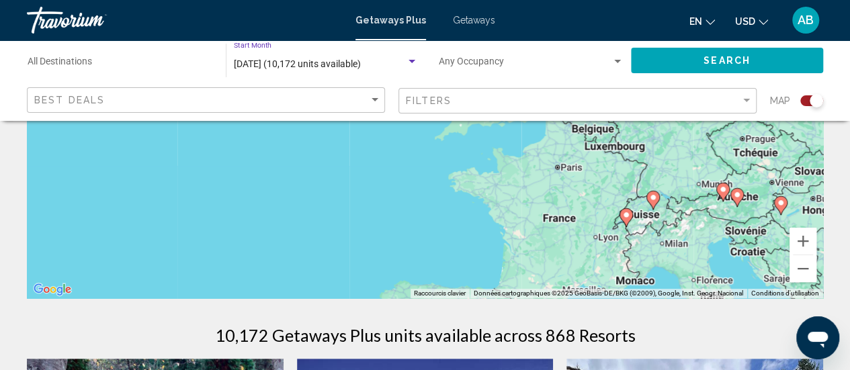
click at [358, 68] on span "[DATE] (10,172 units available)" at bounding box center [297, 63] width 127 height 11
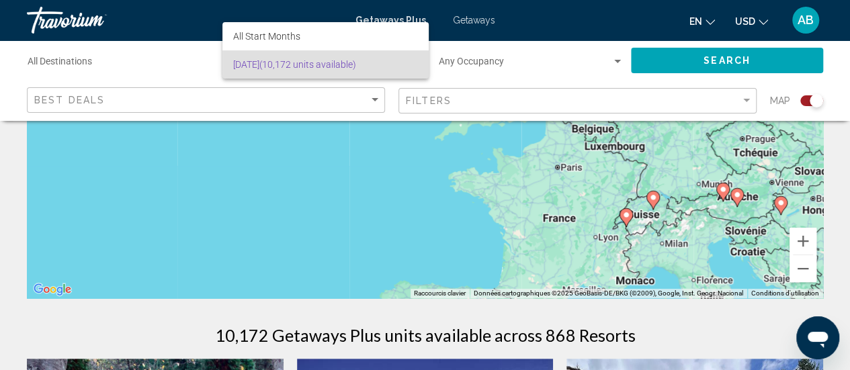
click at [466, 22] on div at bounding box center [425, 185] width 850 height 370
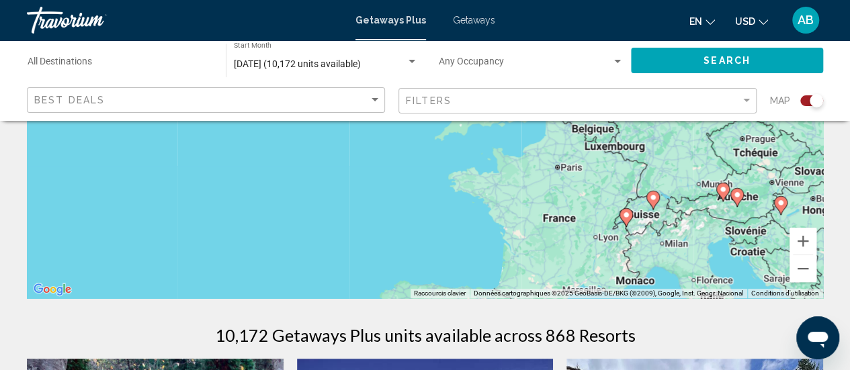
click at [466, 22] on span "Getaways" at bounding box center [474, 20] width 42 height 11
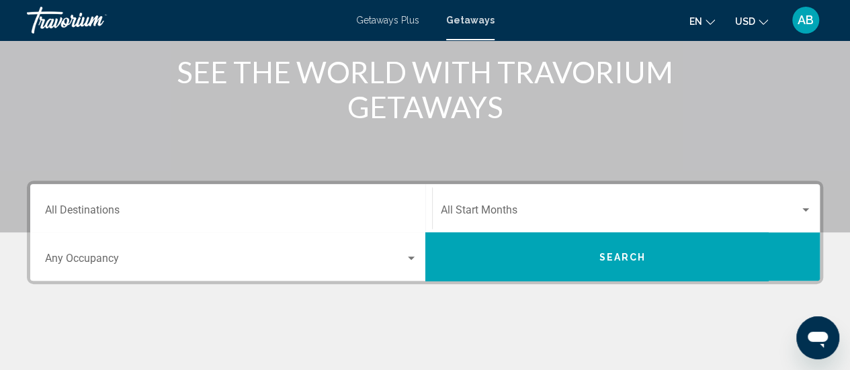
scroll to position [176, 0]
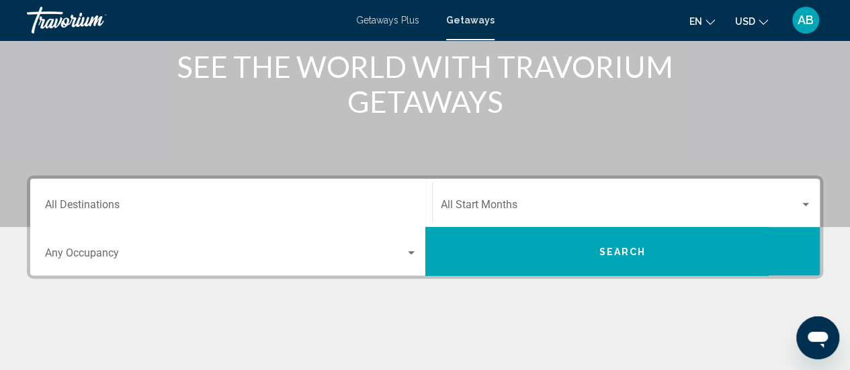
click at [473, 189] on div "Start Month All Start Months" at bounding box center [627, 203] width 372 height 42
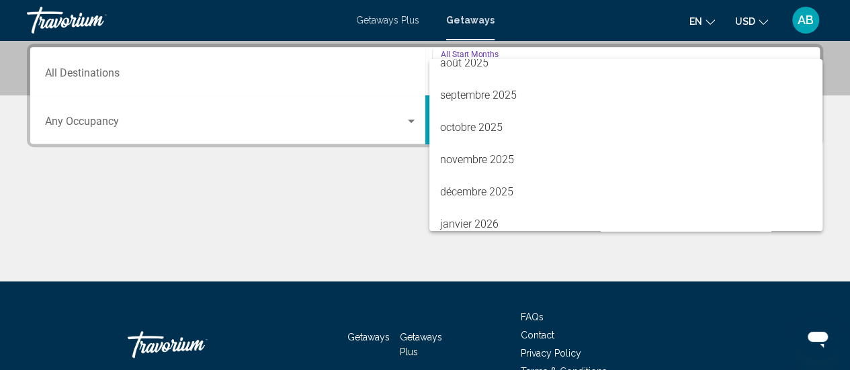
scroll to position [58, 0]
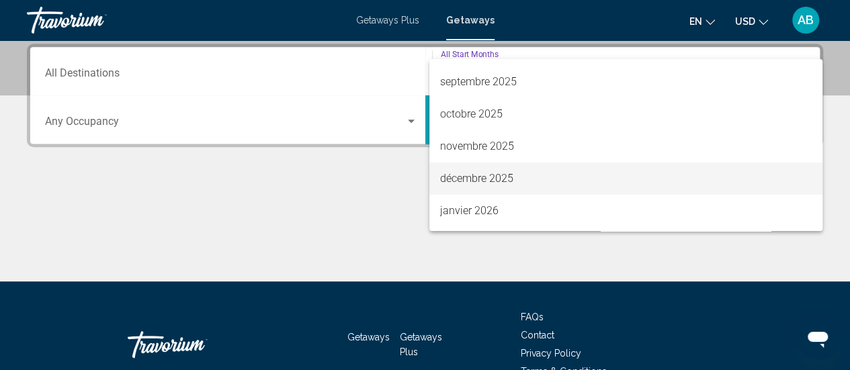
click at [527, 181] on span "décembre 2025" at bounding box center [626, 179] width 372 height 32
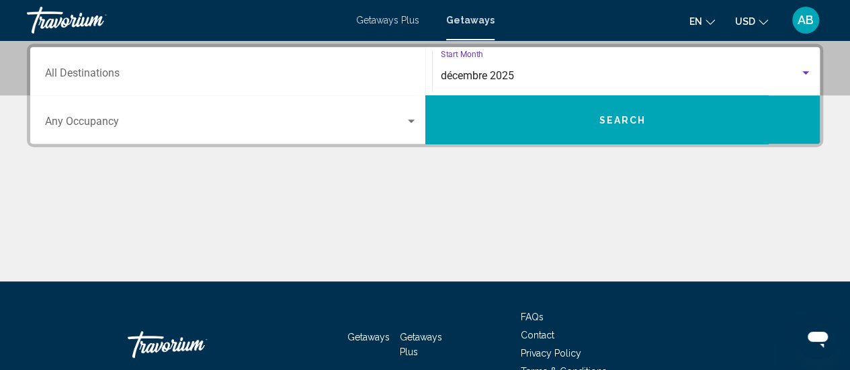
click at [631, 122] on span "Search" at bounding box center [622, 120] width 47 height 11
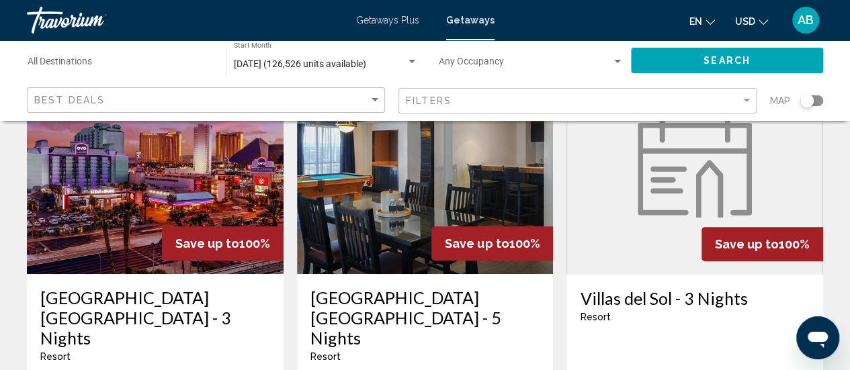
scroll to position [132, 0]
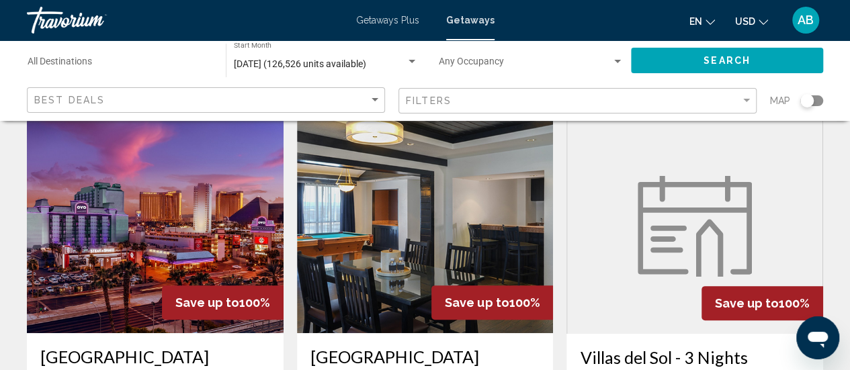
click at [808, 101] on div "Search widget" at bounding box center [806, 100] width 13 height 13
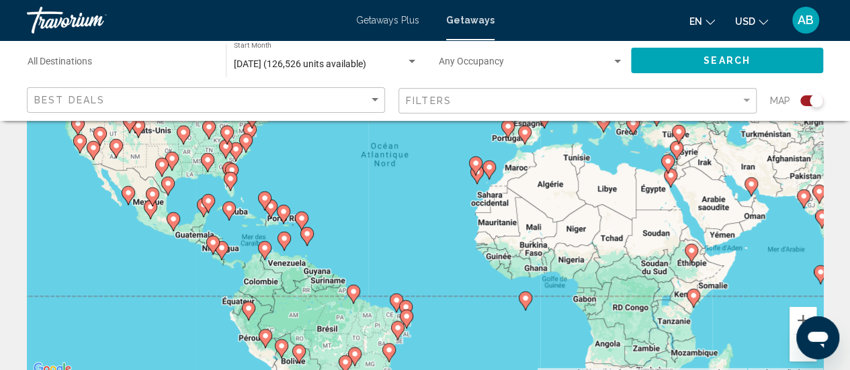
scroll to position [195, 0]
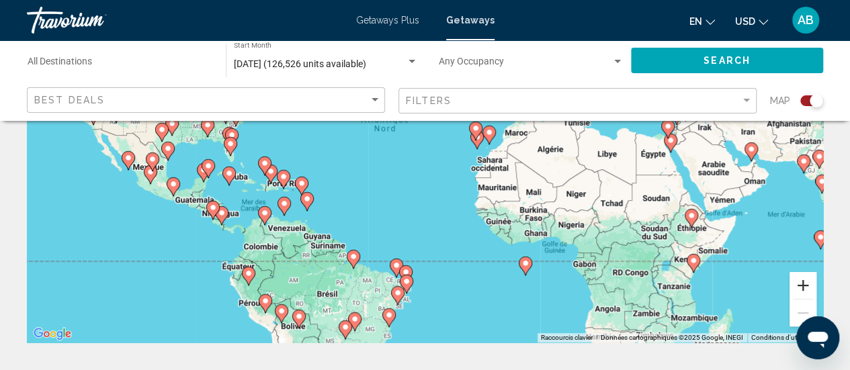
click at [797, 290] on button "Zoom avant" at bounding box center [802, 285] width 27 height 27
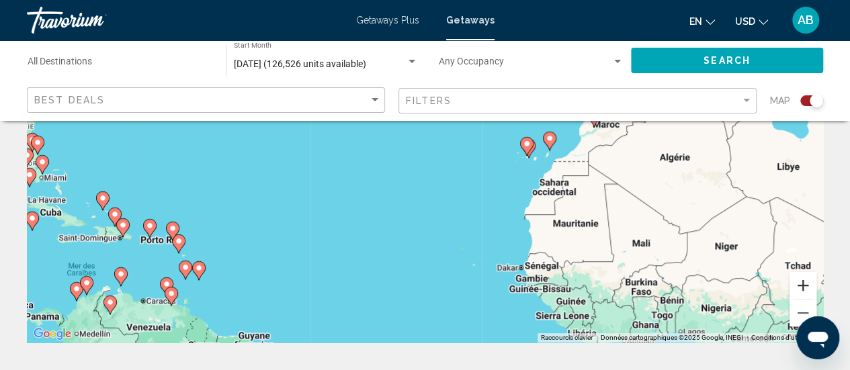
click at [797, 290] on button "Zoom avant" at bounding box center [802, 285] width 27 height 27
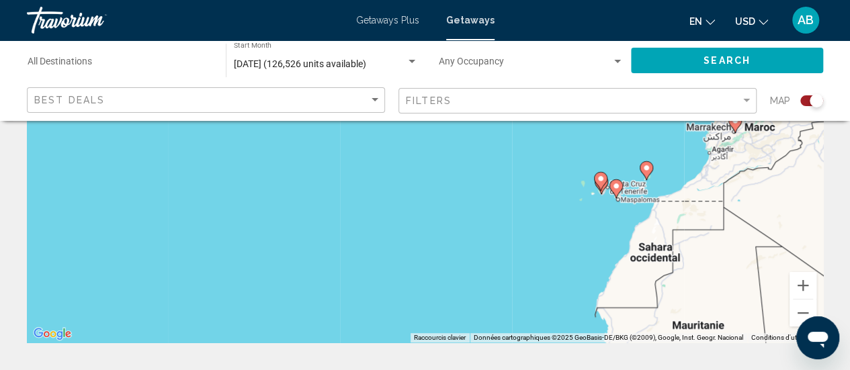
drag, startPoint x: 730, startPoint y: 181, endPoint x: 593, endPoint y: 294, distance: 178.1
click at [593, 294] on div "Pour activer le glissement avec le clavier, appuyez sur Alt+Entrée. Une fois ce…" at bounding box center [425, 141] width 796 height 403
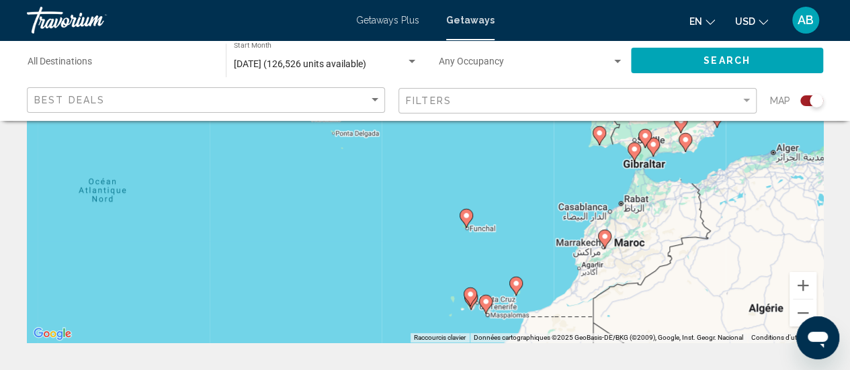
drag, startPoint x: 654, startPoint y: 206, endPoint x: 588, endPoint y: 335, distance: 144.2
click at [588, 335] on div "Pour activer le glissement avec le clavier, appuyez sur Alt+Entrée. Une fois ce…" at bounding box center [425, 141] width 796 height 403
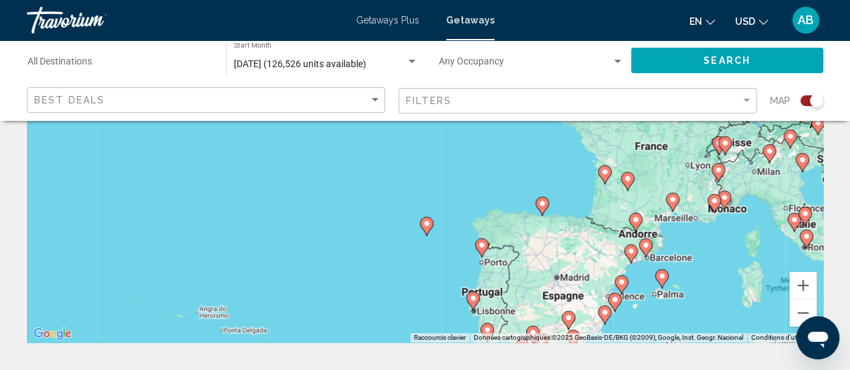
drag, startPoint x: 613, startPoint y: 230, endPoint x: 514, endPoint y: 364, distance: 166.2
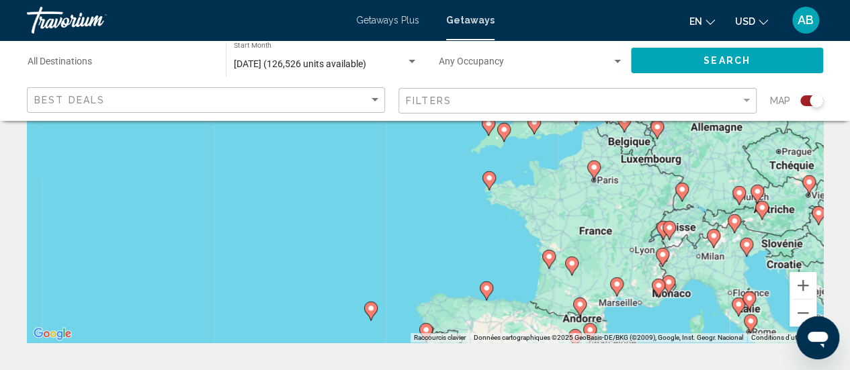
scroll to position [202, 0]
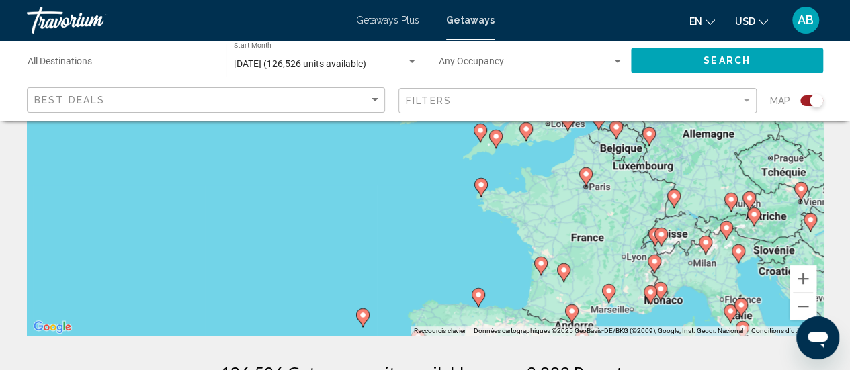
click at [604, 222] on div "Pour activer le glissement avec le clavier, appuyez sur Alt+Entrée. Une fois ce…" at bounding box center [425, 134] width 796 height 403
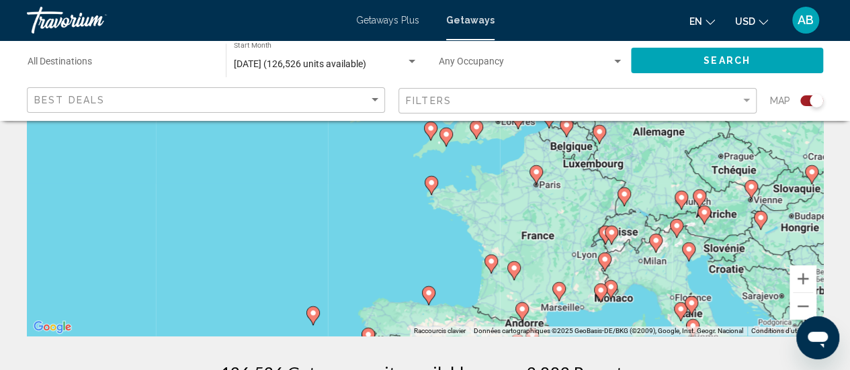
drag, startPoint x: 615, startPoint y: 218, endPoint x: 564, endPoint y: 216, distance: 51.1
click at [564, 216] on div "Pour activer le glissement avec le clavier, appuyez sur Alt+Entrée. Une fois ce…" at bounding box center [425, 134] width 796 height 403
click at [806, 280] on button "Zoom avant" at bounding box center [802, 278] width 27 height 27
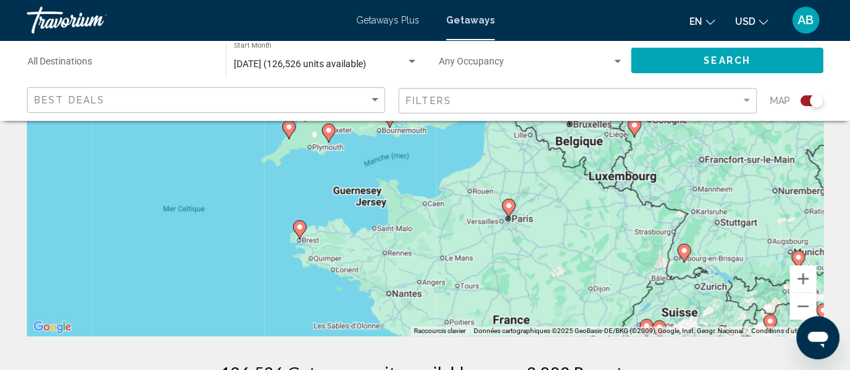
drag, startPoint x: 668, startPoint y: 265, endPoint x: 530, endPoint y: 259, distance: 137.9
click at [530, 259] on div "Pour activer le glissement avec le clavier, appuyez sur Alt+Entrée. Une fois ce…" at bounding box center [425, 134] width 796 height 403
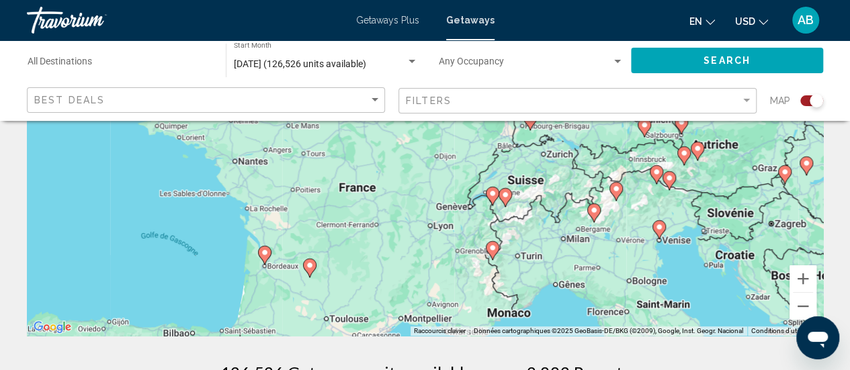
drag, startPoint x: 632, startPoint y: 257, endPoint x: 478, endPoint y: 126, distance: 202.5
click at [478, 126] on div "Pour activer le glissement avec le clavier, appuyez sur Alt+Entrée. Une fois ce…" at bounding box center [425, 134] width 796 height 403
click at [797, 280] on button "Zoom avant" at bounding box center [802, 278] width 27 height 27
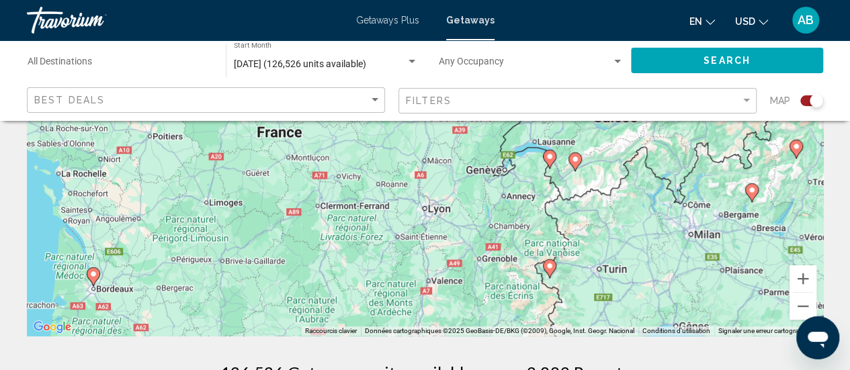
drag, startPoint x: 578, startPoint y: 314, endPoint x: 567, endPoint y: 202, distance: 112.0
click at [567, 202] on div "Pour activer le glissement avec le clavier, appuyez sur Alt+Entrée. Une fois ce…" at bounding box center [425, 134] width 796 height 403
click at [417, 21] on span "Getaways Plus" at bounding box center [387, 20] width 63 height 11
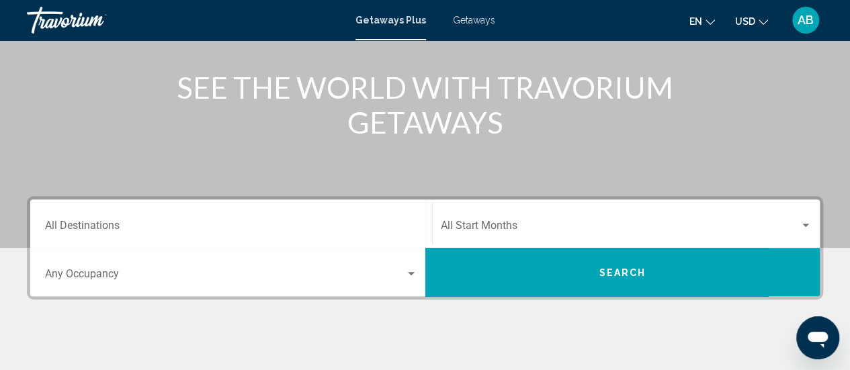
scroll to position [173, 0]
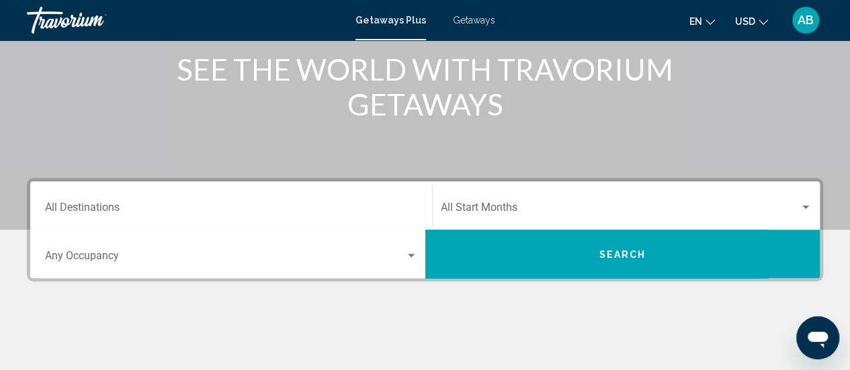
click at [490, 218] on div "Start Month All Start Months" at bounding box center [627, 206] width 372 height 42
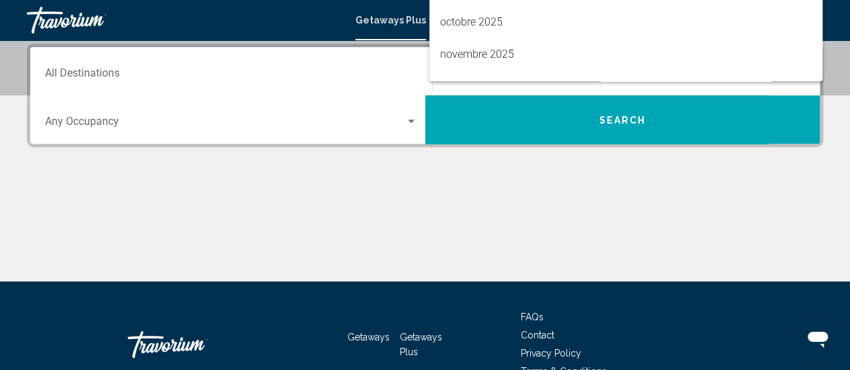
scroll to position [27, 0]
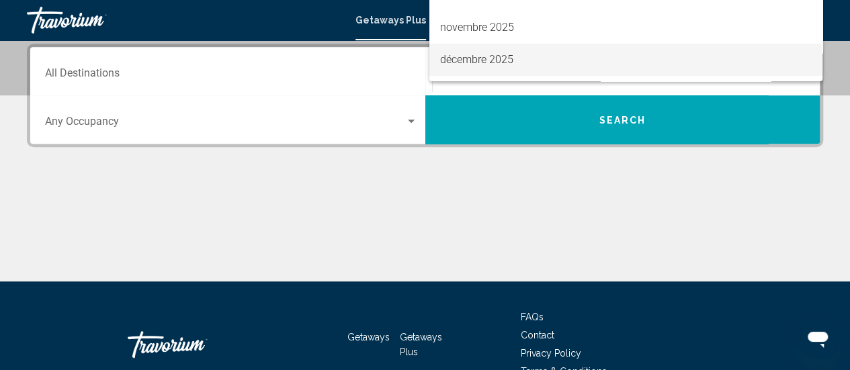
click at [580, 67] on span "décembre 2025" at bounding box center [626, 60] width 372 height 32
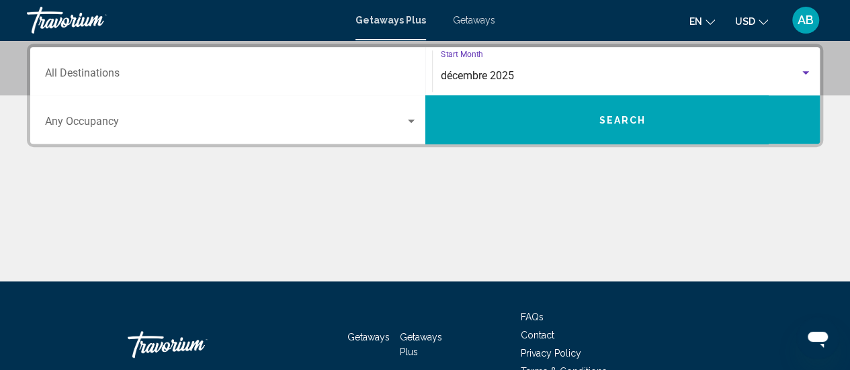
click at [633, 123] on span "Search" at bounding box center [622, 120] width 47 height 11
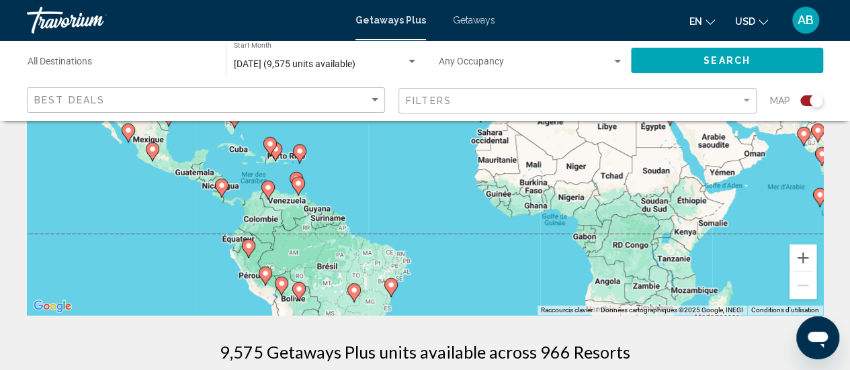
scroll to position [251, 0]
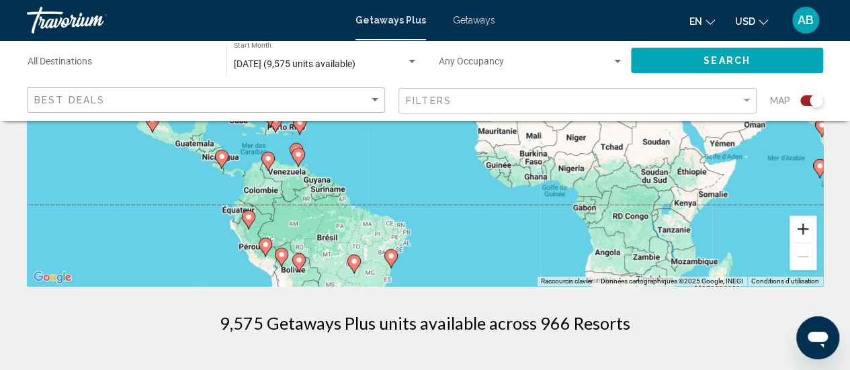
click at [807, 242] on button "Zoom avant" at bounding box center [802, 229] width 27 height 27
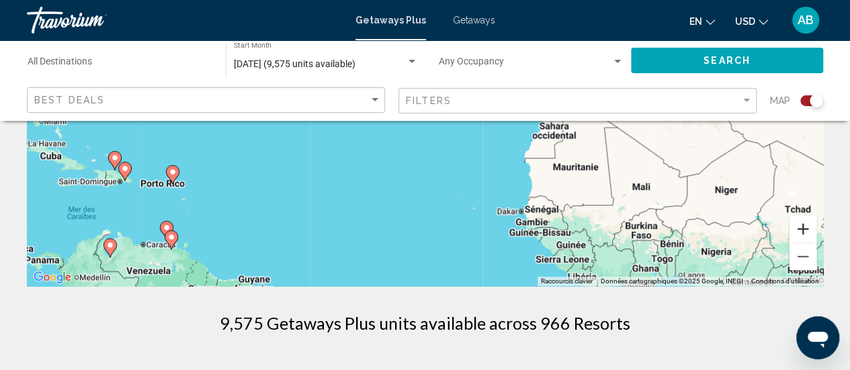
click at [800, 235] on button "Zoom avant" at bounding box center [802, 229] width 27 height 27
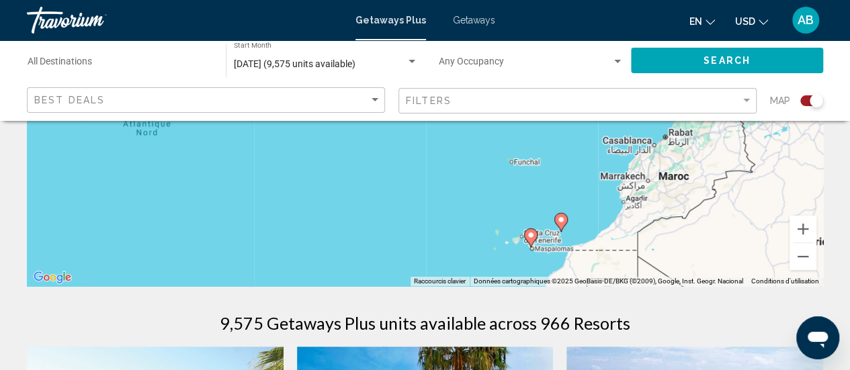
drag, startPoint x: 700, startPoint y: 174, endPoint x: 582, endPoint y: 301, distance: 173.5
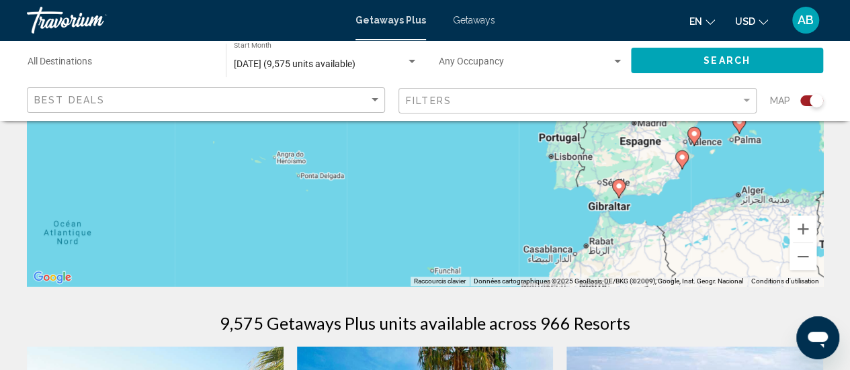
drag, startPoint x: 611, startPoint y: 222, endPoint x: 562, endPoint y: 324, distance: 113.3
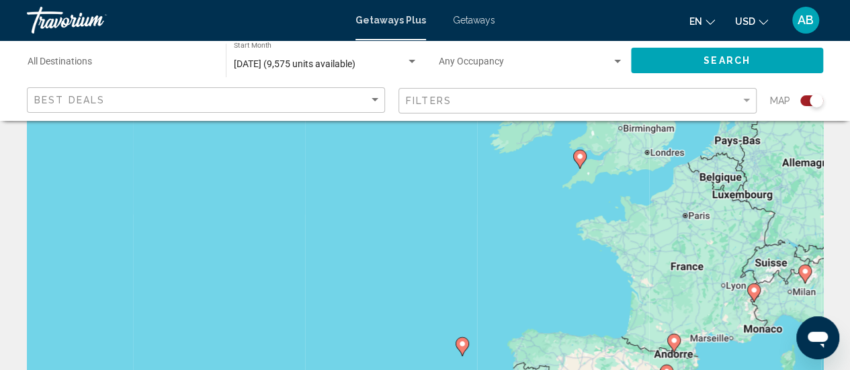
scroll to position [71, 0]
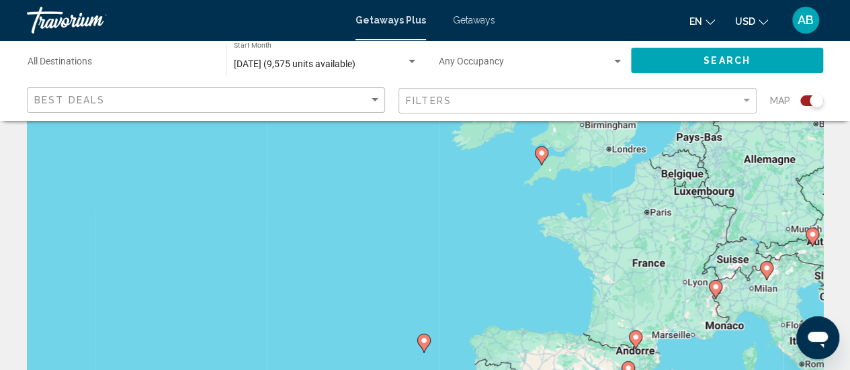
drag, startPoint x: 768, startPoint y: 257, endPoint x: 728, endPoint y: 258, distance: 39.6
click at [728, 258] on div "Pour activer le glissement avec le clavier, appuyez sur Alt+Entrée. Une fois ce…" at bounding box center [425, 264] width 796 height 403
click at [498, 61] on span "Search widget" at bounding box center [525, 64] width 173 height 11
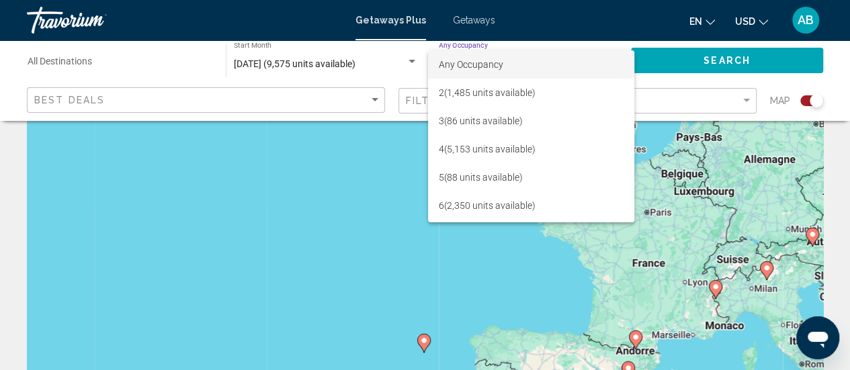
click at [384, 254] on div at bounding box center [425, 185] width 850 height 370
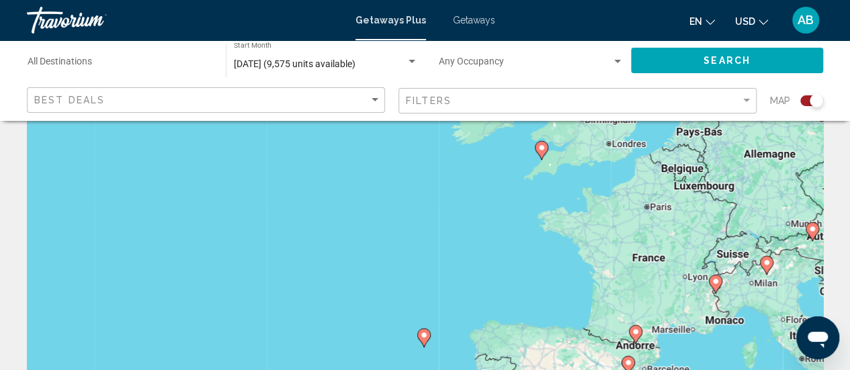
scroll to position [73, 0]
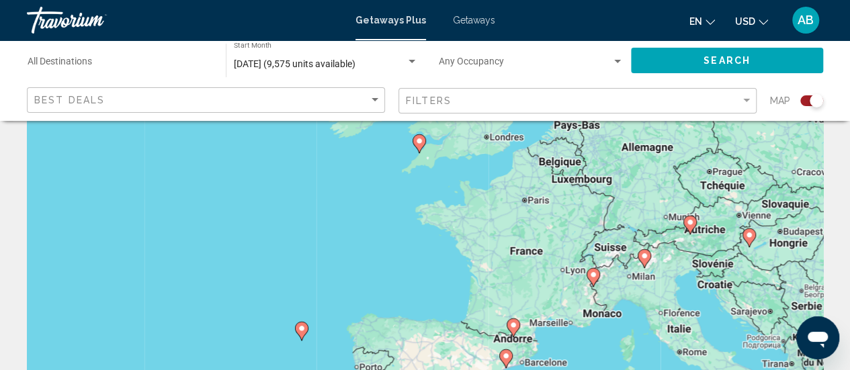
drag, startPoint x: 743, startPoint y: 181, endPoint x: 619, endPoint y: 170, distance: 124.7
click at [619, 170] on div "Pour activer le glissement avec le clavier, appuyez sur Alt+Entrée. Une fois ce…" at bounding box center [425, 263] width 796 height 403
click at [477, 24] on span "Getaways" at bounding box center [474, 20] width 42 height 11
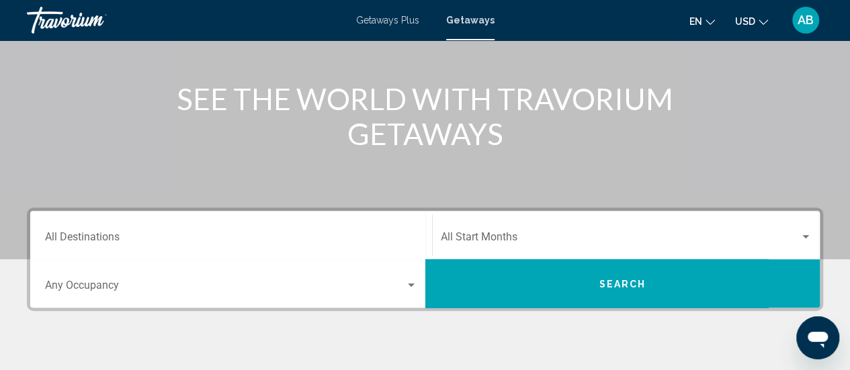
click at [568, 240] on span "Search widget" at bounding box center [620, 240] width 359 height 12
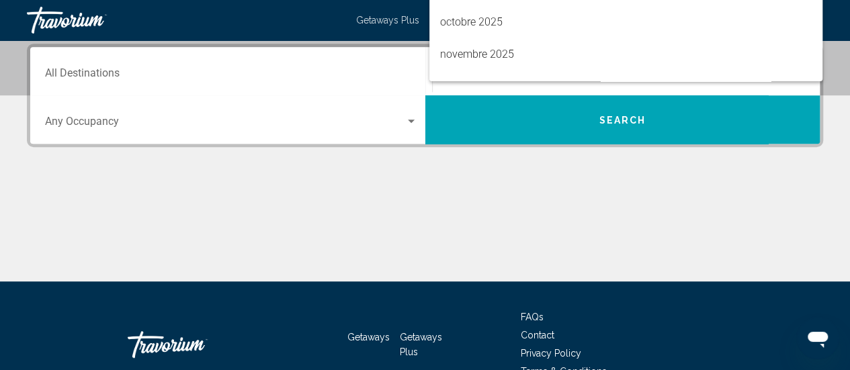
scroll to position [27, 0]
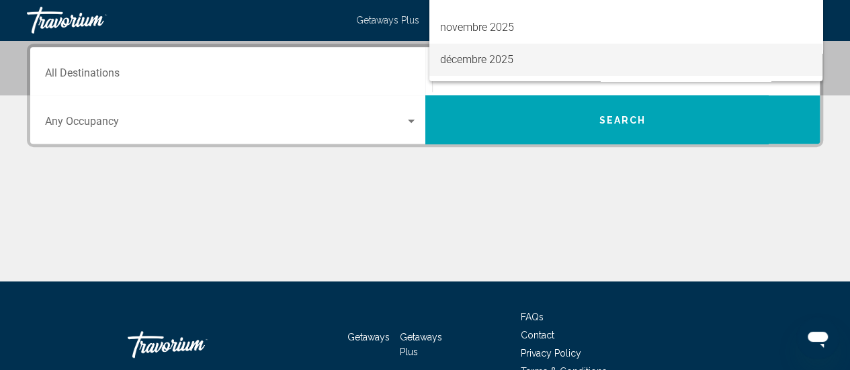
click at [564, 58] on span "décembre 2025" at bounding box center [626, 60] width 372 height 32
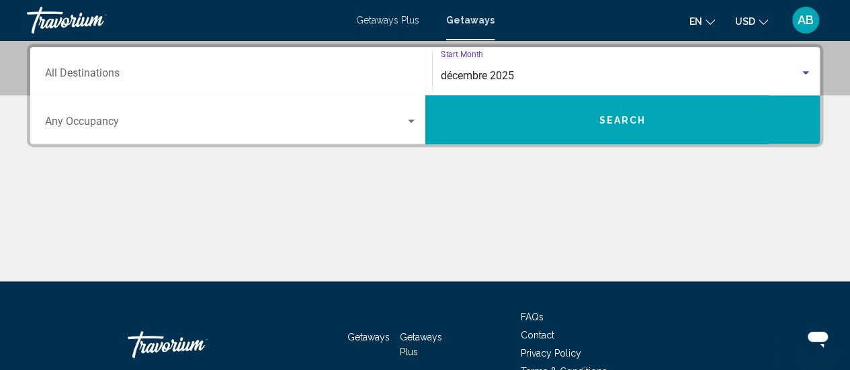
click at [627, 125] on button "Search" at bounding box center [622, 119] width 395 height 48
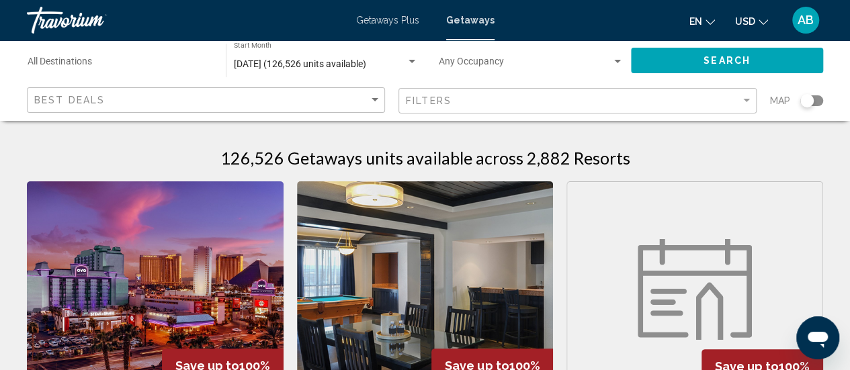
click at [807, 107] on div "Search widget" at bounding box center [806, 100] width 13 height 13
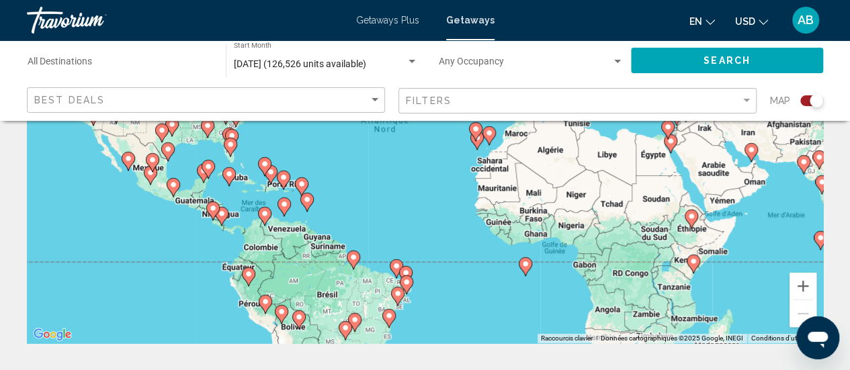
scroll to position [226, 0]
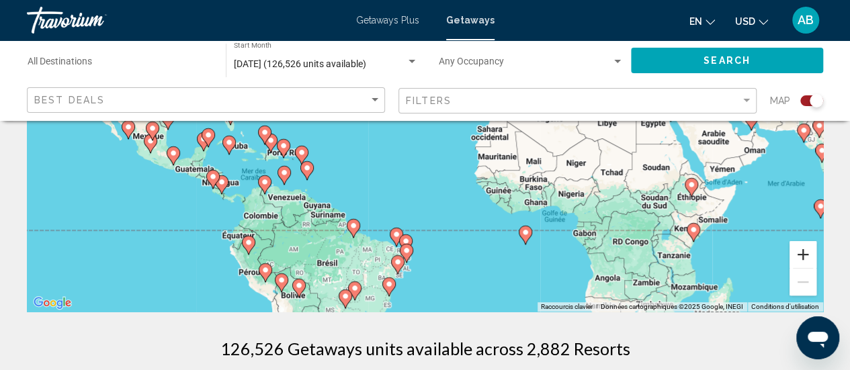
click at [799, 259] on button "Zoom avant" at bounding box center [802, 254] width 27 height 27
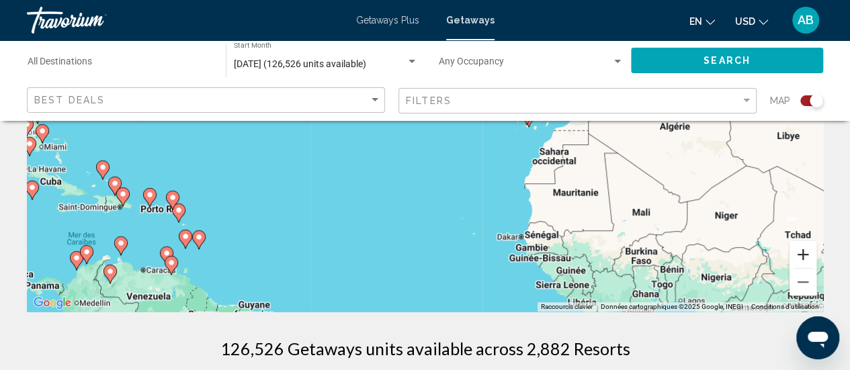
click at [799, 259] on button "Zoom avant" at bounding box center [802, 254] width 27 height 27
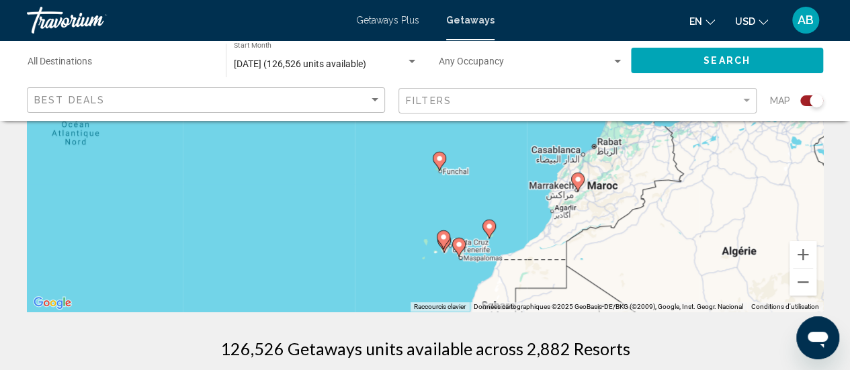
drag, startPoint x: 740, startPoint y: 184, endPoint x: 544, endPoint y: 299, distance: 226.7
click at [544, 299] on div "Pour activer le glissement avec le clavier, appuyez sur Alt+Entrée. Une fois ce…" at bounding box center [425, 110] width 796 height 403
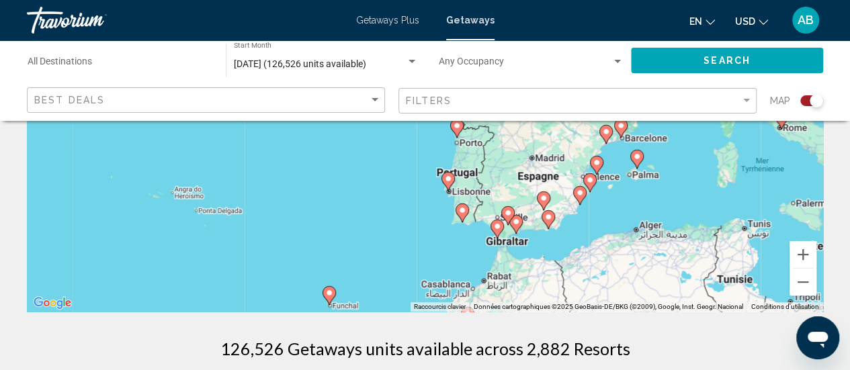
drag, startPoint x: 634, startPoint y: 185, endPoint x: 545, endPoint y: 314, distance: 157.1
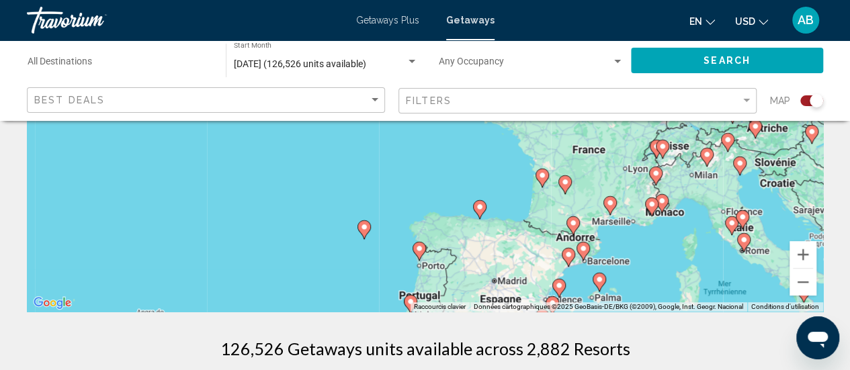
drag, startPoint x: 623, startPoint y: 193, endPoint x: 594, endPoint y: 312, distance: 123.2
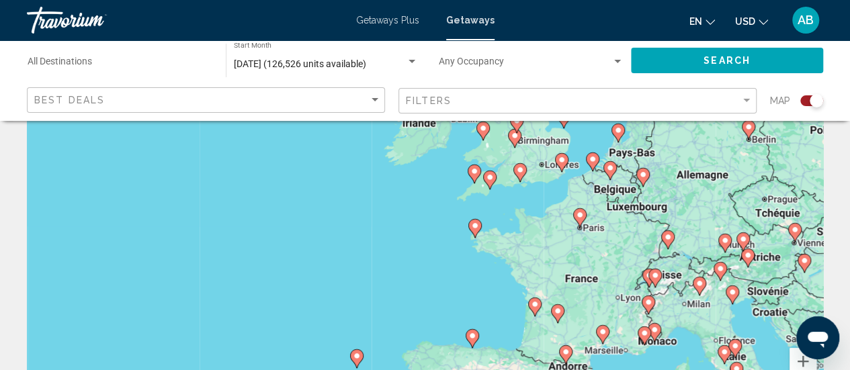
scroll to position [122, 0]
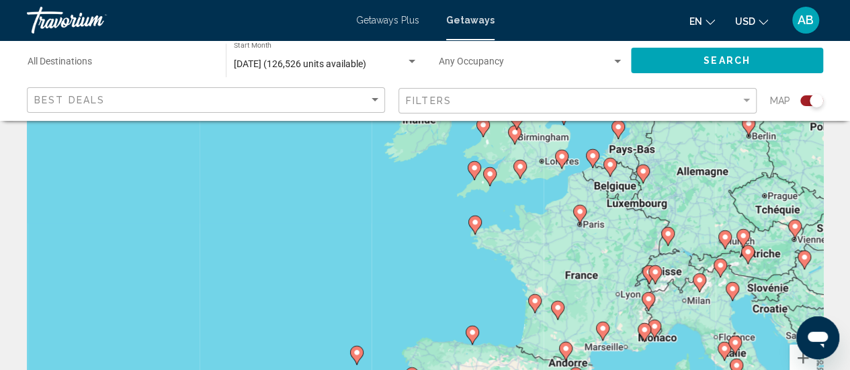
click at [366, 65] on span "[DATE] (126,526 units available)" at bounding box center [300, 63] width 132 height 11
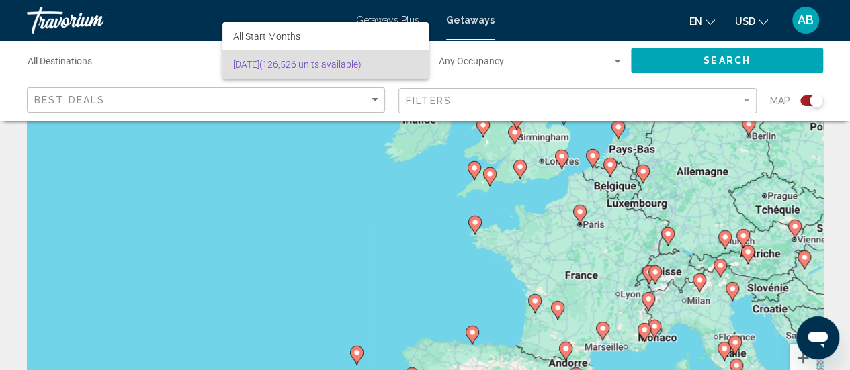
click at [414, 19] on div at bounding box center [425, 185] width 850 height 370
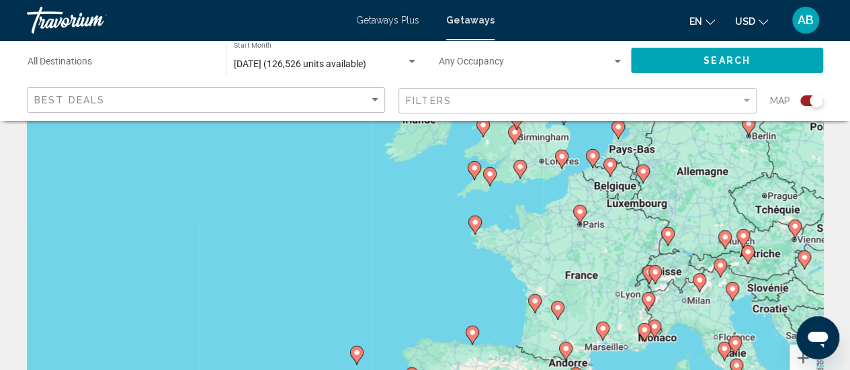
click at [414, 19] on span "Getaways Plus" at bounding box center [387, 20] width 63 height 11
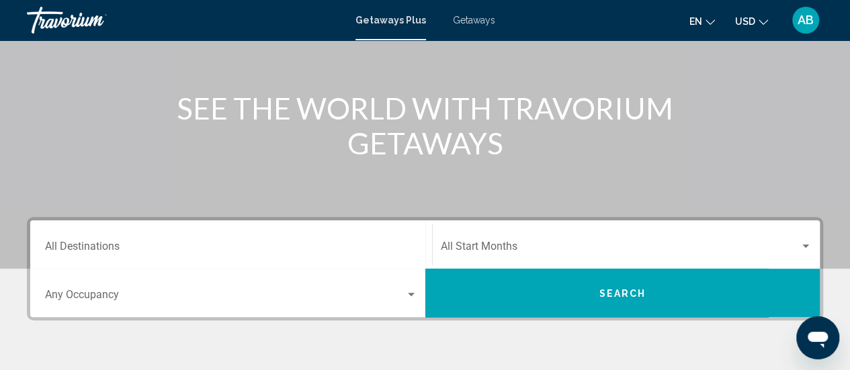
scroll to position [152, 0]
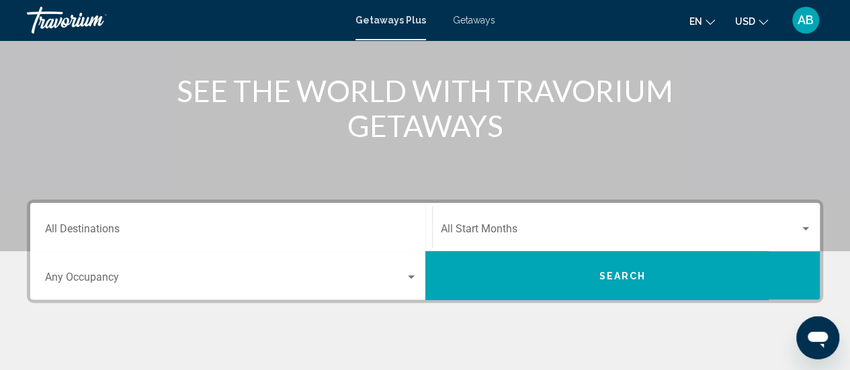
click at [473, 237] on div "Start Month All Start Months" at bounding box center [627, 227] width 372 height 42
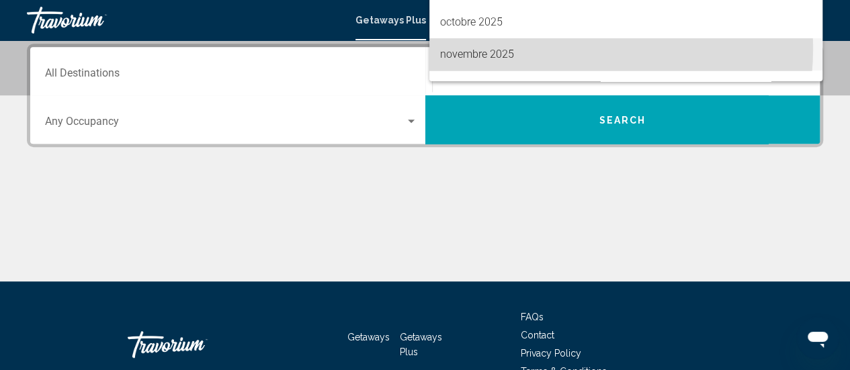
click at [527, 48] on span "novembre 2025" at bounding box center [626, 54] width 372 height 32
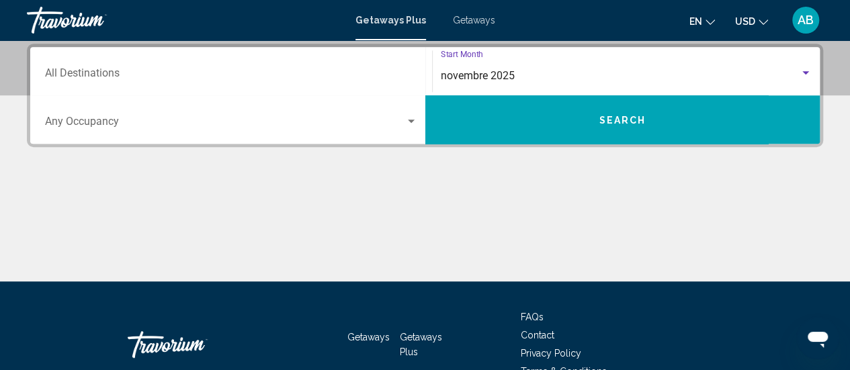
click at [525, 83] on div "[DATE] Start Month All Start Months" at bounding box center [627, 71] width 372 height 42
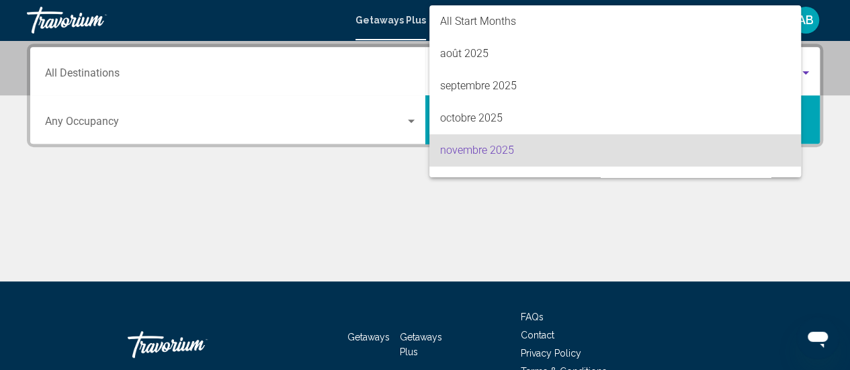
scroll to position [75, 0]
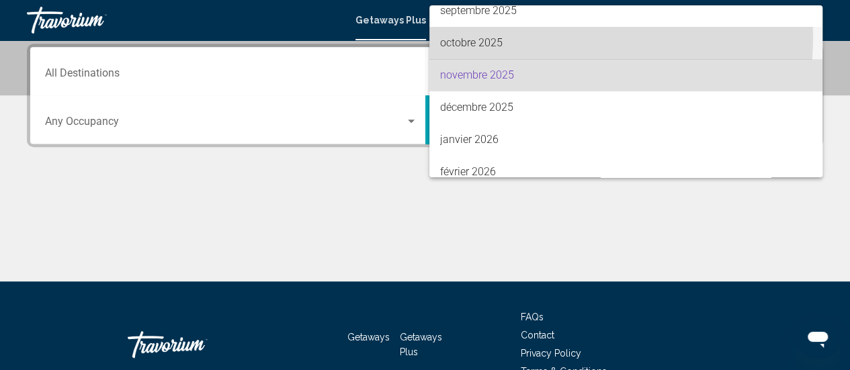
click at [484, 34] on span "octobre 2025" at bounding box center [626, 43] width 372 height 32
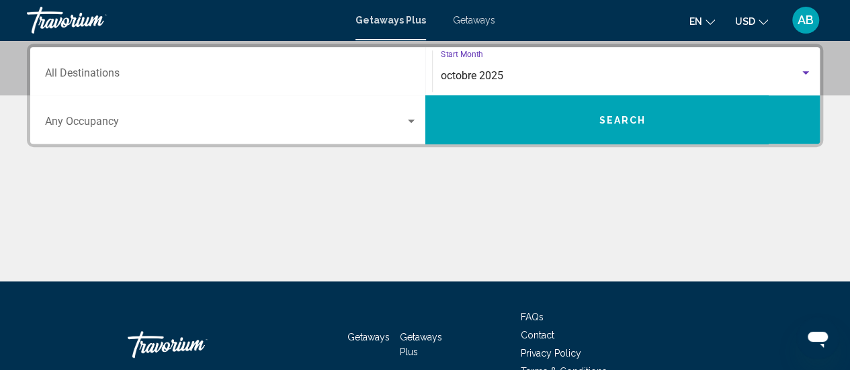
click at [607, 107] on button "Search" at bounding box center [622, 119] width 395 height 48
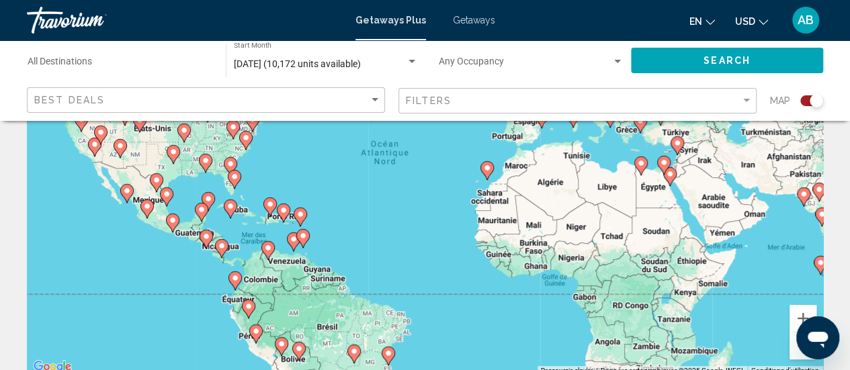
scroll to position [180, 0]
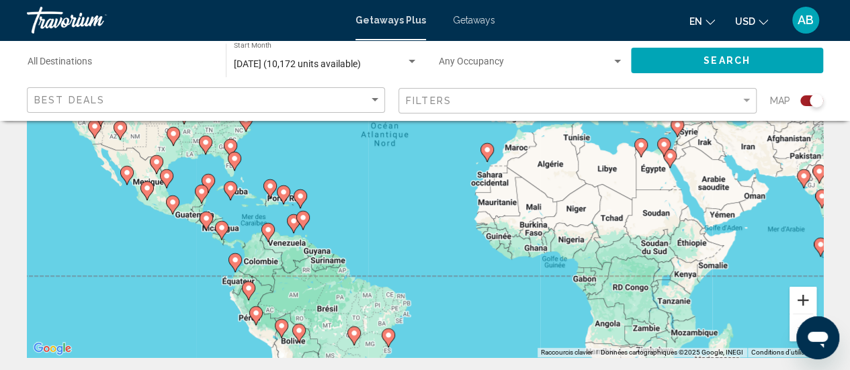
click at [797, 302] on button "Zoom avant" at bounding box center [802, 300] width 27 height 27
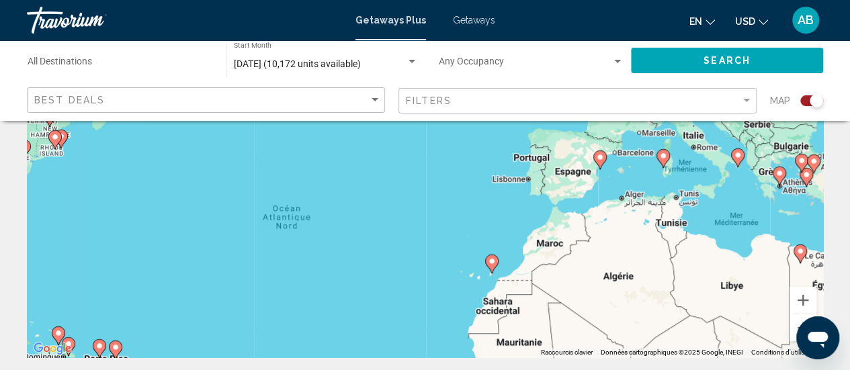
drag, startPoint x: 670, startPoint y: 194, endPoint x: 596, endPoint y: 328, distance: 153.1
click at [596, 328] on div "Pour activer le glissement avec le clavier, appuyez sur Alt+Entrée. Une fois ce…" at bounding box center [425, 155] width 796 height 403
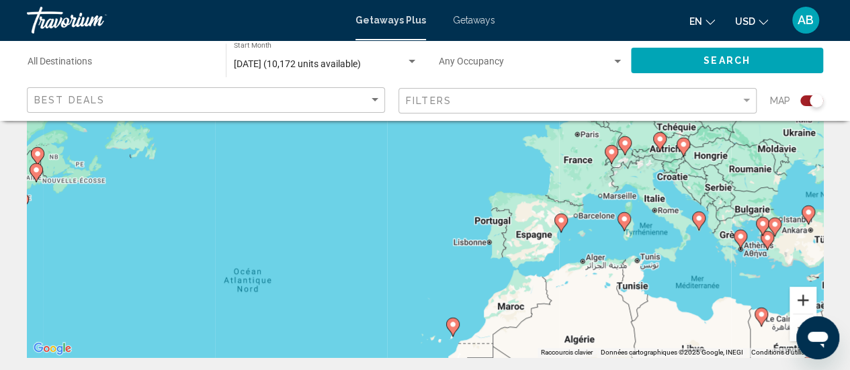
click at [794, 298] on button "Zoom avant" at bounding box center [802, 300] width 27 height 27
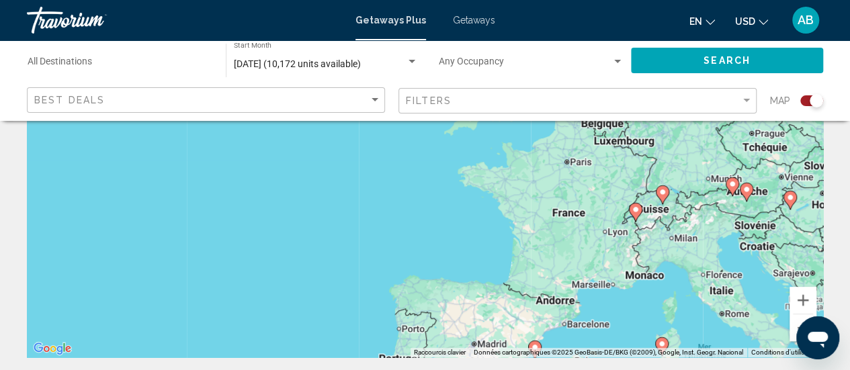
drag, startPoint x: 697, startPoint y: 255, endPoint x: 497, endPoint y: 319, distance: 209.7
click at [497, 319] on div "Pour activer le glissement avec le clavier, appuyez sur Alt+Entrée. Une fois ce…" at bounding box center [425, 155] width 796 height 403
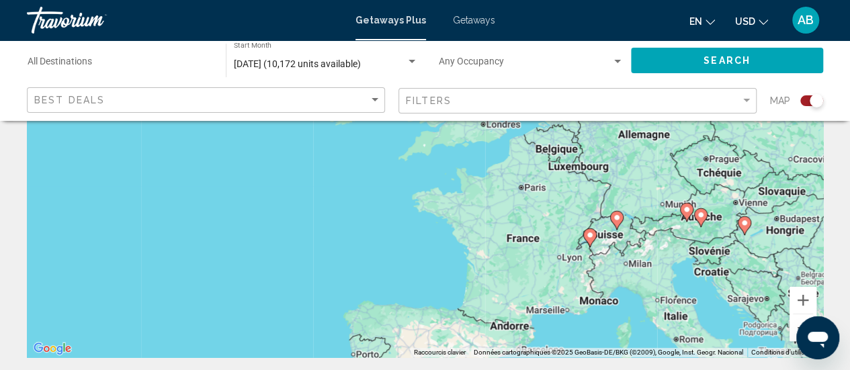
click at [465, 13] on div "Getaways Plus Getaways en English Español Français Italiano Português русский U…" at bounding box center [425, 20] width 850 height 28
click at [472, 26] on div "Getaways Plus Getaways en English Español Français Italiano Português русский U…" at bounding box center [425, 20] width 850 height 28
click at [464, 19] on span "Getaways" at bounding box center [474, 20] width 42 height 11
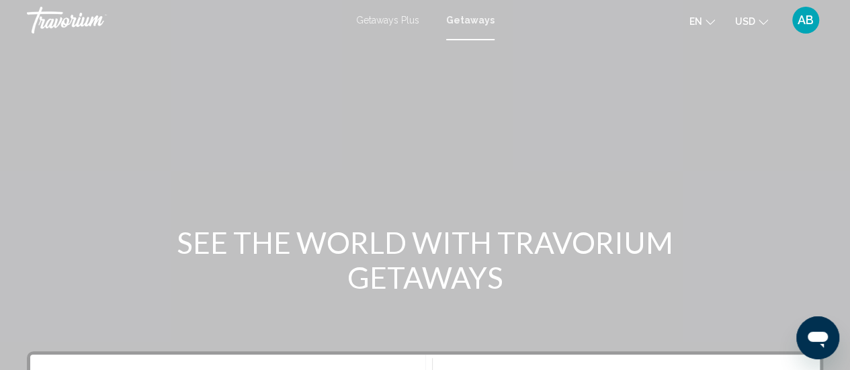
click at [844, 38] on mat-toolbar "Getaways Plus Getaways en English Español Français Italiano Português русский U…" at bounding box center [425, 20] width 850 height 40
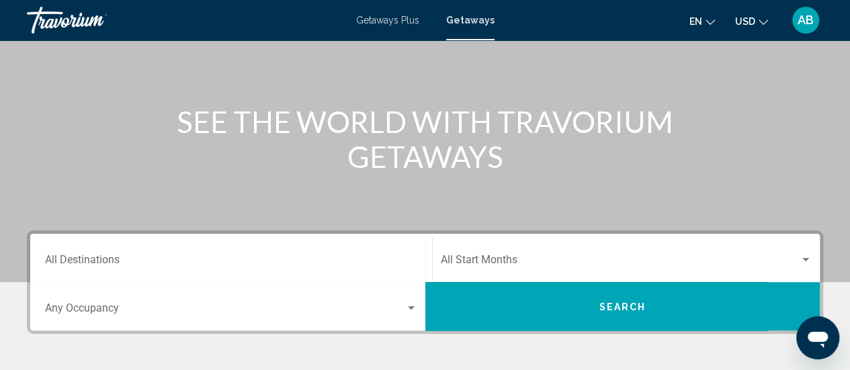
scroll to position [134, 0]
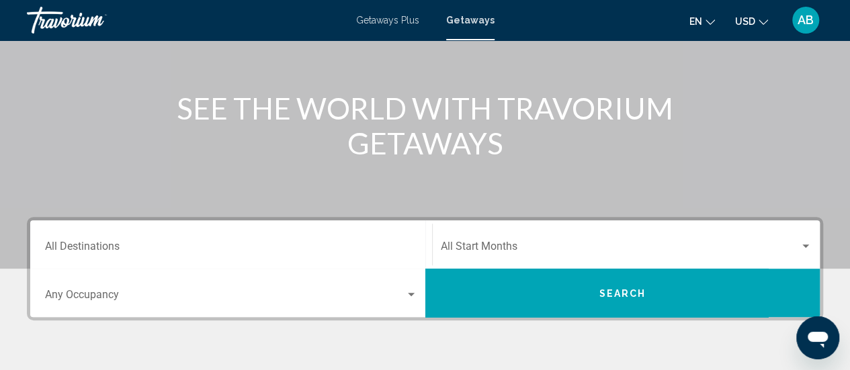
click at [505, 236] on div "Start Month All Start Months" at bounding box center [627, 245] width 372 height 42
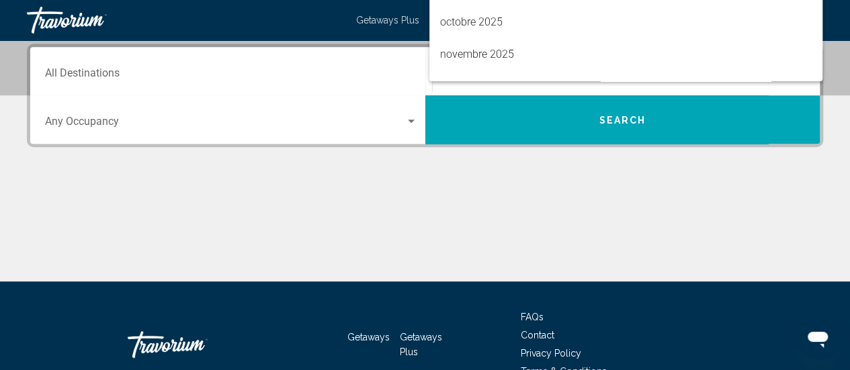
scroll to position [27, 0]
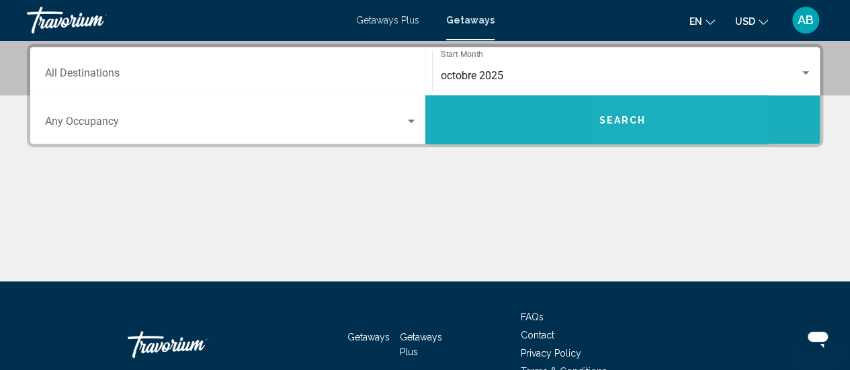
click at [652, 107] on button "Search" at bounding box center [622, 119] width 395 height 48
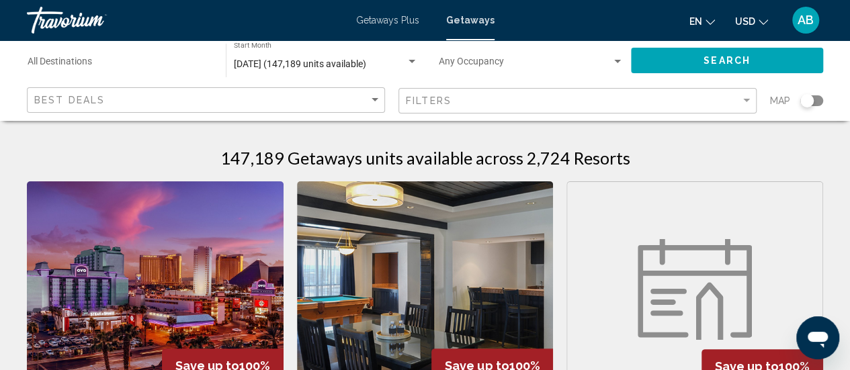
click at [808, 97] on div "Search widget" at bounding box center [806, 100] width 13 height 13
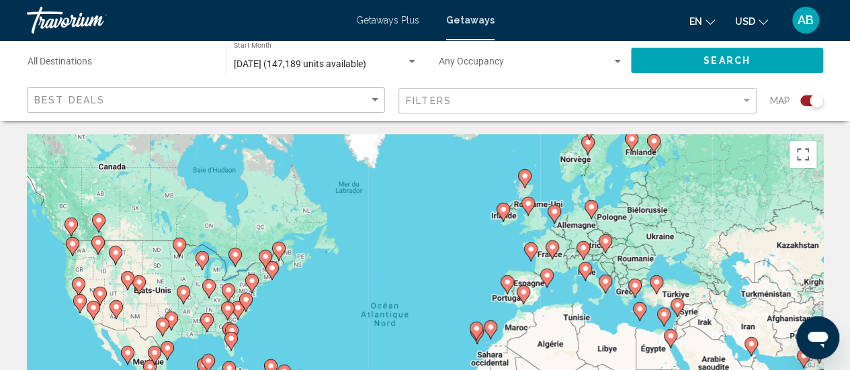
click at [552, 248] on image "Main content" at bounding box center [552, 247] width 8 height 8
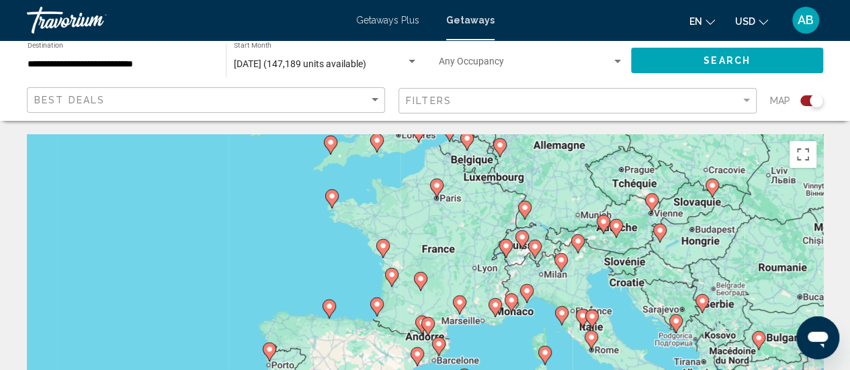
click at [511, 302] on image "Main content" at bounding box center [511, 300] width 8 height 8
type input "**********"
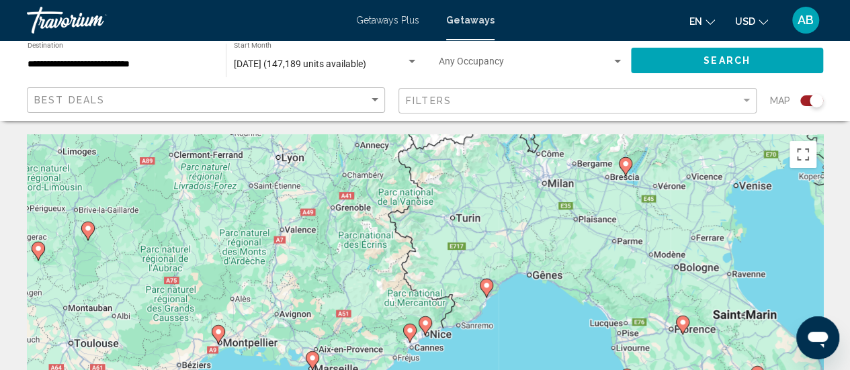
click at [429, 329] on icon "Main content" at bounding box center [425, 325] width 13 height 19
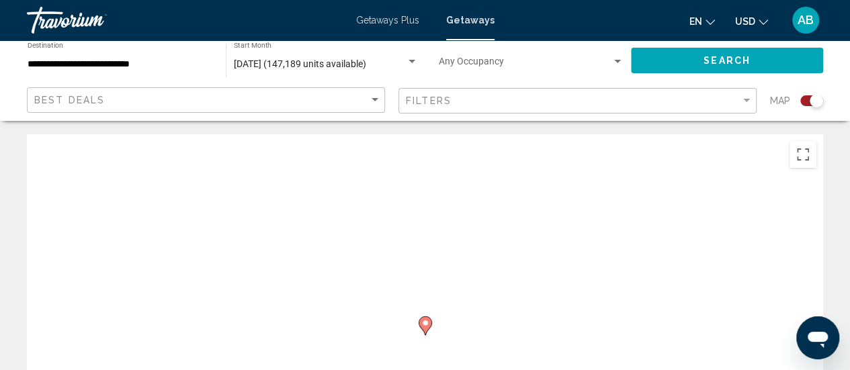
click at [429, 329] on icon "Main content" at bounding box center [425, 325] width 13 height 19
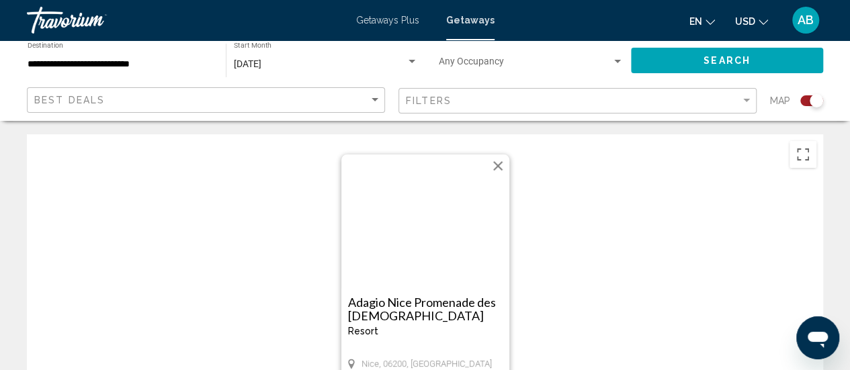
click at [435, 302] on h3 "Adagio Nice Promenade des [DEMOGRAPHIC_DATA]" at bounding box center [425, 309] width 155 height 27
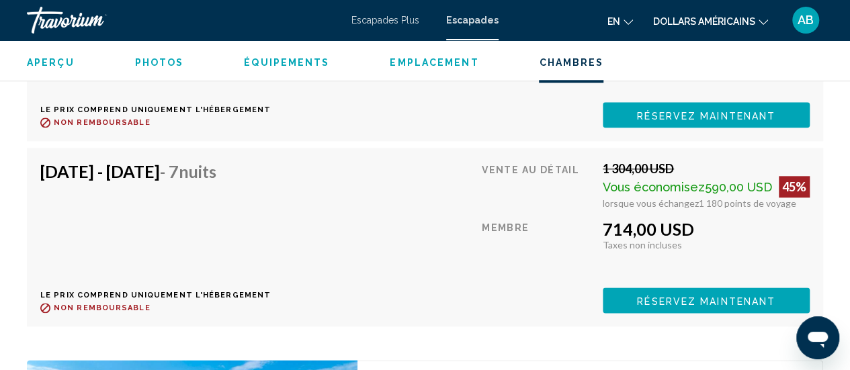
scroll to position [3251, 0]
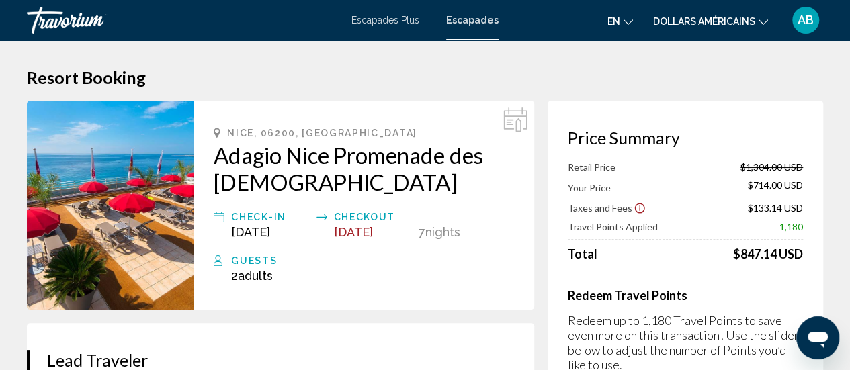
click at [95, 17] on div "Travorium" at bounding box center [94, 20] width 134 height 27
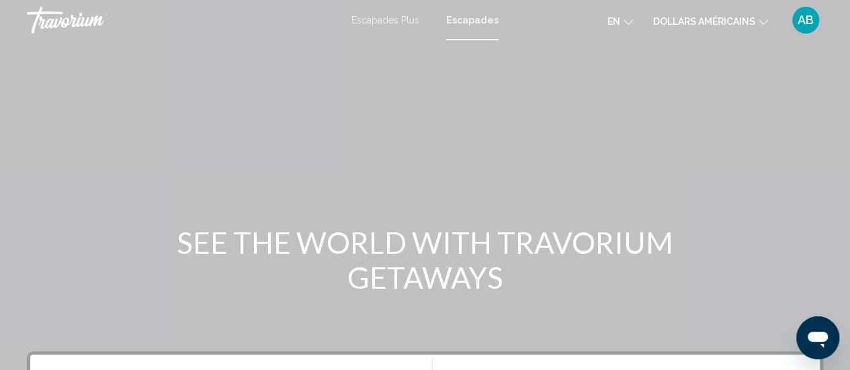
click at [77, 11] on div "Travorium" at bounding box center [94, 20] width 134 height 27
click at [76, 21] on div "Travorium" at bounding box center [94, 20] width 134 height 27
click at [808, 24] on font "AB" at bounding box center [805, 20] width 16 height 14
